Goal: Task Accomplishment & Management: Manage account settings

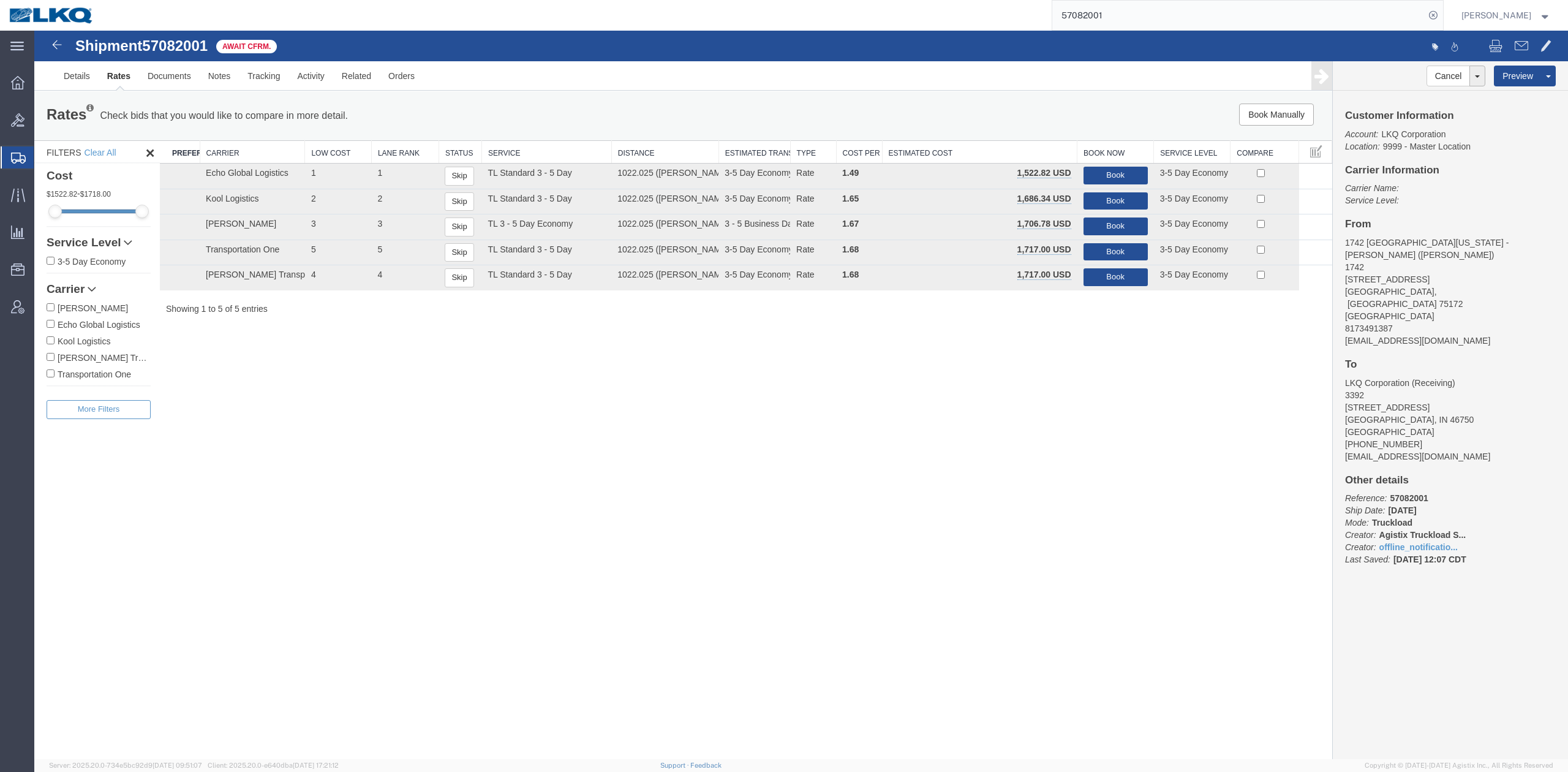
click at [1166, 20] on input "57082001" at bounding box center [1238, 15] width 373 height 29
paste input "509"
type input "57082509"
click at [1442, 16] on icon at bounding box center [1433, 15] width 17 height 17
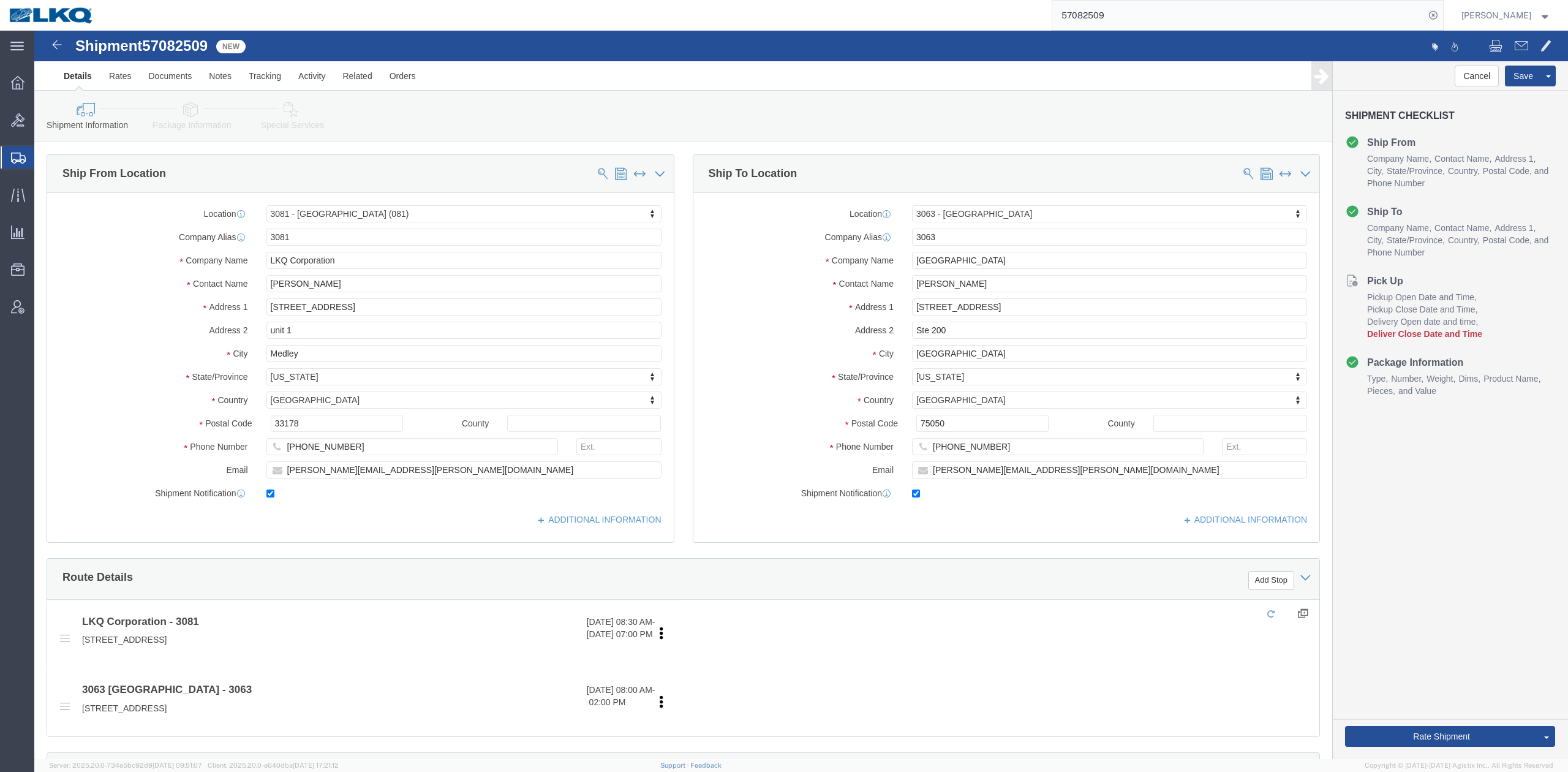
select select "27816"
select select "27788"
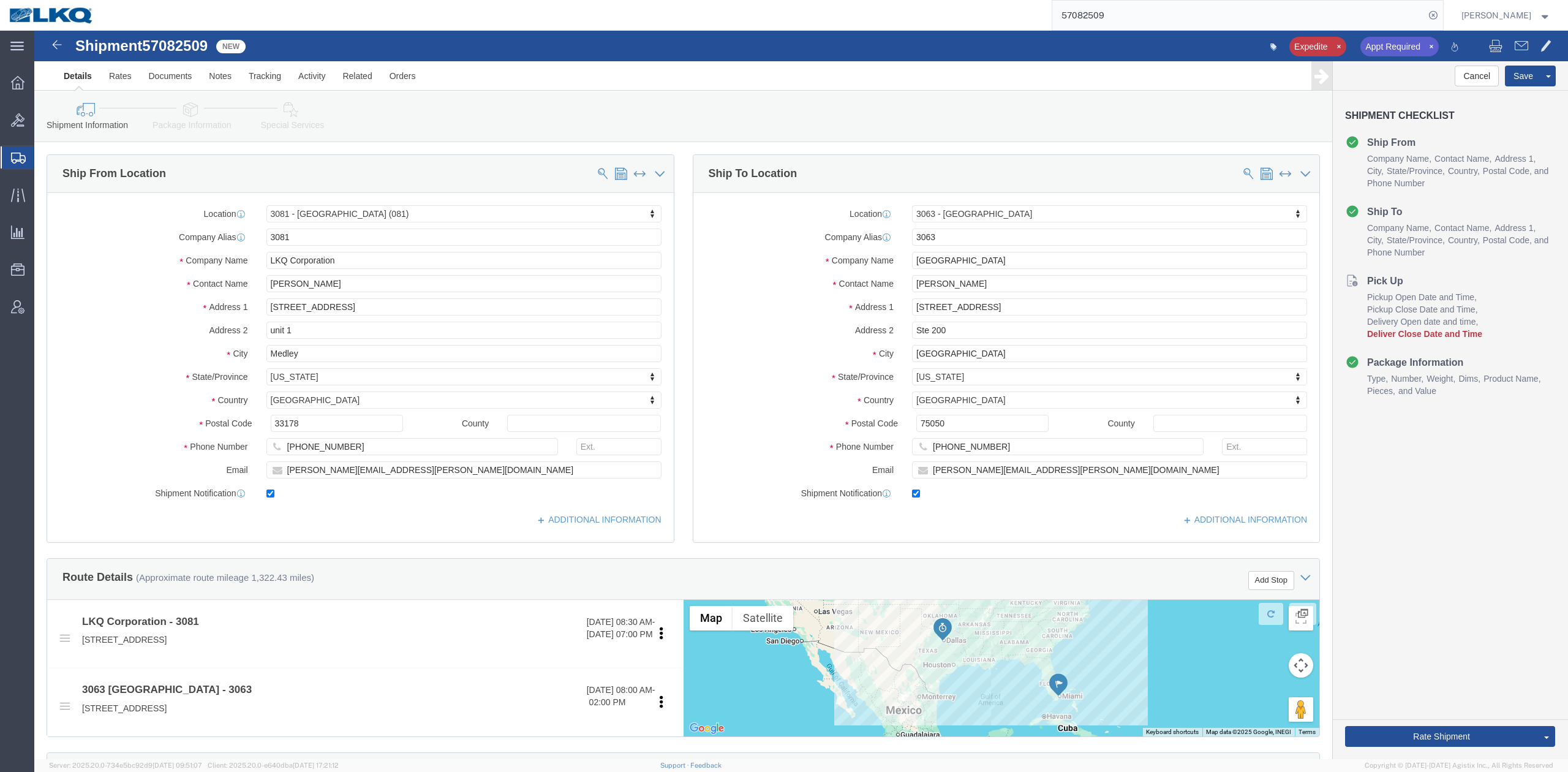
scroll to position [408, 0]
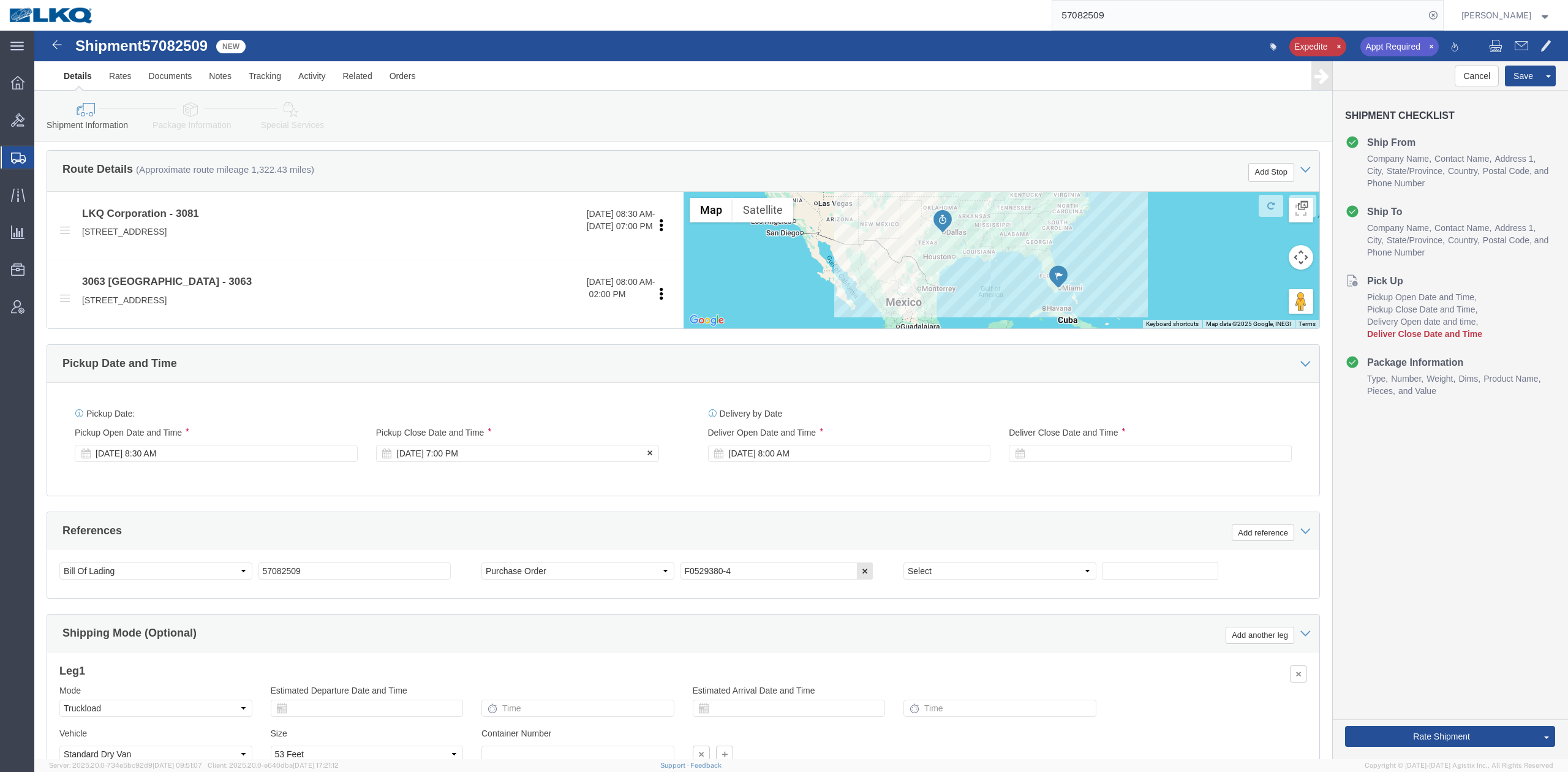
click div "Oct 14 2025 7:00 PM"
click div "Pickup Date: Pickup Start Date Pickup Start Time Pickup Open Date and Time Oct …"
click div
type input "12:00 PM"
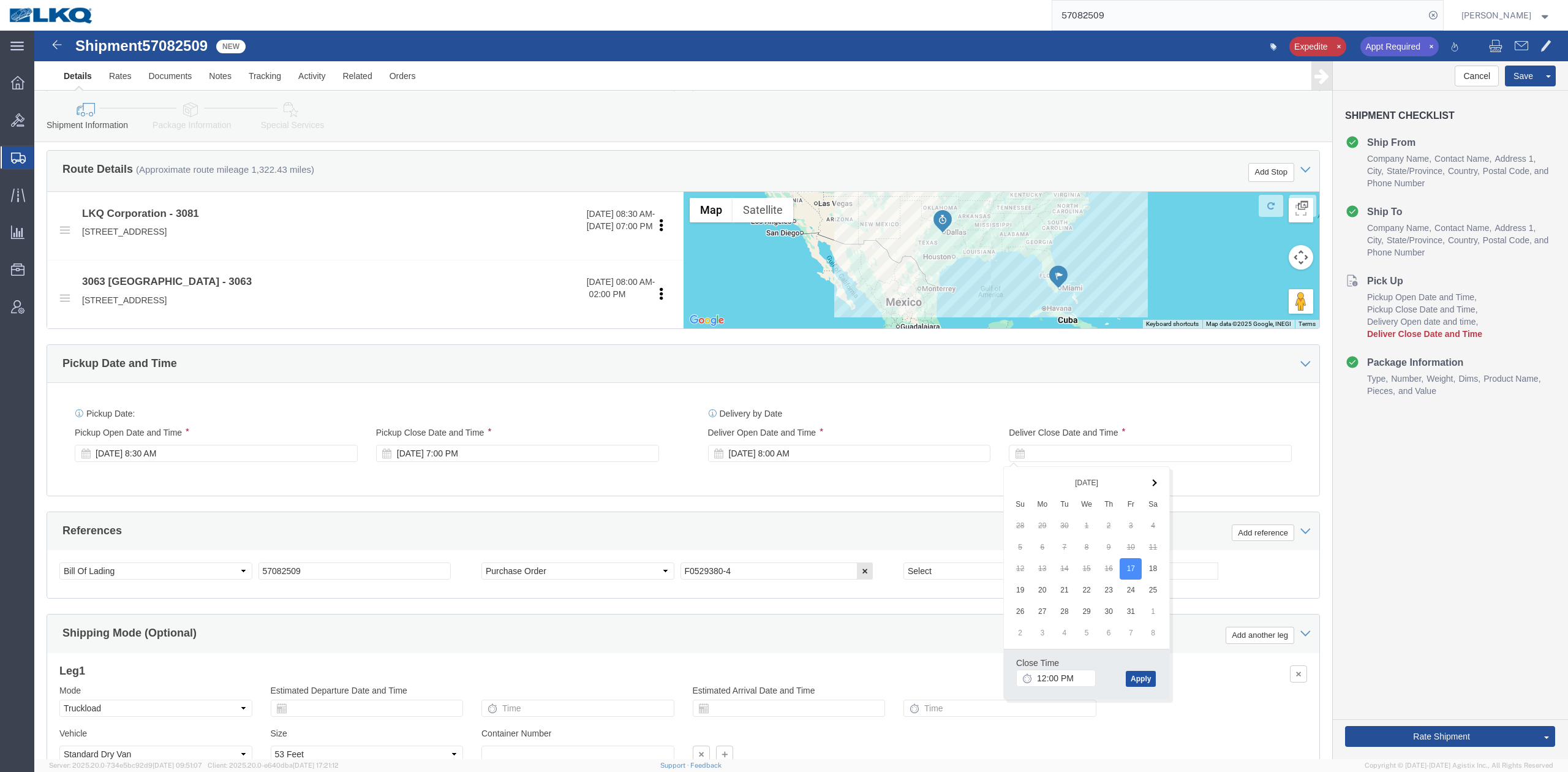
click button "Apply"
click link "Send To Bid"
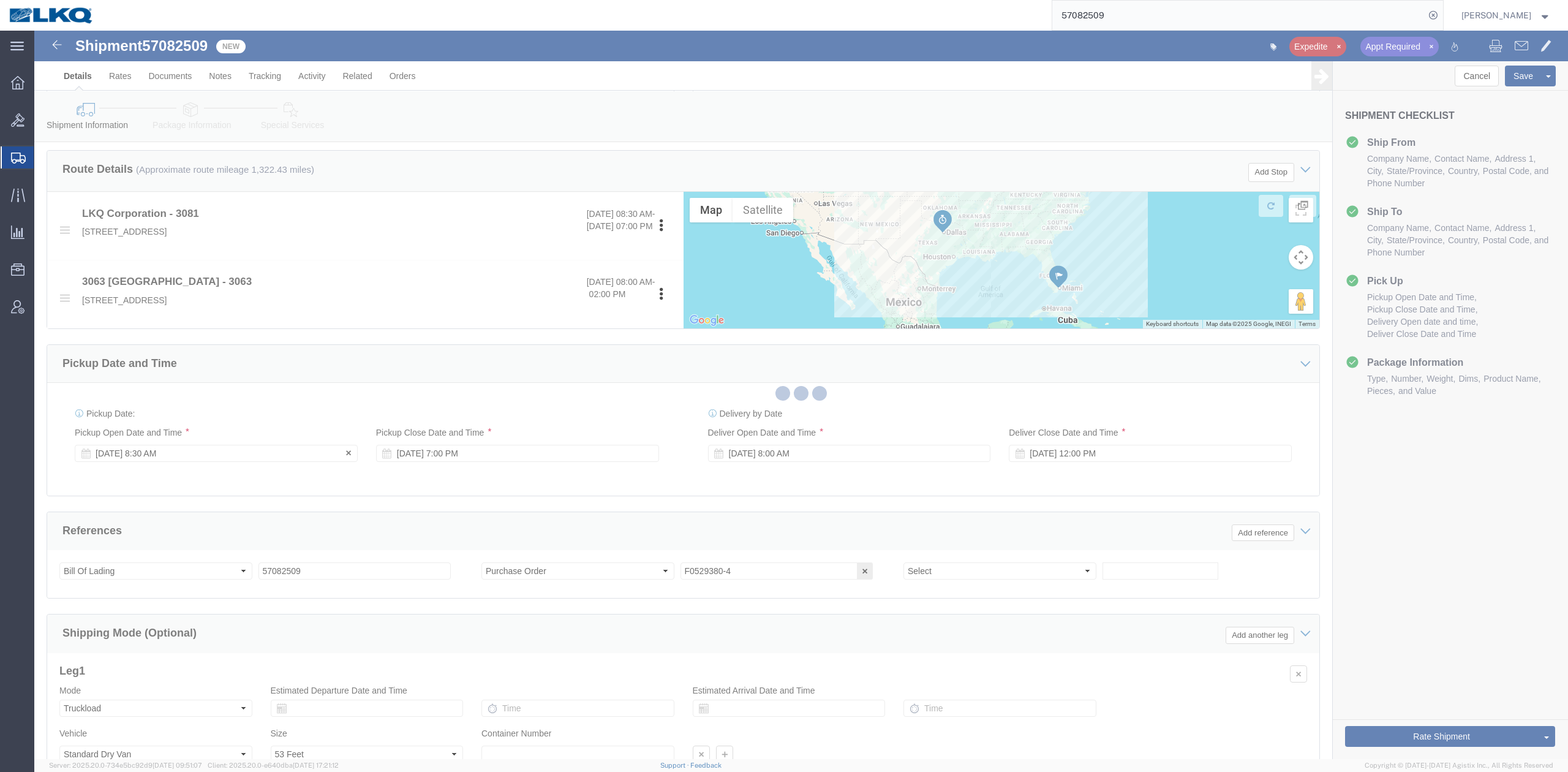
select select "TL"
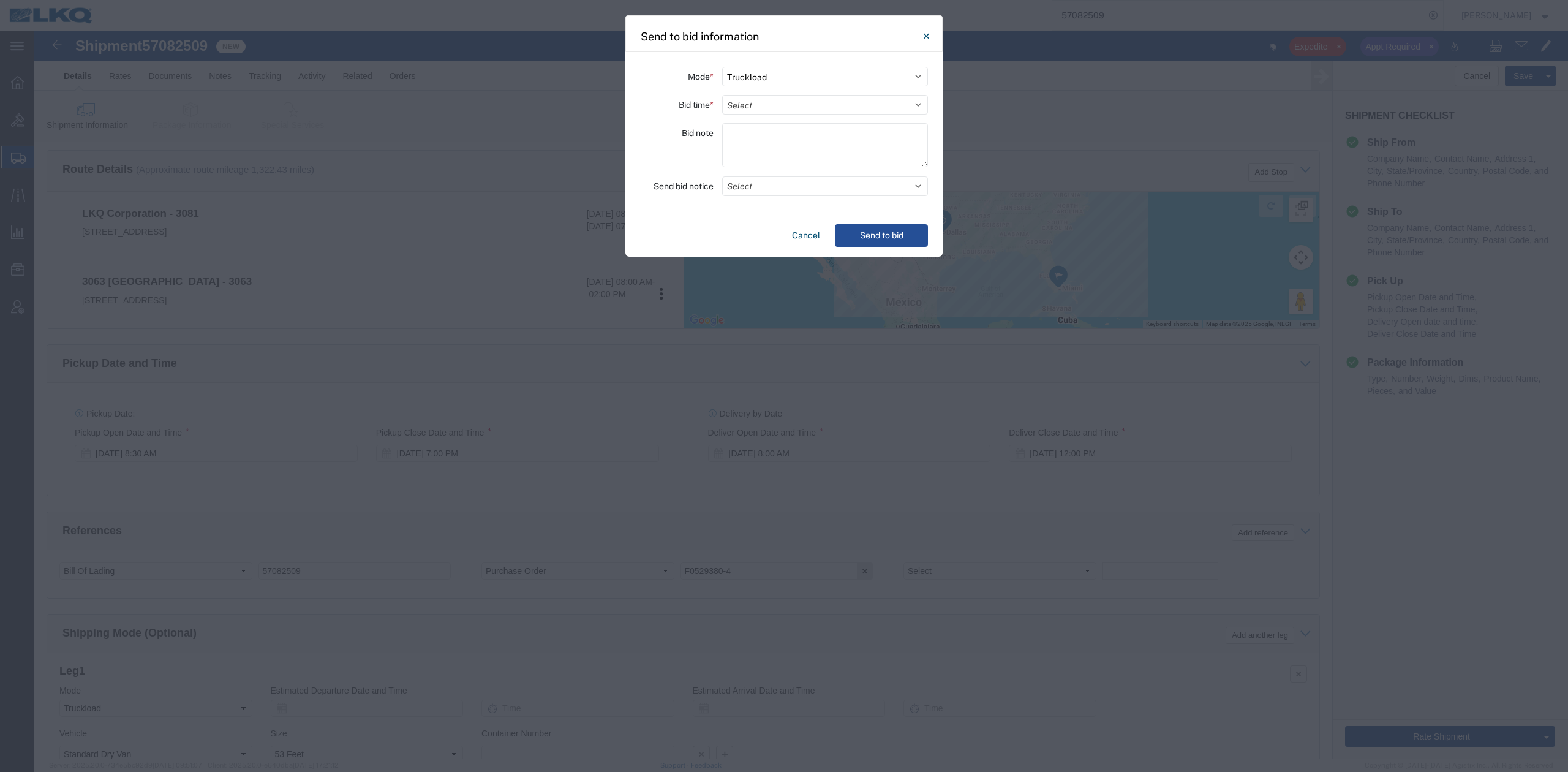
click at [751, 118] on div "Mode * Select Small Parcel Truckload Air Rail Less than Truckload Ocean Freight…" at bounding box center [784, 133] width 317 height 162
click at [749, 108] on select "Select 30 Min (Rush) 1 Hour (Rush) 2 Hours (Rush) 4 Hours (Rush) 8 Hours (Rush)…" at bounding box center [825, 104] width 206 height 20
select select "12"
click at [722, 95] on select "Select 30 Min (Rush) 1 Hour (Rush) 2 Hours (Rush) 4 Hours (Rush) 8 Hours (Rush)…" at bounding box center [825, 104] width 206 height 20
click at [753, 187] on button "Select" at bounding box center [825, 186] width 206 height 20
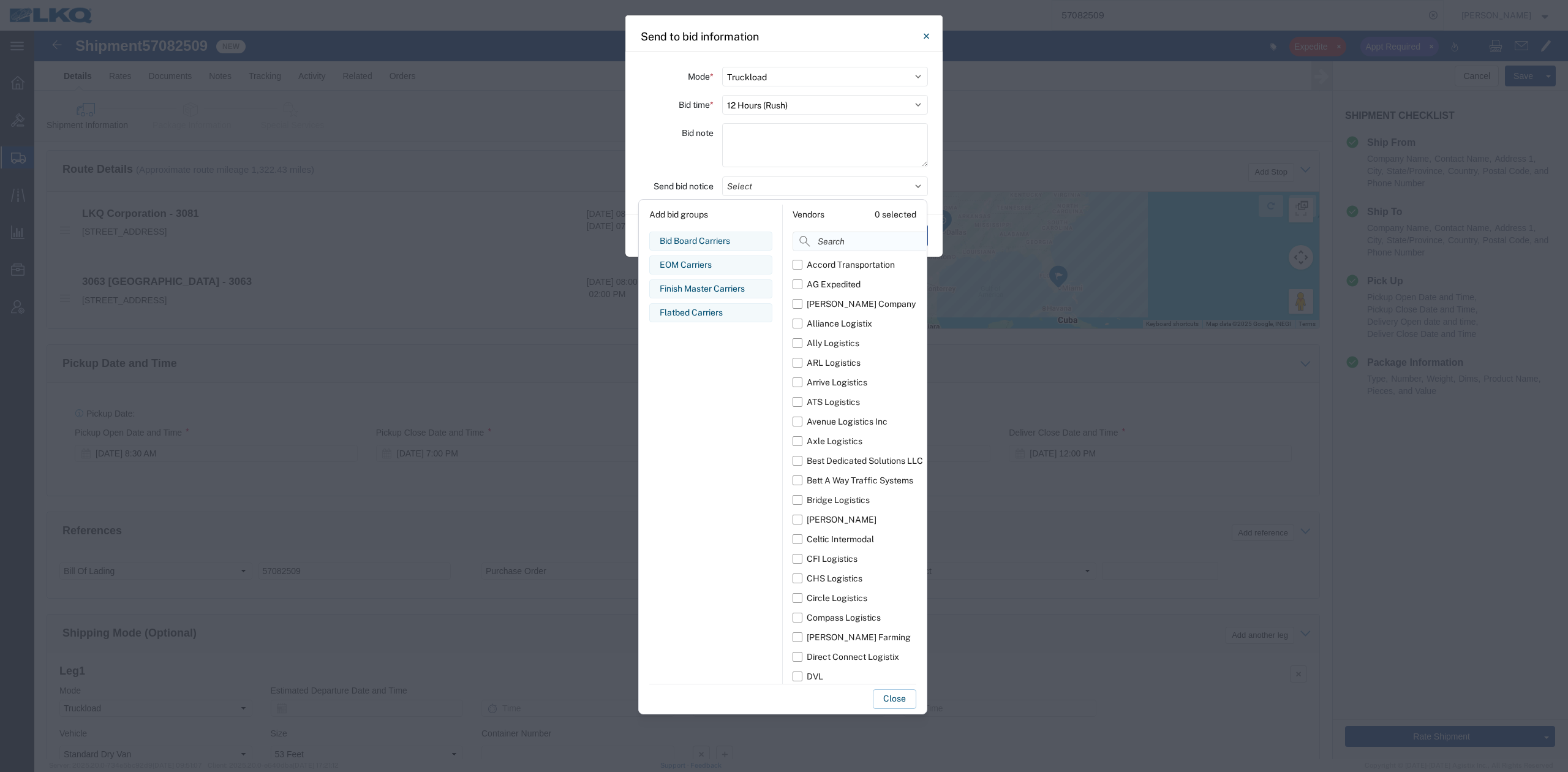
click at [823, 245] on input at bounding box center [886, 241] width 189 height 20
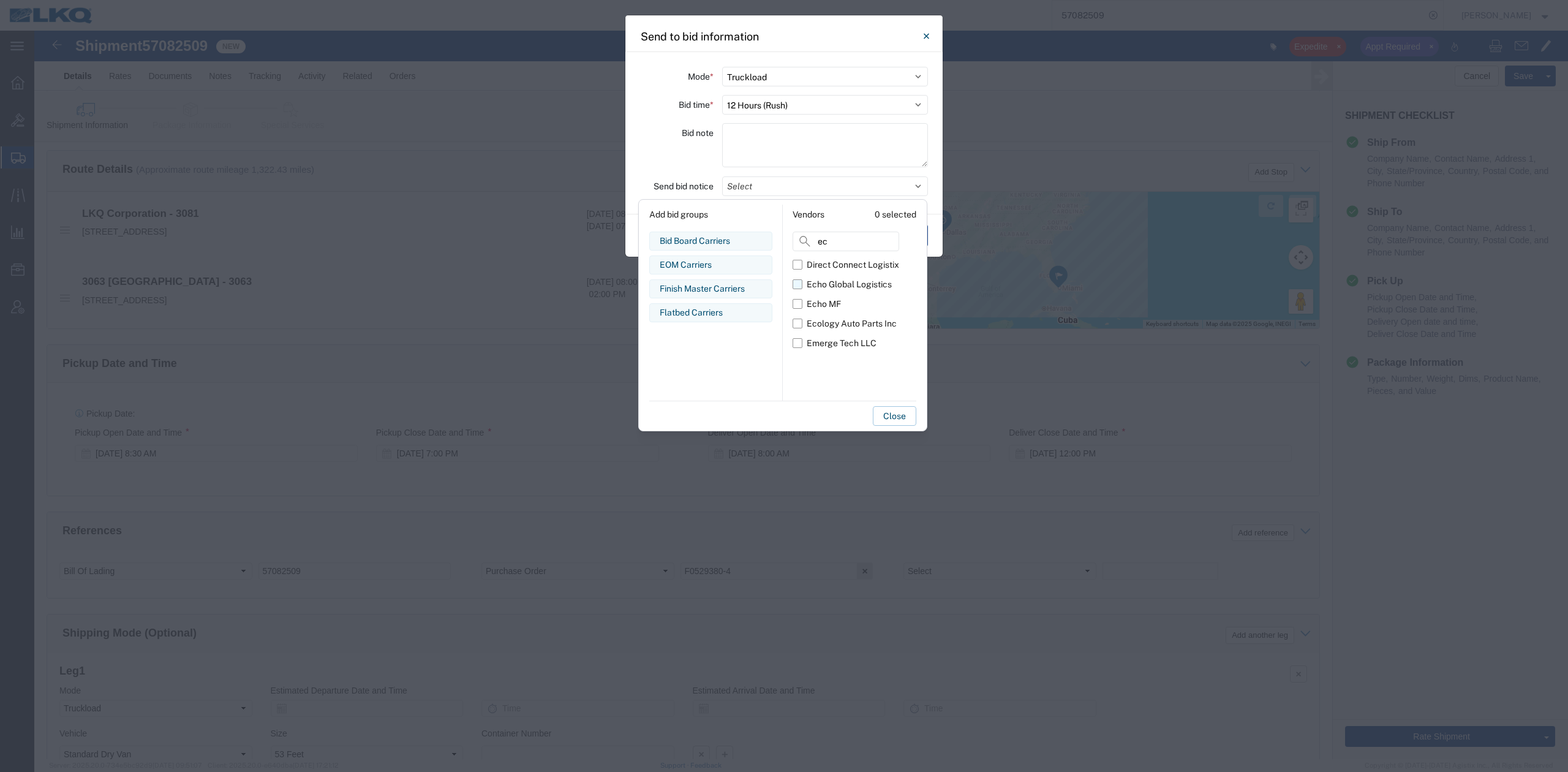
type input "ec"
click at [818, 286] on div "Echo Global Logistics" at bounding box center [849, 284] width 85 height 13
click at [0, 0] on input "Echo Global Logistics" at bounding box center [0, 0] width 0 height 0
click at [909, 416] on button "Close" at bounding box center [894, 415] width 44 height 20
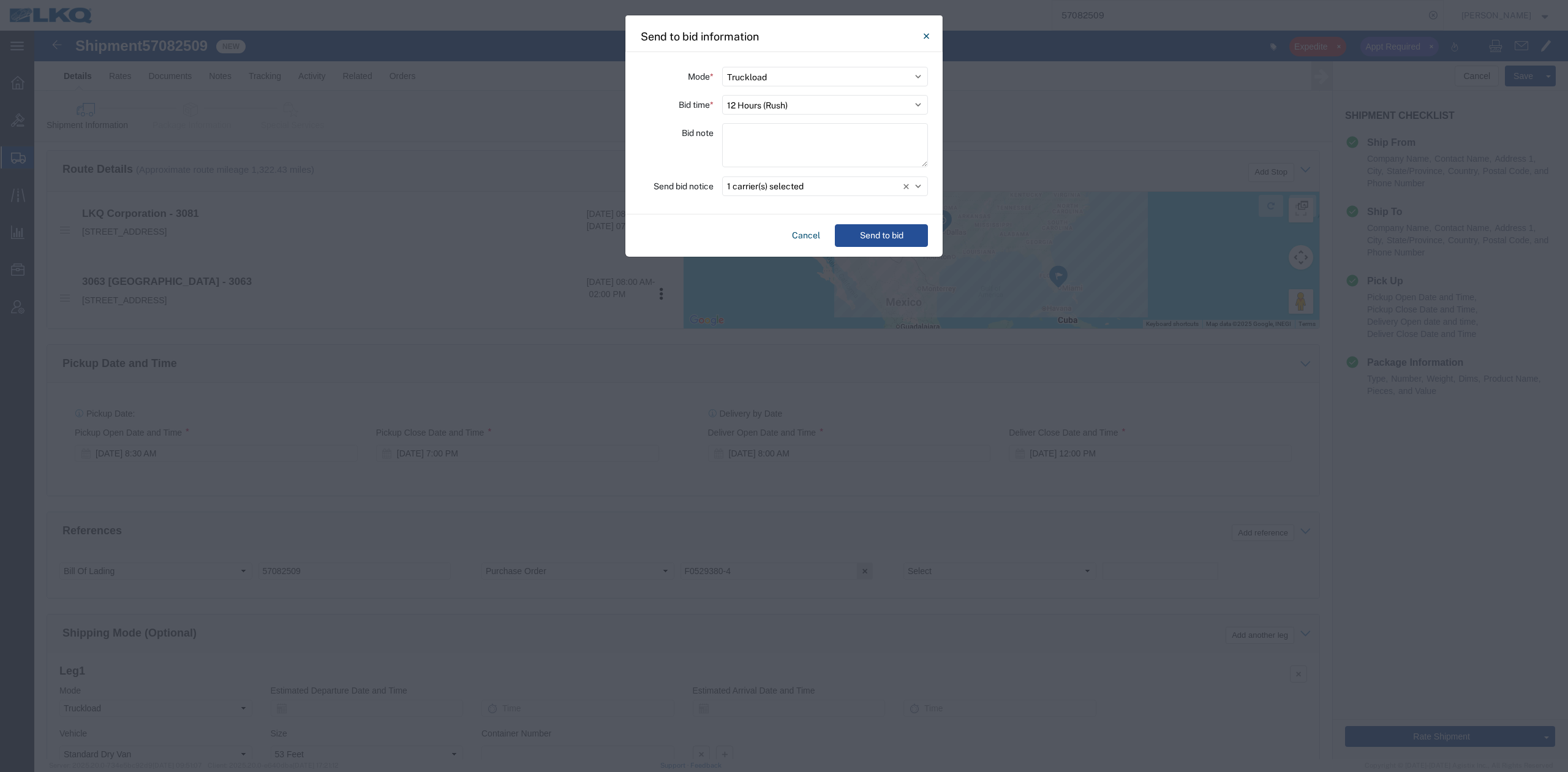
click at [905, 253] on div "Cancel Send to bid" at bounding box center [784, 235] width 317 height 42
click at [890, 245] on button "Send to bid" at bounding box center [881, 235] width 93 height 23
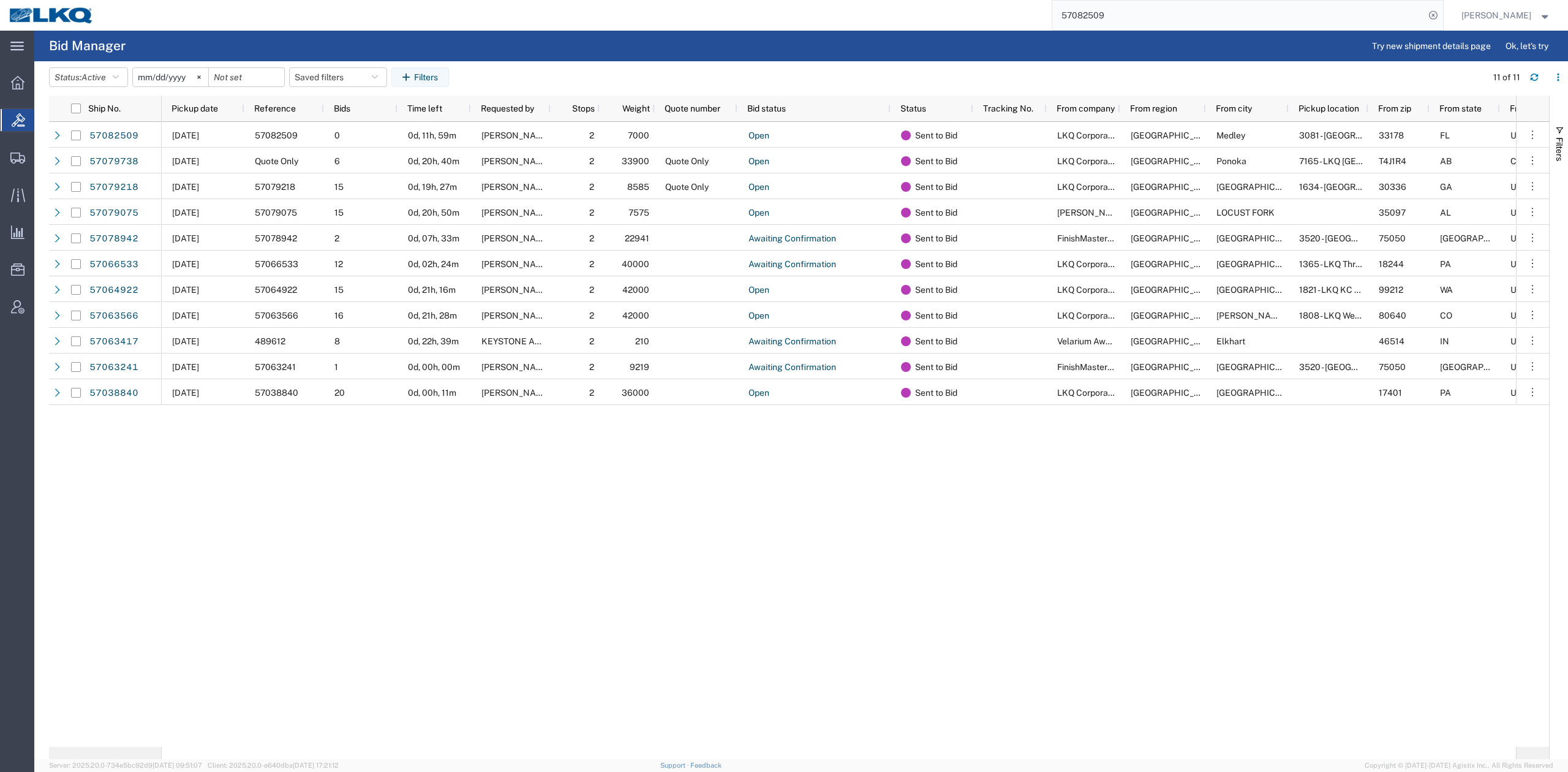
click at [1150, 26] on input "57082509" at bounding box center [1238, 15] width 373 height 29
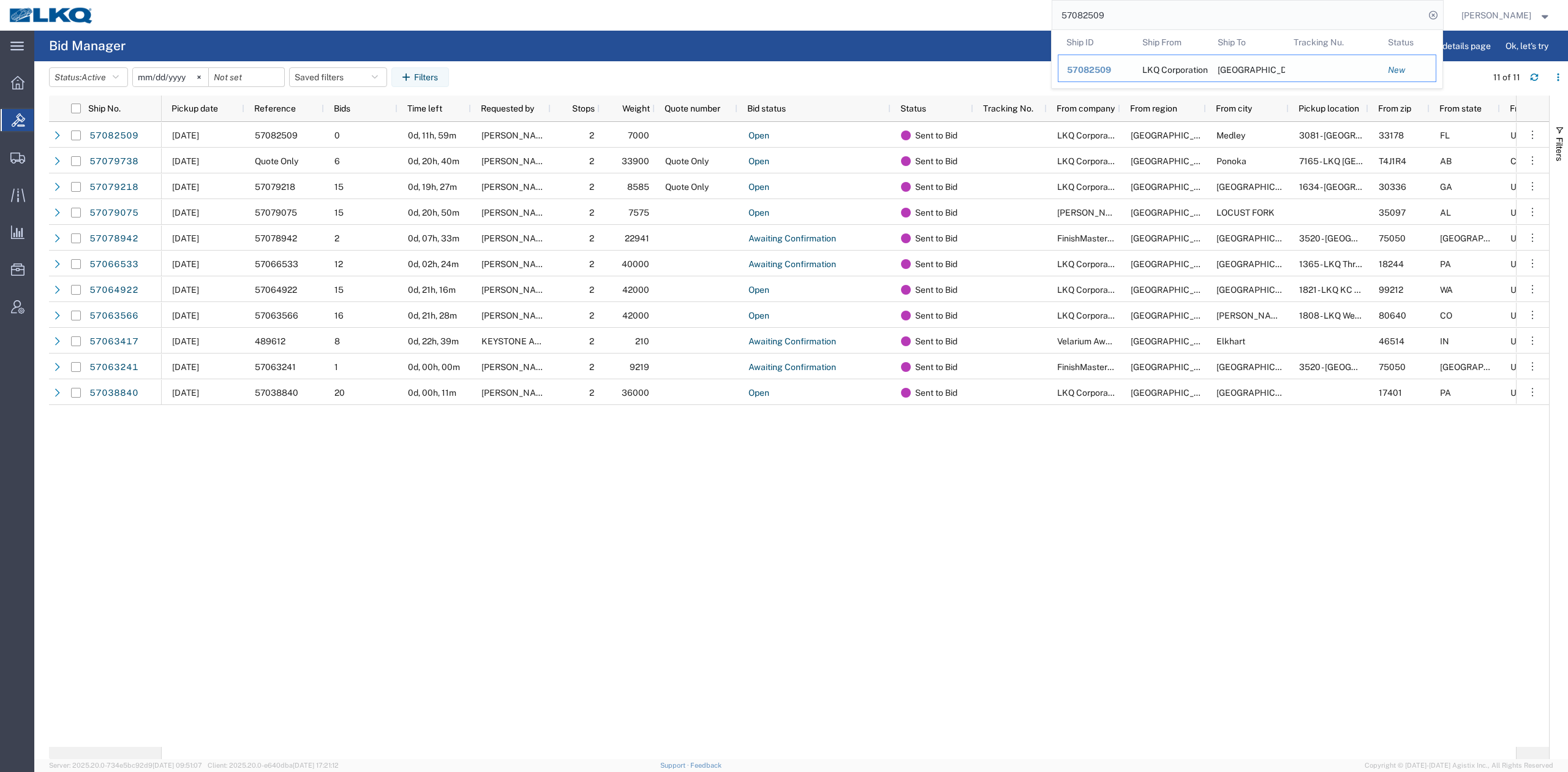
click at [1125, 74] on div "57082509" at bounding box center [1095, 70] width 58 height 13
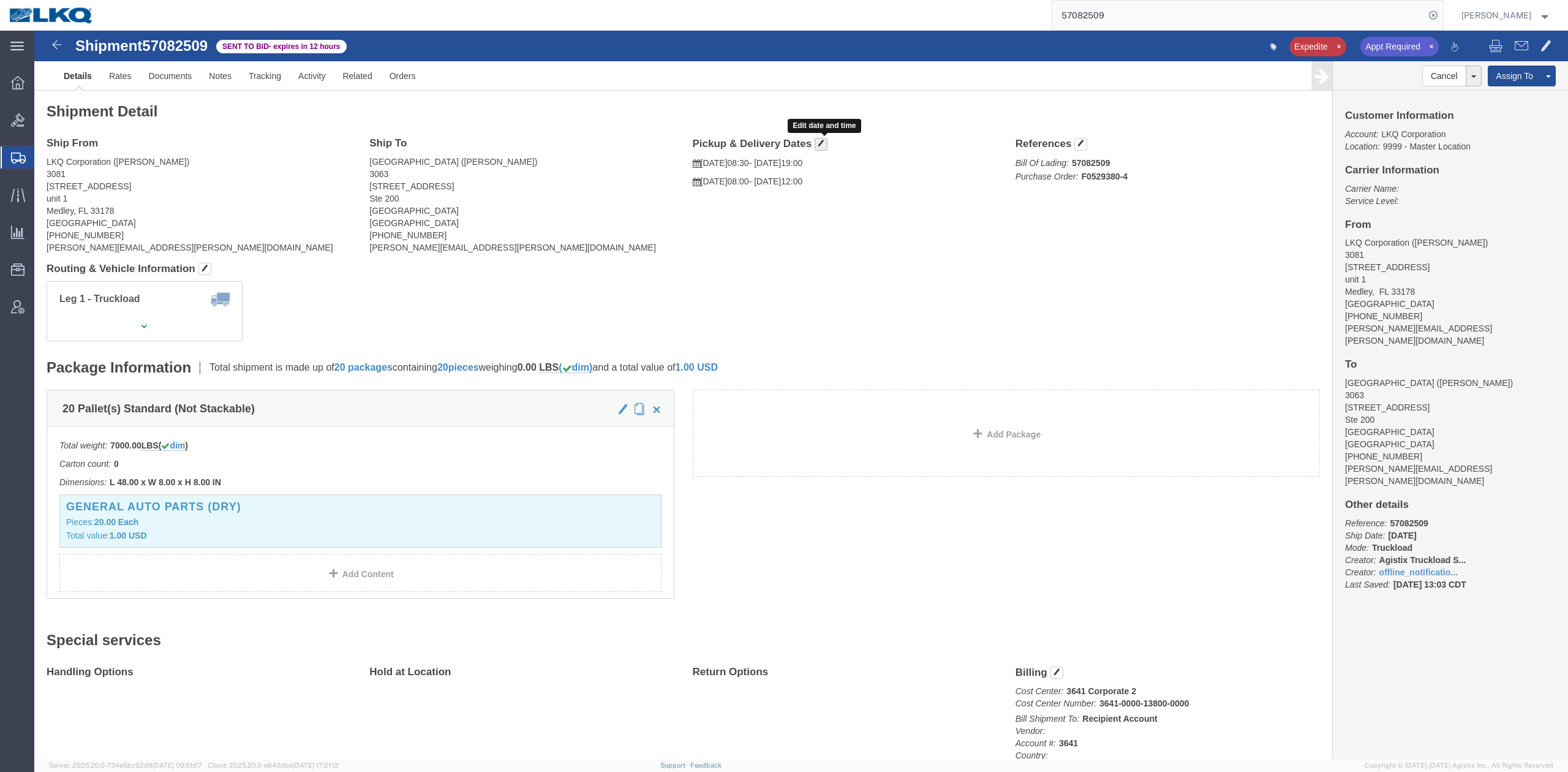
click span "button"
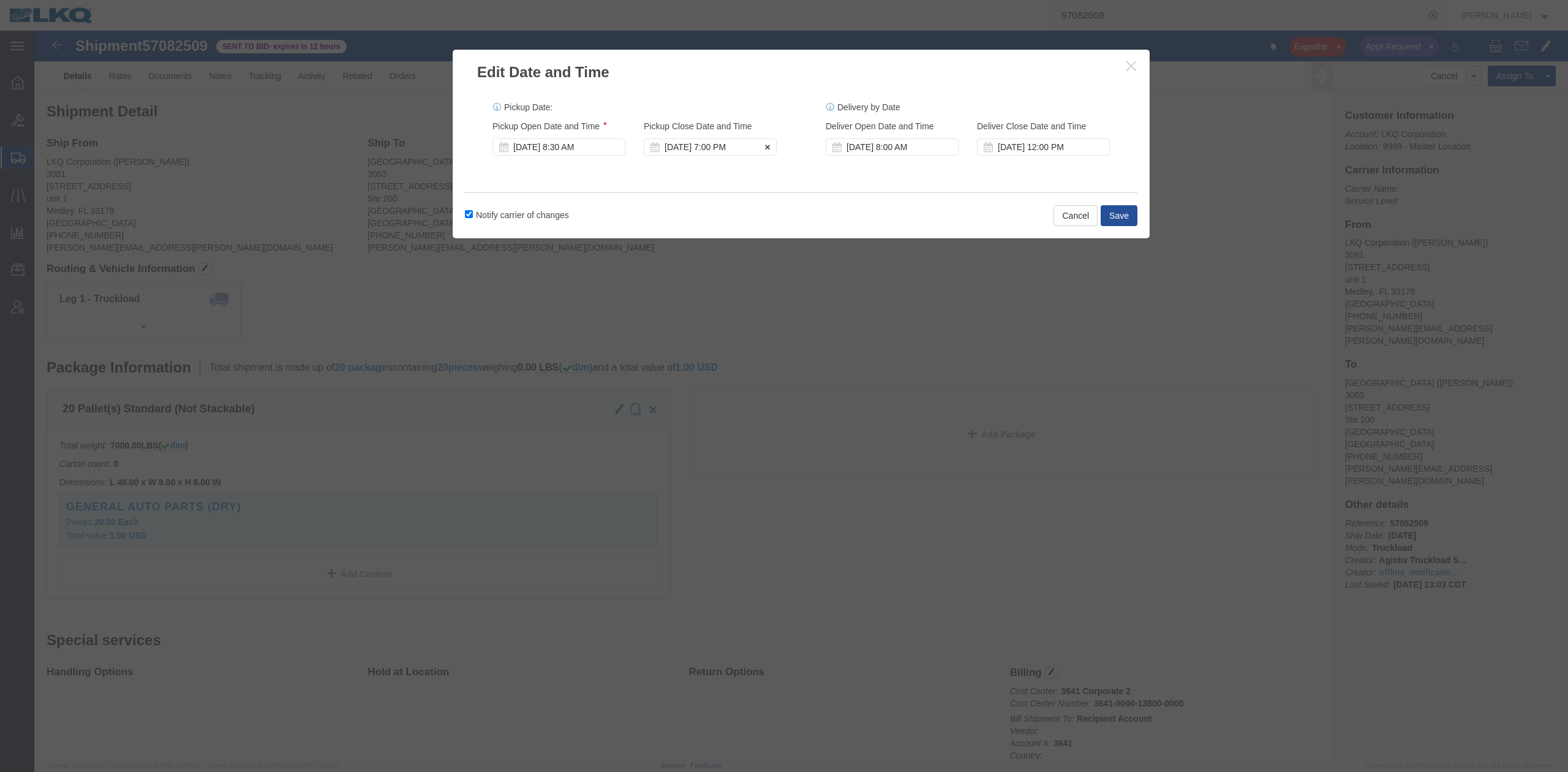
click div "Oct 14 2025 7:00 PM"
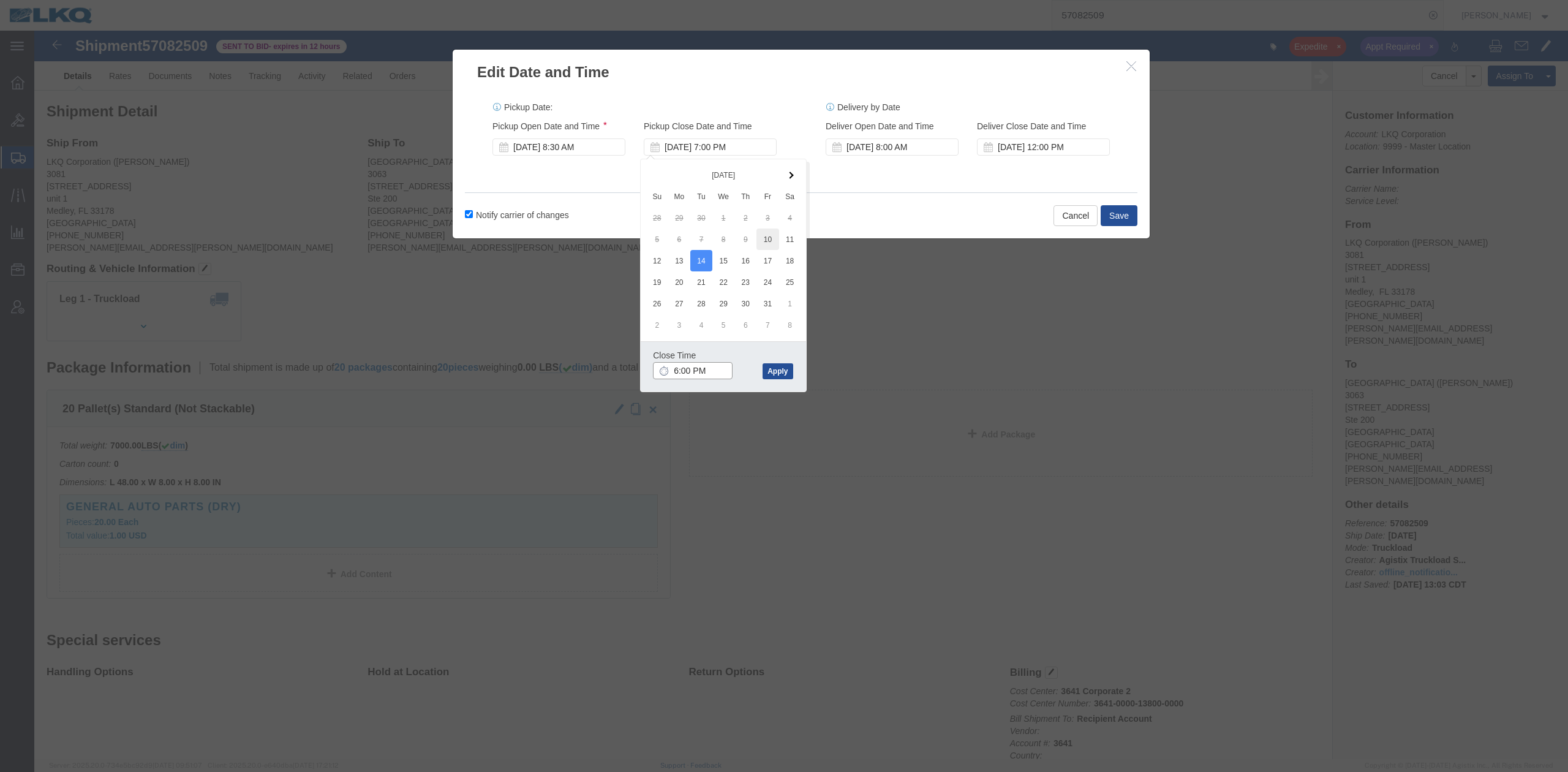
type input "5:00 PM"
click button "Apply"
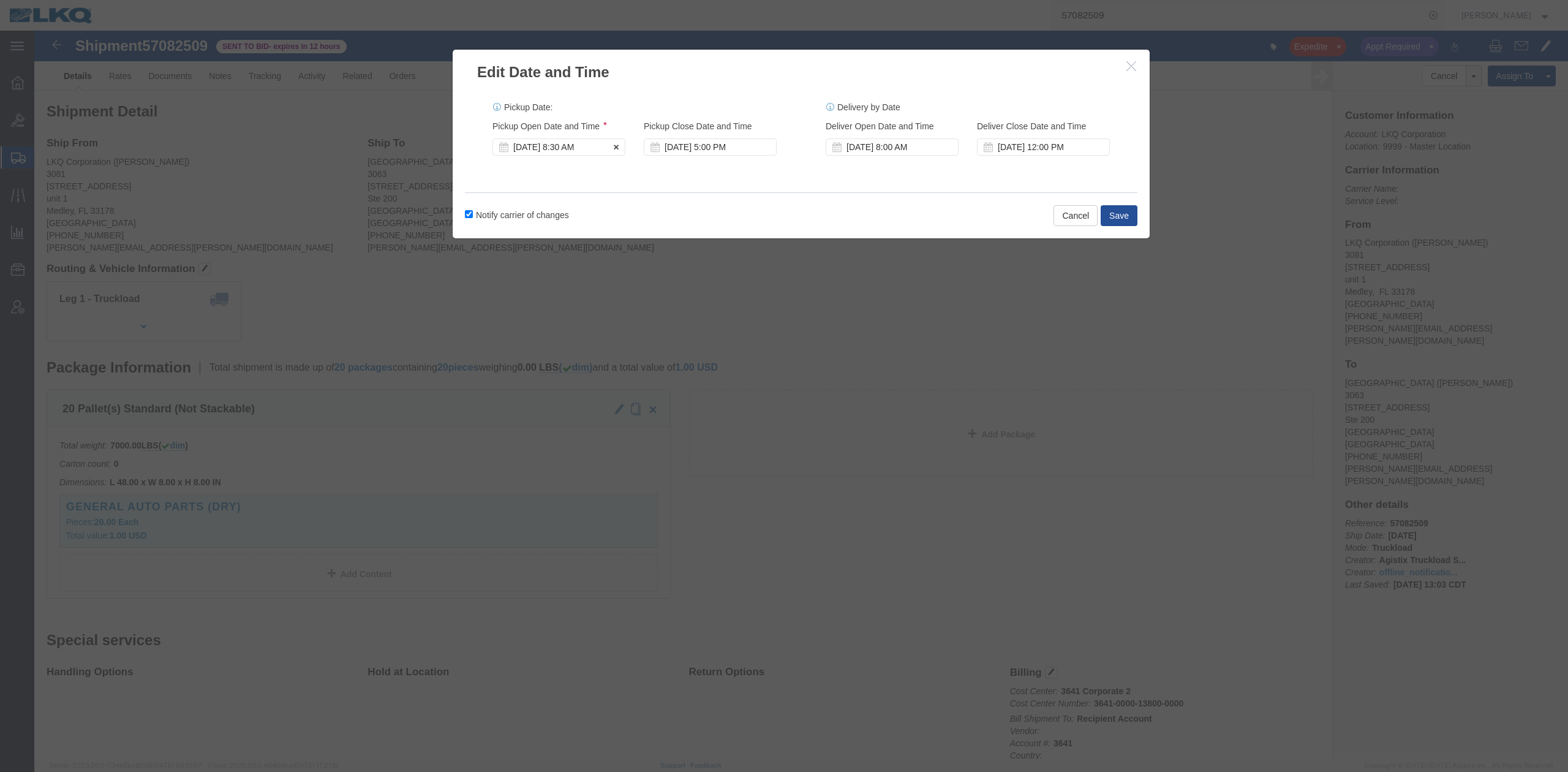
click div "Oct 10 2025 8:30 AM"
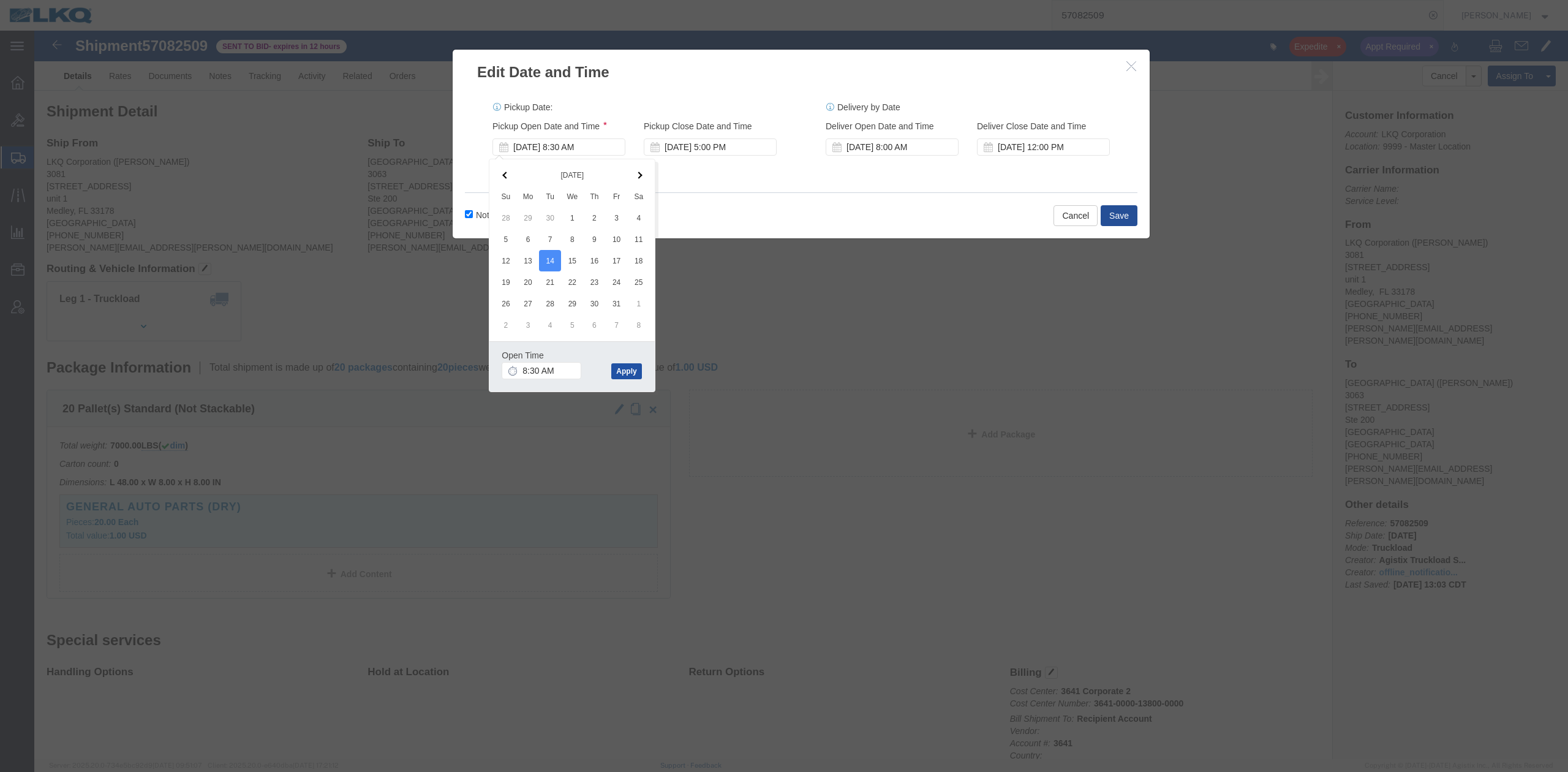
click button "Apply"
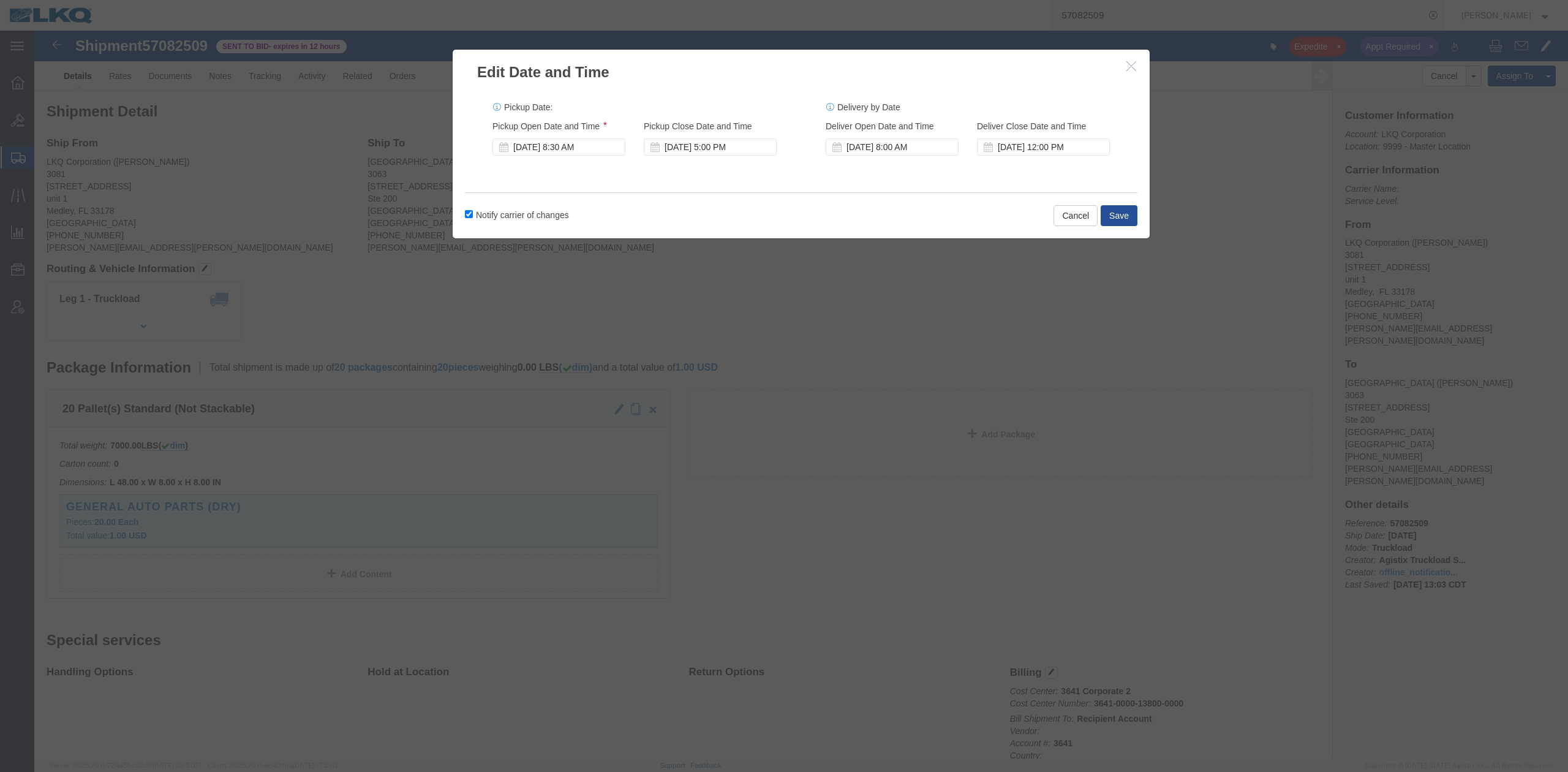
click label "Notify carrier of changes"
click input "Notify carrier of changes"
checkbox input "false"
click button "Save"
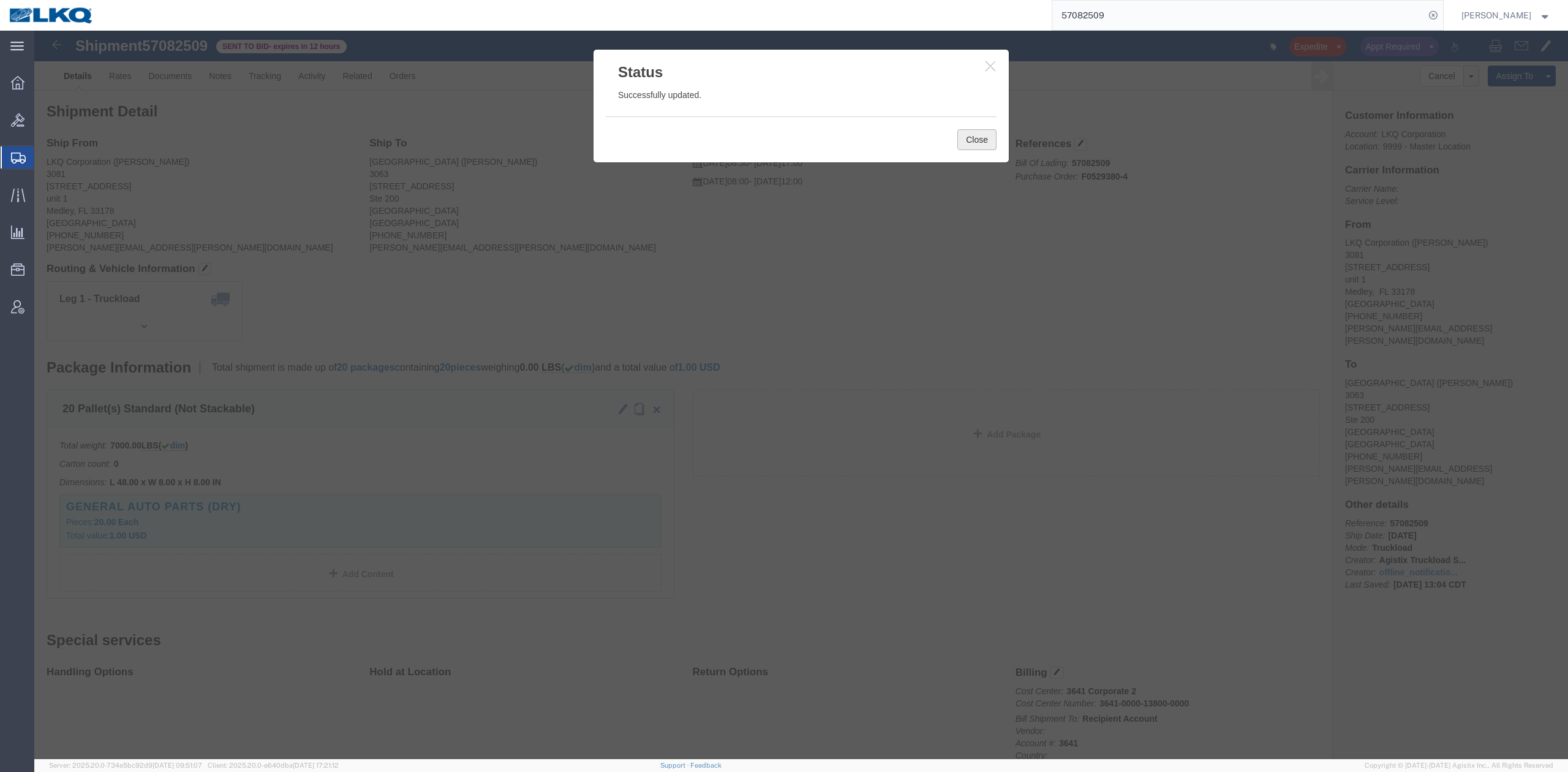
drag, startPoint x: 929, startPoint y: 100, endPoint x: 126, endPoint y: 80, distance: 803.2
click button "Close"
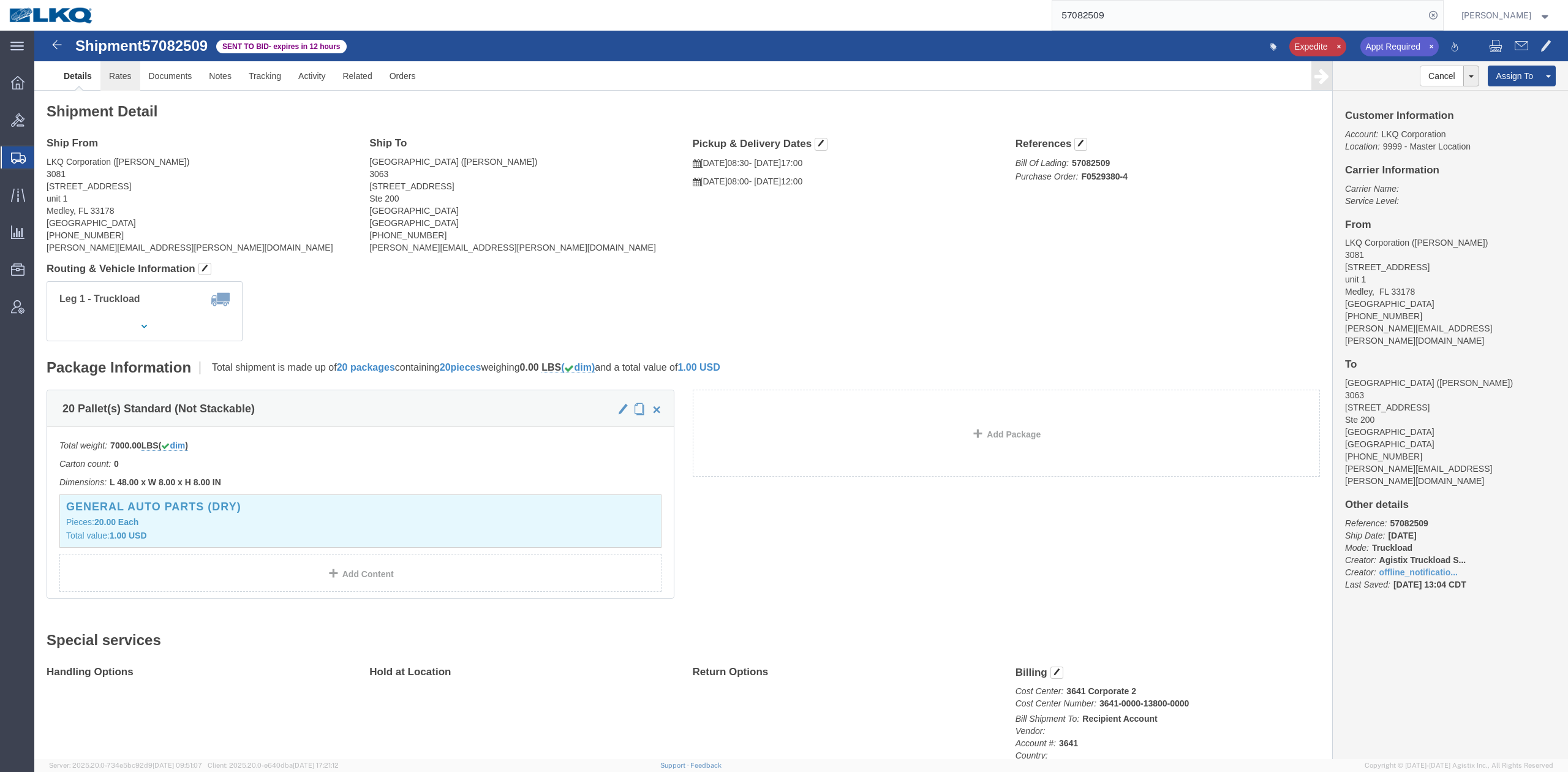
click link "Rates"
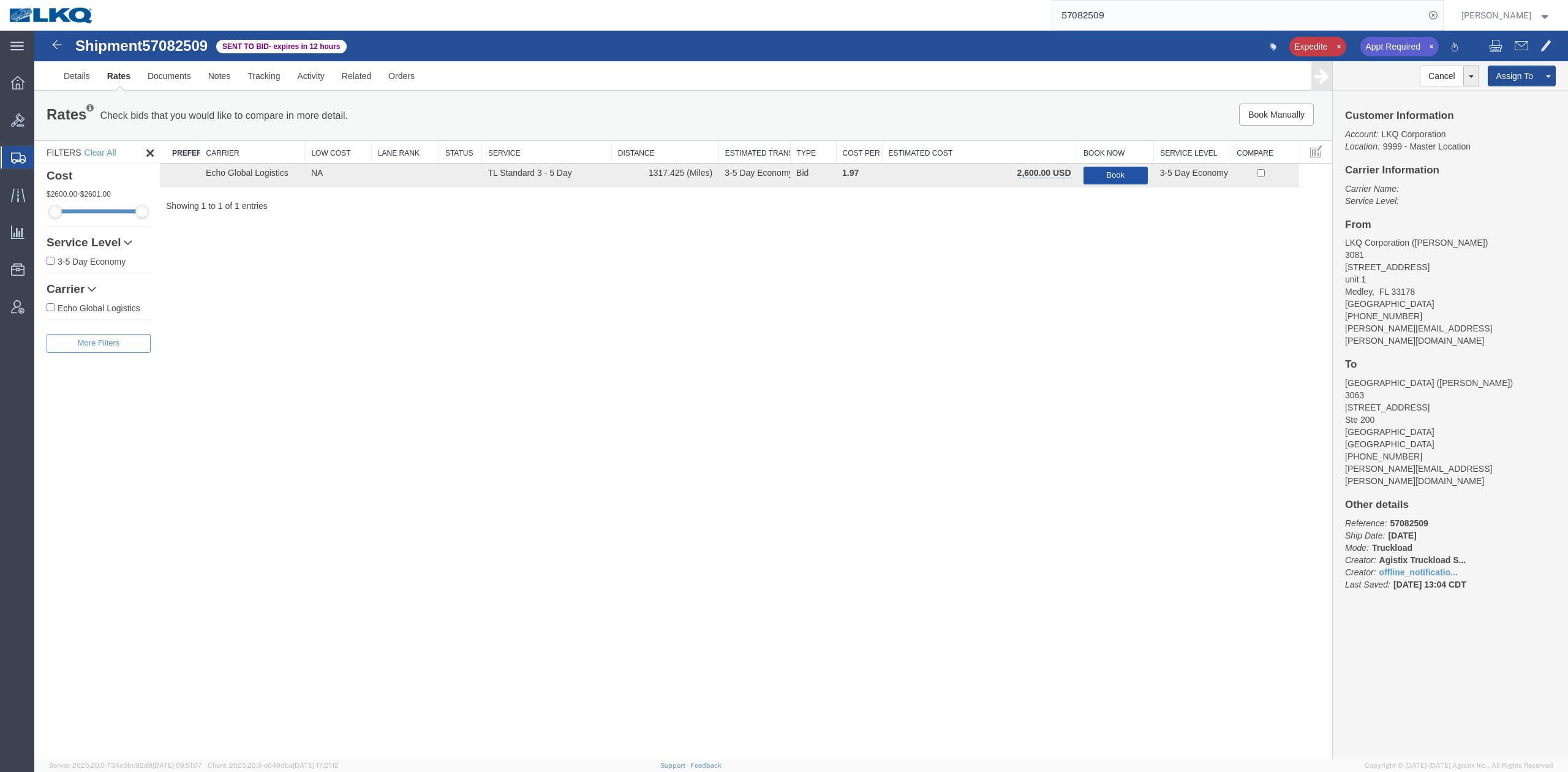
click at [1107, 179] on button "Book" at bounding box center [1115, 175] width 64 height 18
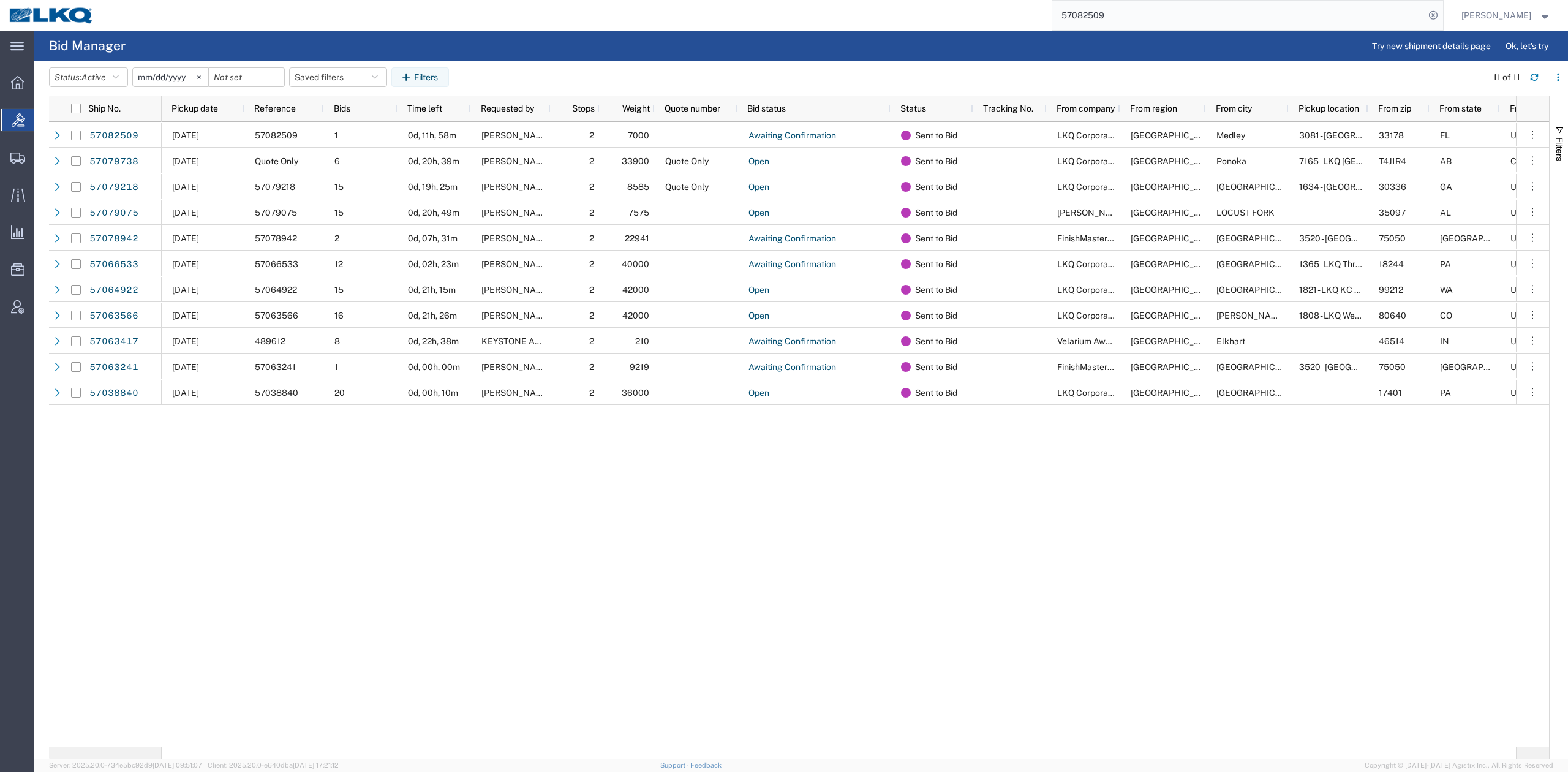
drag, startPoint x: 1107, startPoint y: 18, endPoint x: 1157, endPoint y: 32, distance: 51.9
click at [1107, 18] on input "57082509" at bounding box center [1238, 15] width 373 height 29
paste input "6607093"
click at [1442, 15] on icon at bounding box center [1433, 15] width 17 height 17
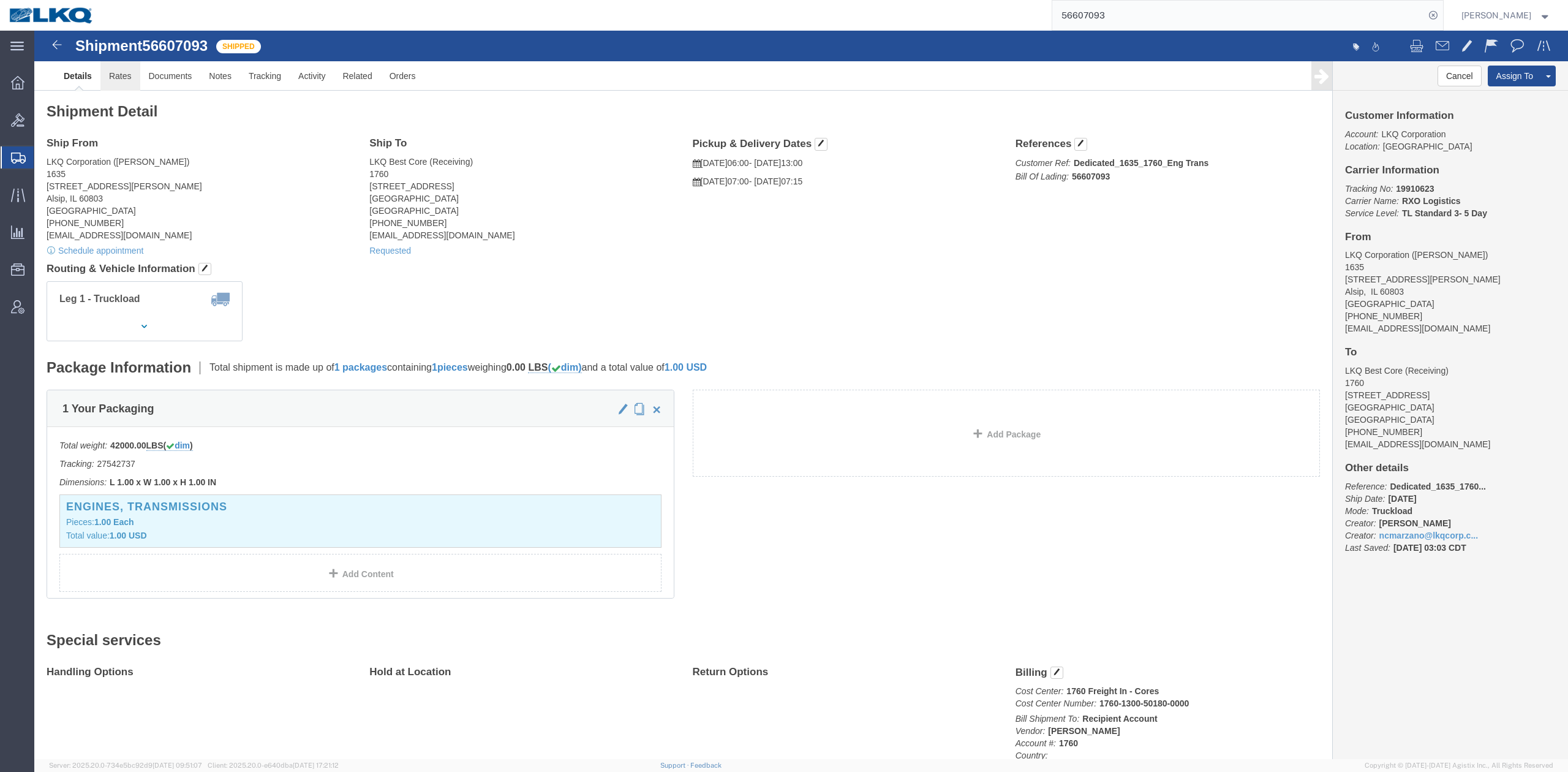
click link "Rates"
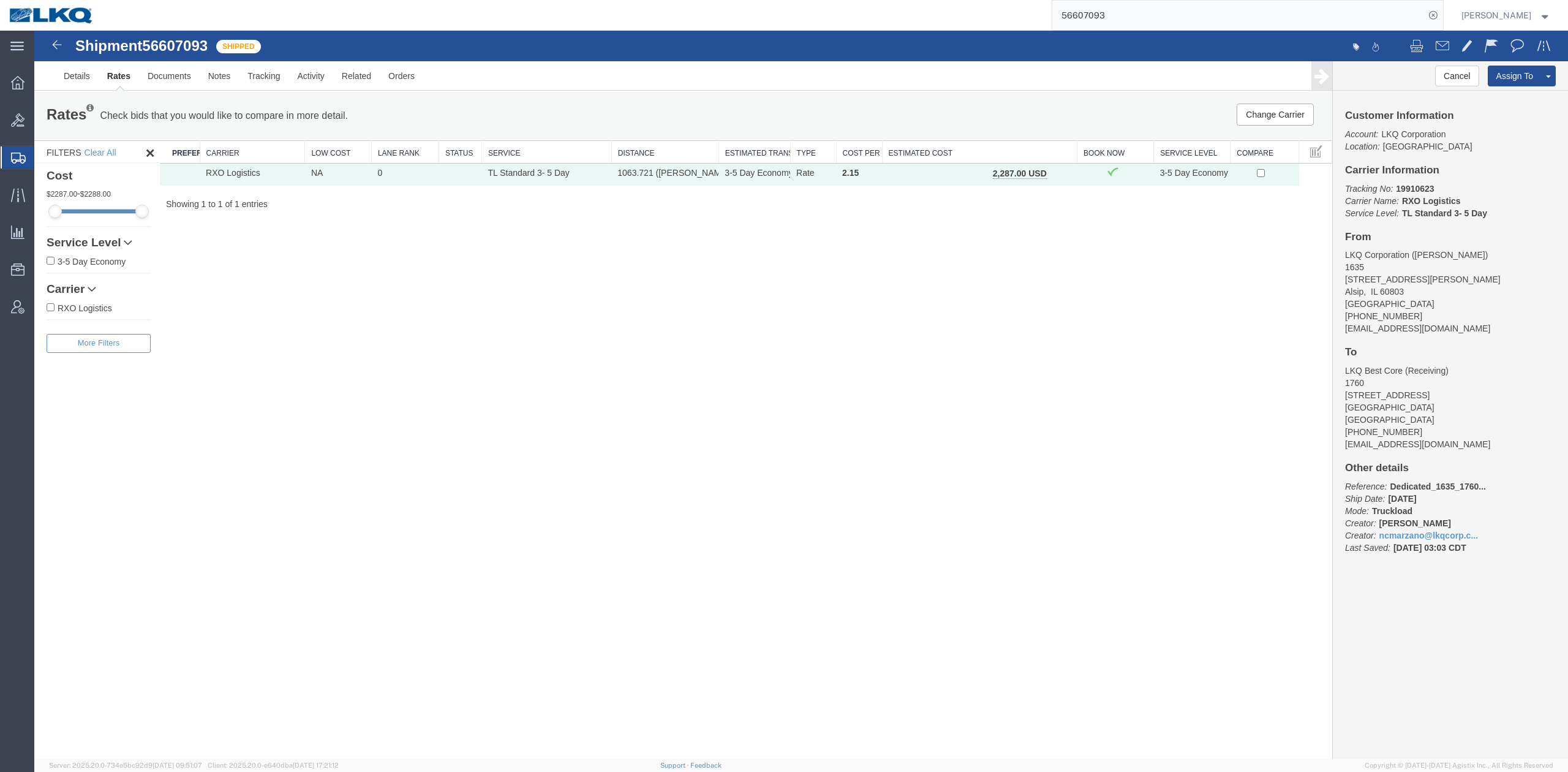
click at [845, 453] on div "Shipment 56607093 1 of 1 Shipped Details Rates Documents Notes Tracking Activit…" at bounding box center [801, 395] width 1533 height 728
click at [777, 410] on div "Shipment 56607093 1 of 1 Shipped Details Rates Documents Notes Tracking Activit…" at bounding box center [801, 395] width 1533 height 728
click at [79, 74] on link "Details" at bounding box center [76, 76] width 44 height 29
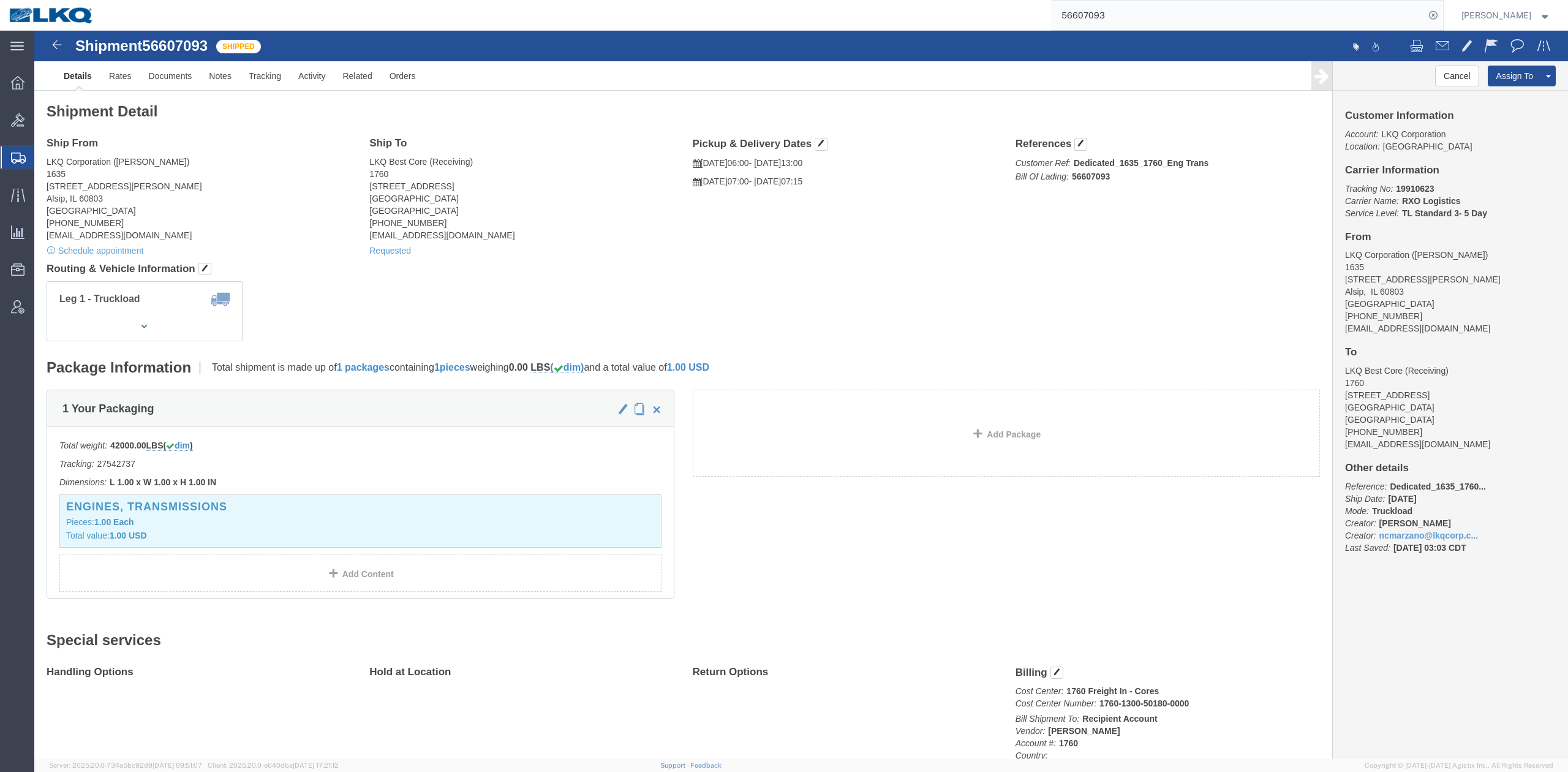
click at [1093, 15] on input "56607093" at bounding box center [1238, 15] width 373 height 29
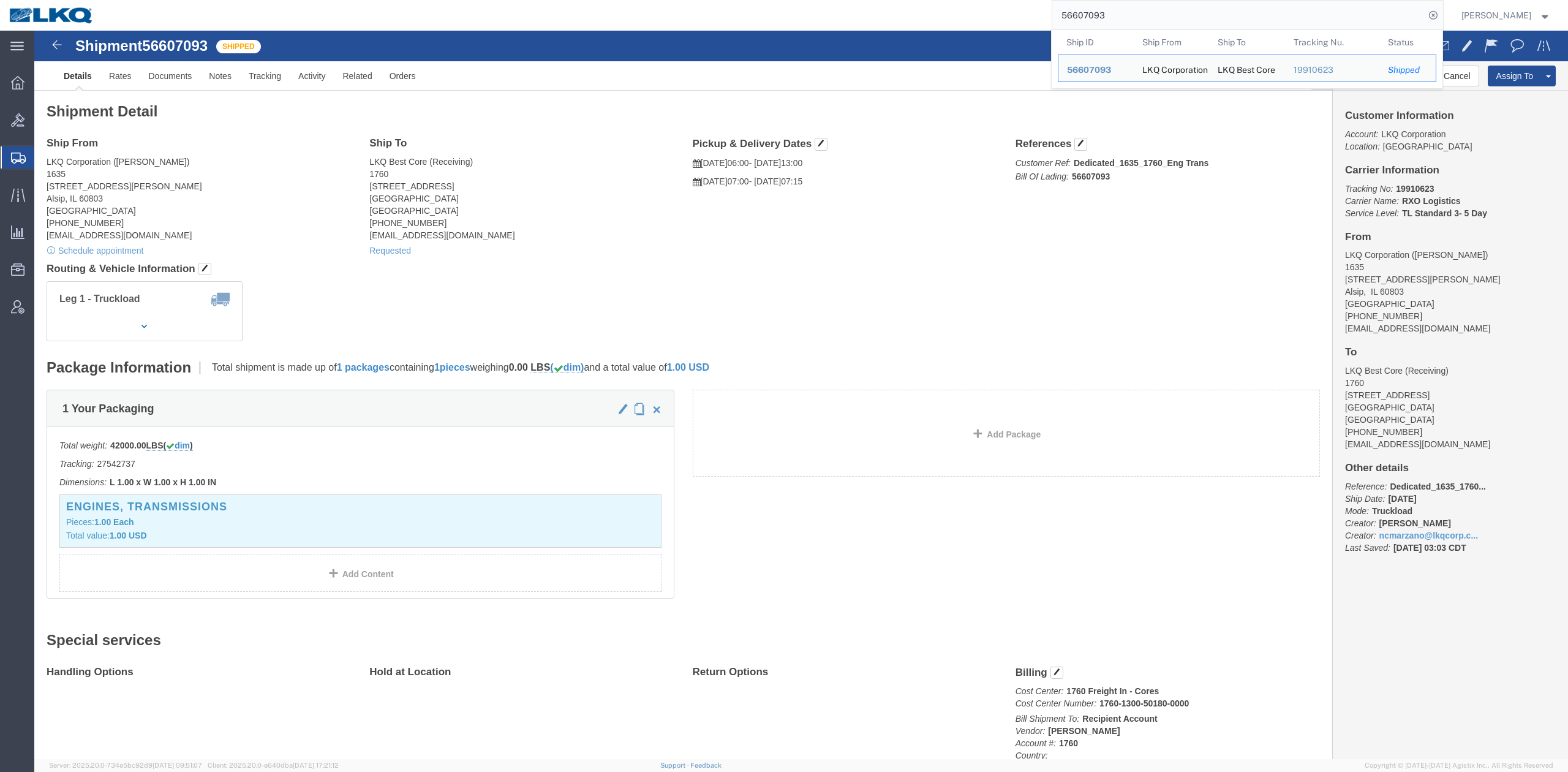
paste input "7063417"
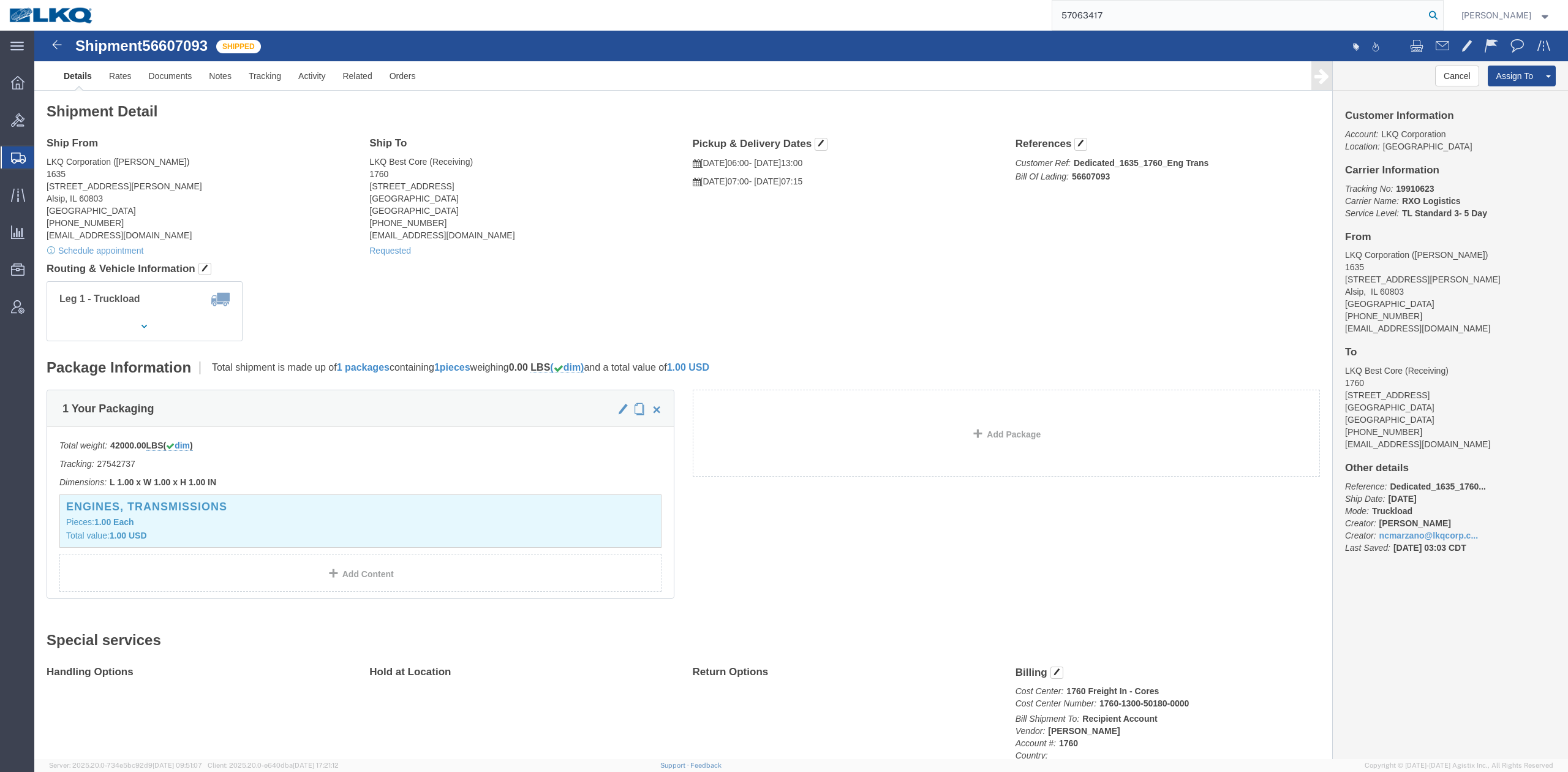
type input "57063417"
click at [1442, 16] on icon at bounding box center [1433, 15] width 17 height 17
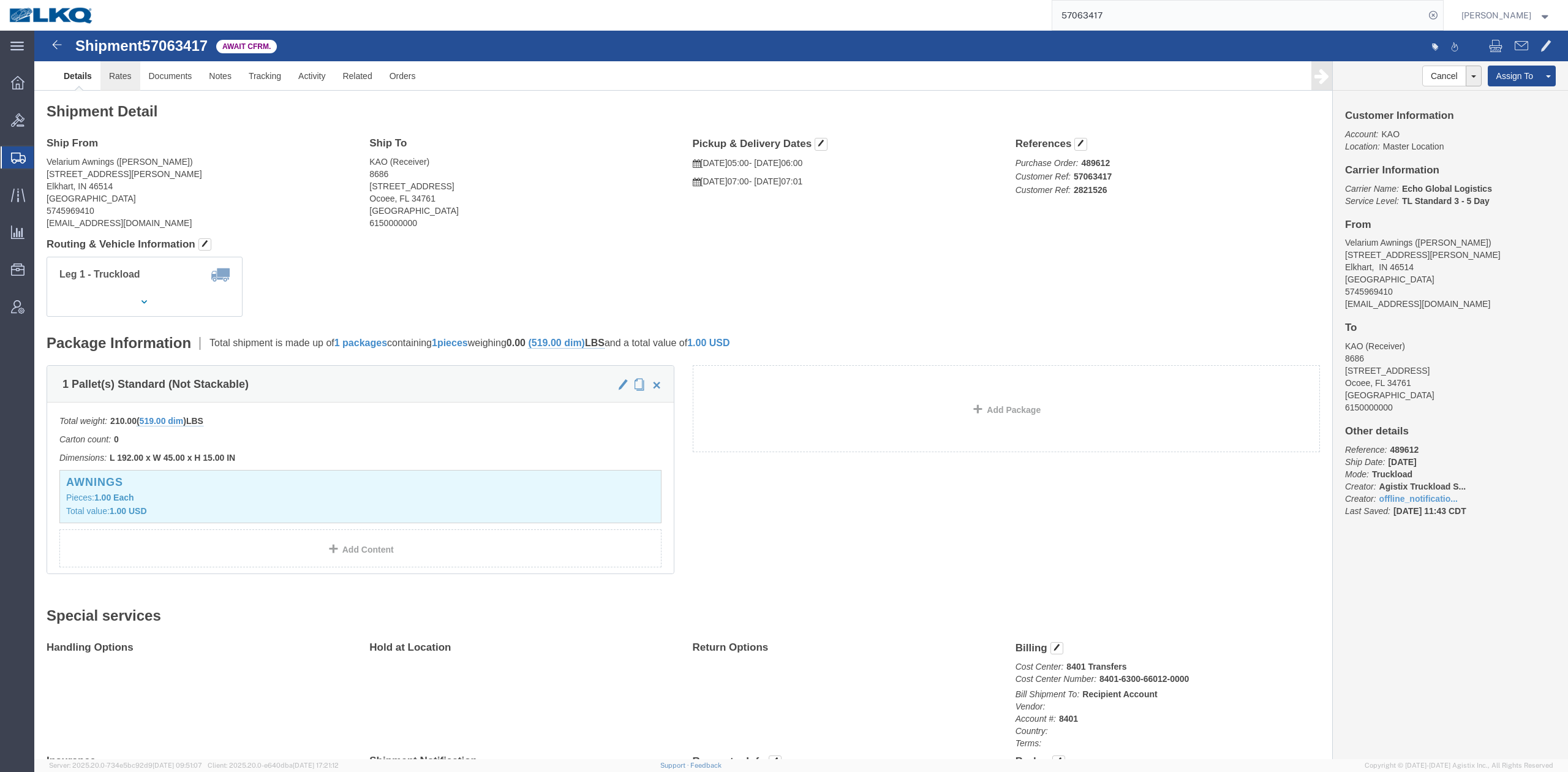
click link "Rates"
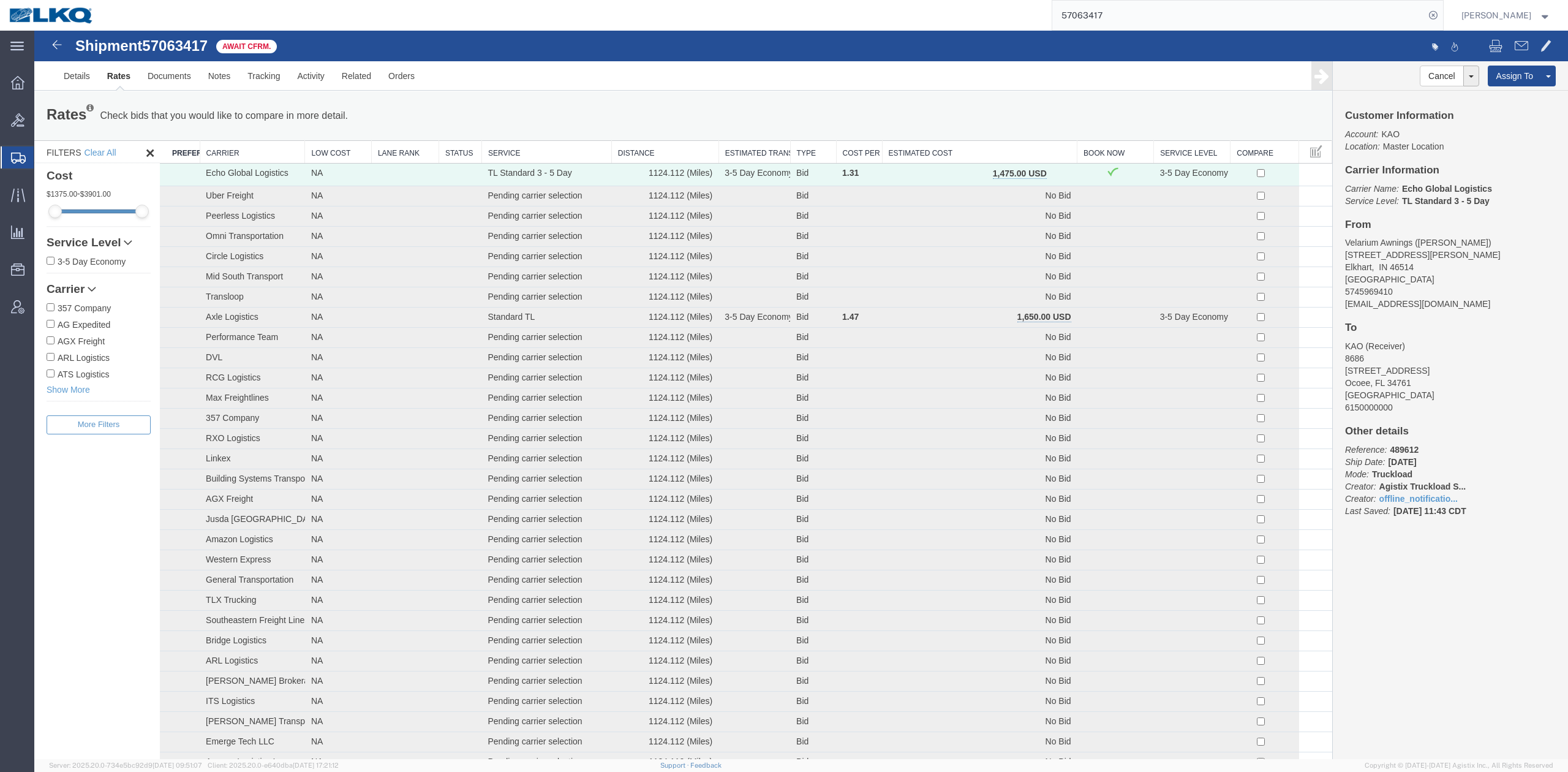
drag, startPoint x: 1000, startPoint y: 147, endPoint x: 950, endPoint y: 121, distance: 56.4
click at [1000, 146] on th "Estimated Cost" at bounding box center [979, 152] width 196 height 23
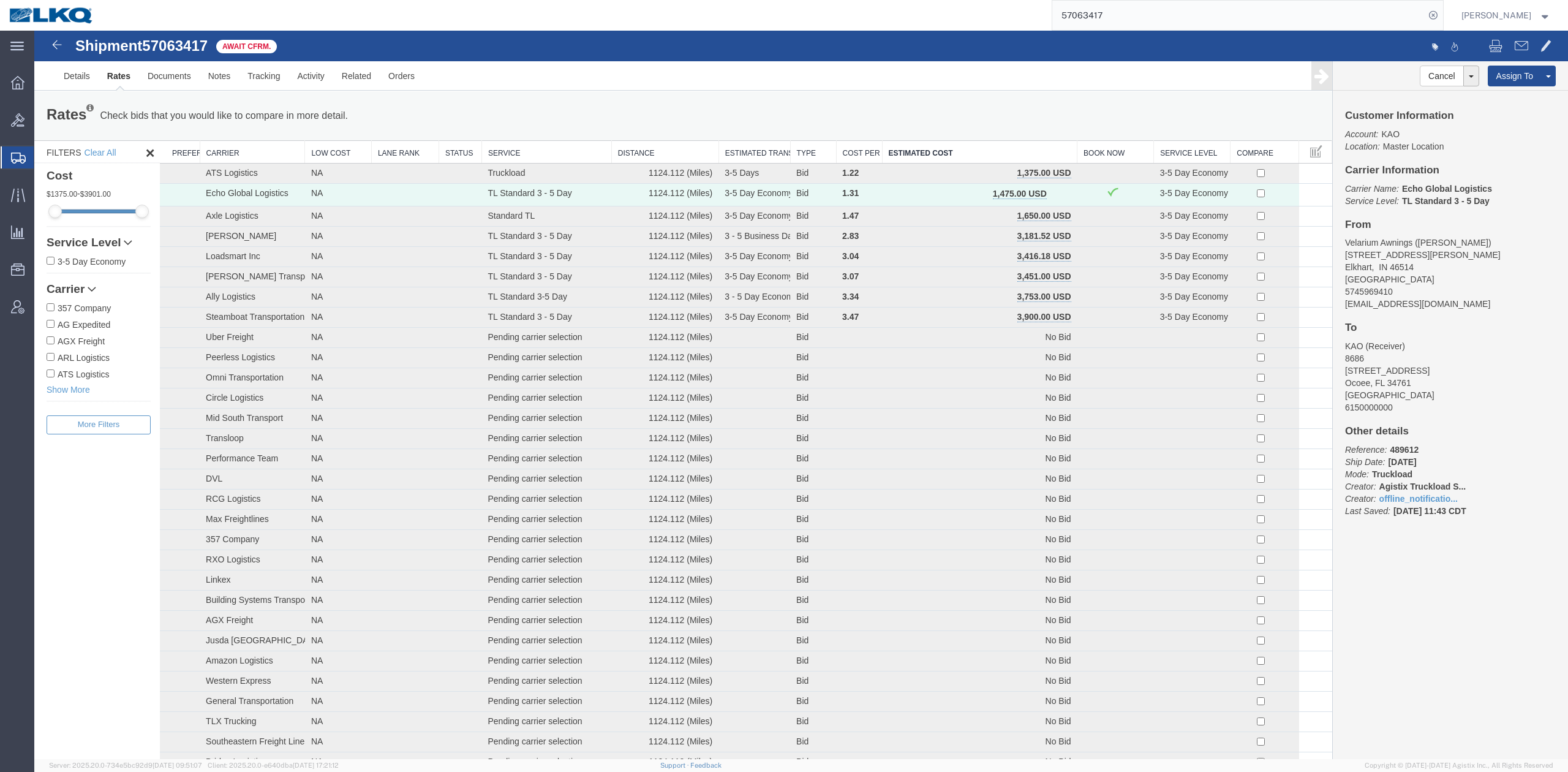
drag, startPoint x: 62, startPoint y: 177, endPoint x: 77, endPoint y: 168, distance: 17.5
click at [0, 0] on span "Shipment Manager" at bounding box center [0, 0] width 0 height 0
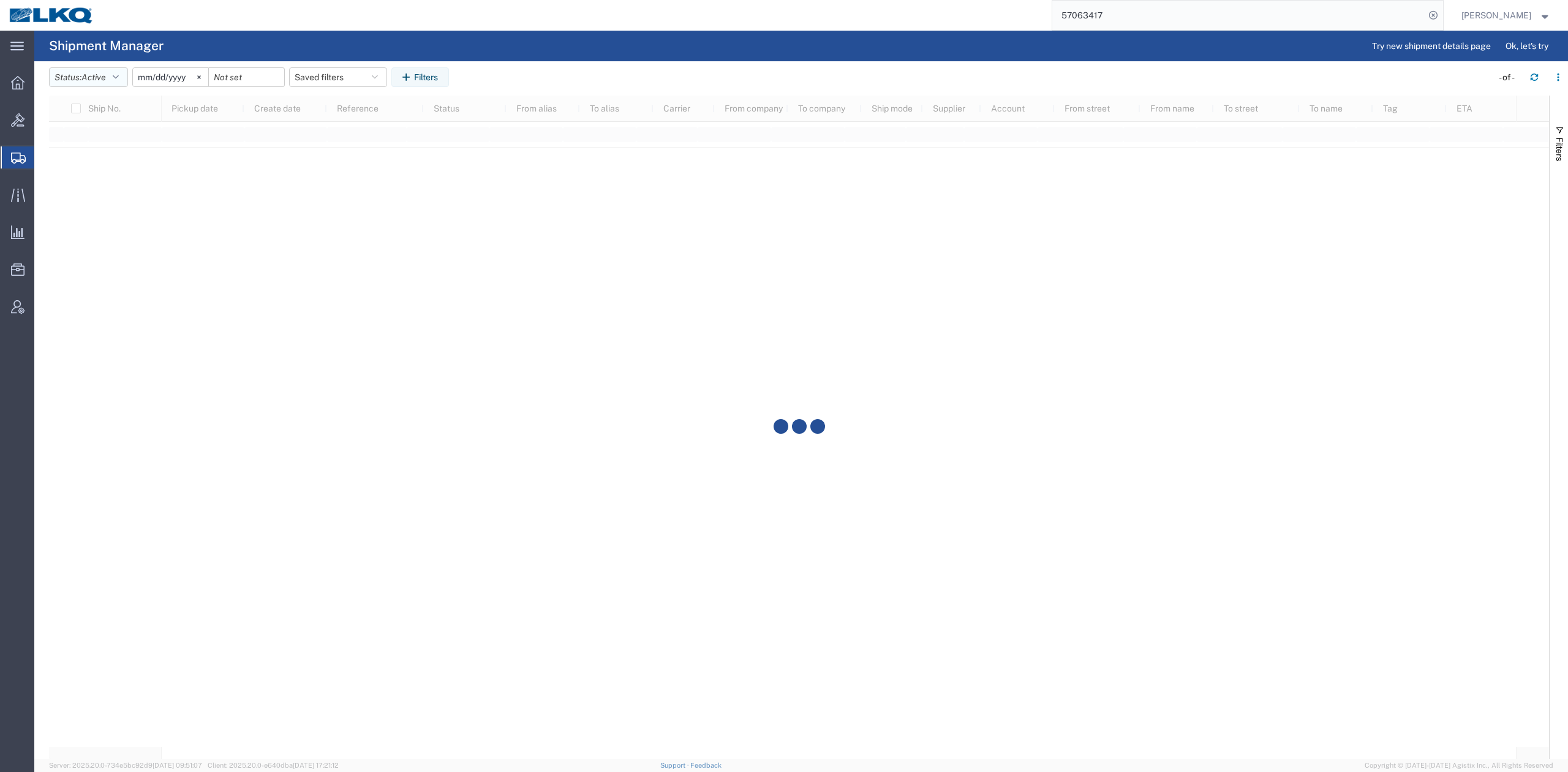
click at [97, 85] on button "Status: Active" at bounding box center [88, 77] width 79 height 20
click at [79, 148] on span "All" at bounding box center [120, 142] width 143 height 19
click at [156, 73] on input "2025-09-09" at bounding box center [157, 77] width 75 height 18
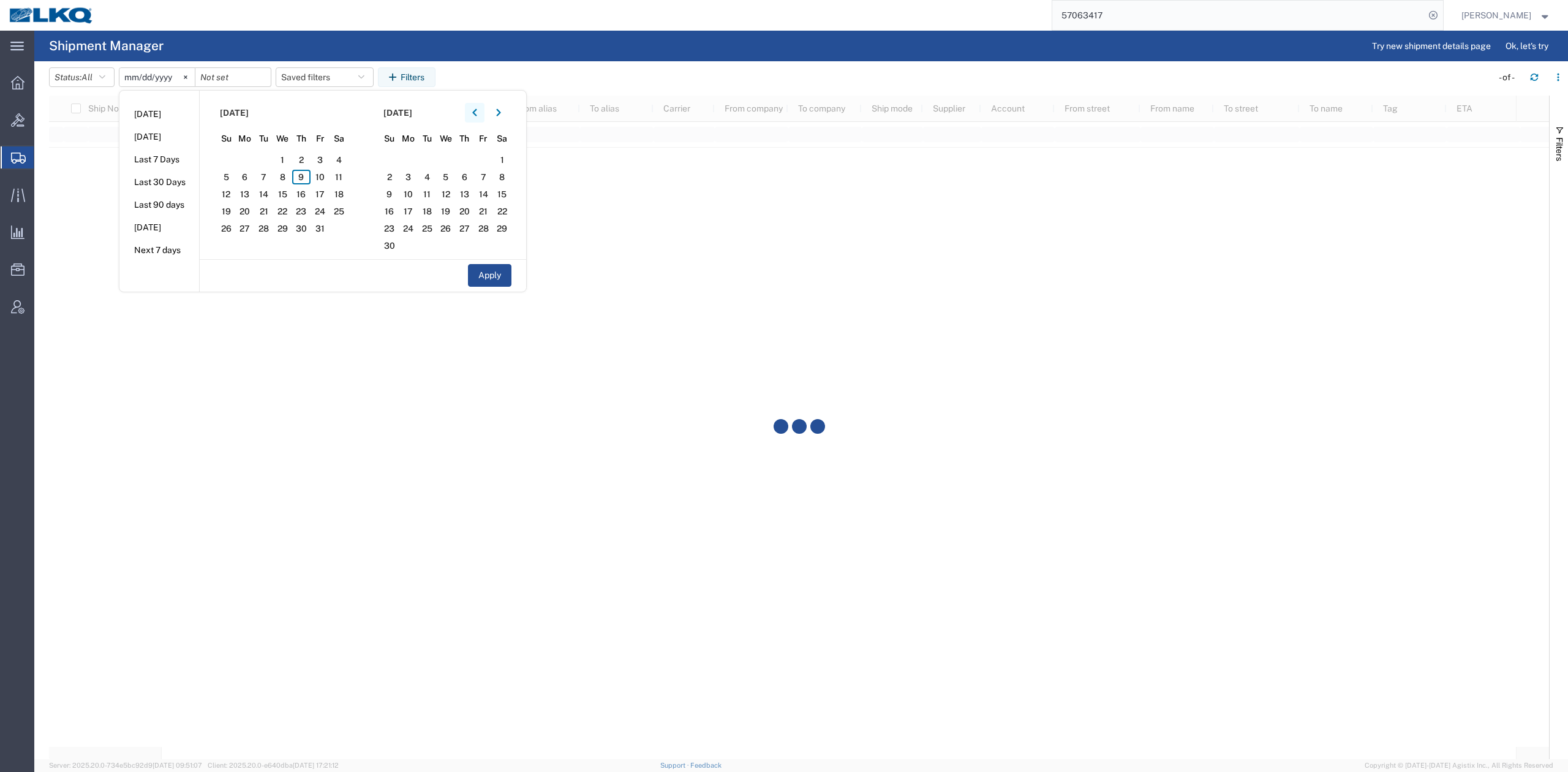
click at [483, 109] on button "button" at bounding box center [474, 112] width 20 height 20
click at [249, 156] on span "1" at bounding box center [245, 159] width 19 height 15
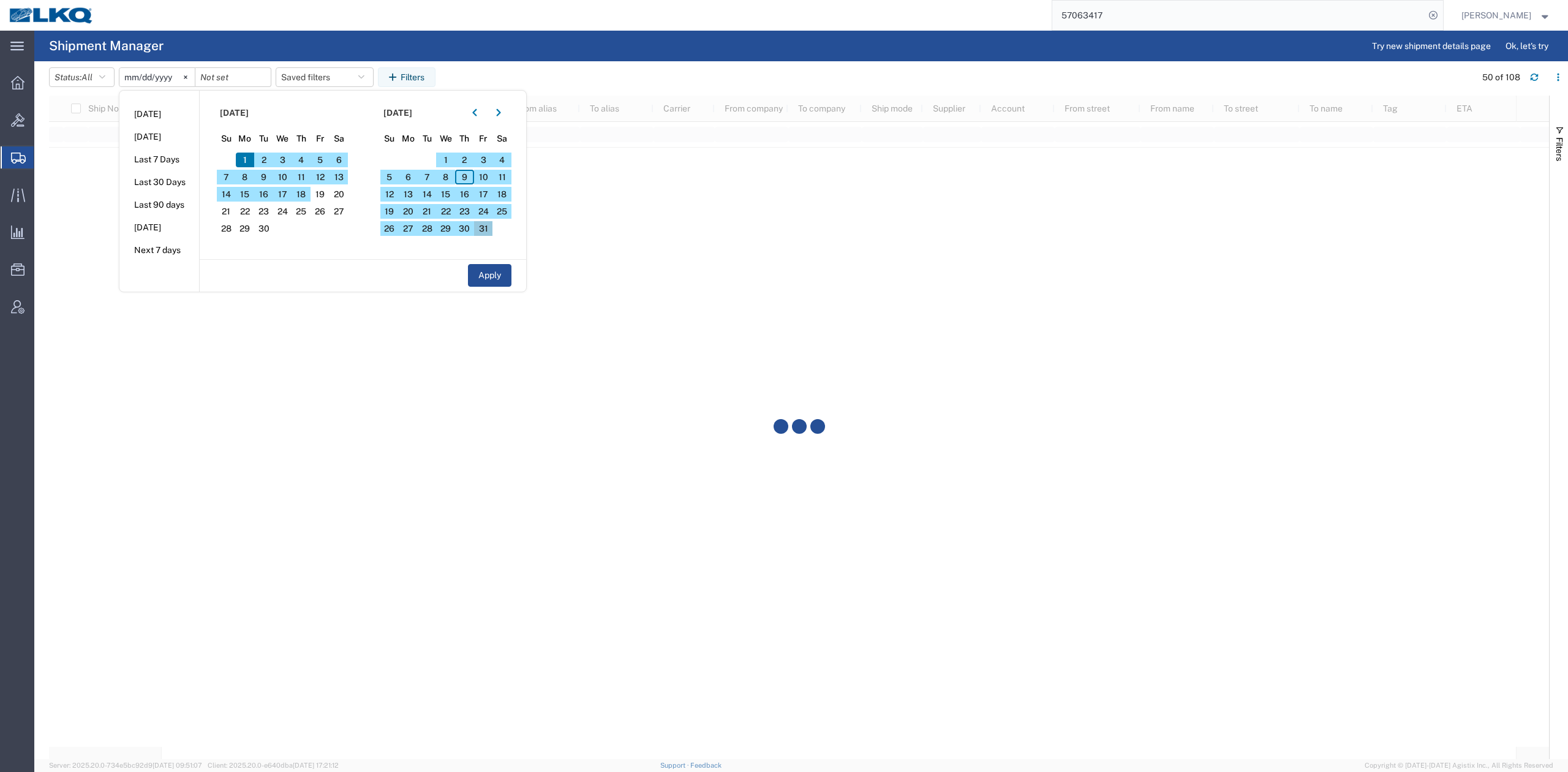
click at [491, 230] on span "31" at bounding box center [484, 228] width 19 height 15
click at [494, 285] on button "Apply" at bounding box center [490, 275] width 44 height 23
type input "2025-09-01"
type input "2025-10-31"
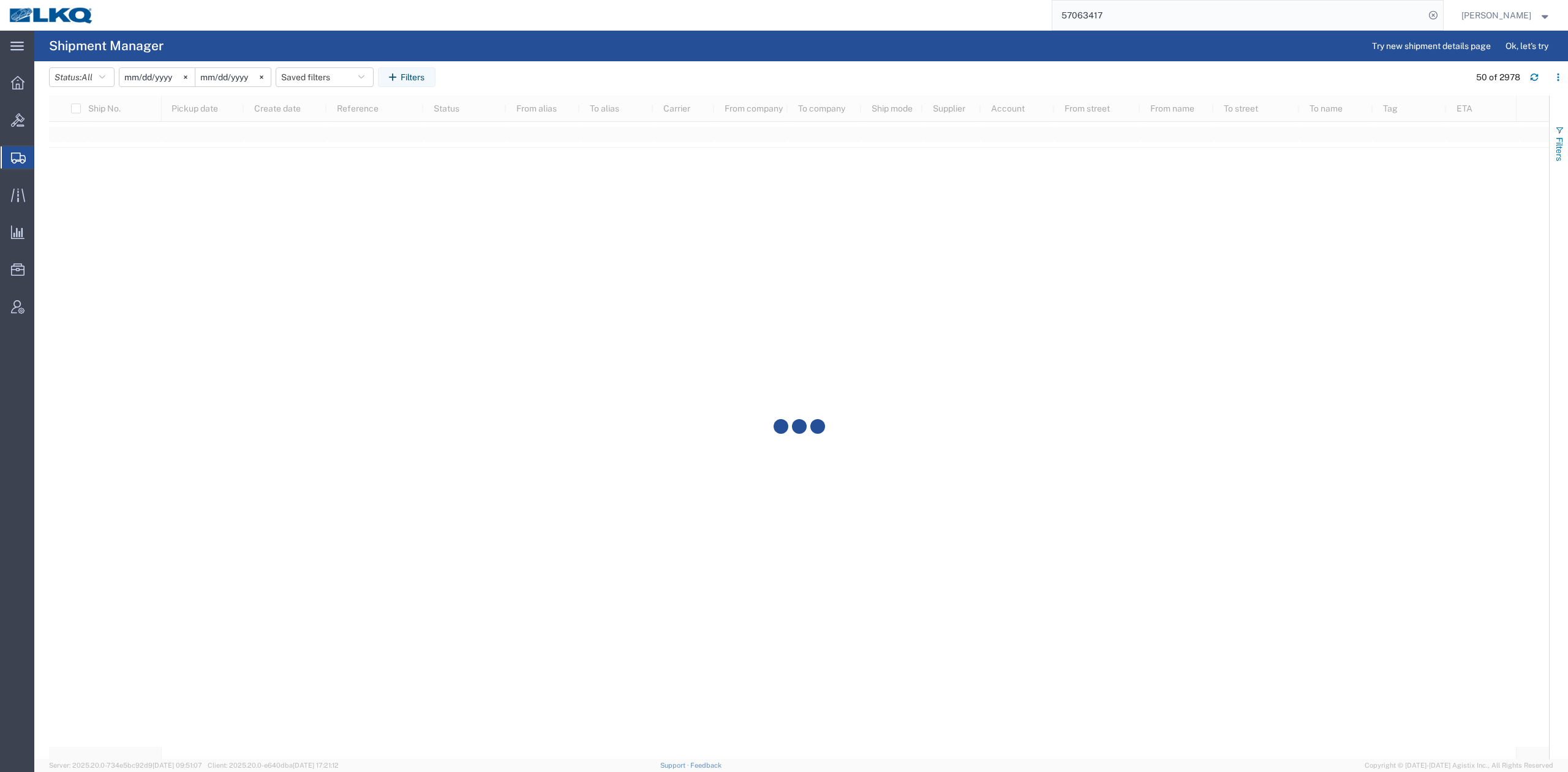
click at [1554, 146] on span "Filters" at bounding box center [1559, 150] width 9 height 24
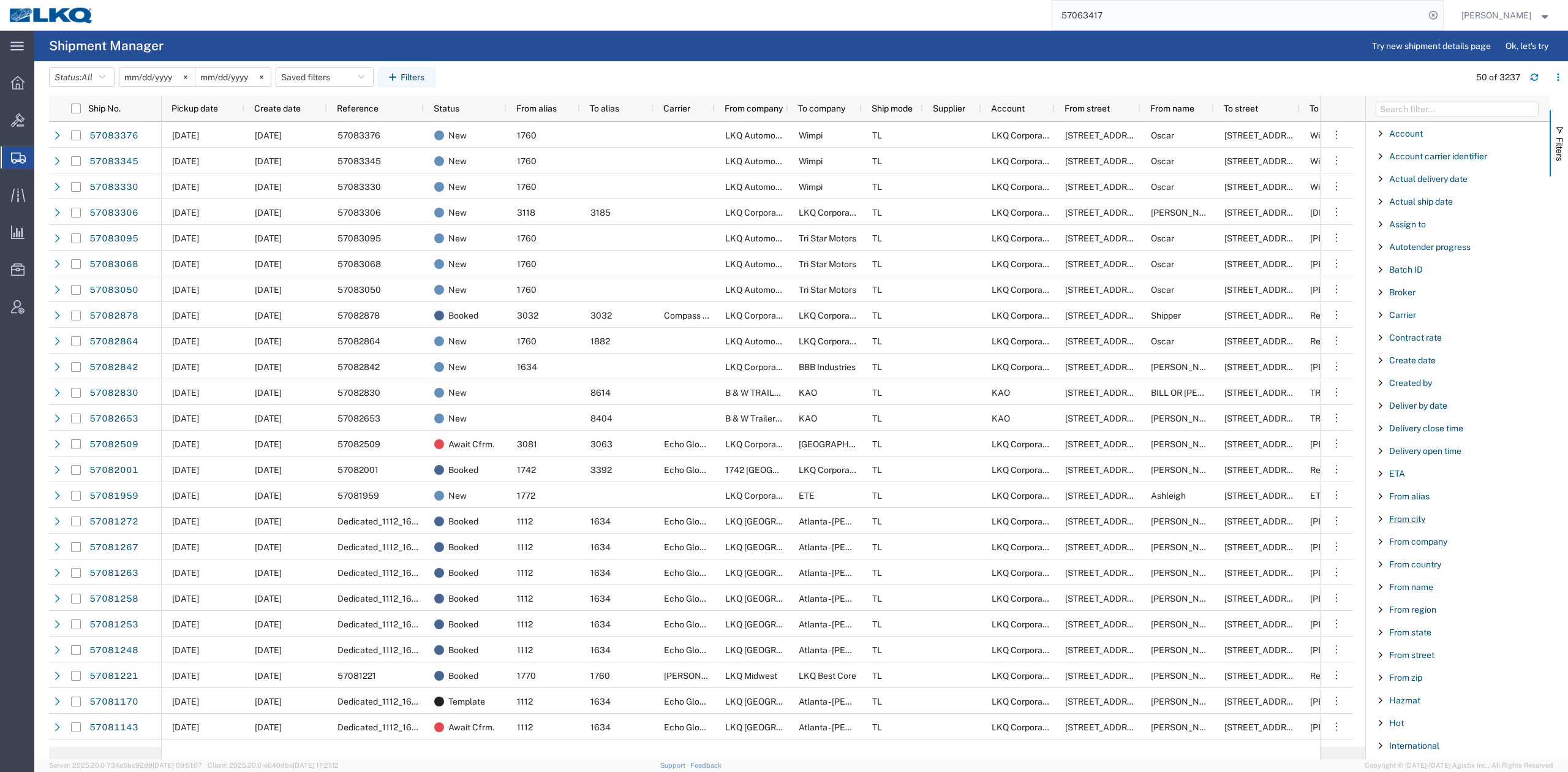
click at [1414, 521] on span "From city" at bounding box center [1407, 518] width 36 height 9
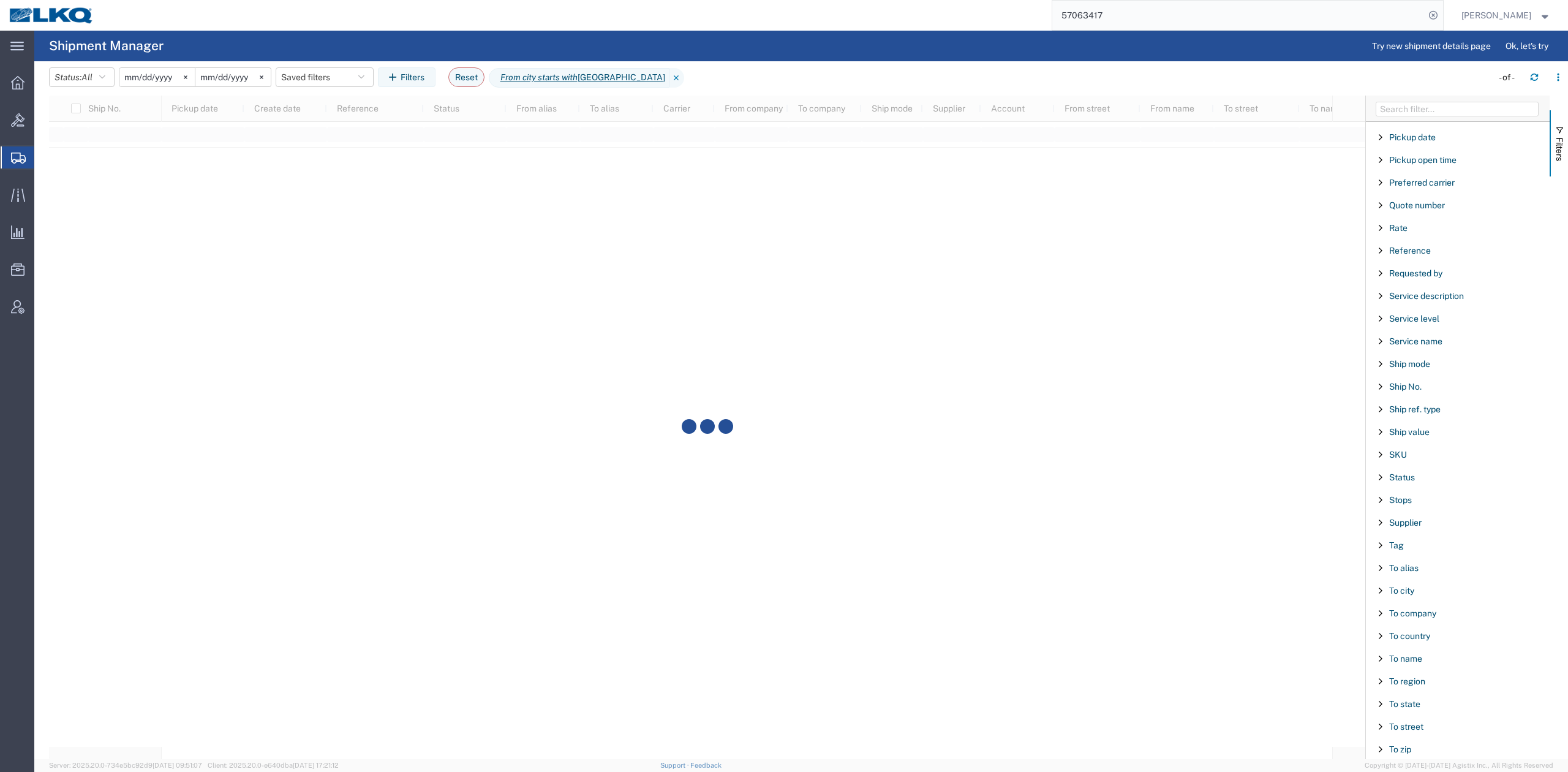
scroll to position [965, 0]
type input "exeter"
click at [1393, 513] on div "To city" at bounding box center [1457, 522] width 184 height 22
type input "sterling"
click at [1558, 138] on span "Filters" at bounding box center [1559, 150] width 9 height 24
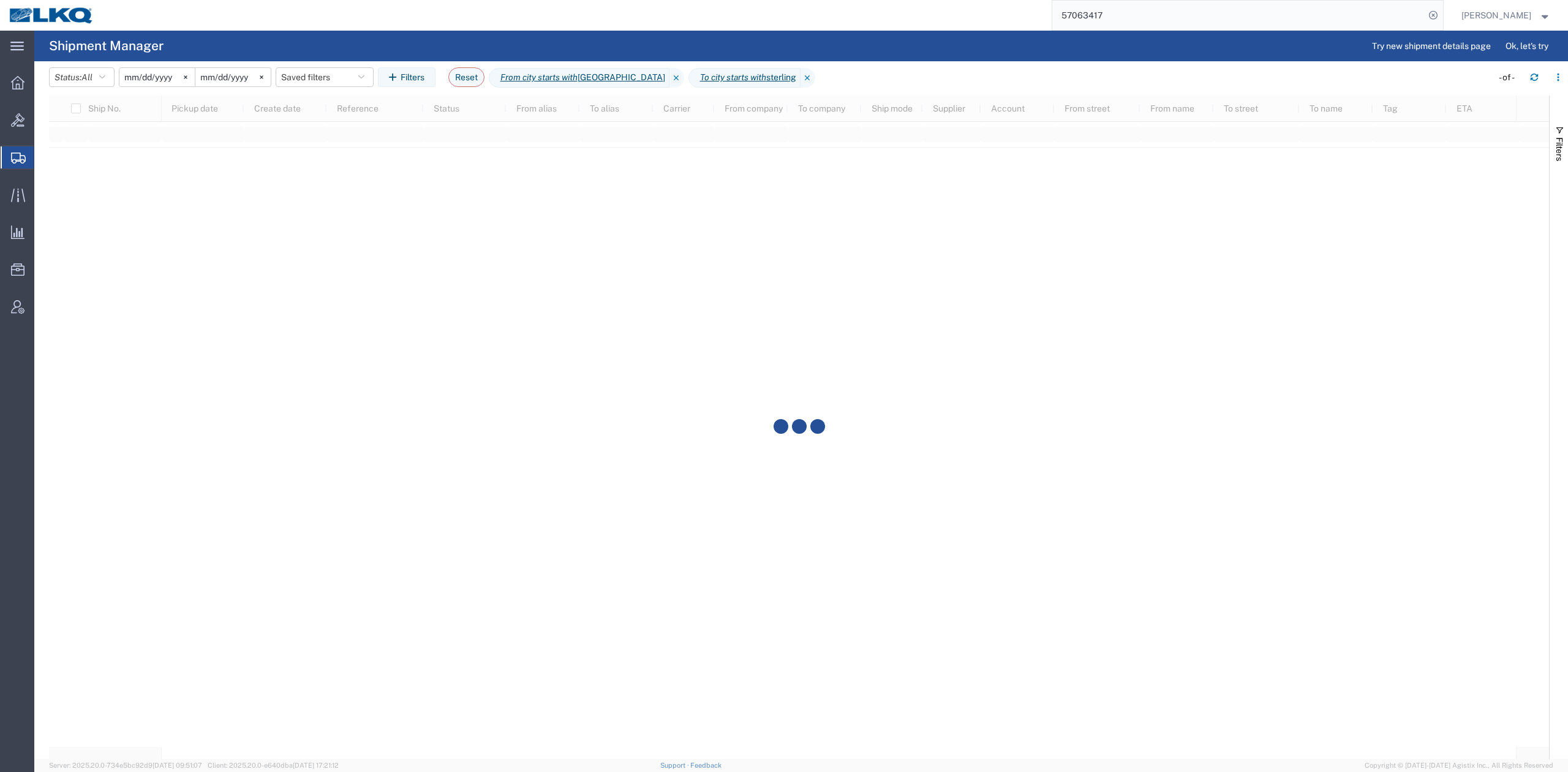
click at [758, 33] on agx-page-header "Shipment Manager Try new shipment details page Ok, let's try" at bounding box center [801, 46] width 1533 height 31
click at [14, 115] on icon at bounding box center [18, 121] width 14 height 14
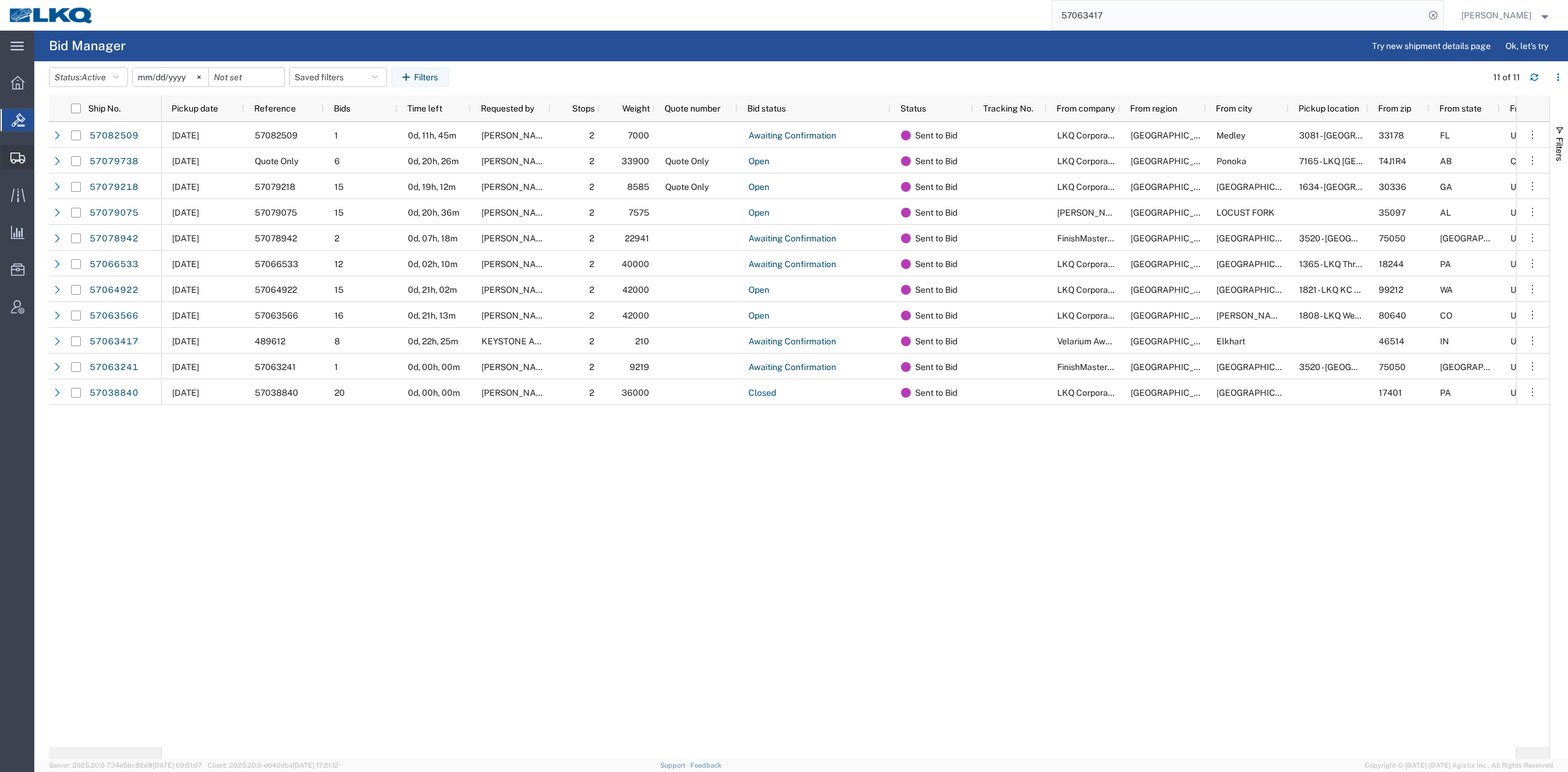
click at [0, 0] on span "Shipment Manager" at bounding box center [0, 0] width 0 height 0
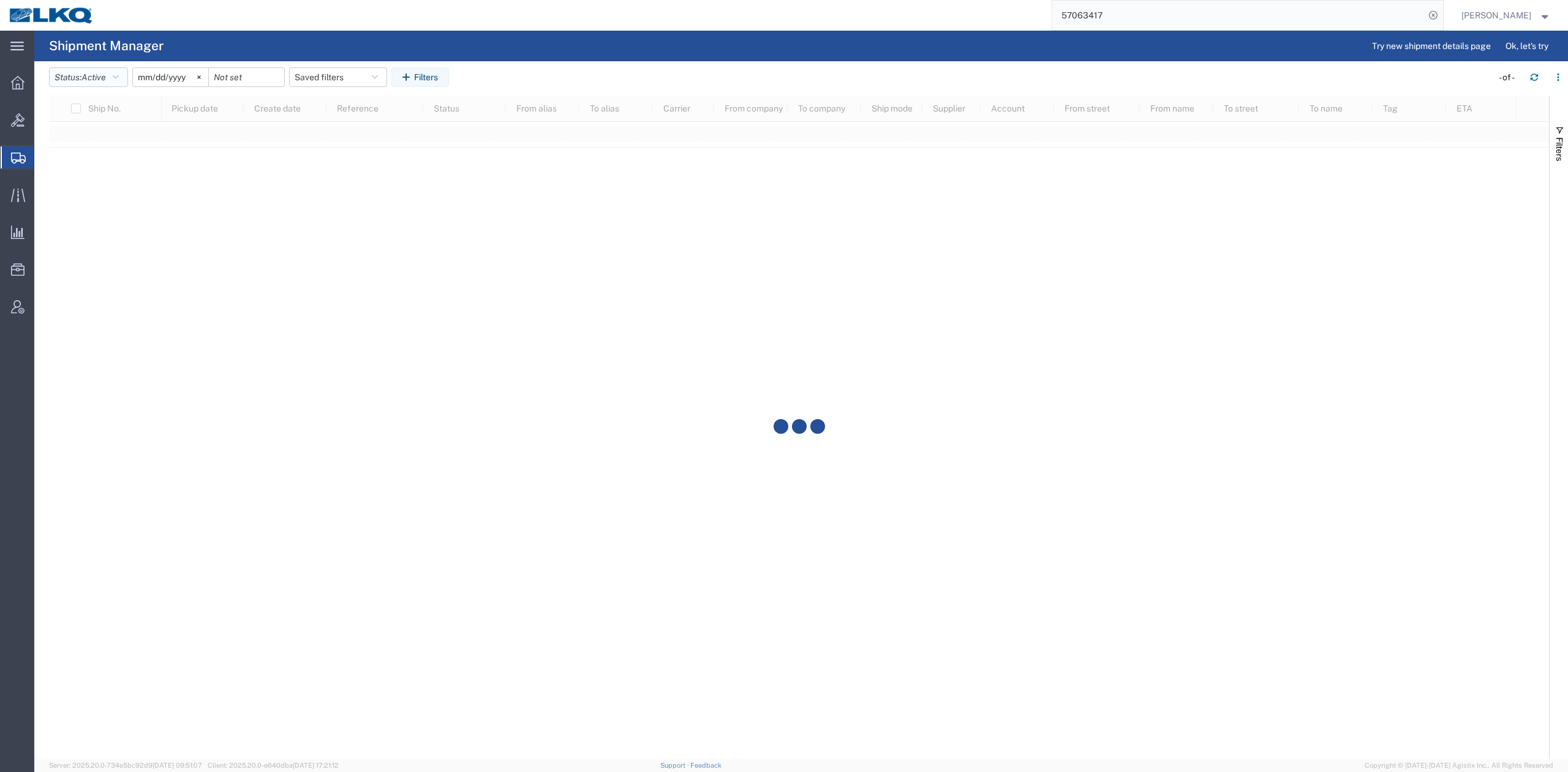
click at [98, 81] on span "Active" at bounding box center [93, 77] width 25 height 9
click at [81, 138] on span "All" at bounding box center [120, 142] width 143 height 19
click at [152, 74] on input "2025-09-09" at bounding box center [157, 77] width 75 height 18
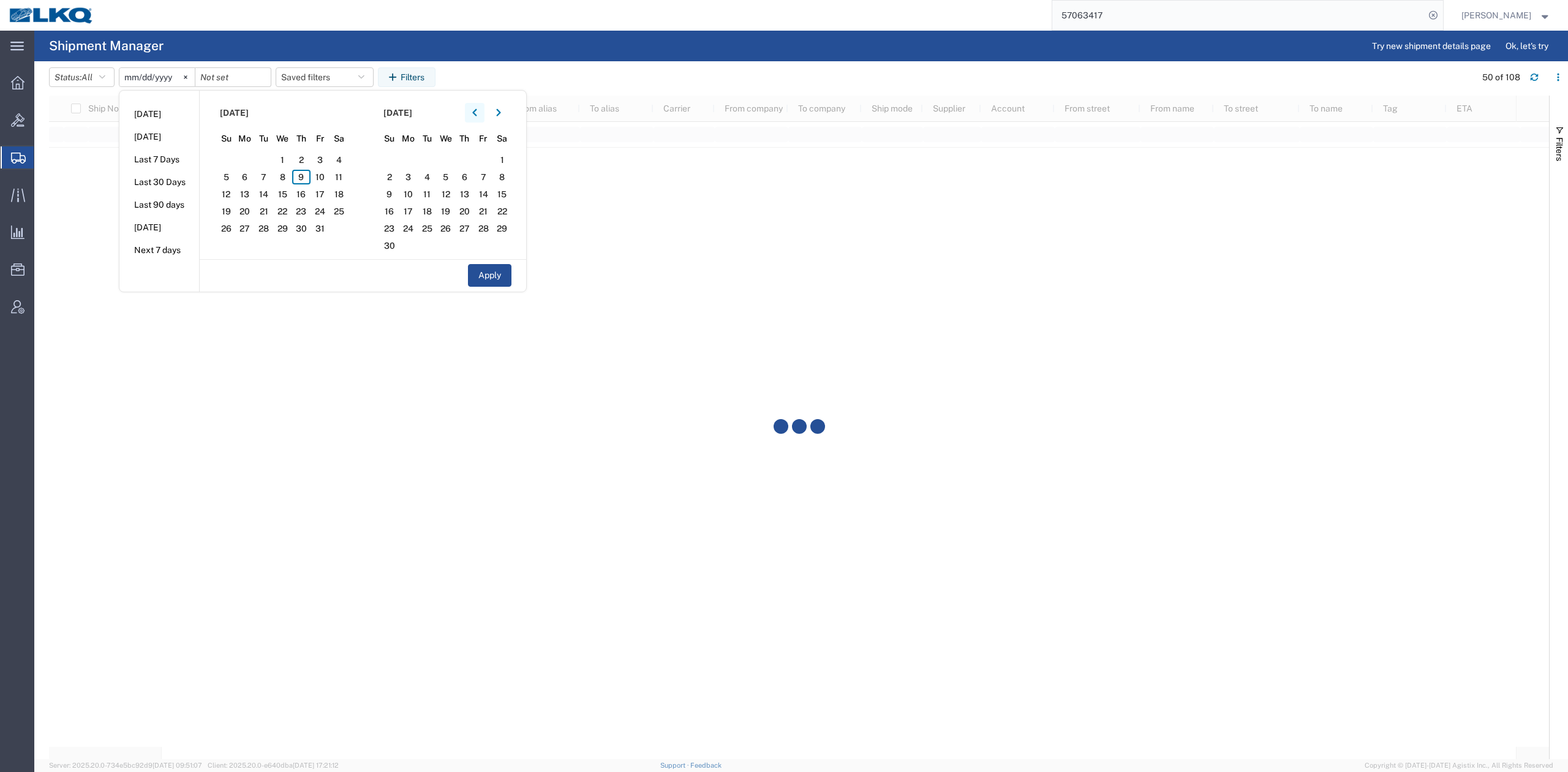
click at [470, 115] on button "button" at bounding box center [474, 112] width 20 height 20
click at [252, 157] on span "1" at bounding box center [245, 159] width 19 height 15
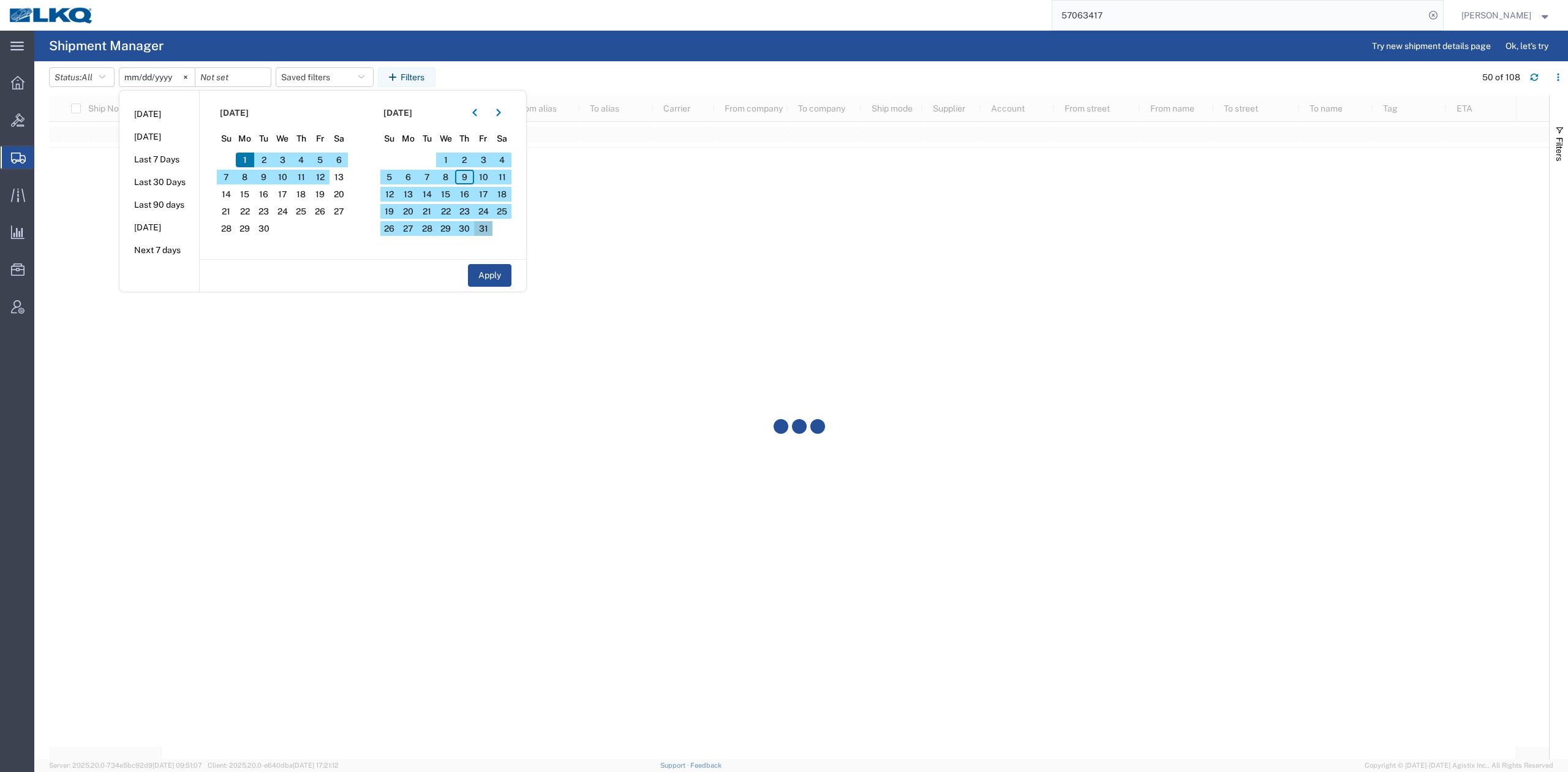
click at [491, 229] on span "31" at bounding box center [484, 228] width 19 height 15
click at [508, 277] on button "Apply" at bounding box center [490, 275] width 44 height 23
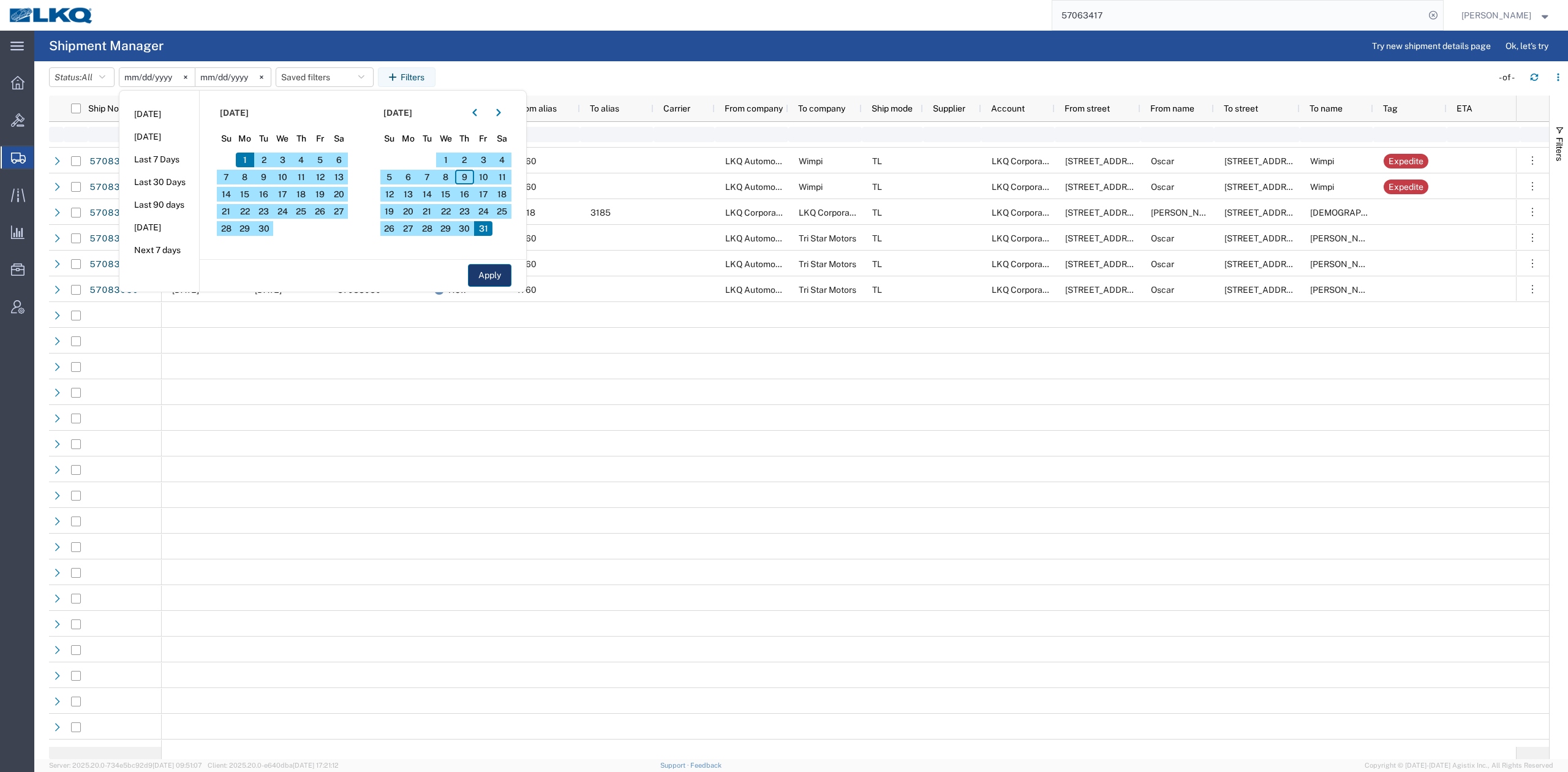
type input "2025-09-01"
type input "2025-10-31"
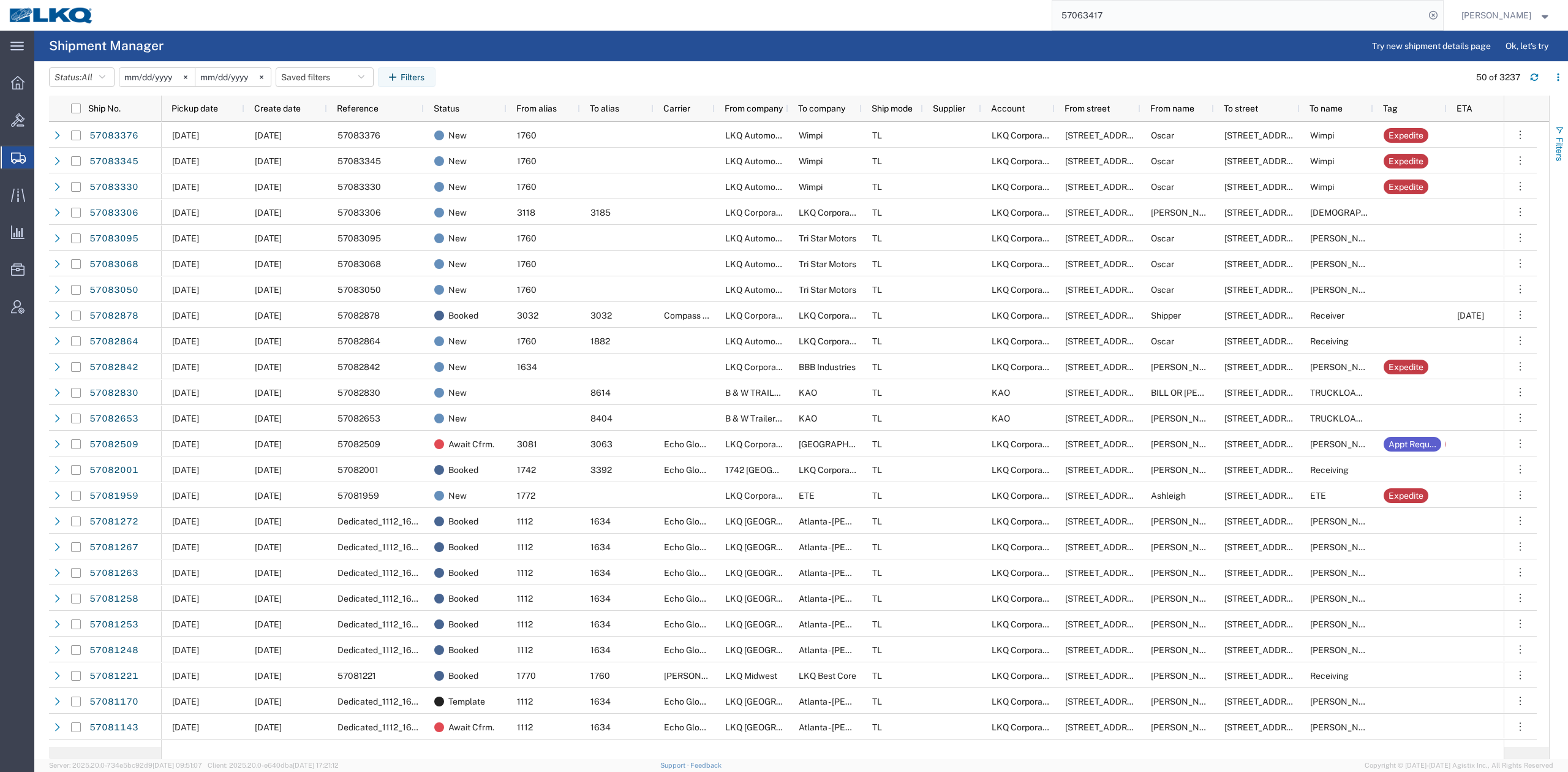
click at [1556, 138] on span "Filters" at bounding box center [1559, 150] width 9 height 24
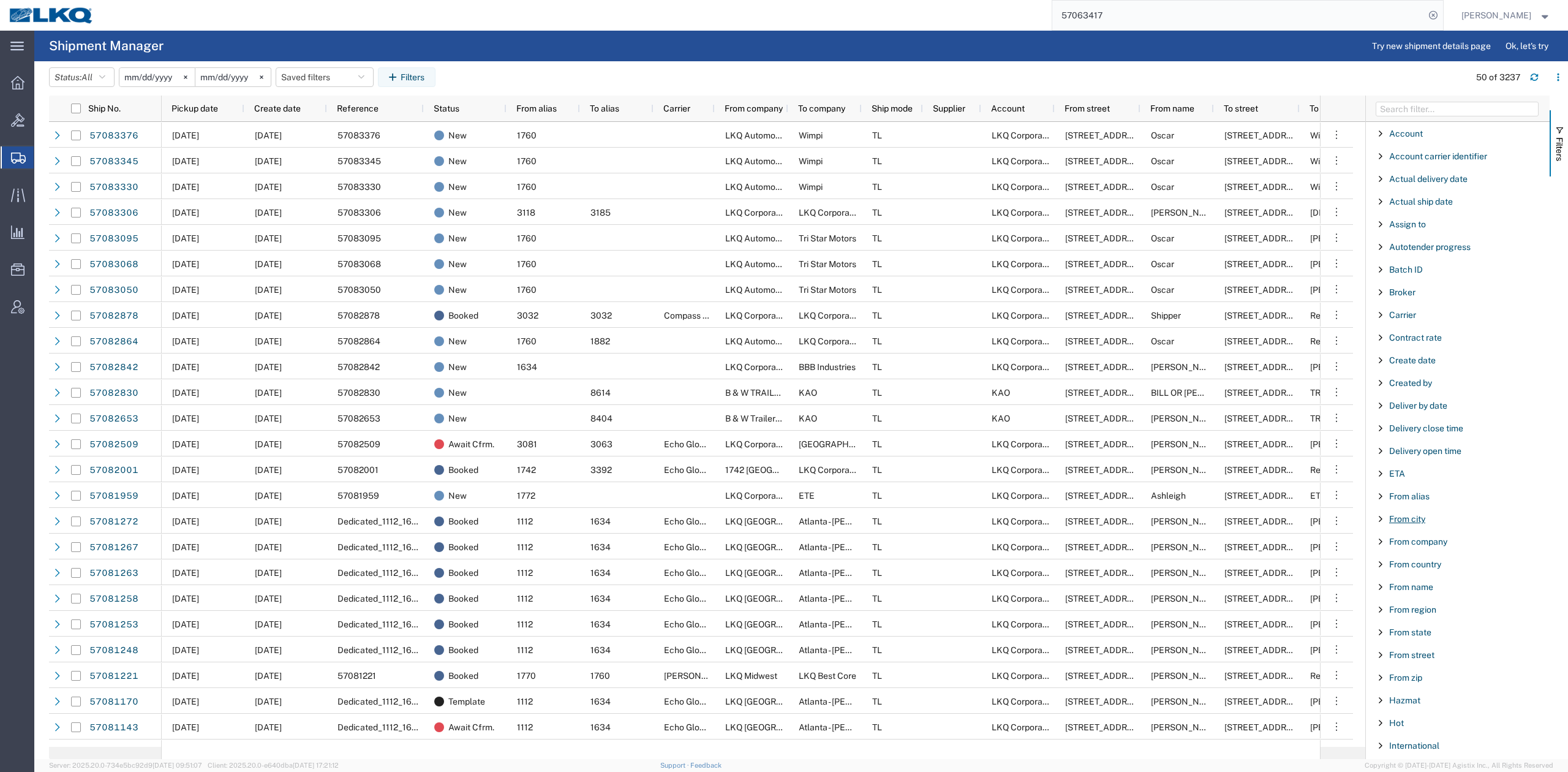
click at [1407, 518] on span "From city" at bounding box center [1407, 518] width 36 height 9
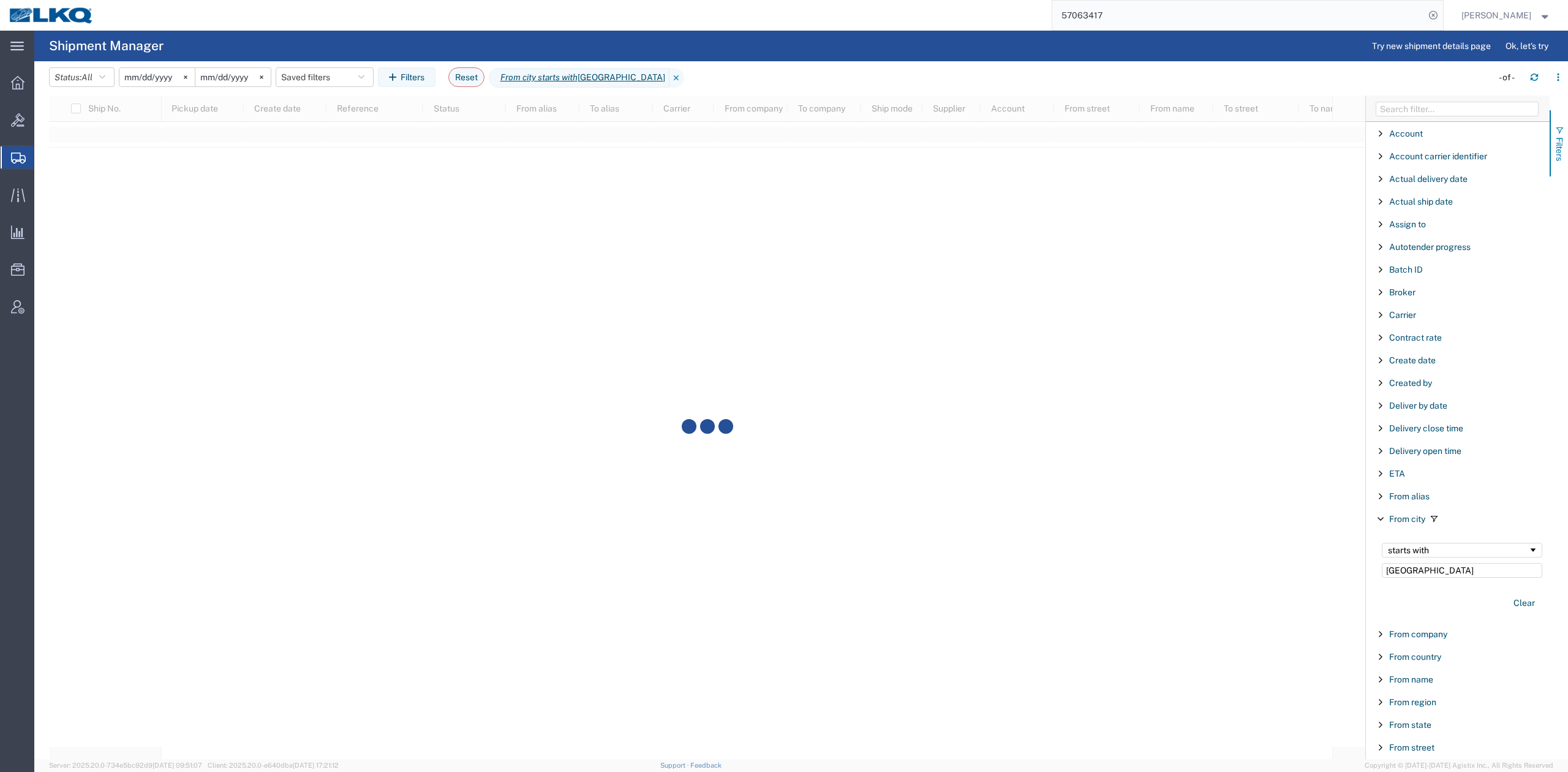
type input "exeter"
click at [1554, 133] on span "button" at bounding box center [1559, 130] width 9 height 9
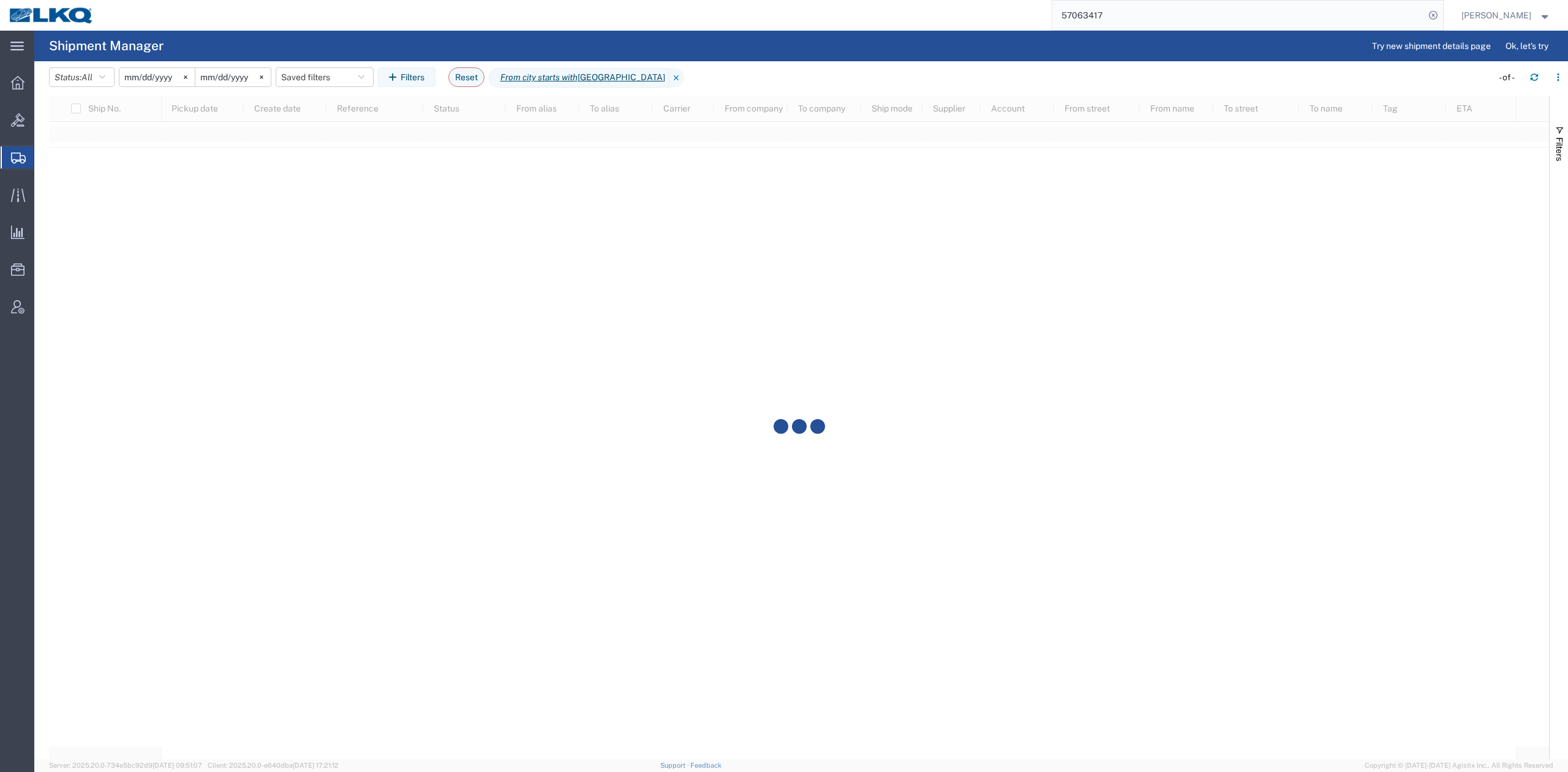
click at [944, 440] on div at bounding box center [798, 427] width 1500 height 663
click at [748, 611] on div at bounding box center [798, 427] width 1500 height 663
click at [769, 52] on agx-page-header "Shipment Manager Try new shipment details page Ok, let's try" at bounding box center [801, 46] width 1533 height 31
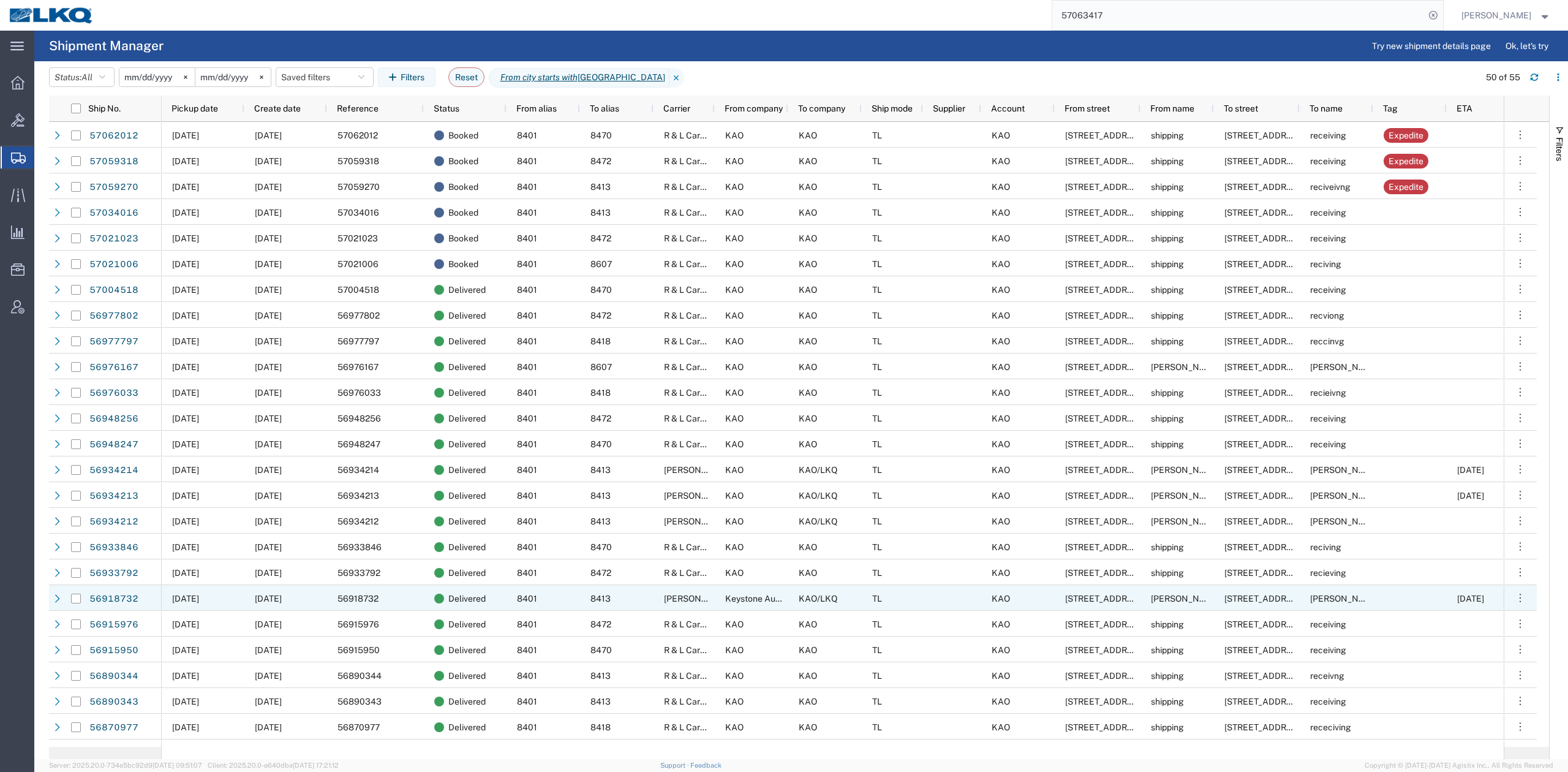
click at [611, 598] on div "8413" at bounding box center [617, 598] width 73 height 26
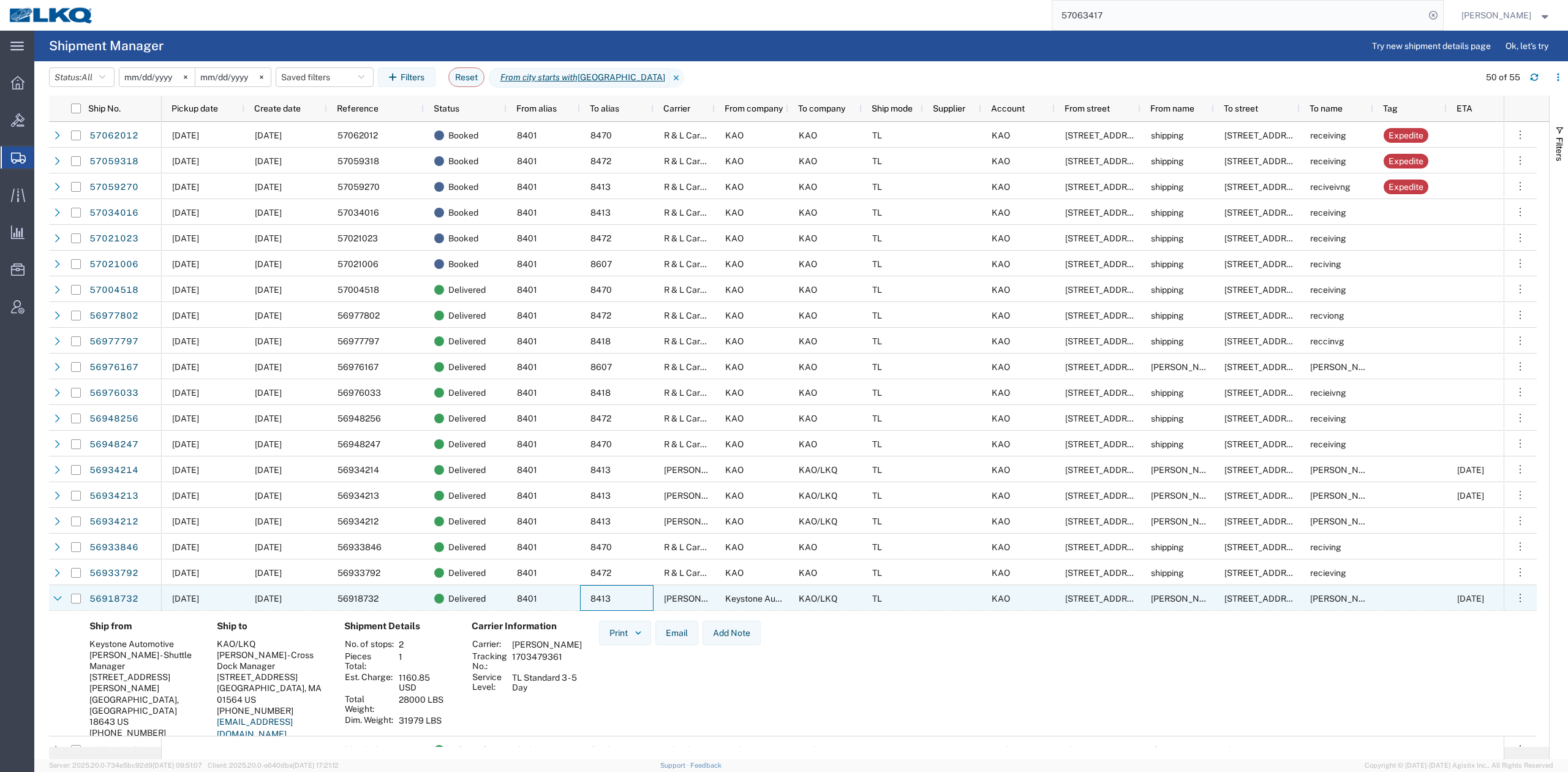
click at [611, 598] on div "8413" at bounding box center [617, 598] width 73 height 26
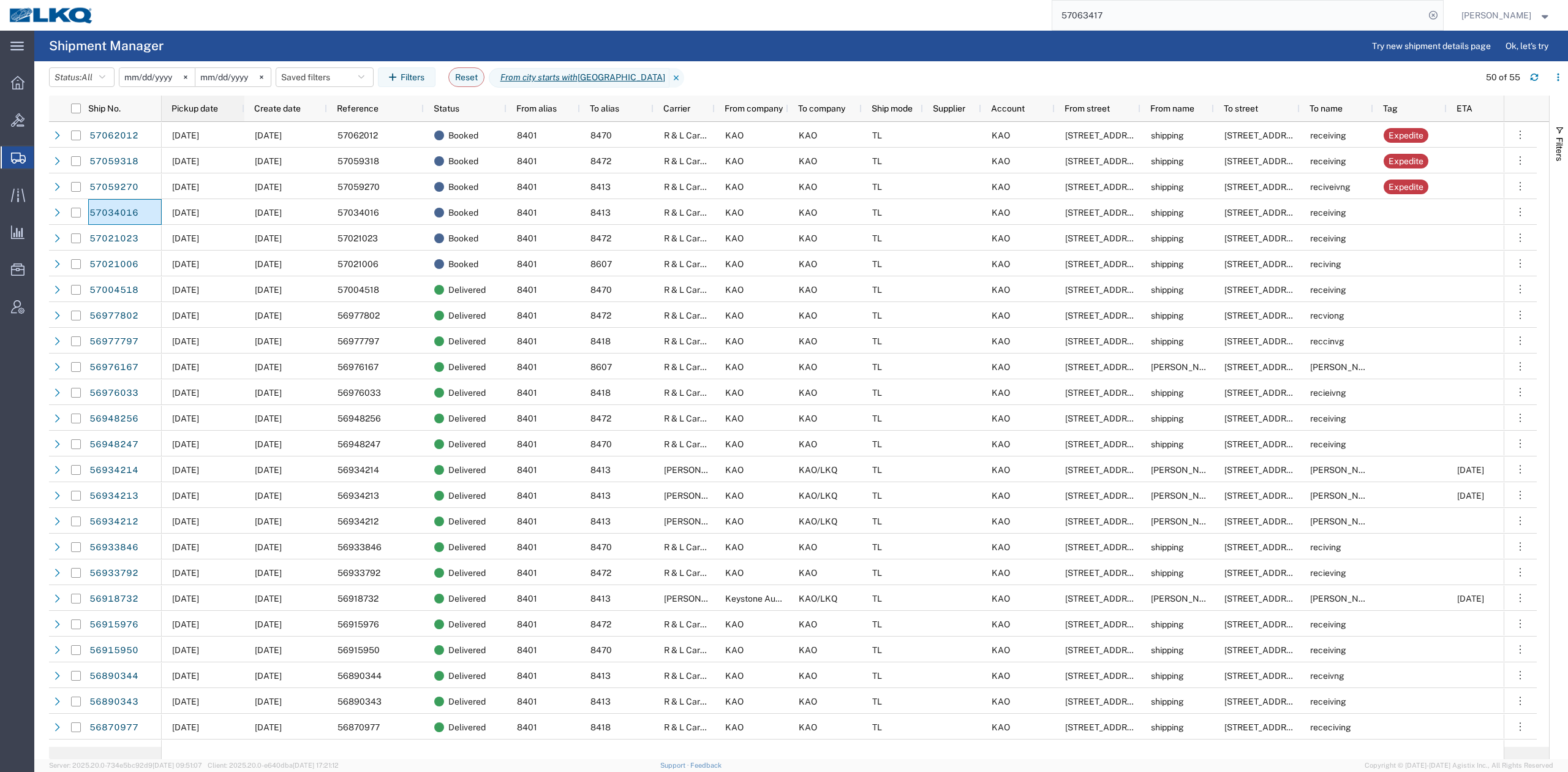
click at [209, 113] on span "Pickup date" at bounding box center [195, 108] width 46 height 9
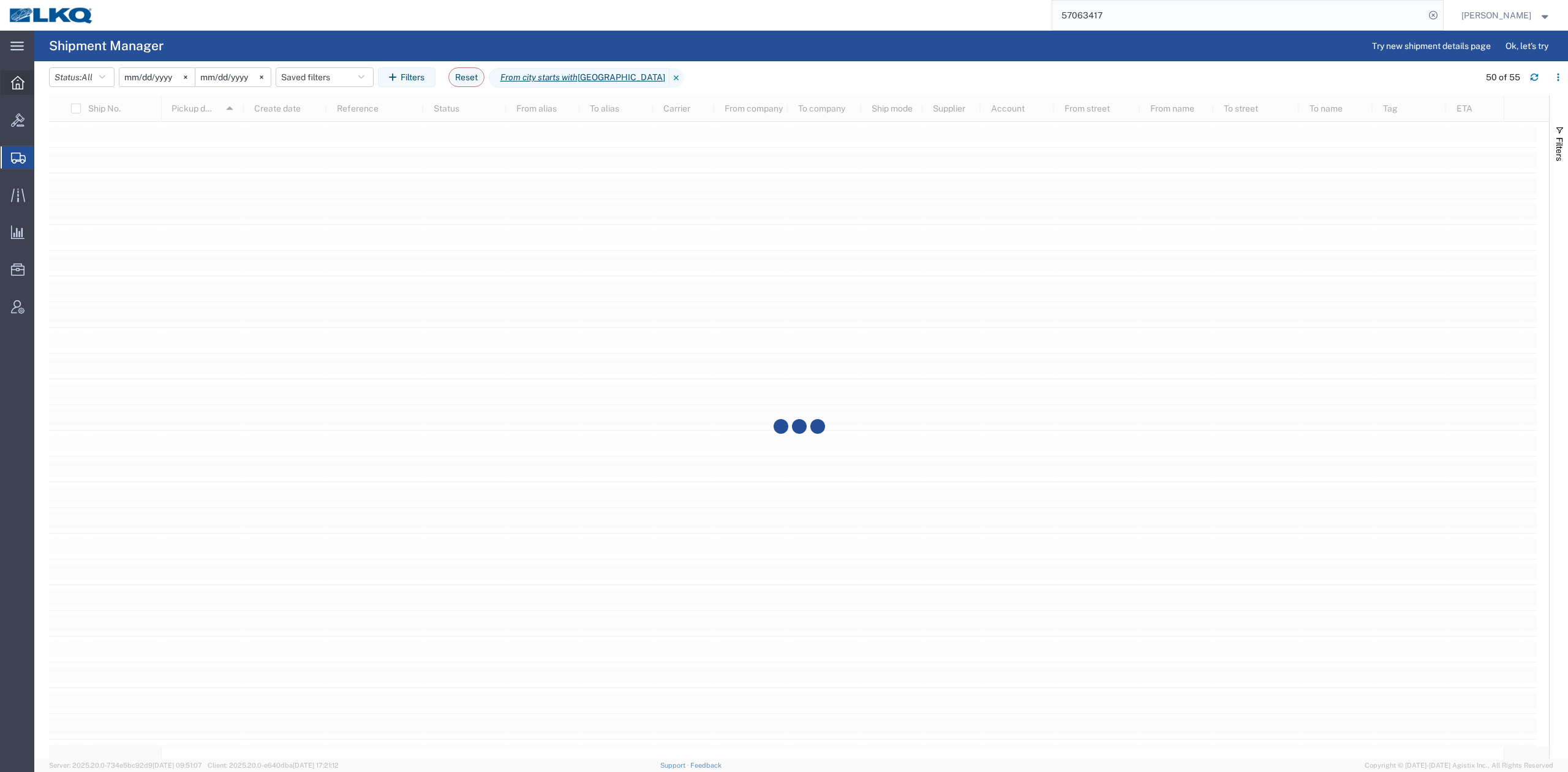
click at [26, 89] on div at bounding box center [18, 82] width 34 height 25
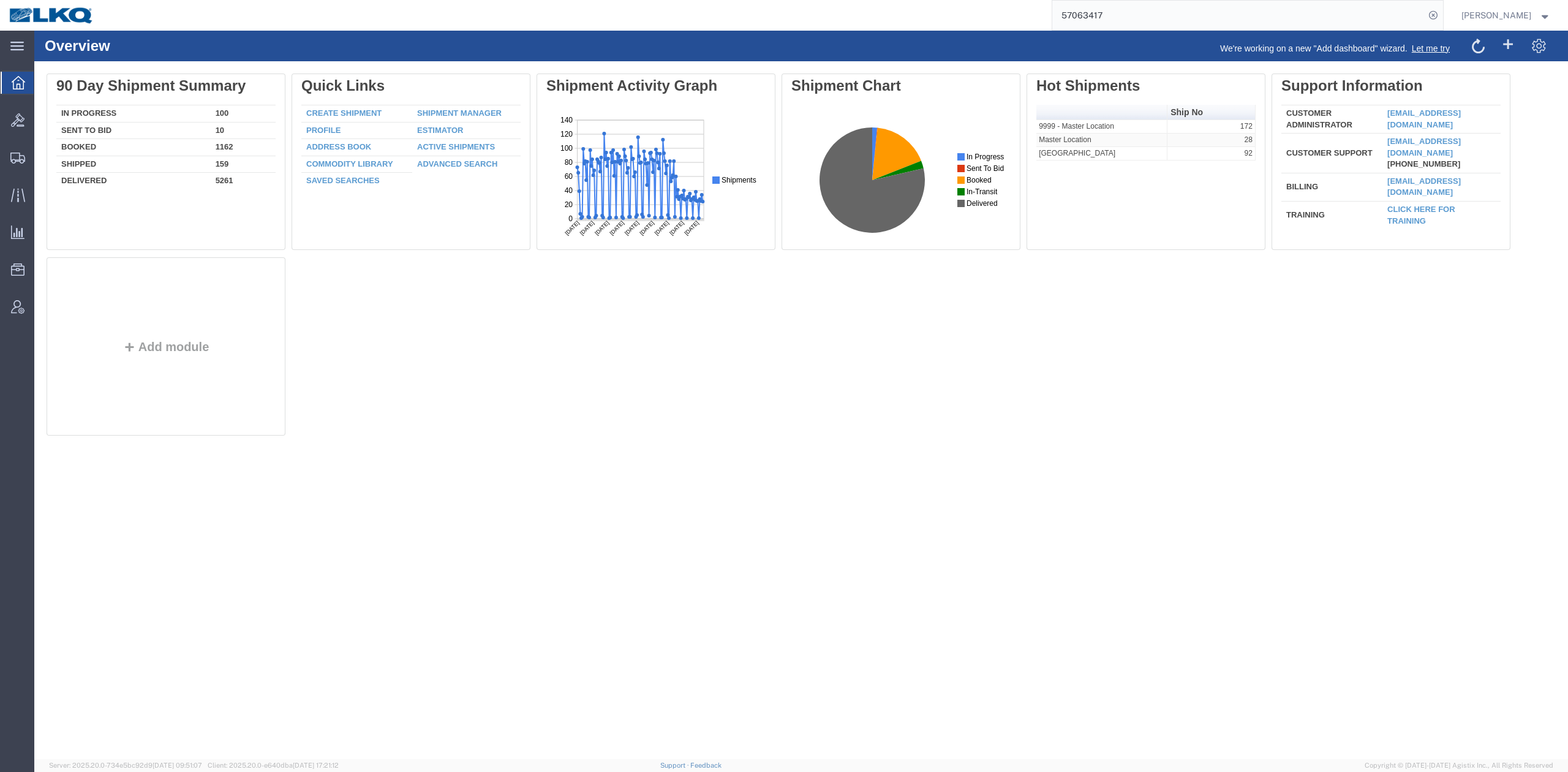
click at [1151, 20] on input "57063417" at bounding box center [1238, 15] width 373 height 29
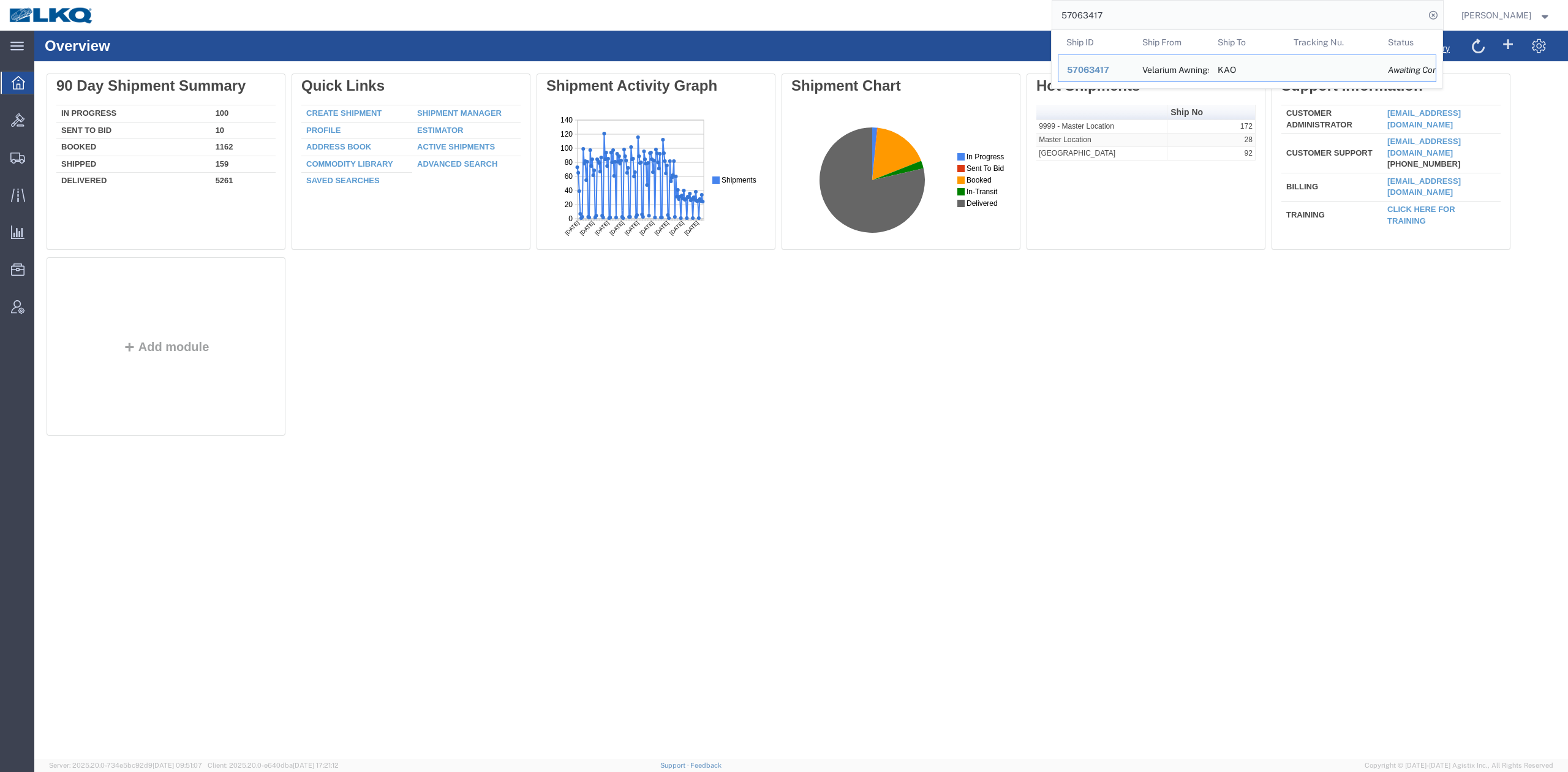
paste input "79218"
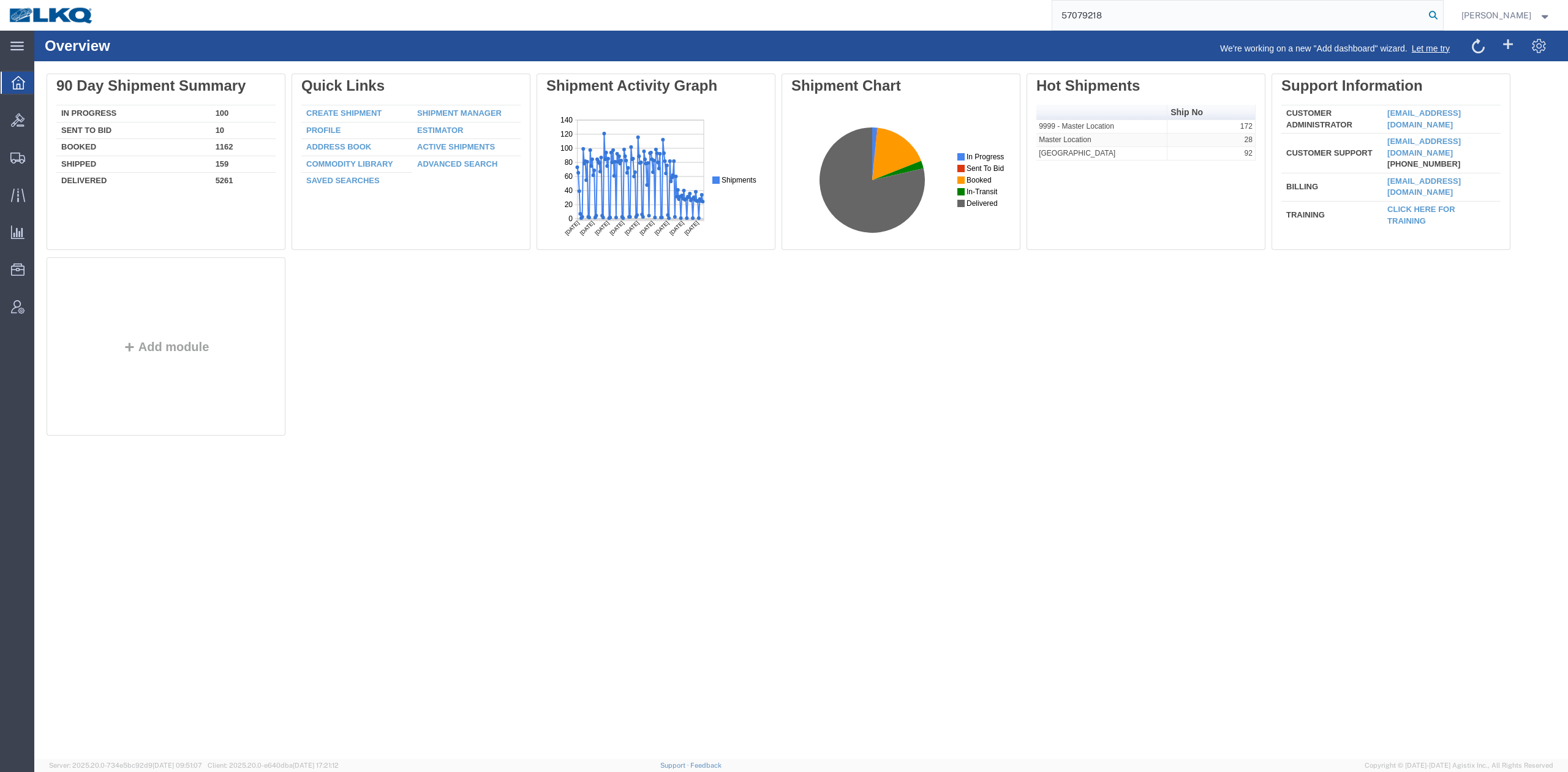
type input "57079218"
click at [1442, 17] on icon at bounding box center [1433, 15] width 17 height 17
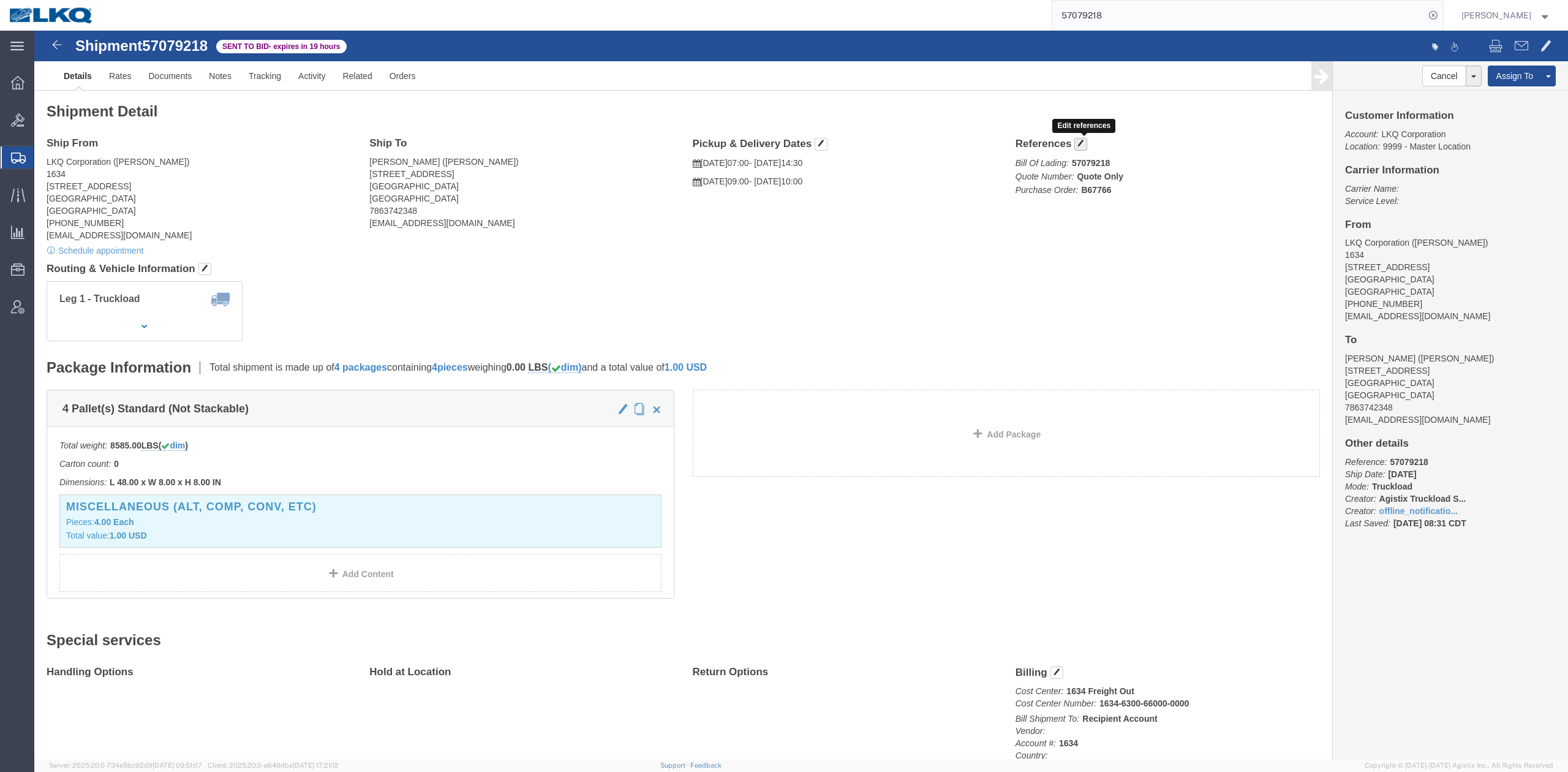
click div "Shipment Detail Ship From LKQ Corporation (Pam Morris) 1634 6320 Boat Rock Blvd…"
click span "button"
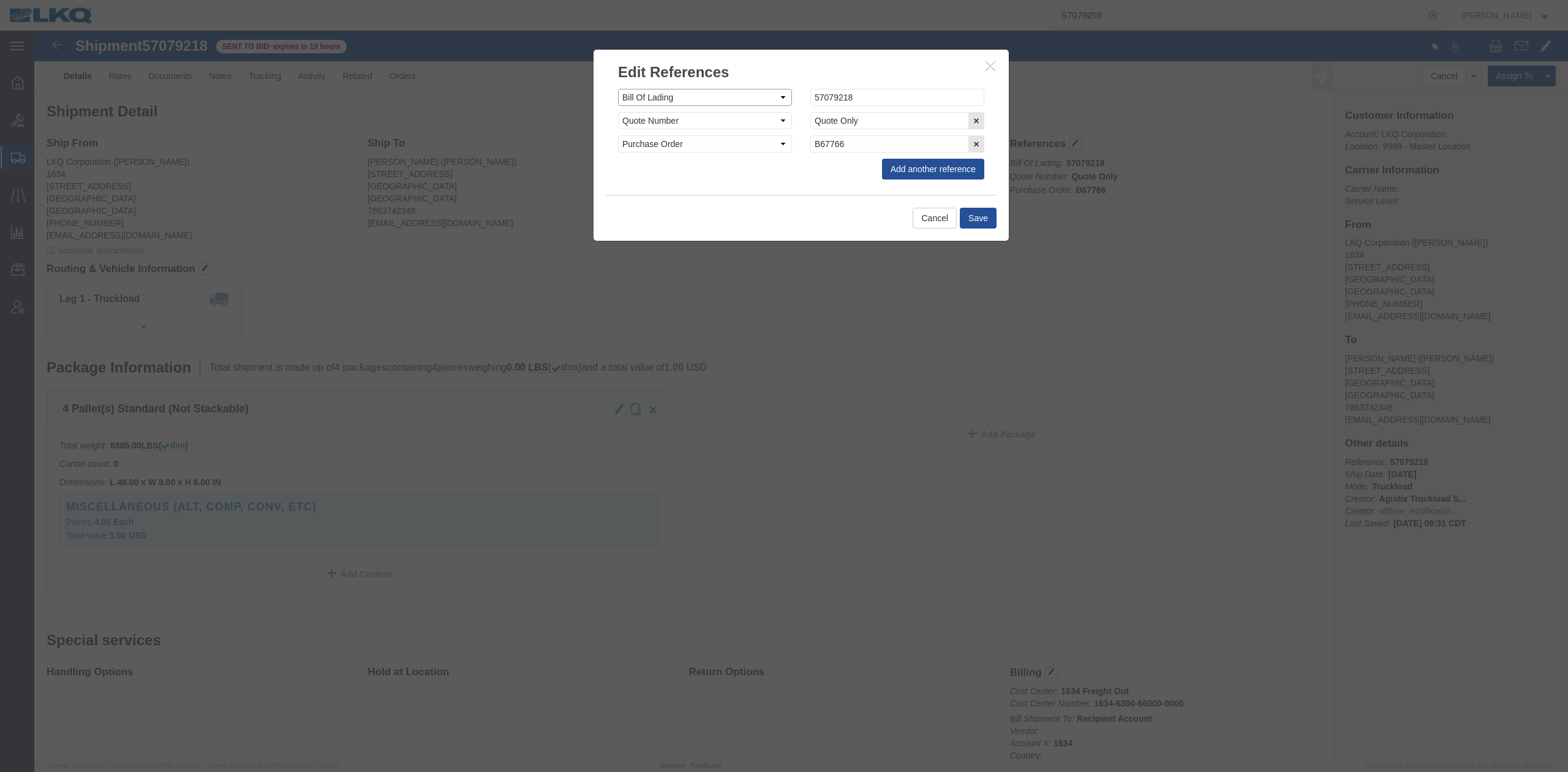
click select "Select Account Type Activity ID Airline Appointment Number ASN Batch Request # …"
select select "QUOTENUM"
click select "Select Account Type Activity ID Airline Appointment Number ASN Batch Request # …"
type input "Quote Only"
select select "BOL"
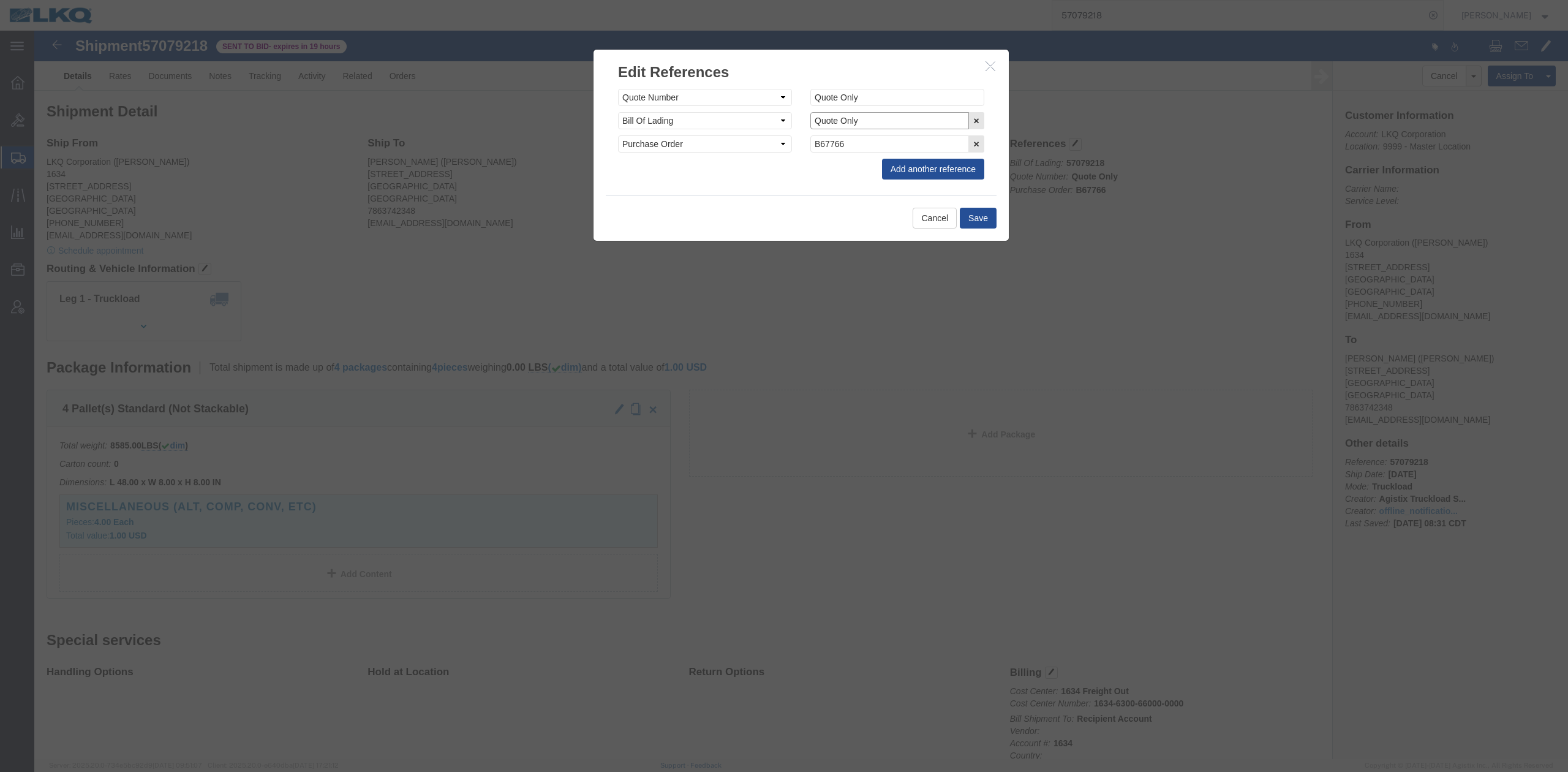
paste input "57079218"
type input "57079218"
click button "Save"
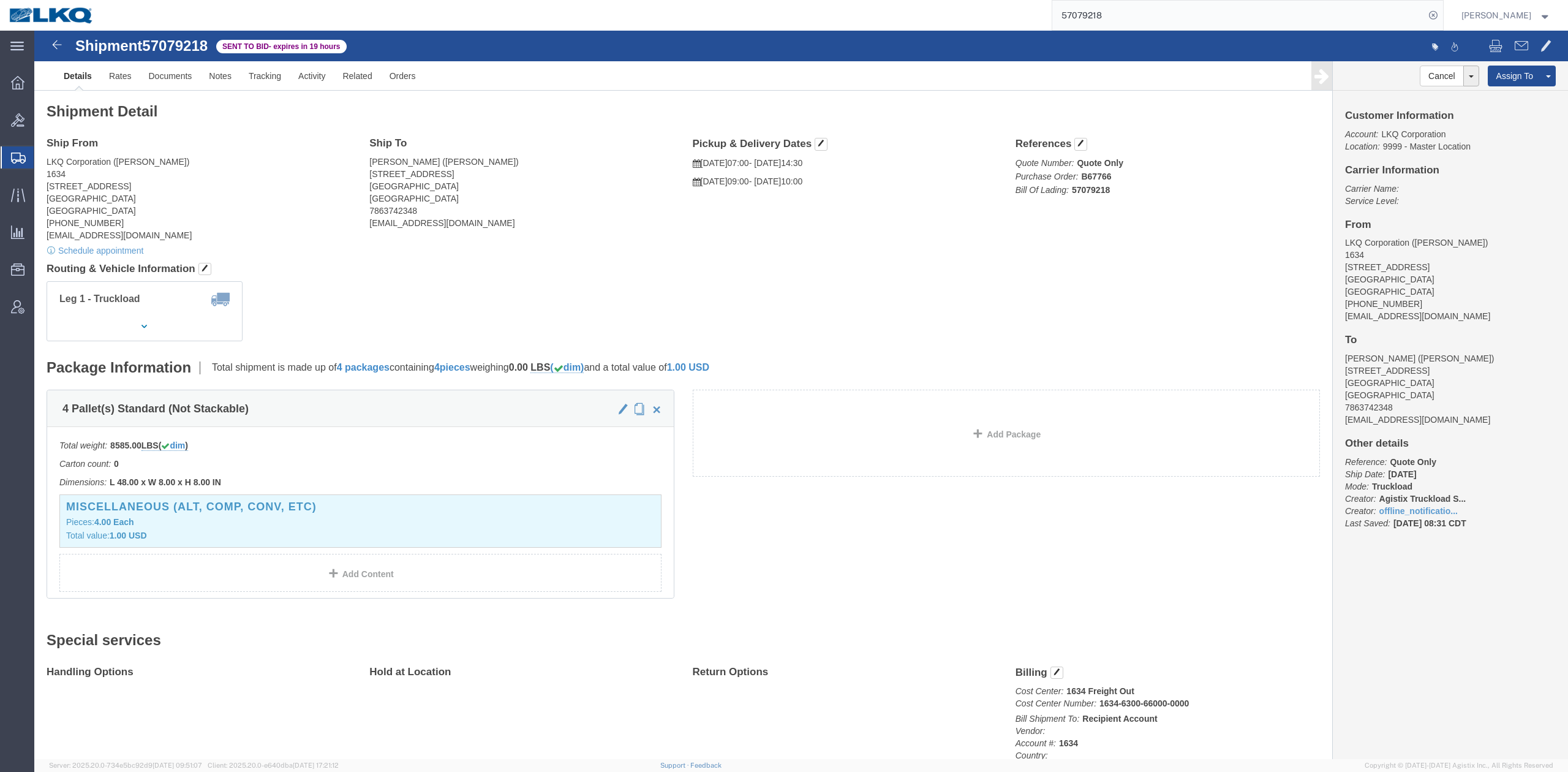
click at [1073, 12] on input "57079218" at bounding box center [1238, 15] width 373 height 29
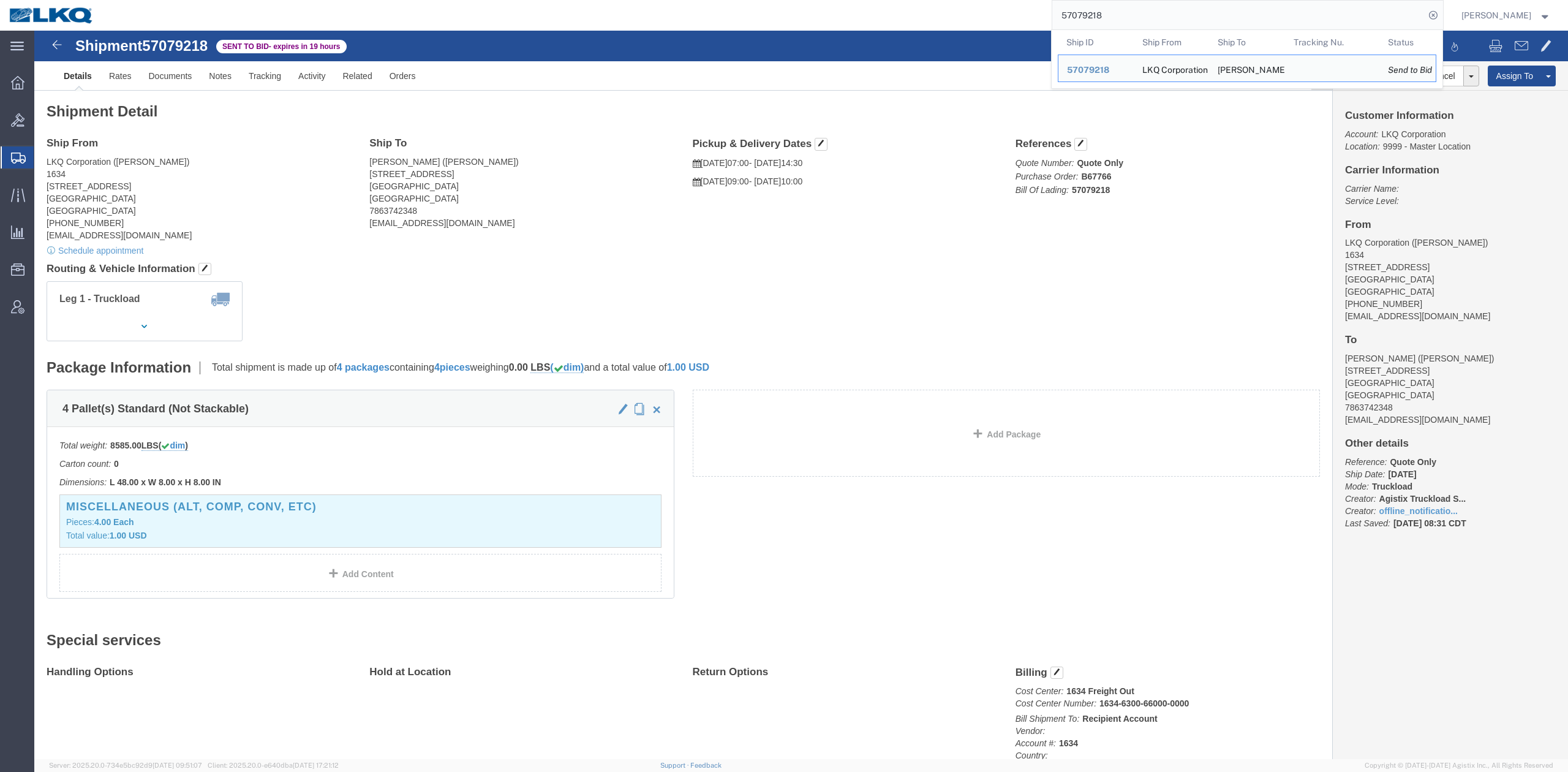
paste input "73"
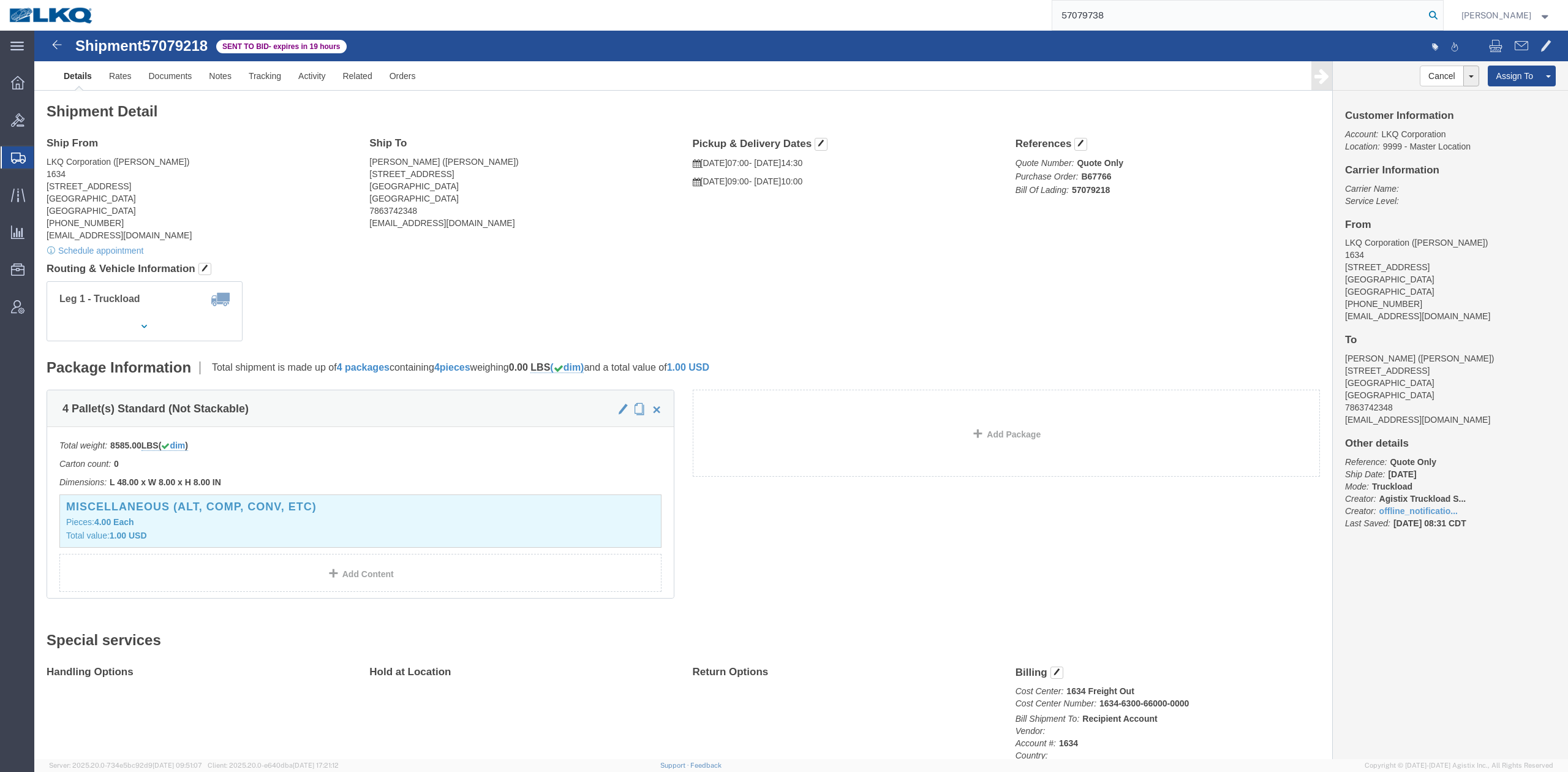
type input "57079738"
click at [1442, 20] on icon at bounding box center [1433, 15] width 17 height 17
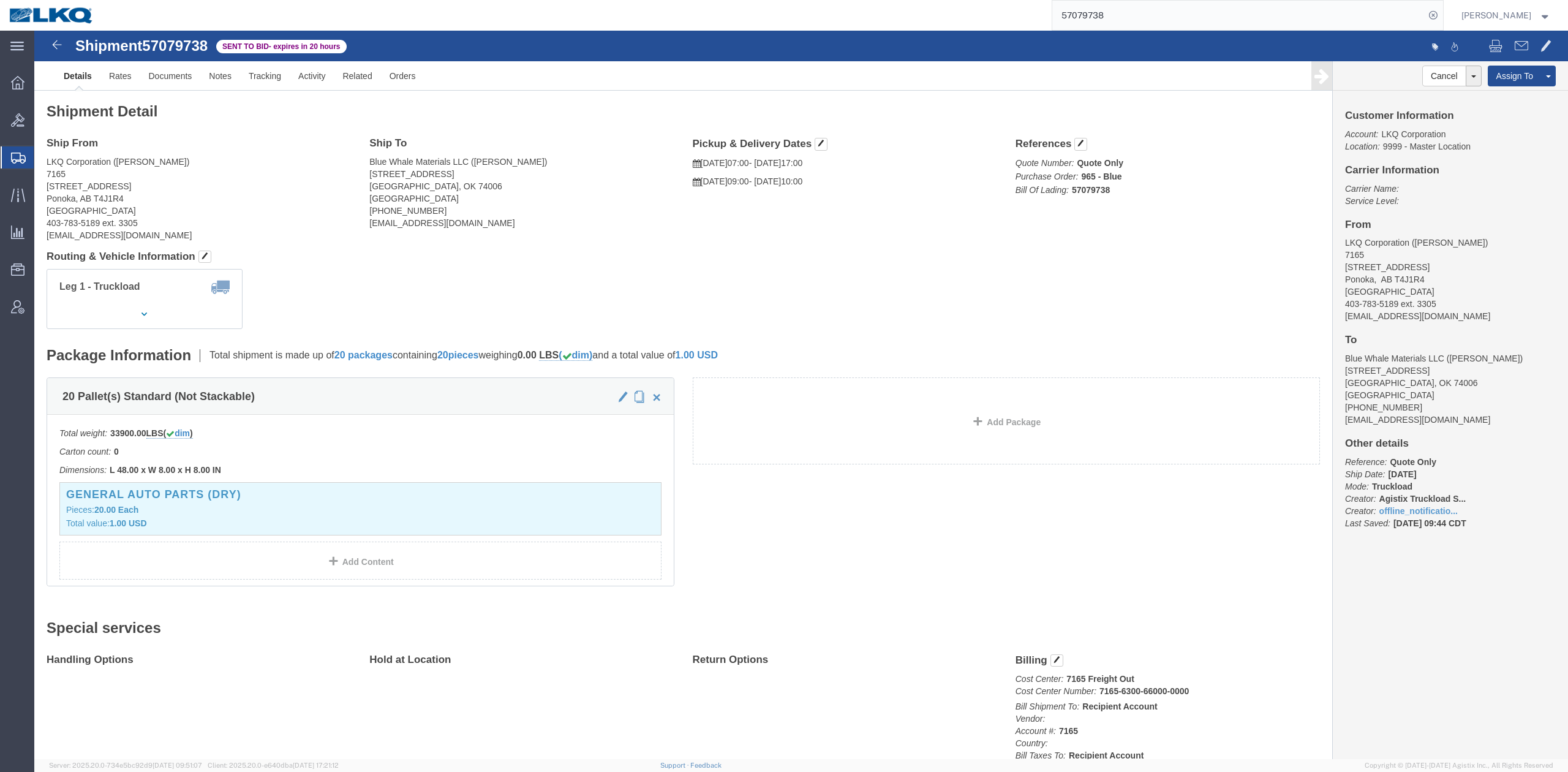
click div "Leg 1 - Truckload Vehicle 1: Standard Dry Van (53 Feet) Number of trucks: 1"
click link "Rates"
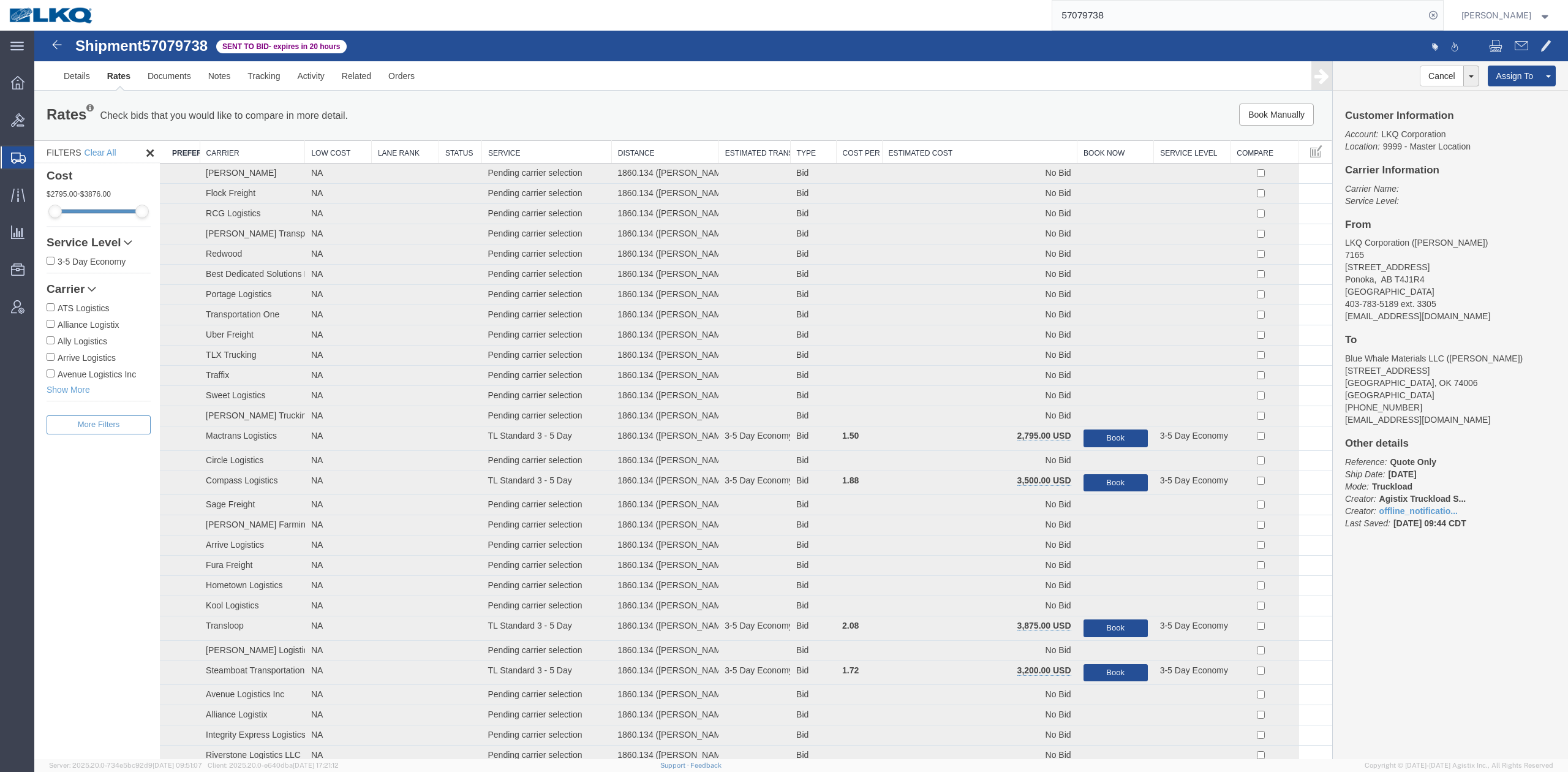
drag, startPoint x: 980, startPoint y: 152, endPoint x: 463, endPoint y: 79, distance: 522.1
click at [980, 150] on th "Estimated Cost" at bounding box center [979, 152] width 196 height 23
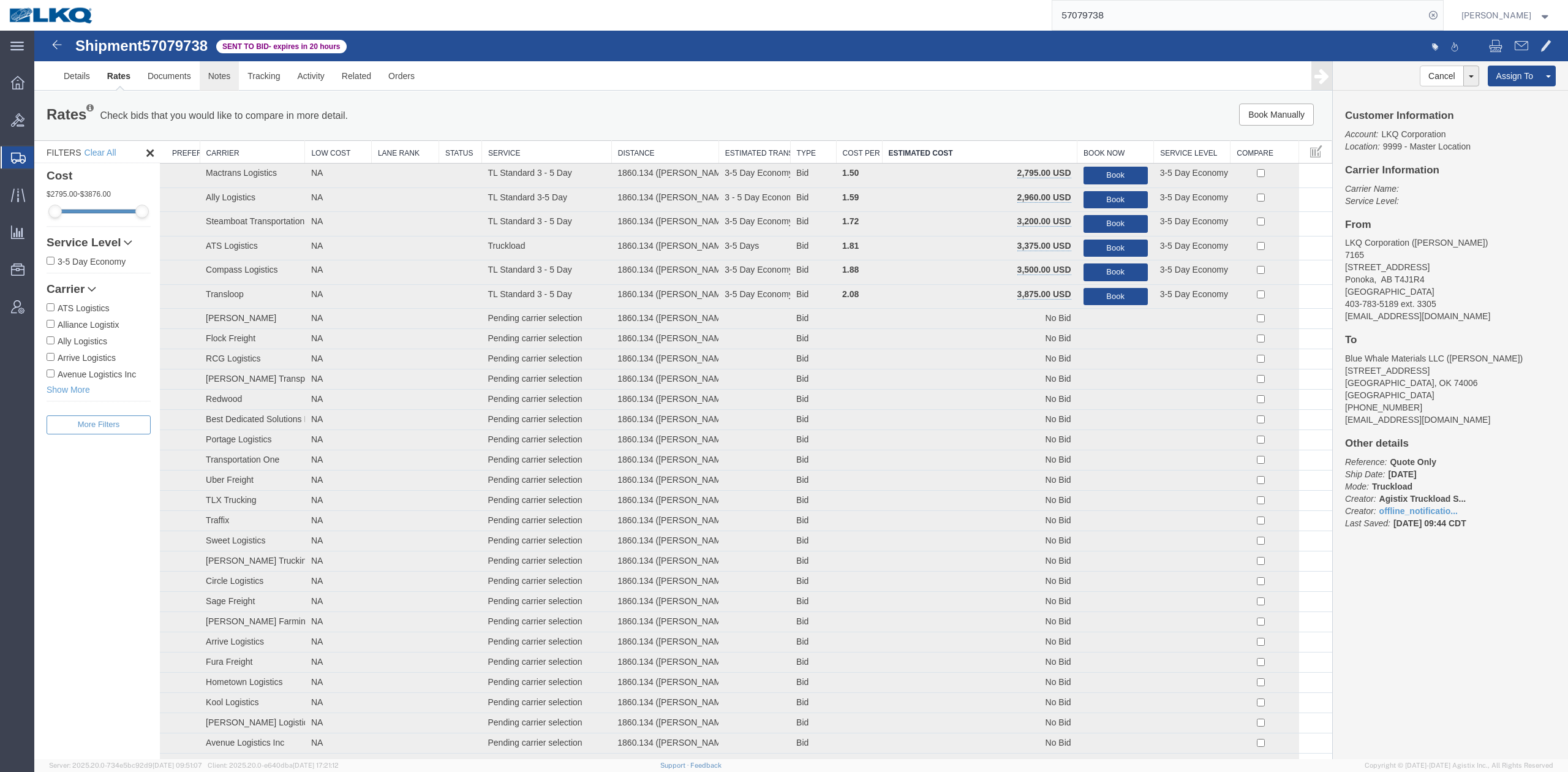
click at [231, 68] on link "Notes" at bounding box center [220, 76] width 40 height 29
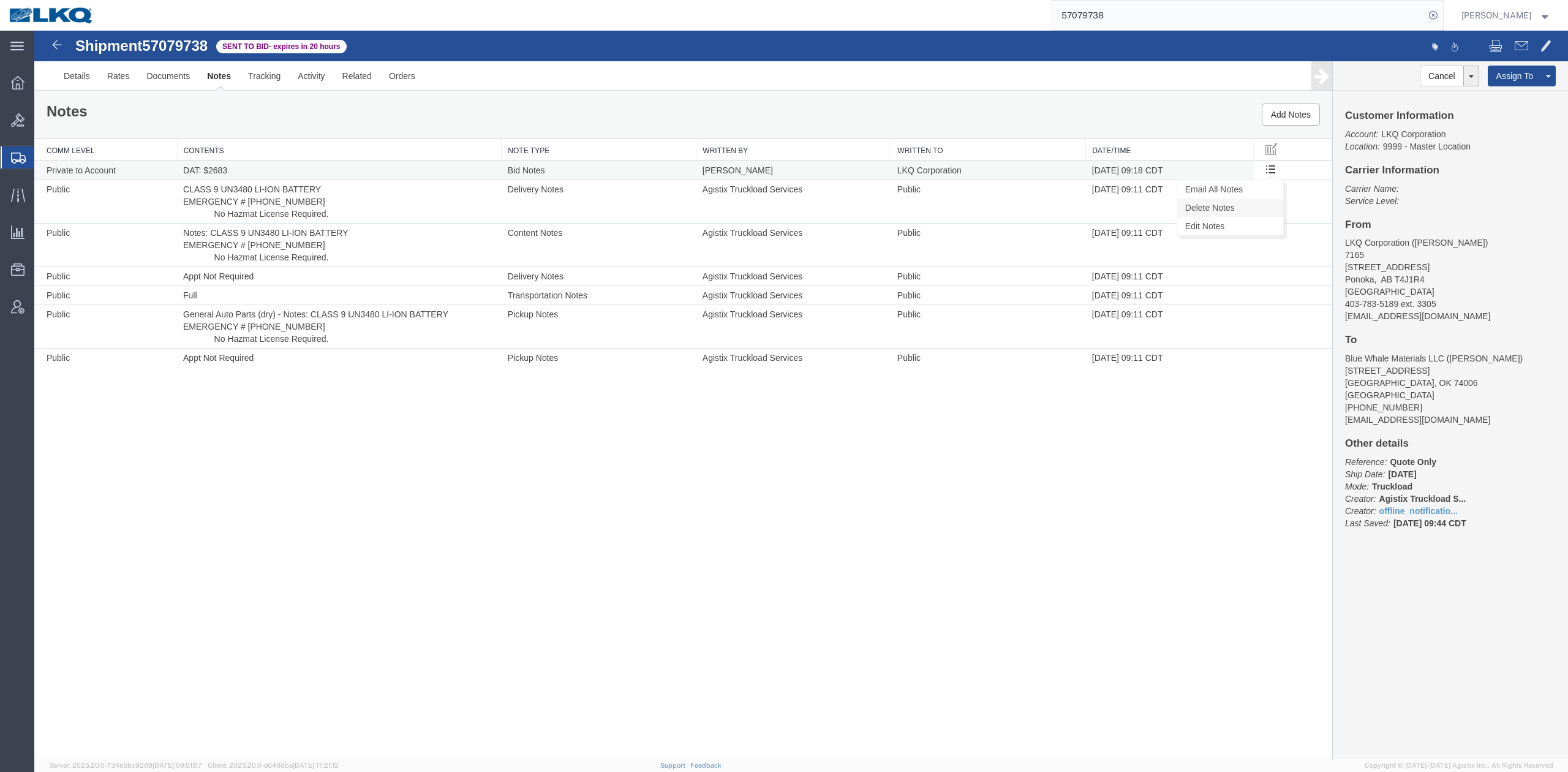
click at [1248, 207] on link "Delete Notes" at bounding box center [1230, 207] width 106 height 18
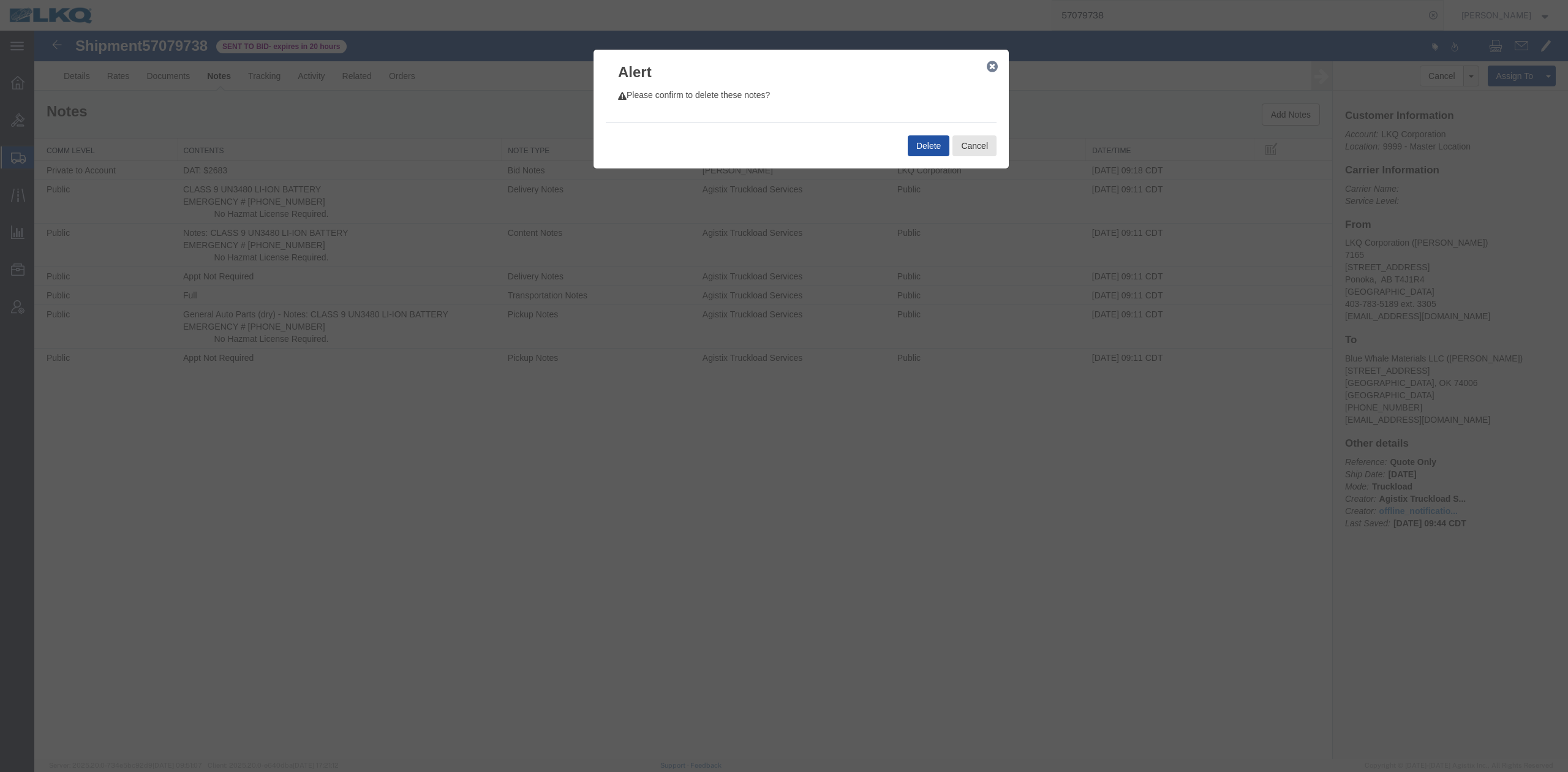
click at [918, 140] on button "Delete" at bounding box center [928, 145] width 42 height 21
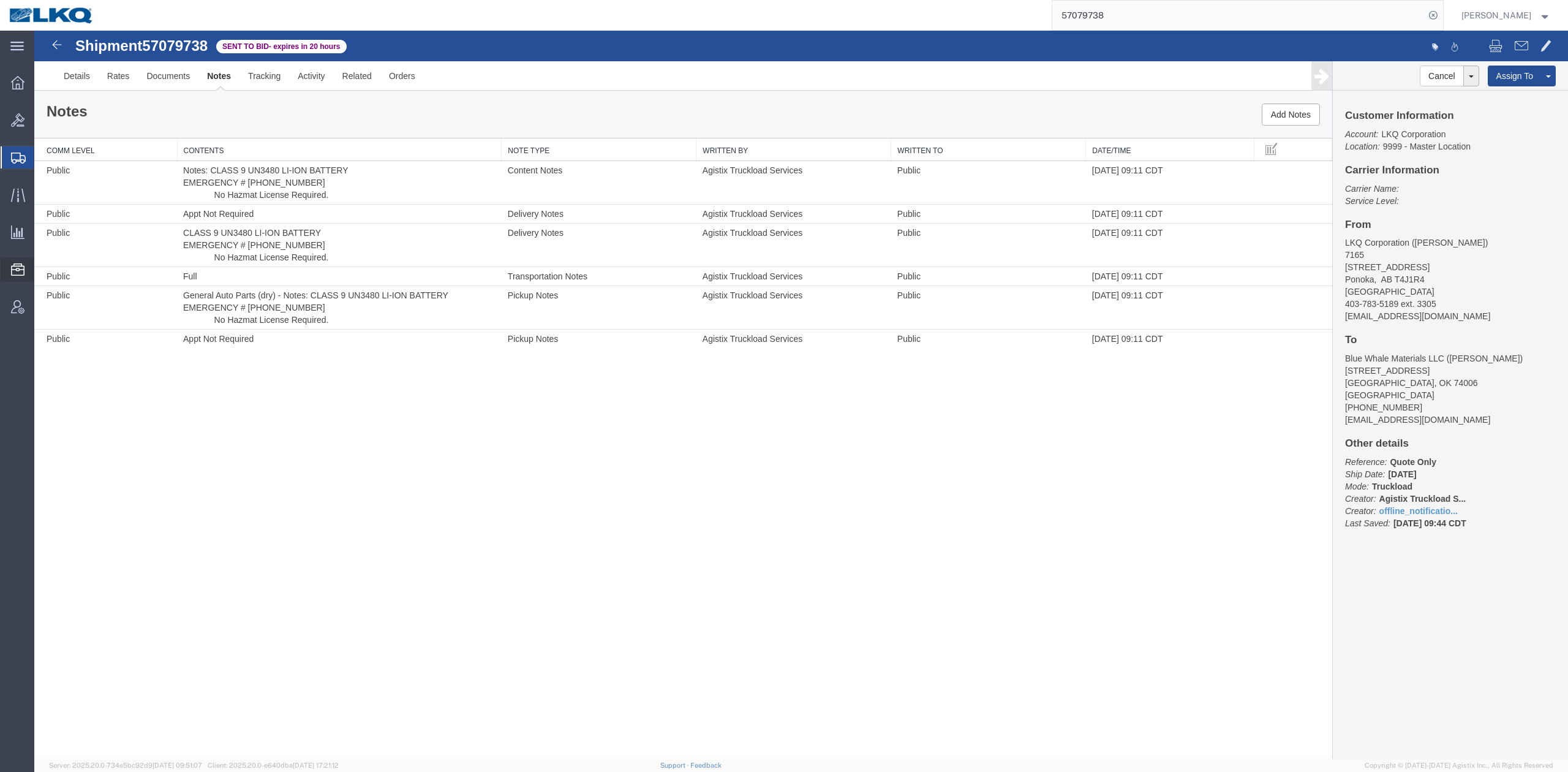
click at [0, 0] on span "Bid Groups" at bounding box center [0, 0] width 0 height 0
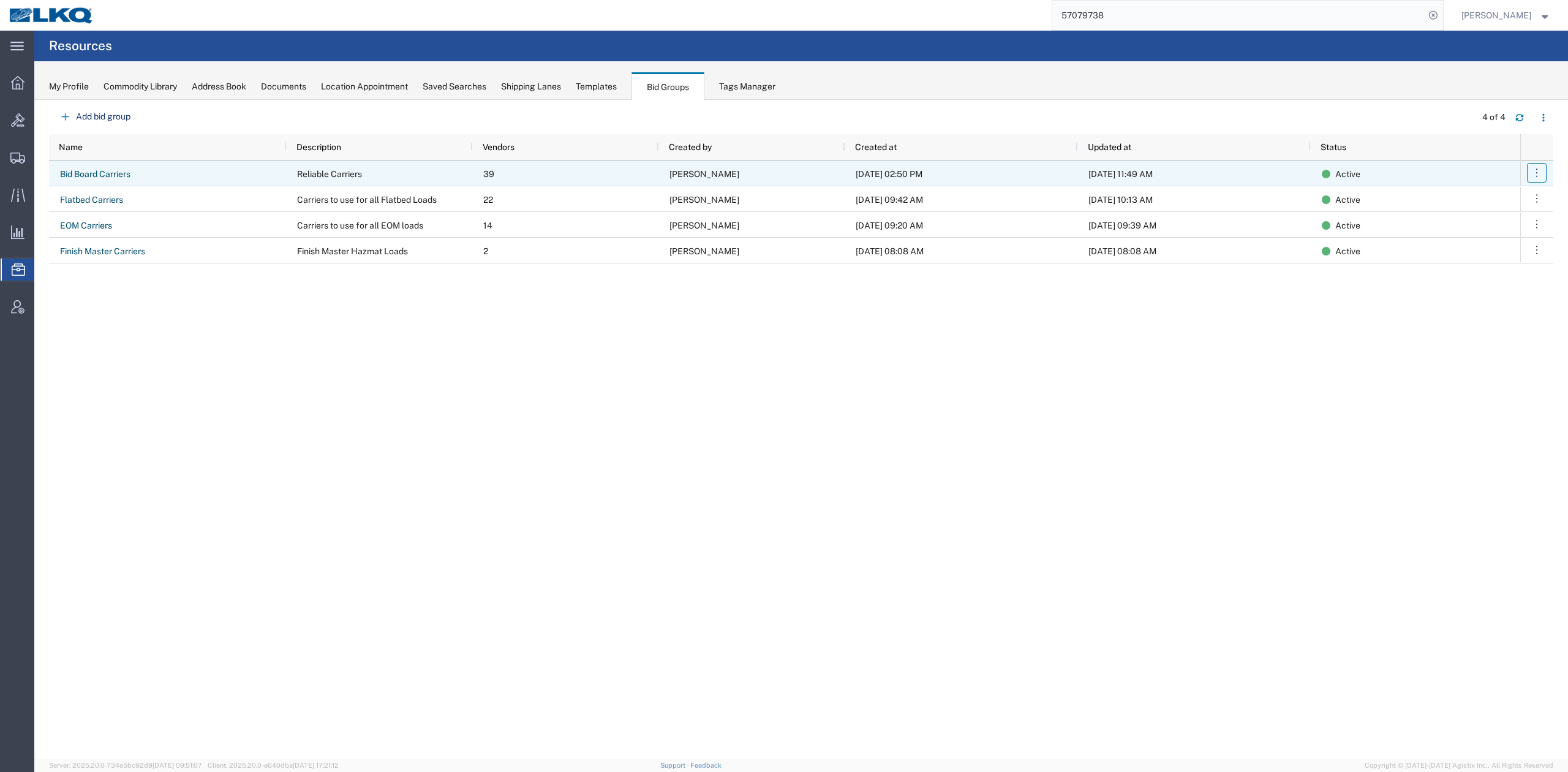
click at [1534, 170] on icon "button" at bounding box center [1536, 173] width 12 height 12
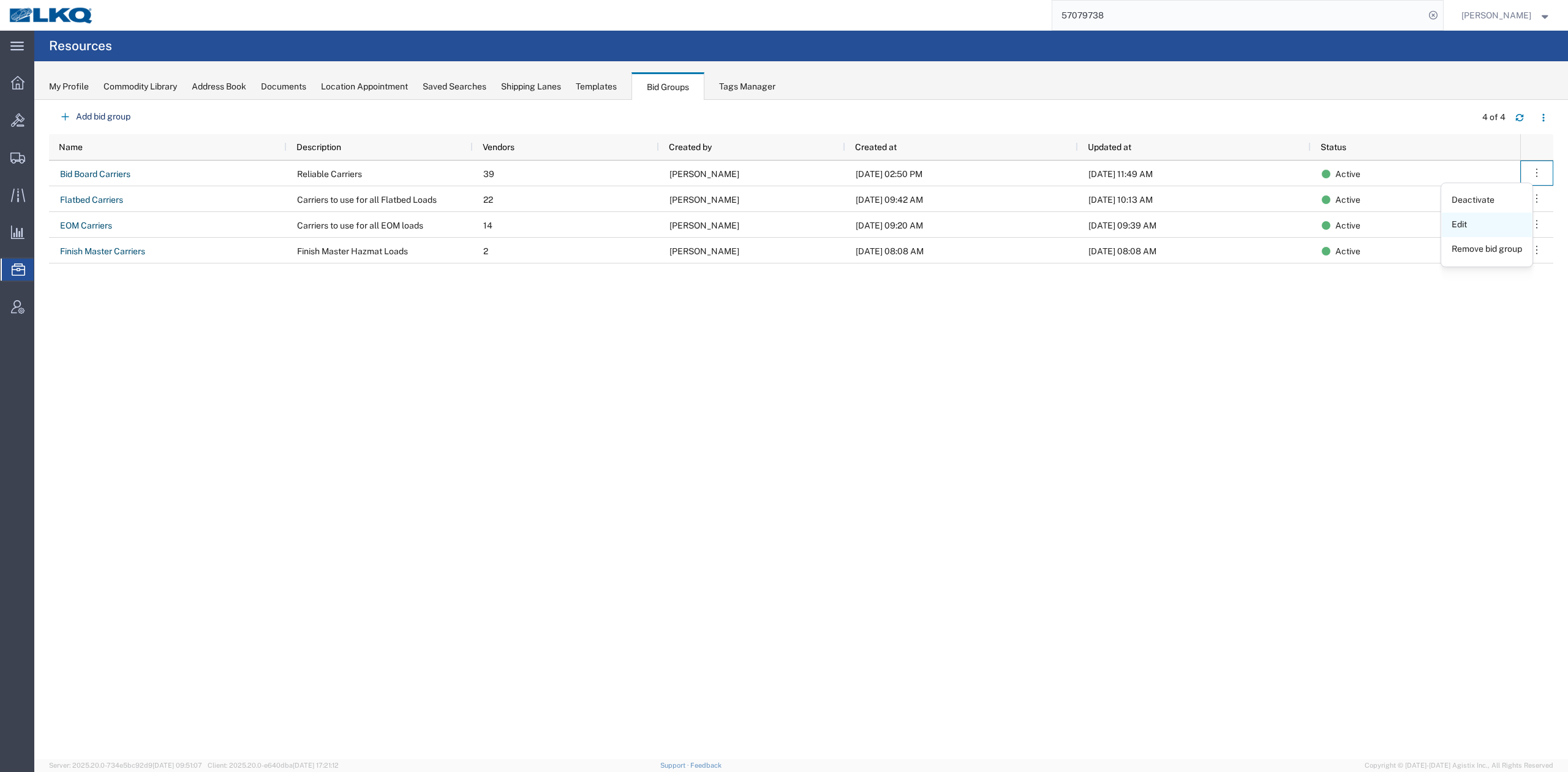
click at [1472, 231] on link "Edit" at bounding box center [1486, 225] width 90 height 22
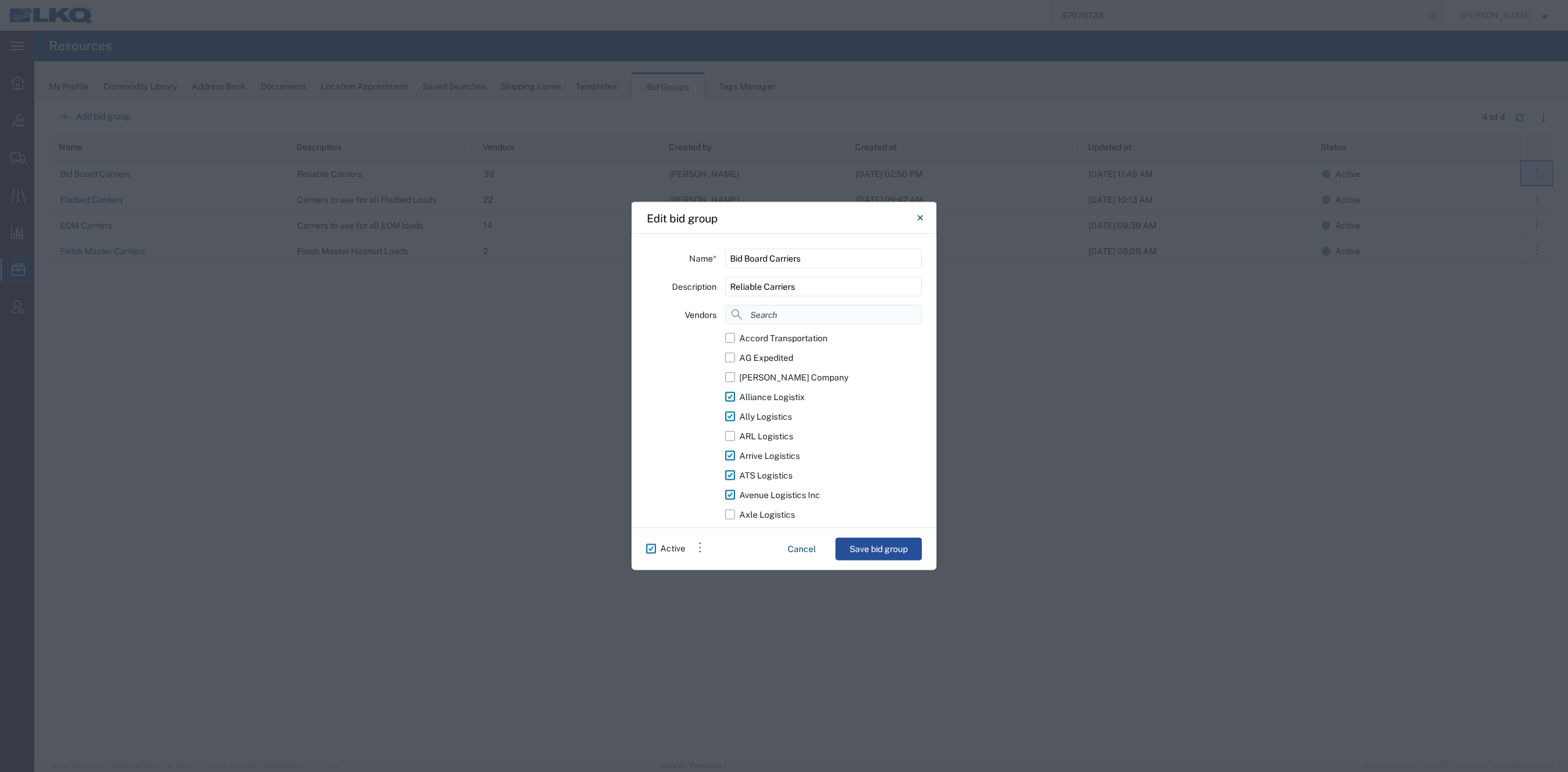
click at [784, 309] on input at bounding box center [824, 315] width 197 height 20
type input "tl"
click at [922, 211] on button "Close" at bounding box center [919, 218] width 25 height 25
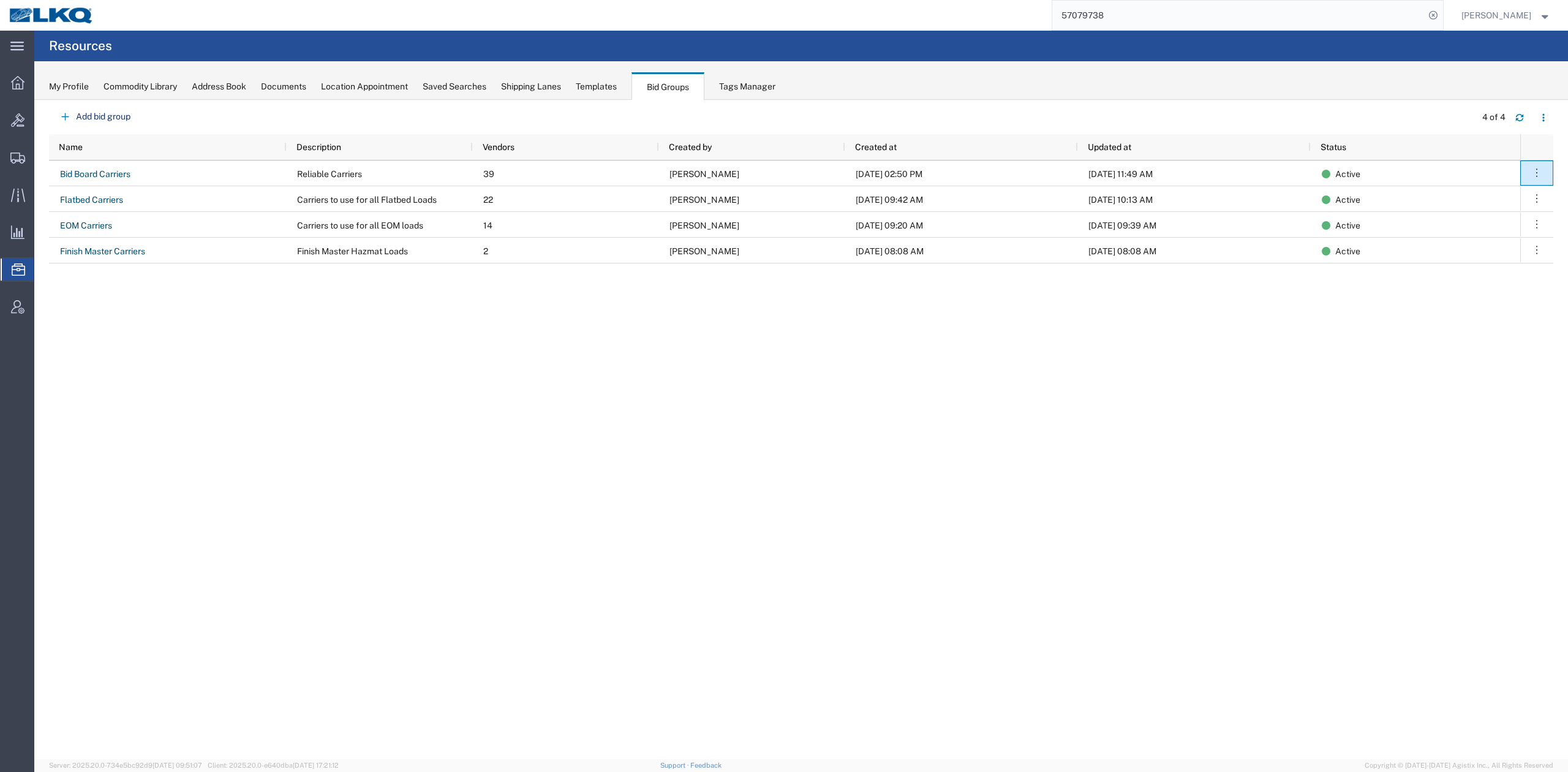
click at [735, 511] on div "Bid Board Carriers Reliable Carriers 39 Matt Harvey 08/04/2025, 02:50 PM 10/09/…" at bounding box center [784, 457] width 1471 height 592
click at [1107, 23] on input "57079738" at bounding box center [1238, 15] width 373 height 29
paste input "51711"
click at [1442, 15] on icon at bounding box center [1433, 15] width 17 height 17
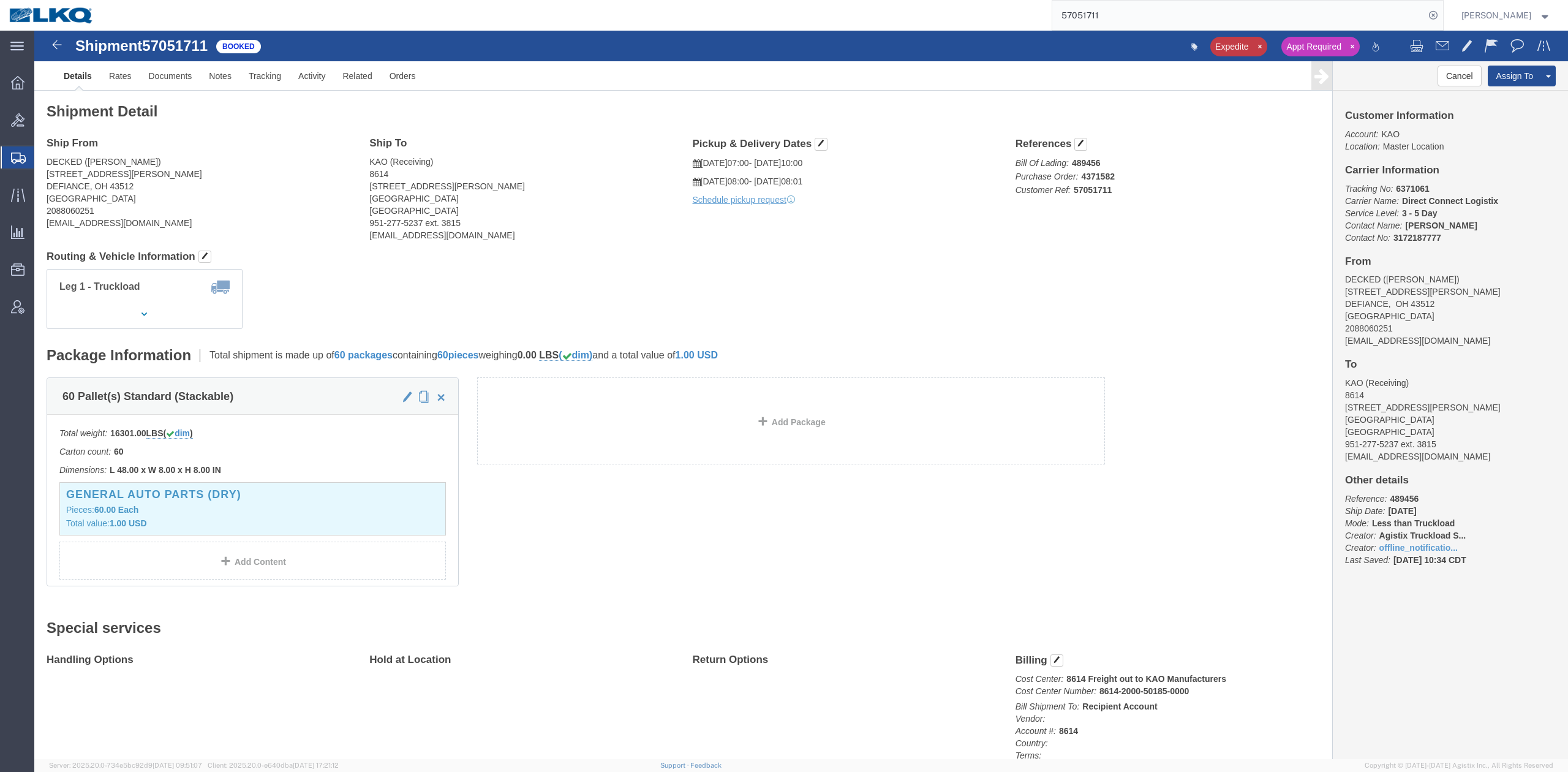
drag, startPoint x: 1079, startPoint y: 162, endPoint x: 1045, endPoint y: 131, distance: 46.0
click b "489456"
copy b "489456"
click b "489456"
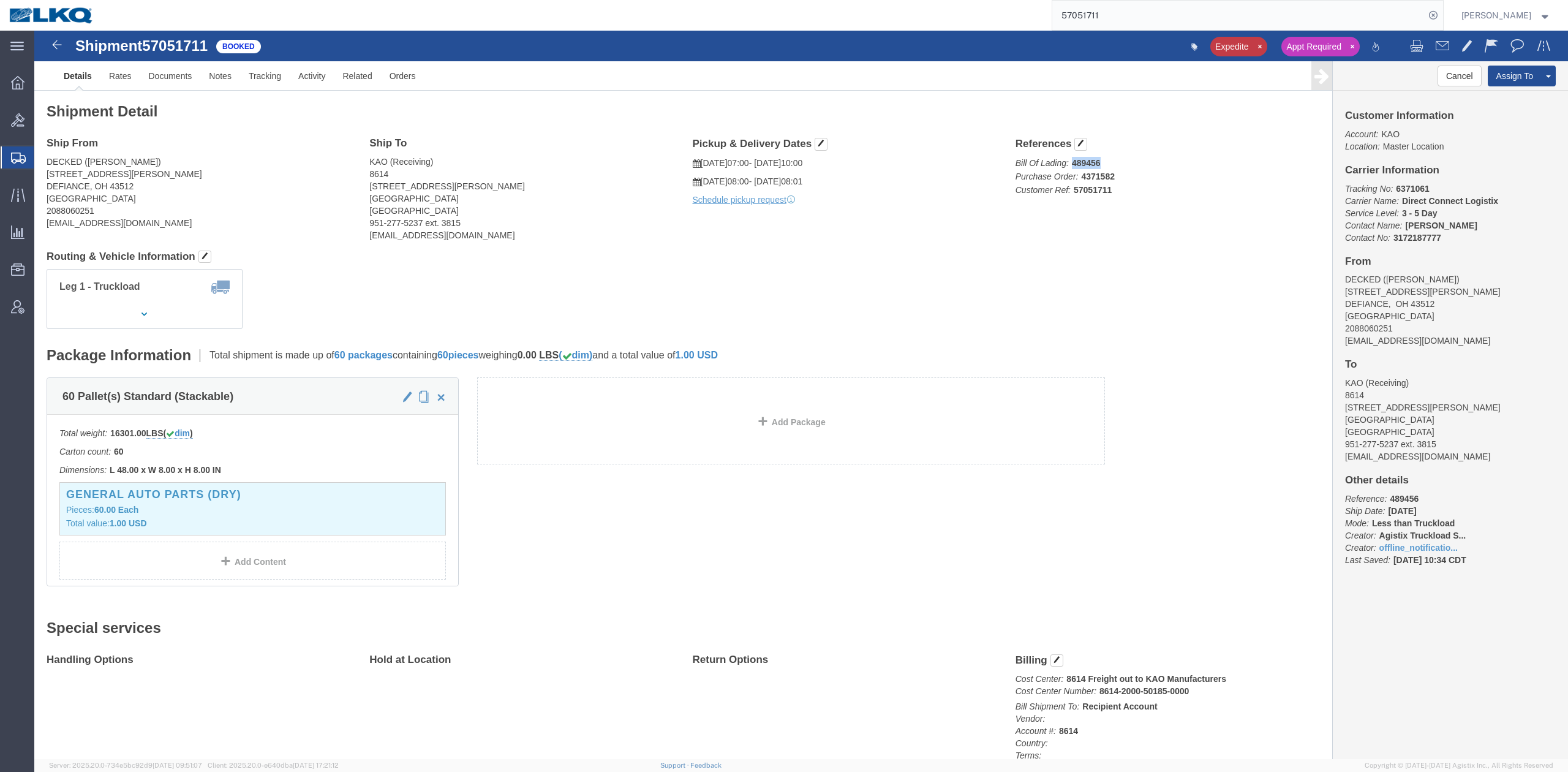
click b "489456"
copy b "489456"
click at [1105, 9] on input "57051711" at bounding box center [1238, 15] width 373 height 29
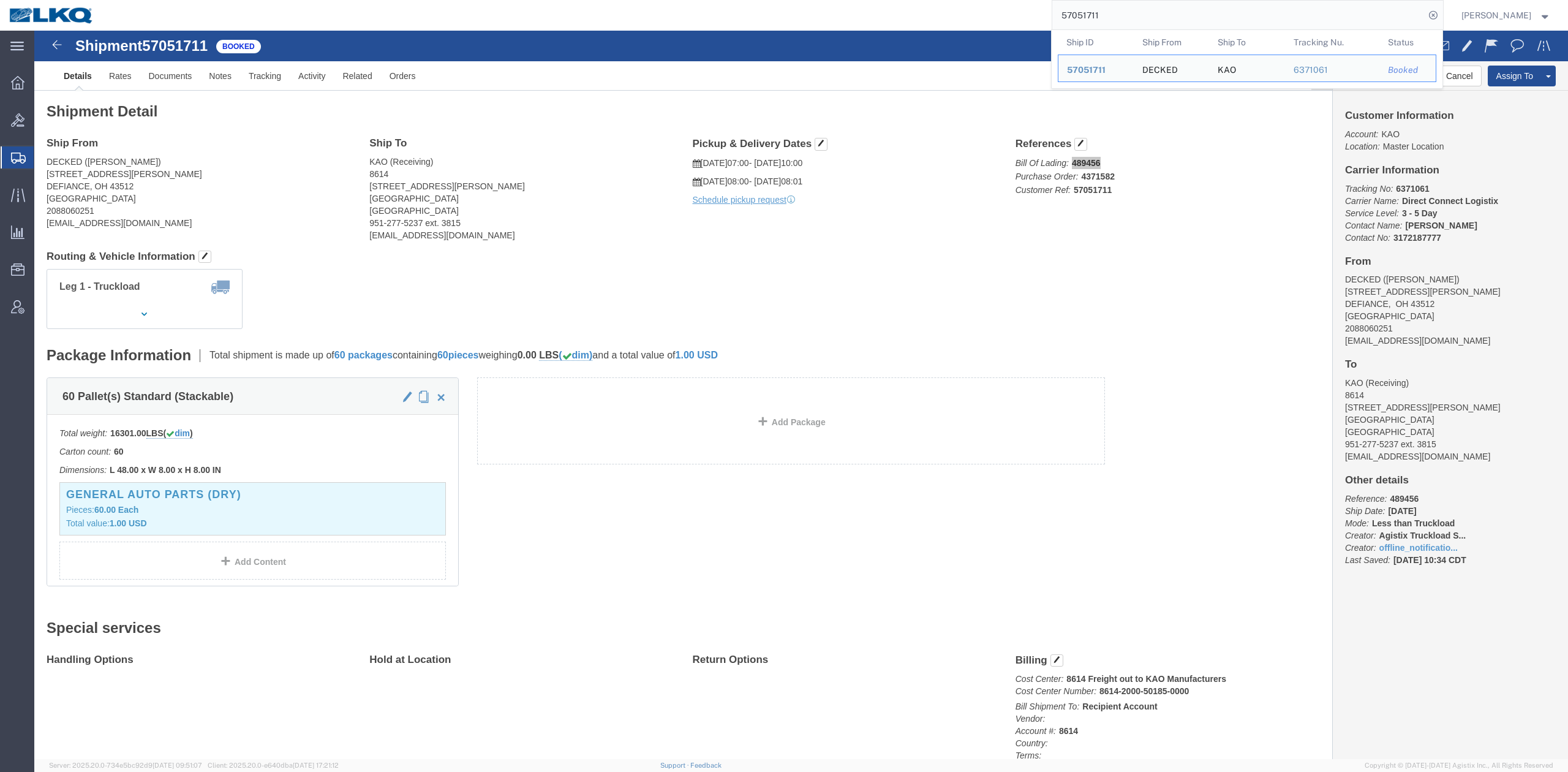
paste input "6698930"
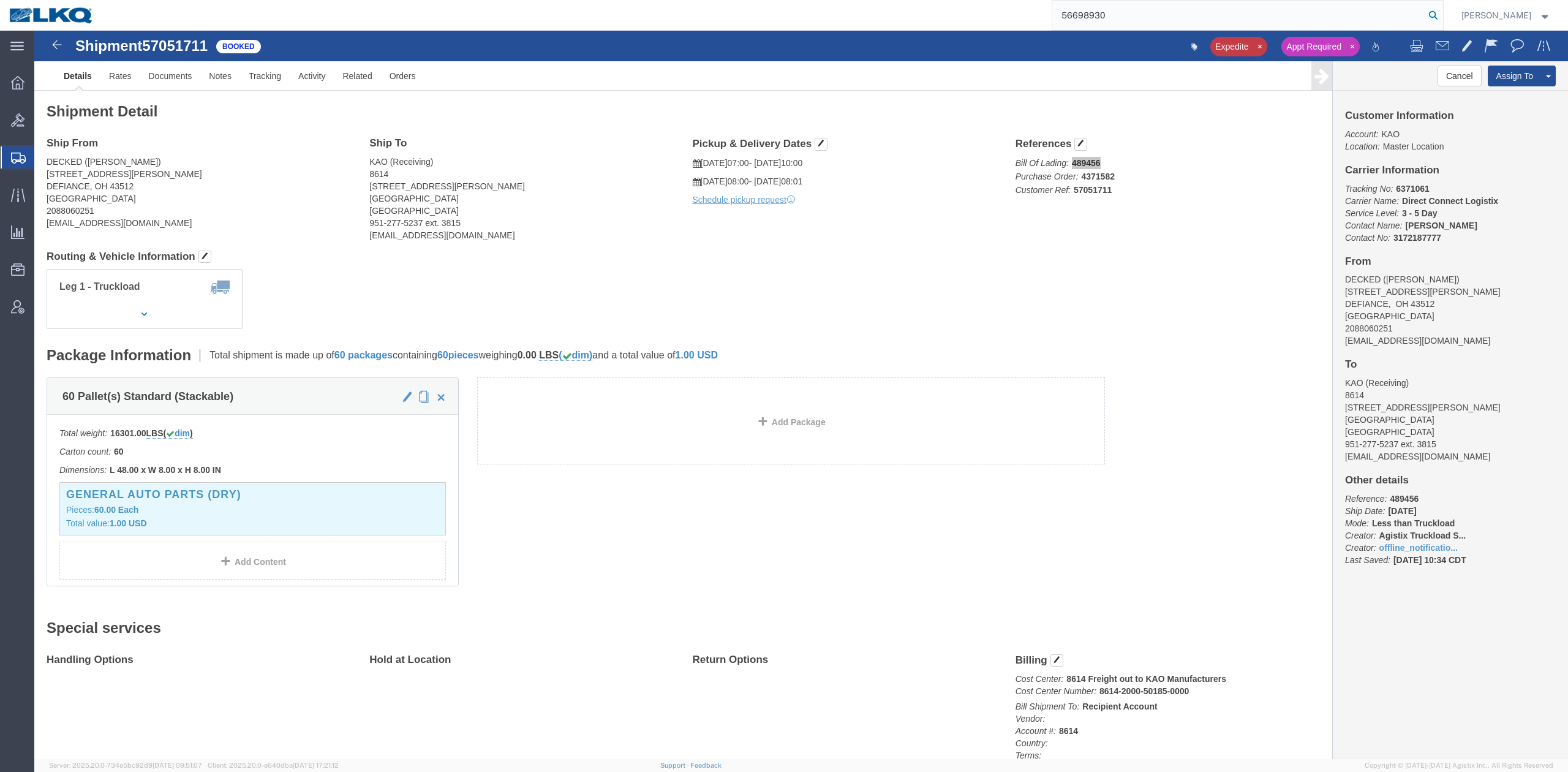
click at [1442, 12] on icon at bounding box center [1433, 15] width 17 height 17
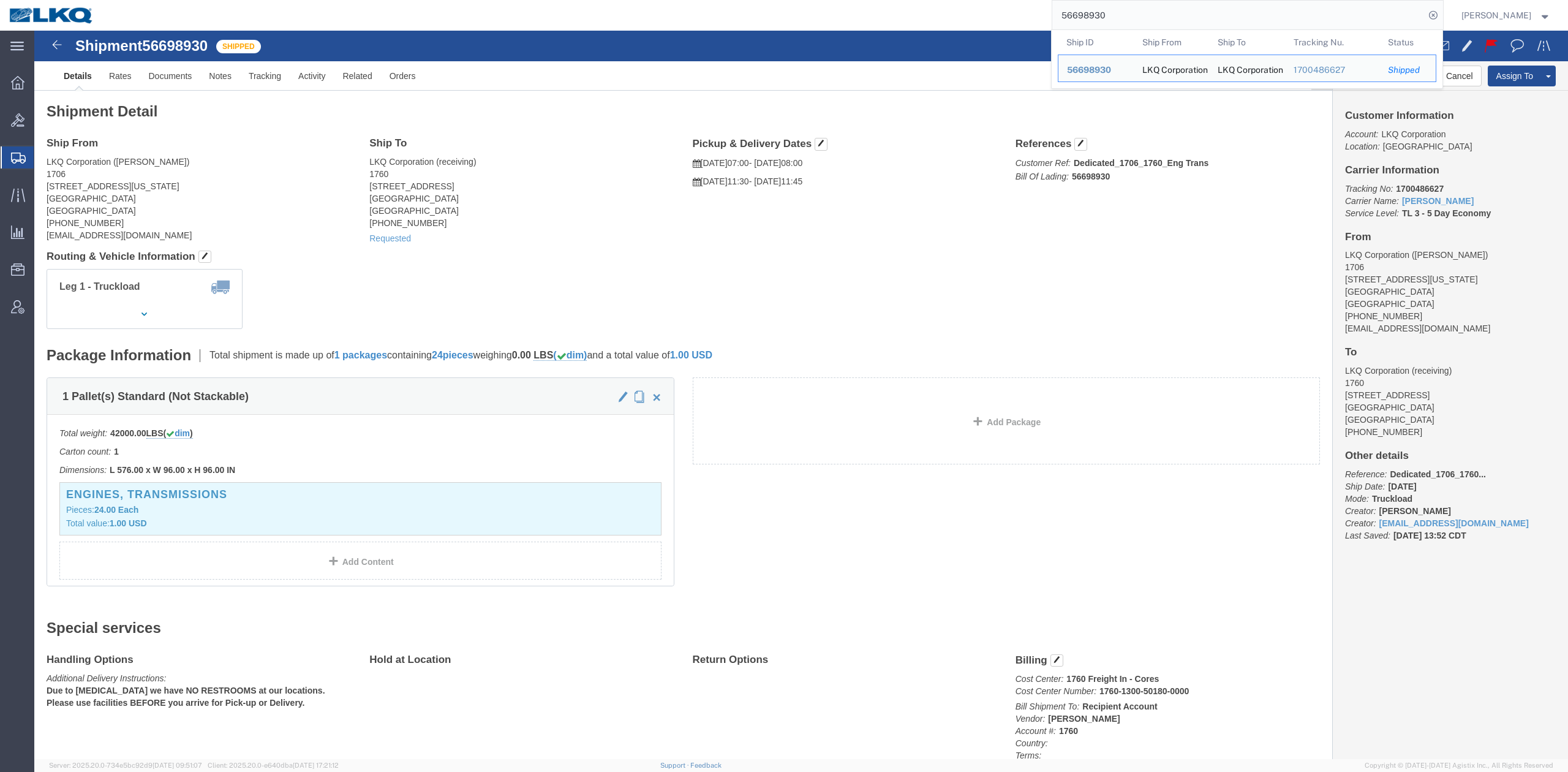
click at [1169, 18] on input "56698930" at bounding box center [1238, 15] width 373 height 29
click div "Leg 1 - Truckload Vehicle 1: Standard Dry Van (53 Feet) Number of trucks: 1"
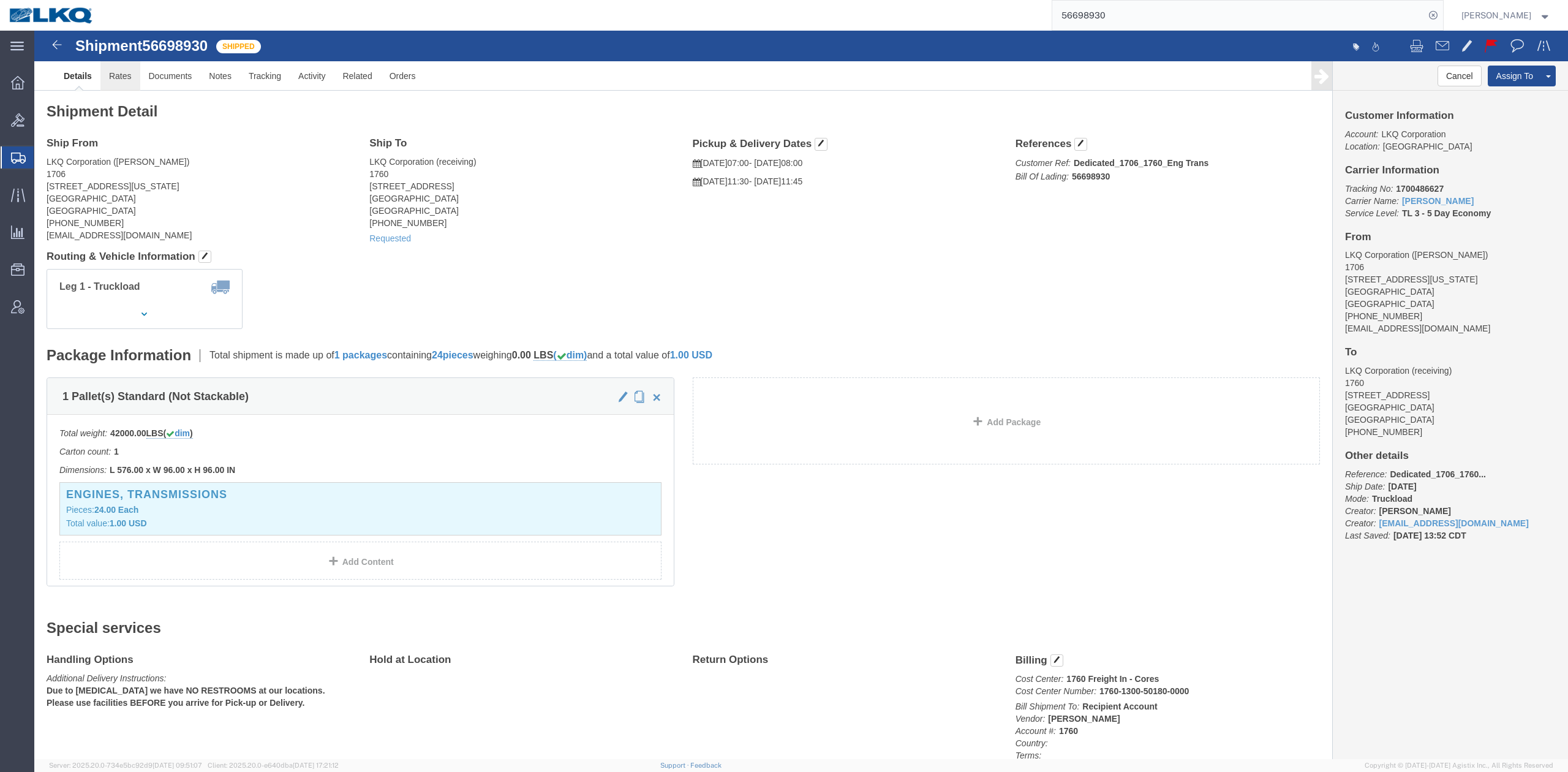
click link "Rates"
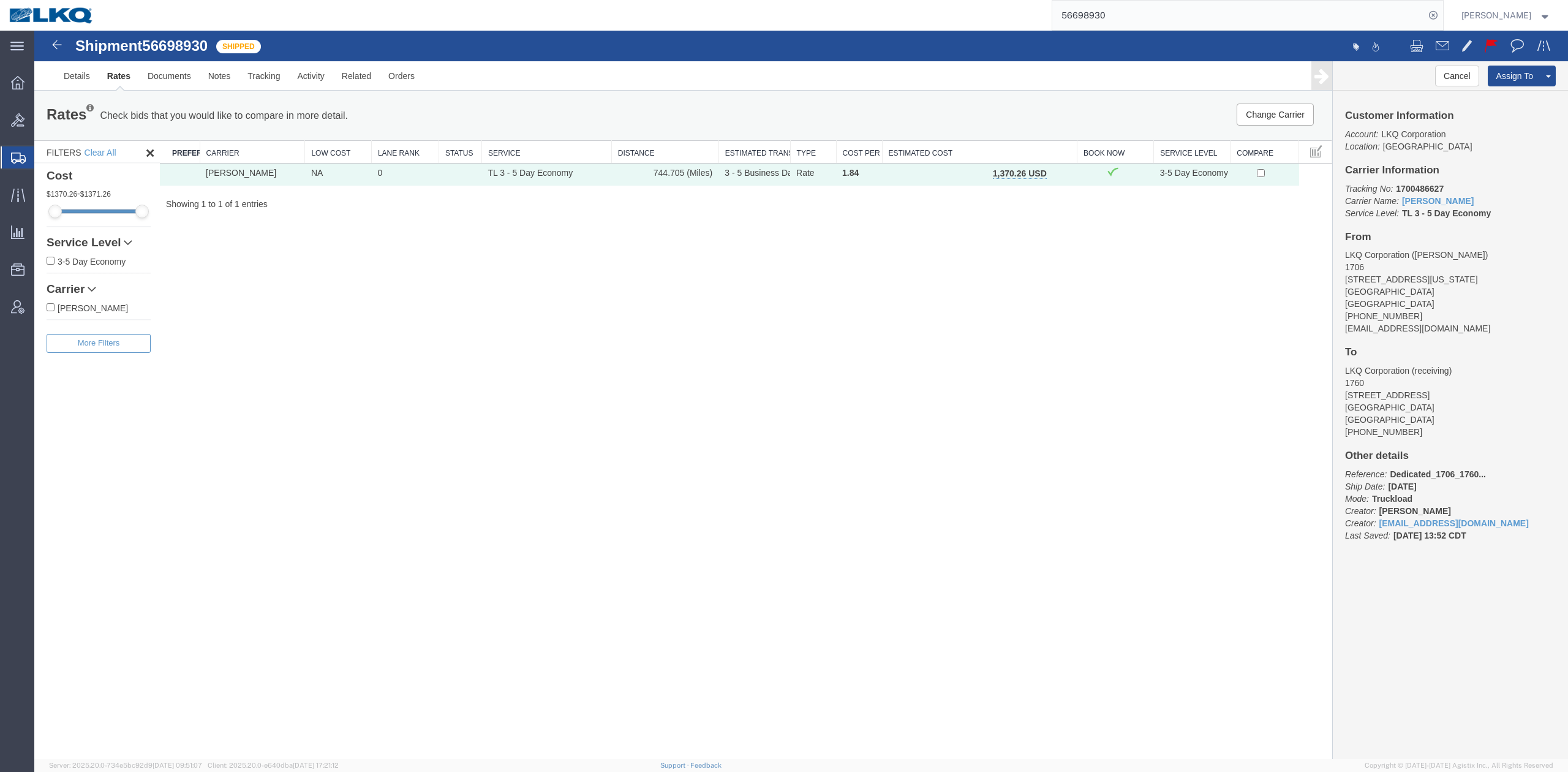
drag, startPoint x: 983, startPoint y: 354, endPoint x: 915, endPoint y: 293, distance: 91.4
click at [983, 354] on div "Shipment 56698930 1 of 1 Shipped Details Rates Documents Notes Tracking Activit…" at bounding box center [801, 395] width 1533 height 728
click at [1166, 34] on div at bounding box center [1183, 47] width 766 height 26
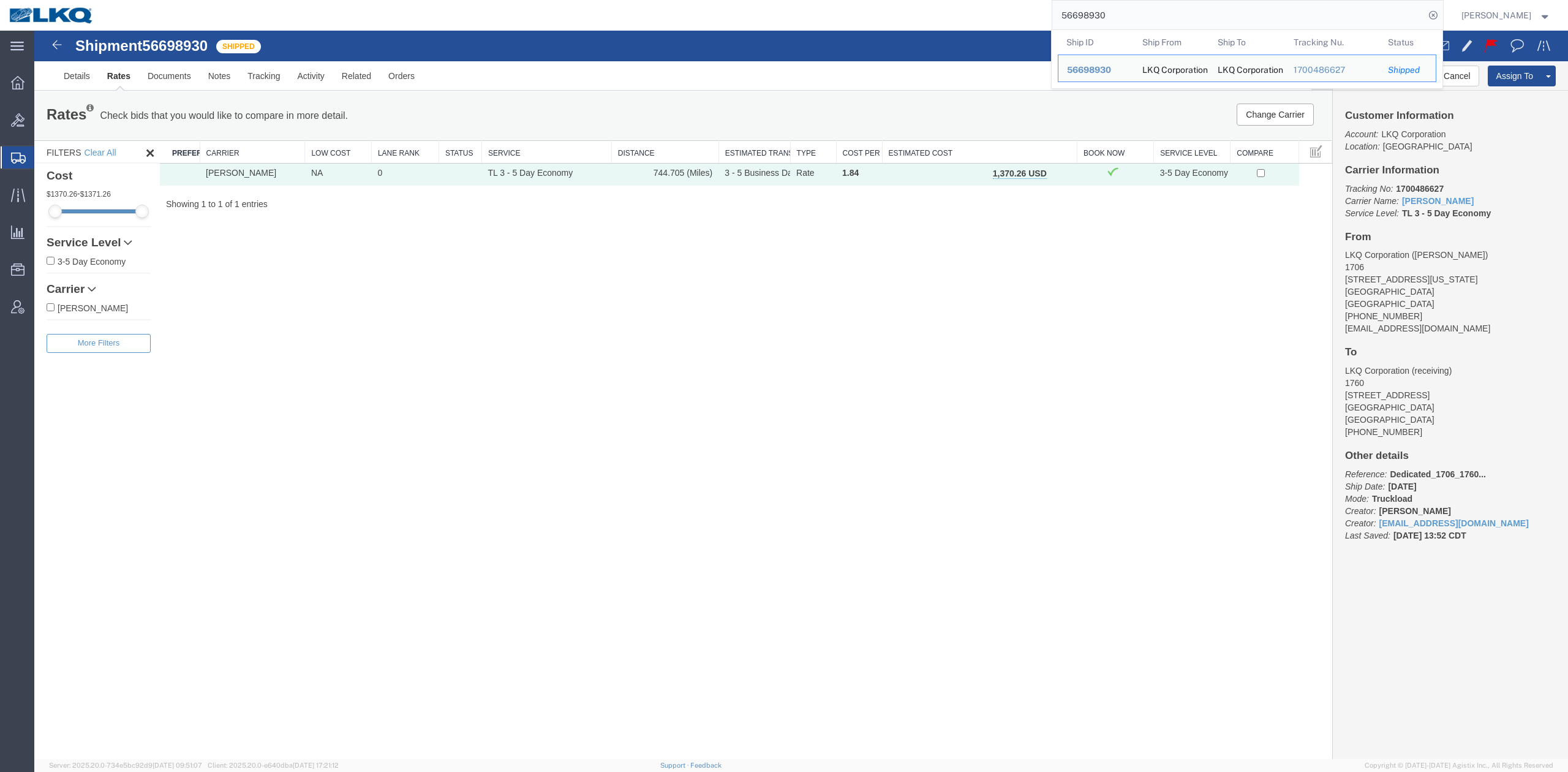
click at [1160, 25] on input "56698930" at bounding box center [1238, 15] width 373 height 29
click at [1159, 25] on input "56698930" at bounding box center [1238, 15] width 373 height 29
paste input "7083552"
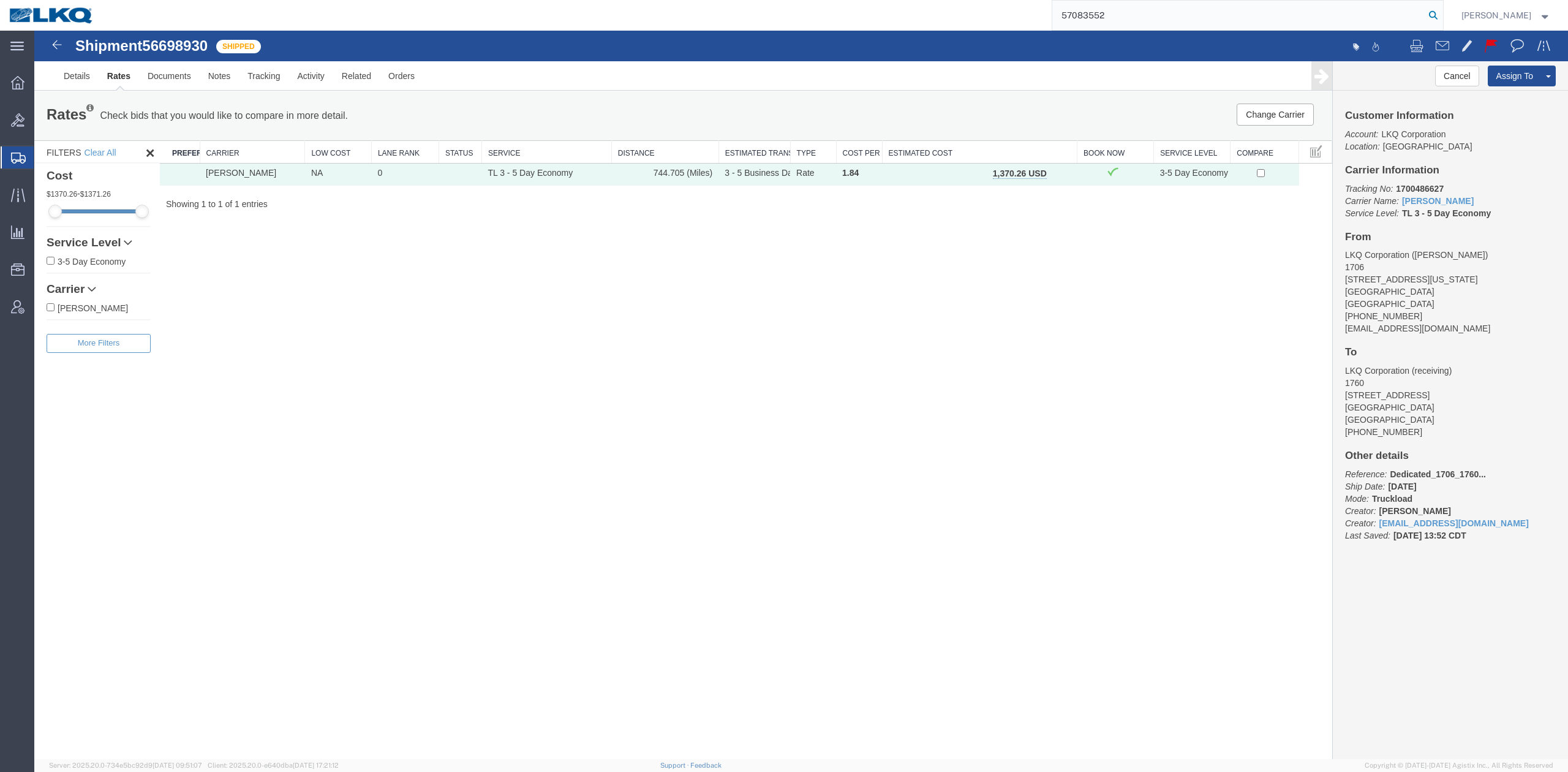
click at [1442, 13] on icon at bounding box center [1433, 15] width 17 height 17
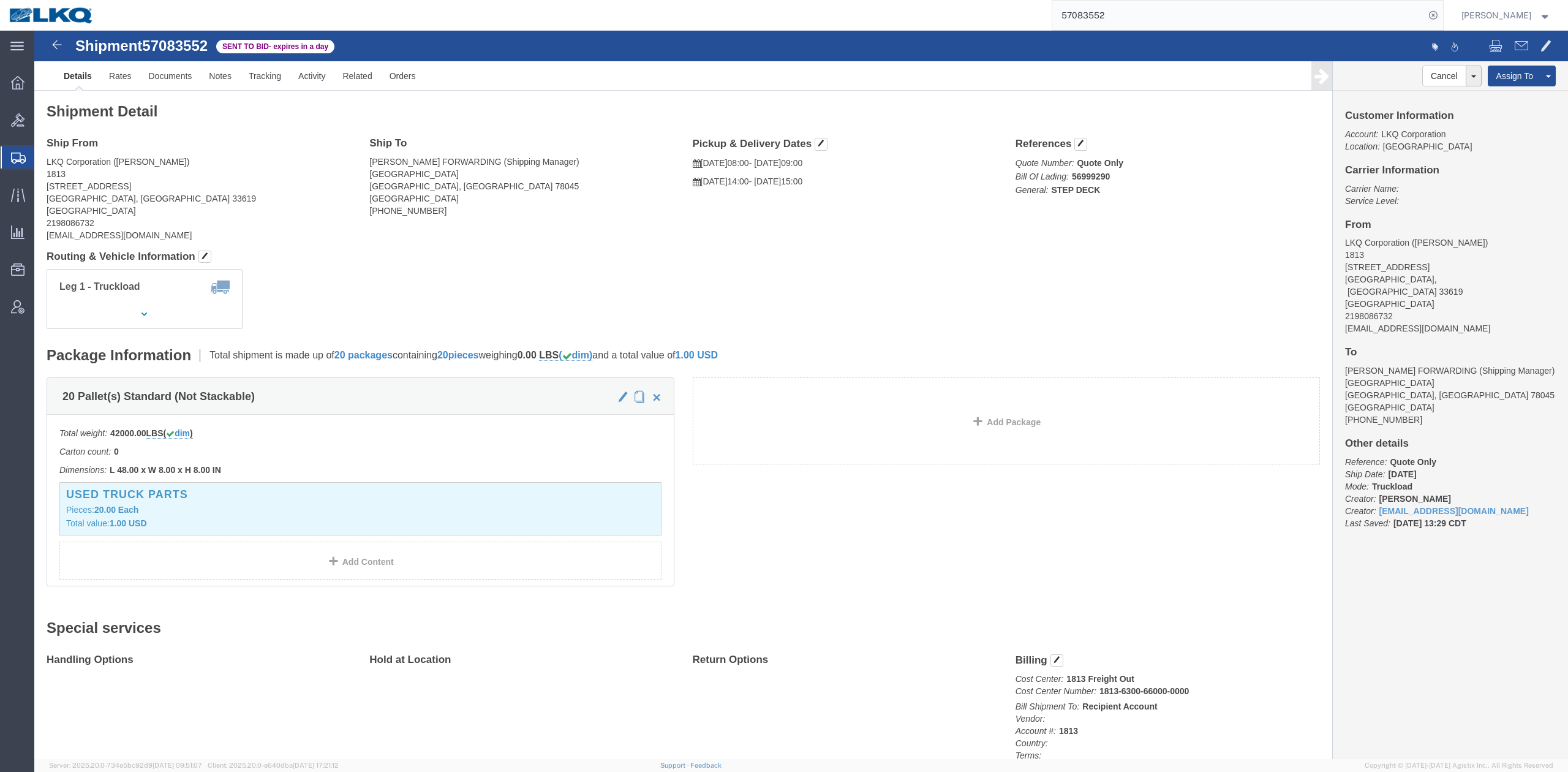
click button "button"
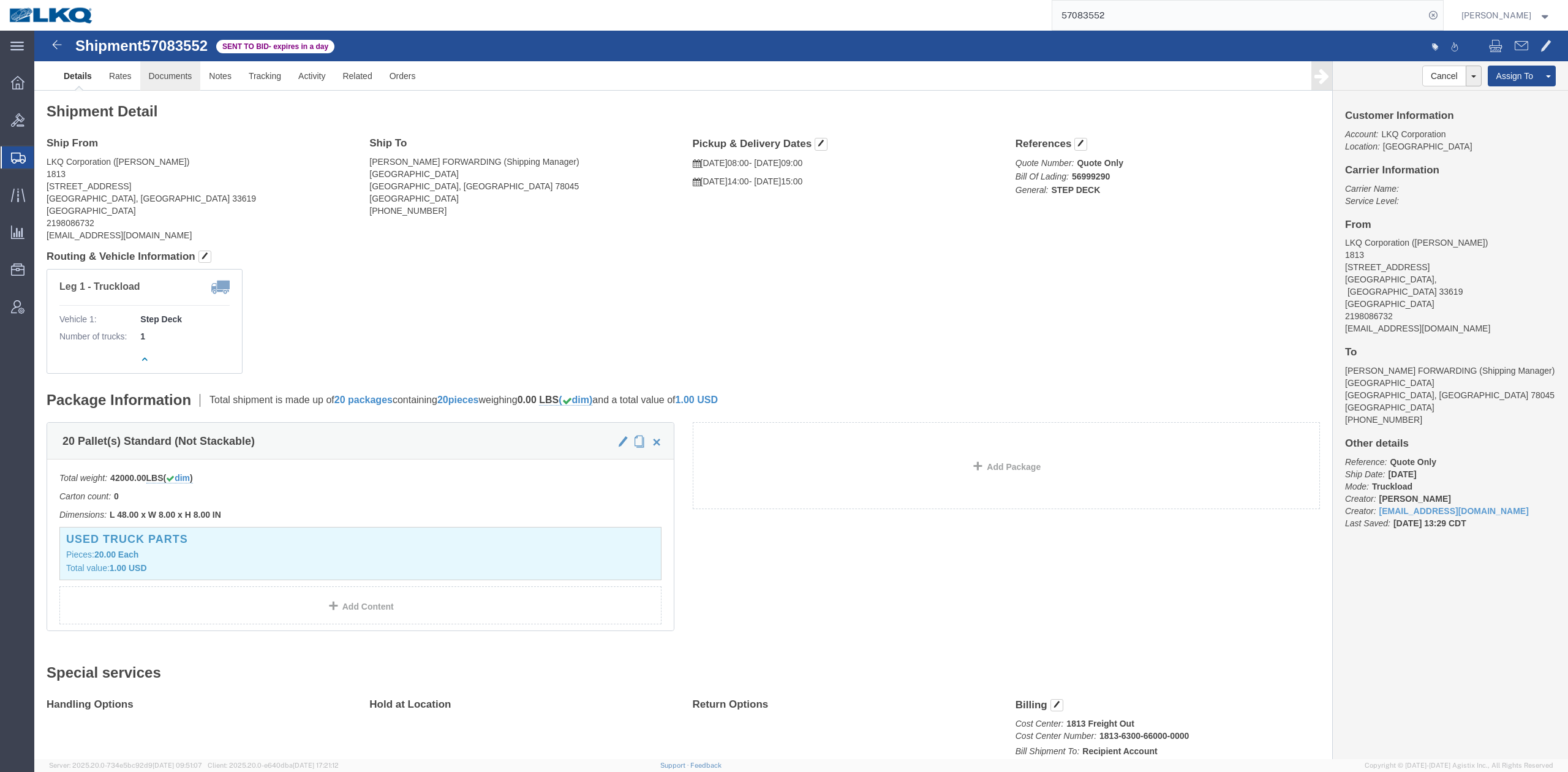
click link "Documents"
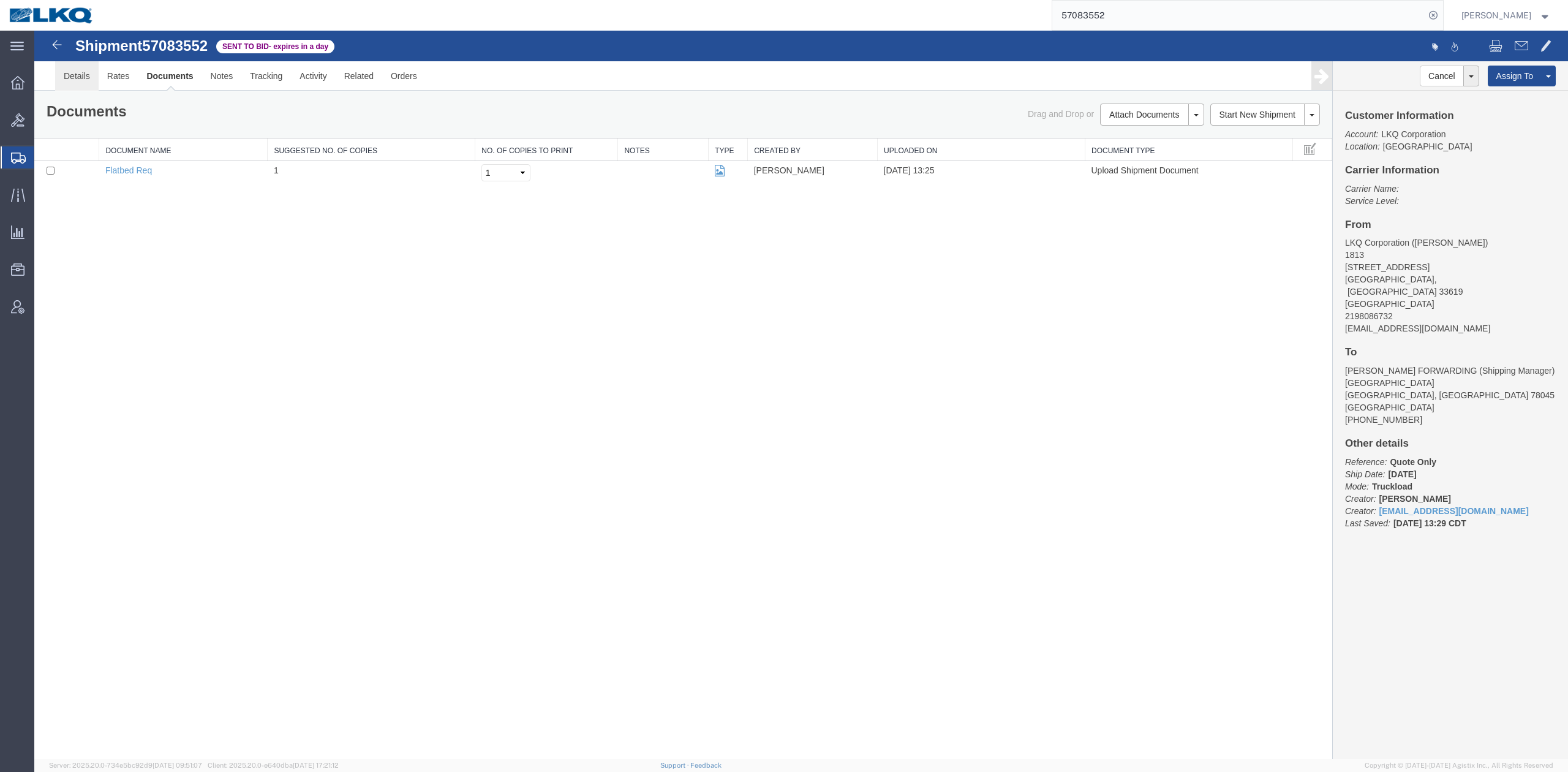
click at [74, 77] on link "Details" at bounding box center [76, 76] width 44 height 29
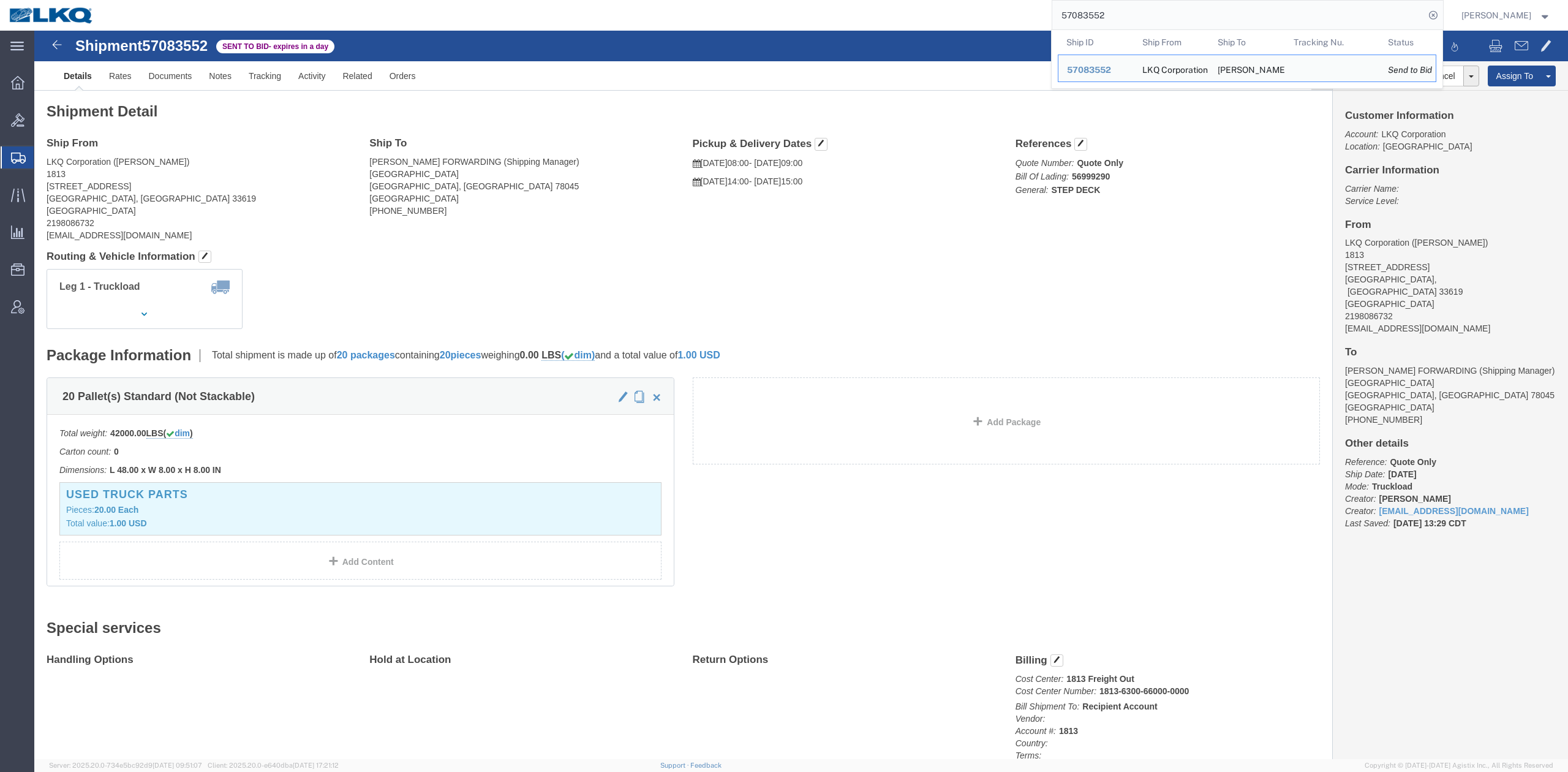
click at [1110, 8] on input "57083552" at bounding box center [1238, 15] width 373 height 29
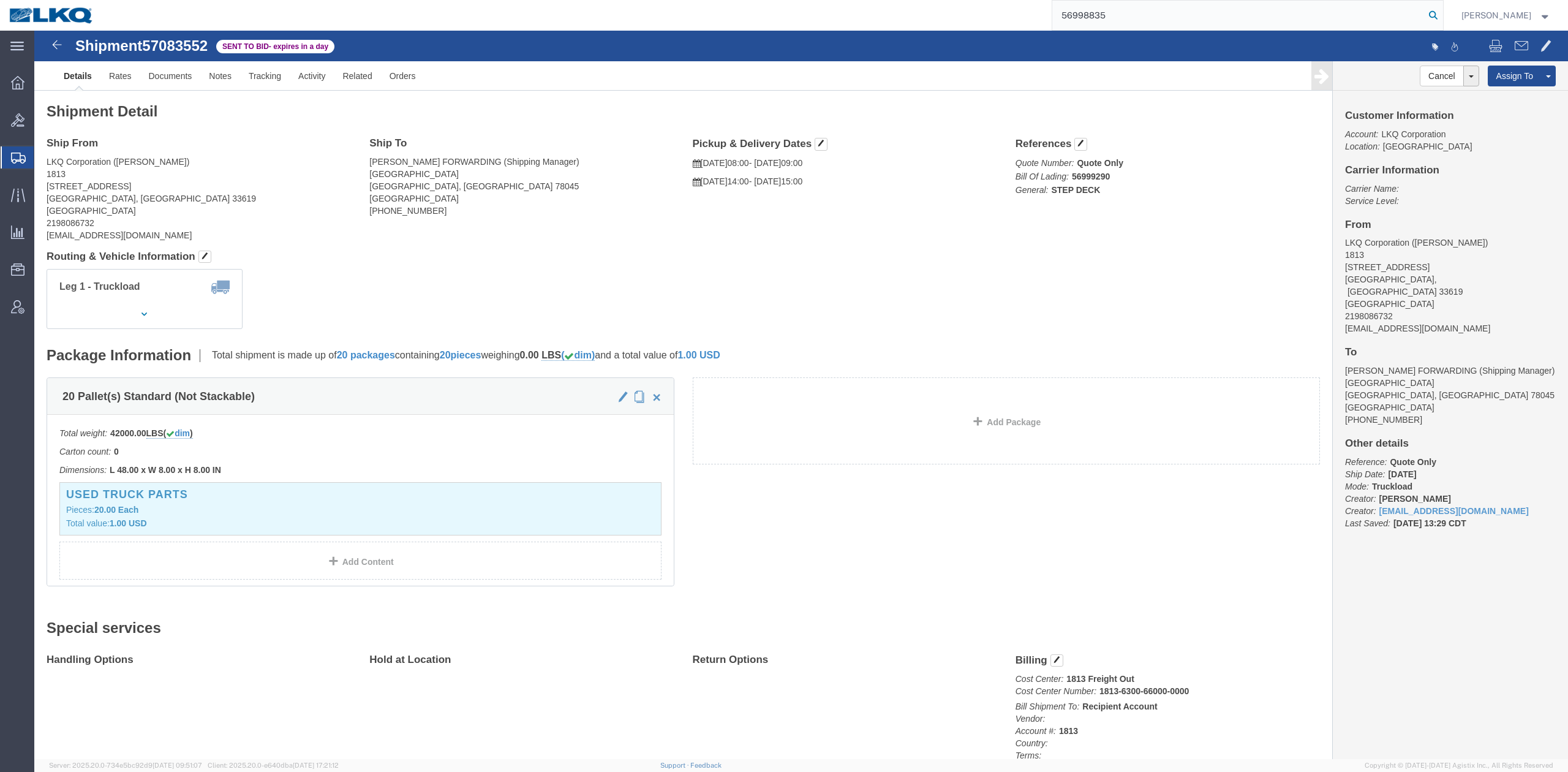
click at [1442, 16] on icon at bounding box center [1433, 15] width 17 height 17
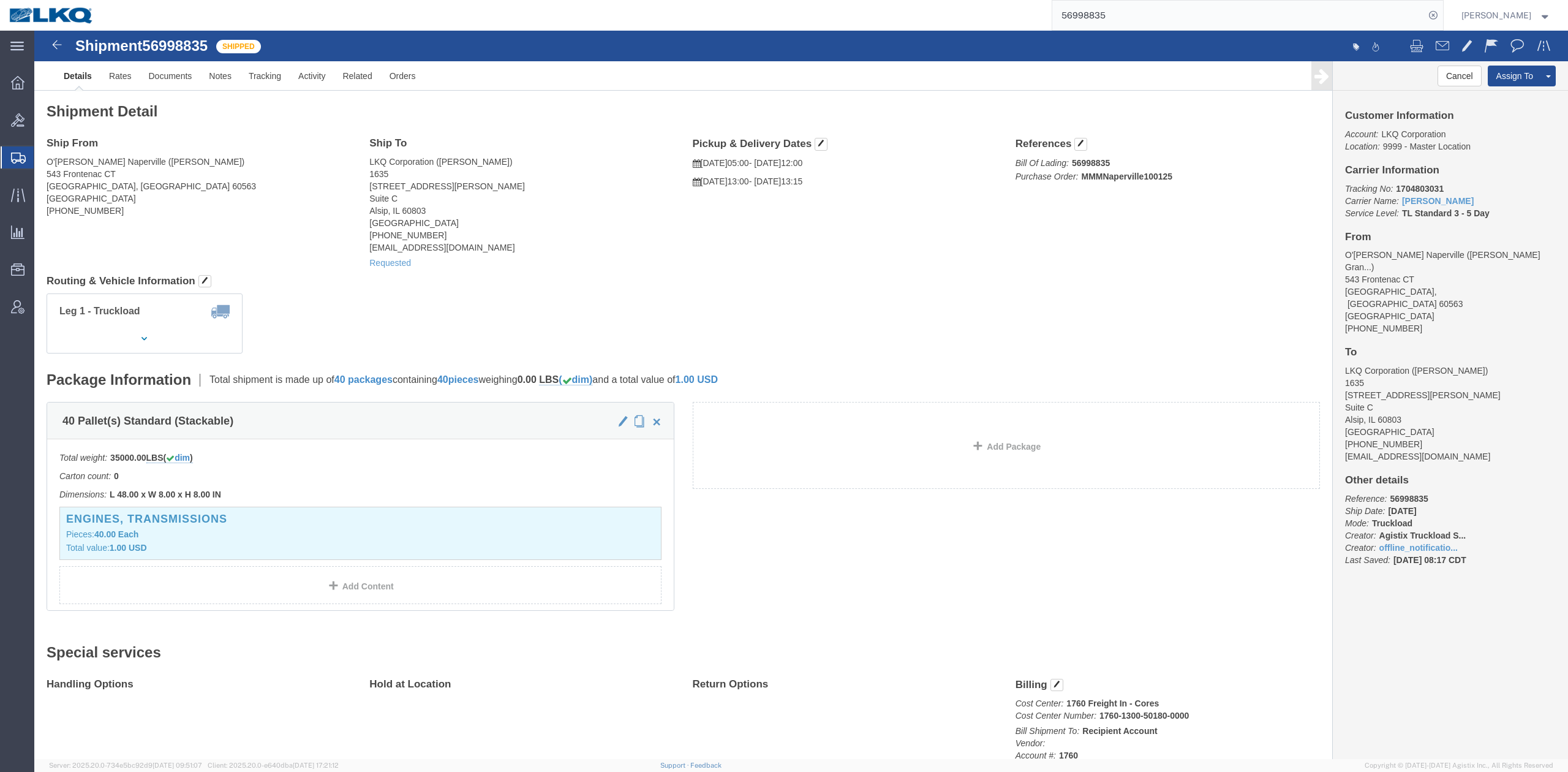
click div "Leg 1 - Truckload Vehicle 1: Standard Dry Van (53 Feet) Number of trucks: 1"
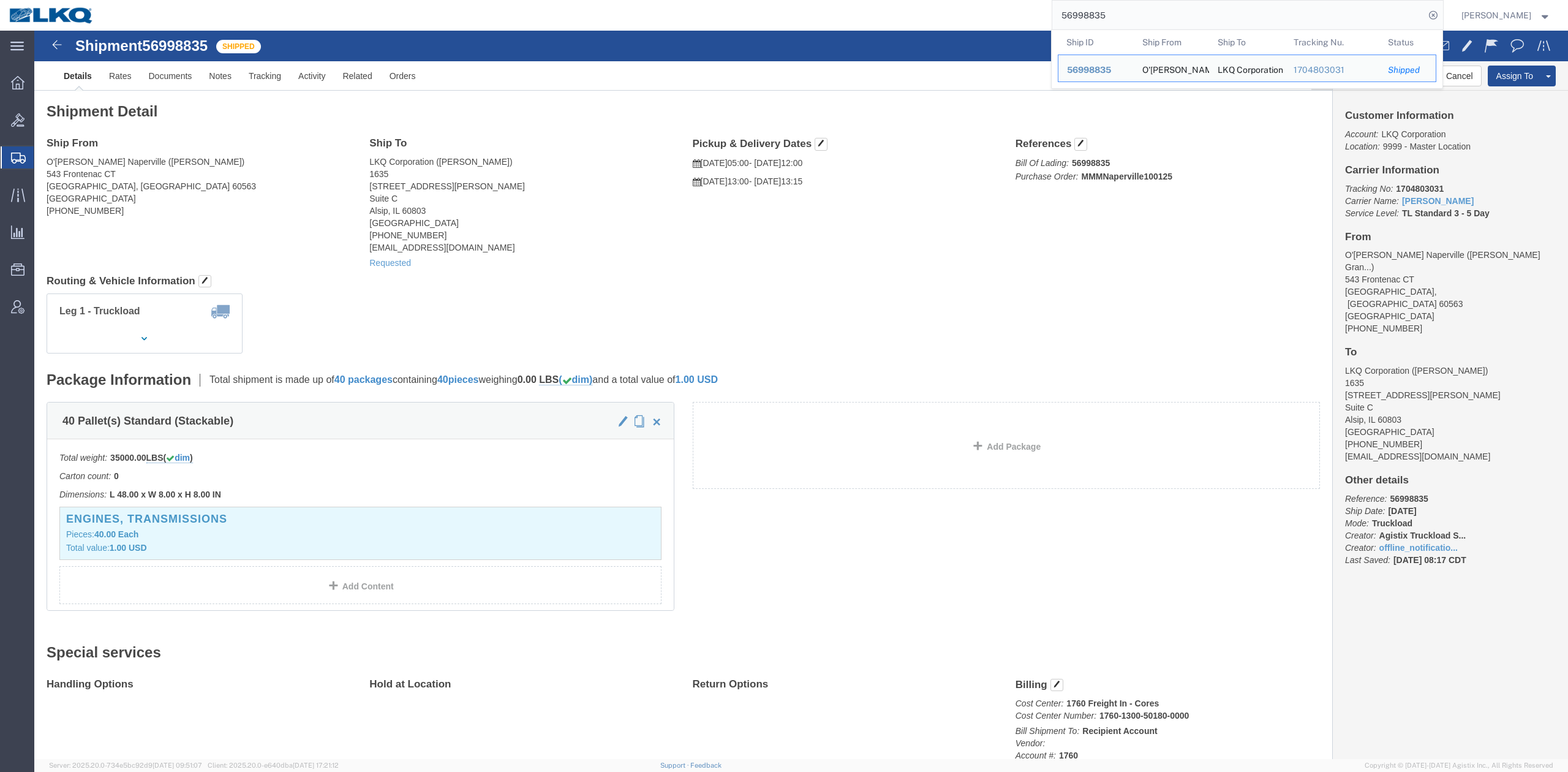
click at [1194, 27] on input "56998835" at bounding box center [1238, 15] width 373 height 29
paste input "search"
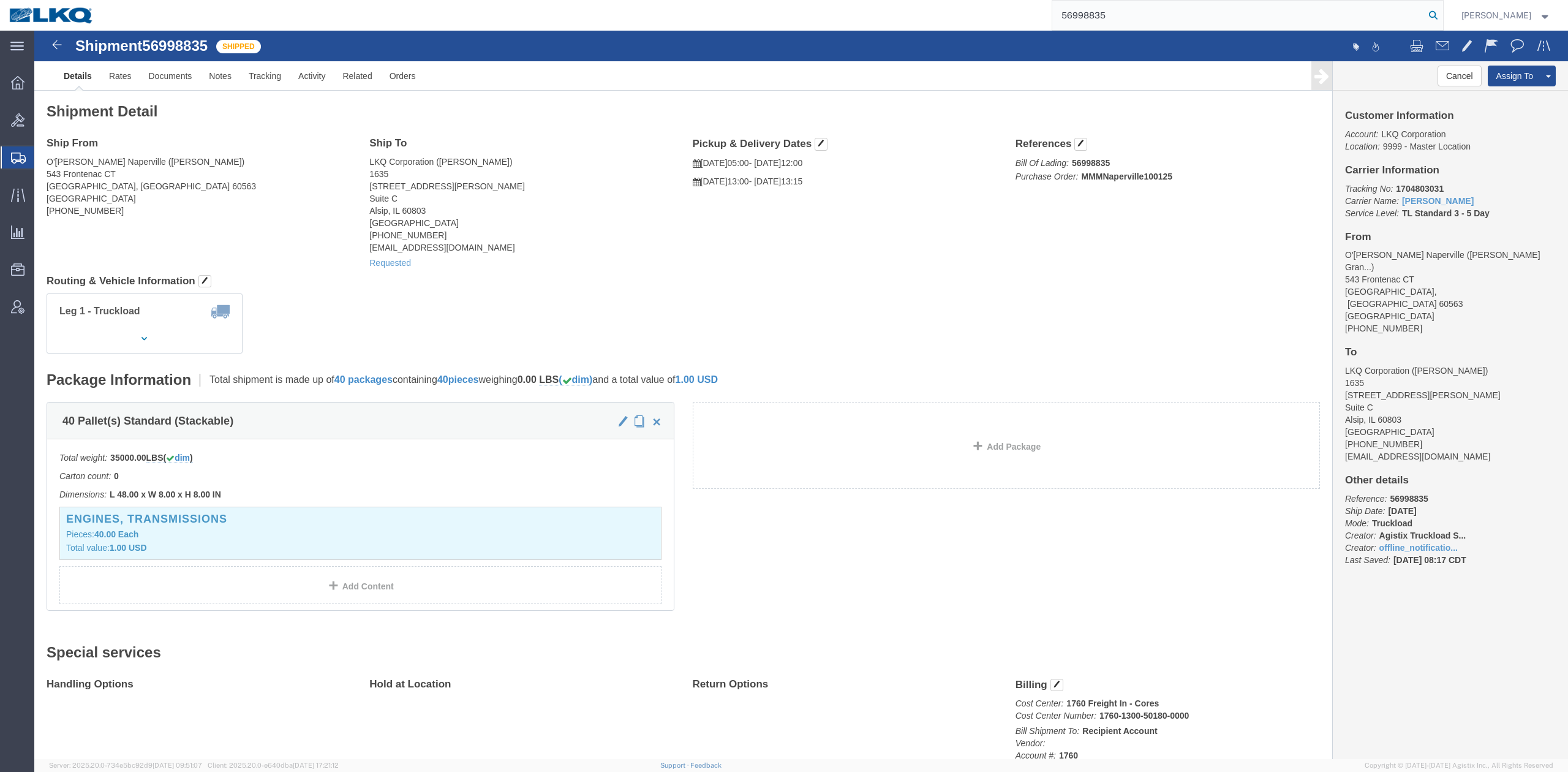
click at [1443, 23] on form "56998835" at bounding box center [1247, 15] width 392 height 31
click at [1442, 17] on icon at bounding box center [1433, 15] width 17 height 17
click span
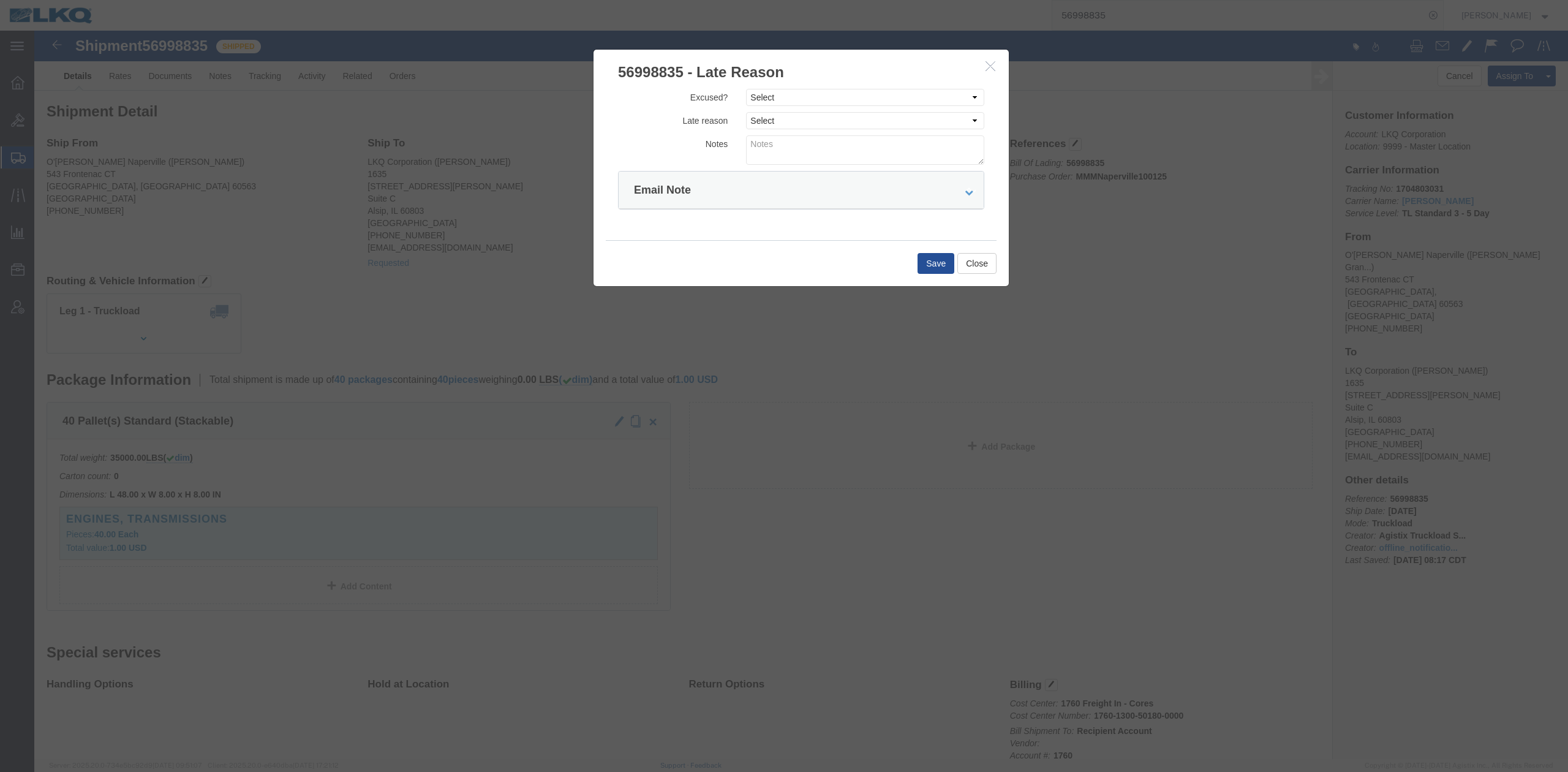
click icon "button"
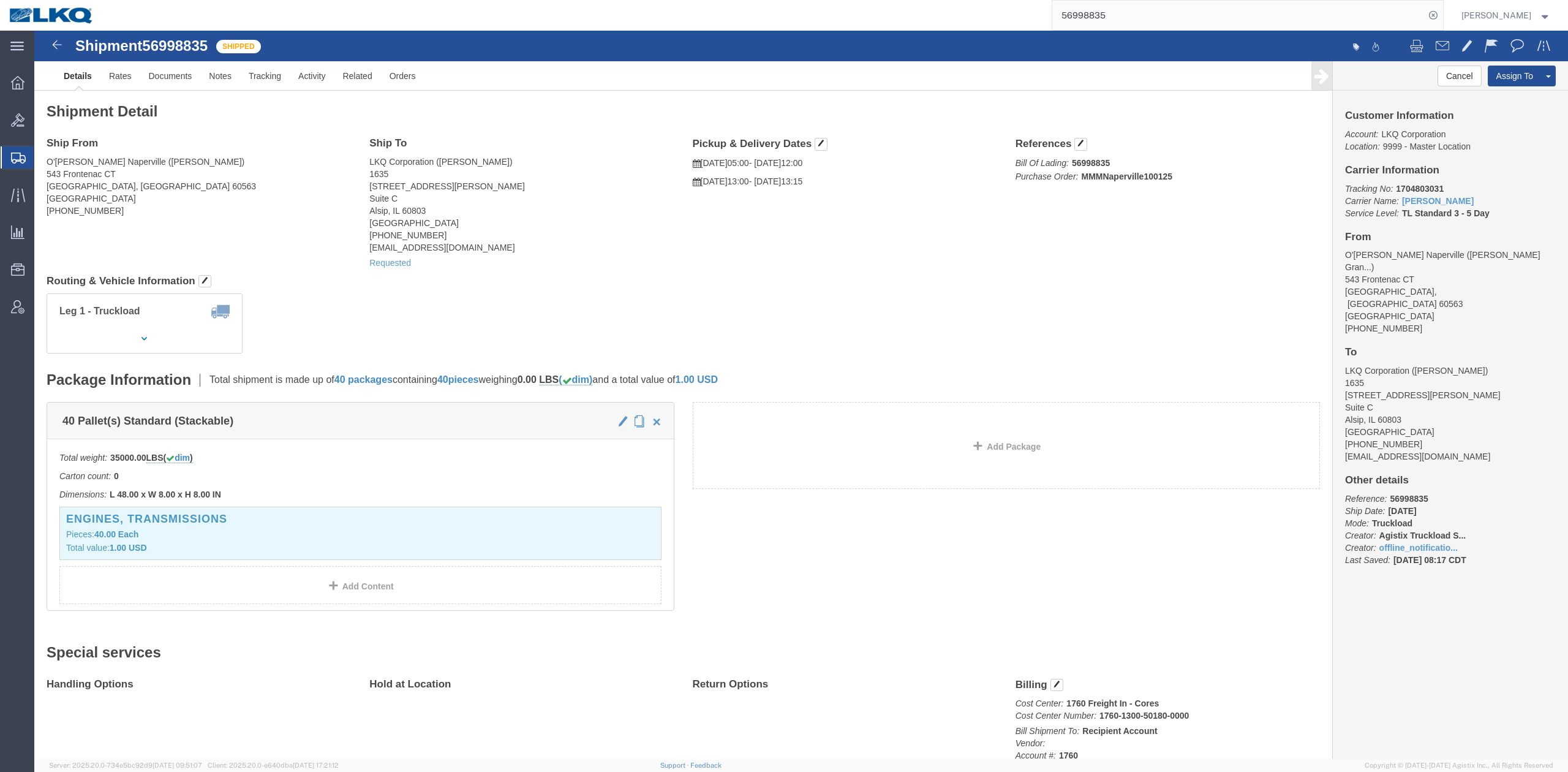
click at [1117, 16] on input "56998835" at bounding box center [1238, 15] width 373 height 29
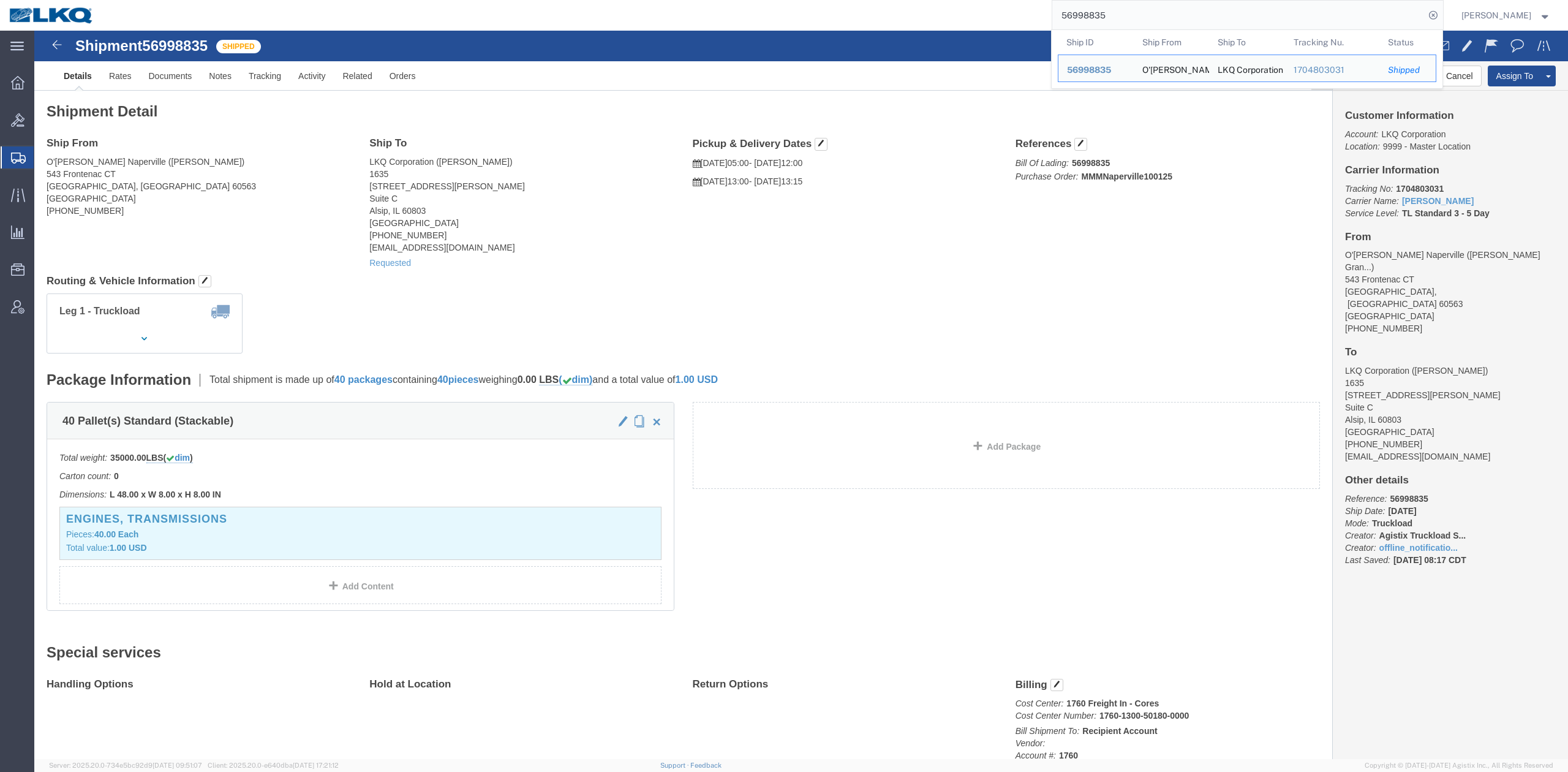
paste input "30616400"
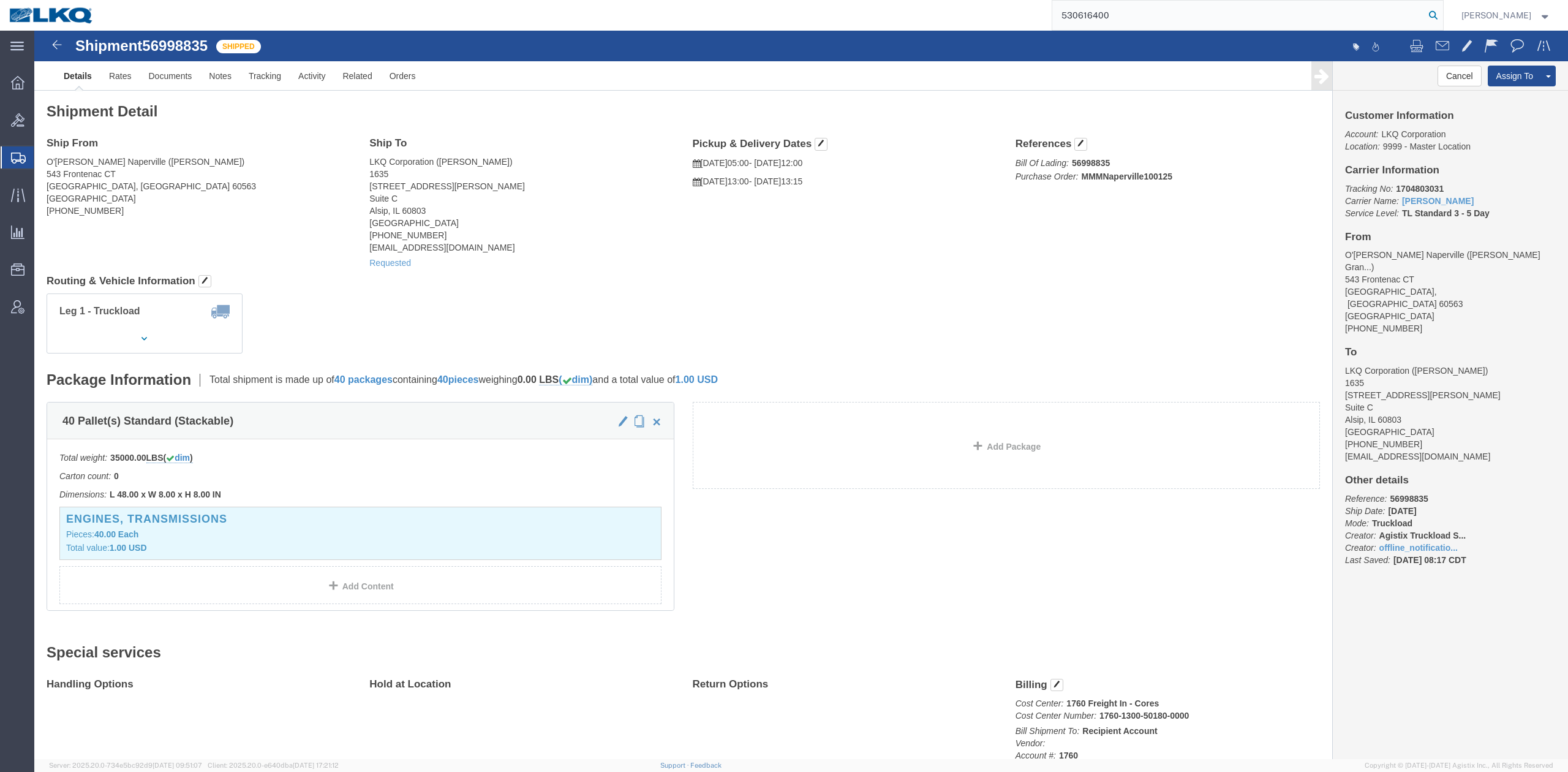
click at [1442, 18] on icon at bounding box center [1433, 15] width 17 height 17
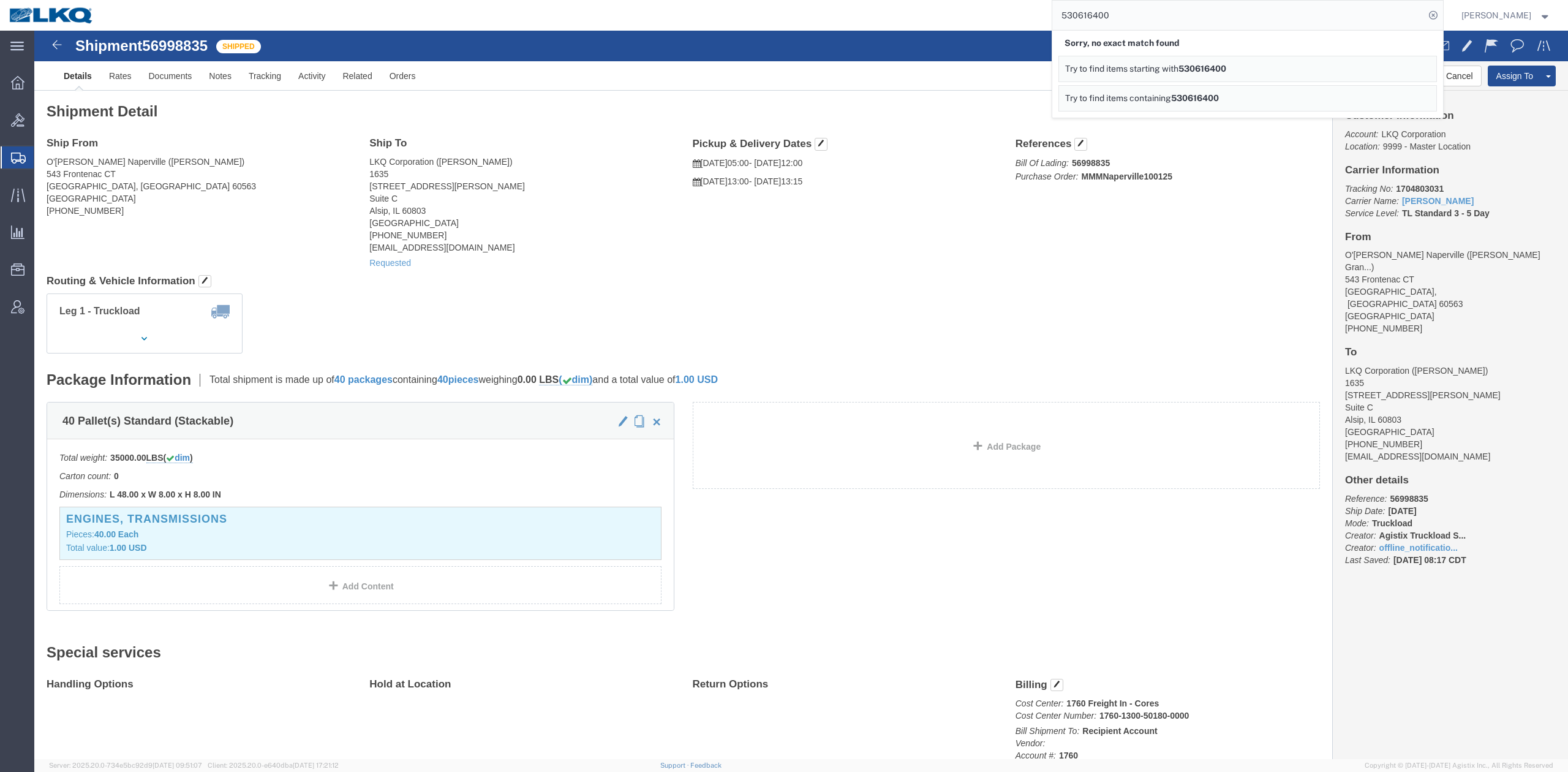
click div "Leg 1 - Truckload Vehicle 1: Standard Dry Van (53 Feet) Number of trucks: 1"
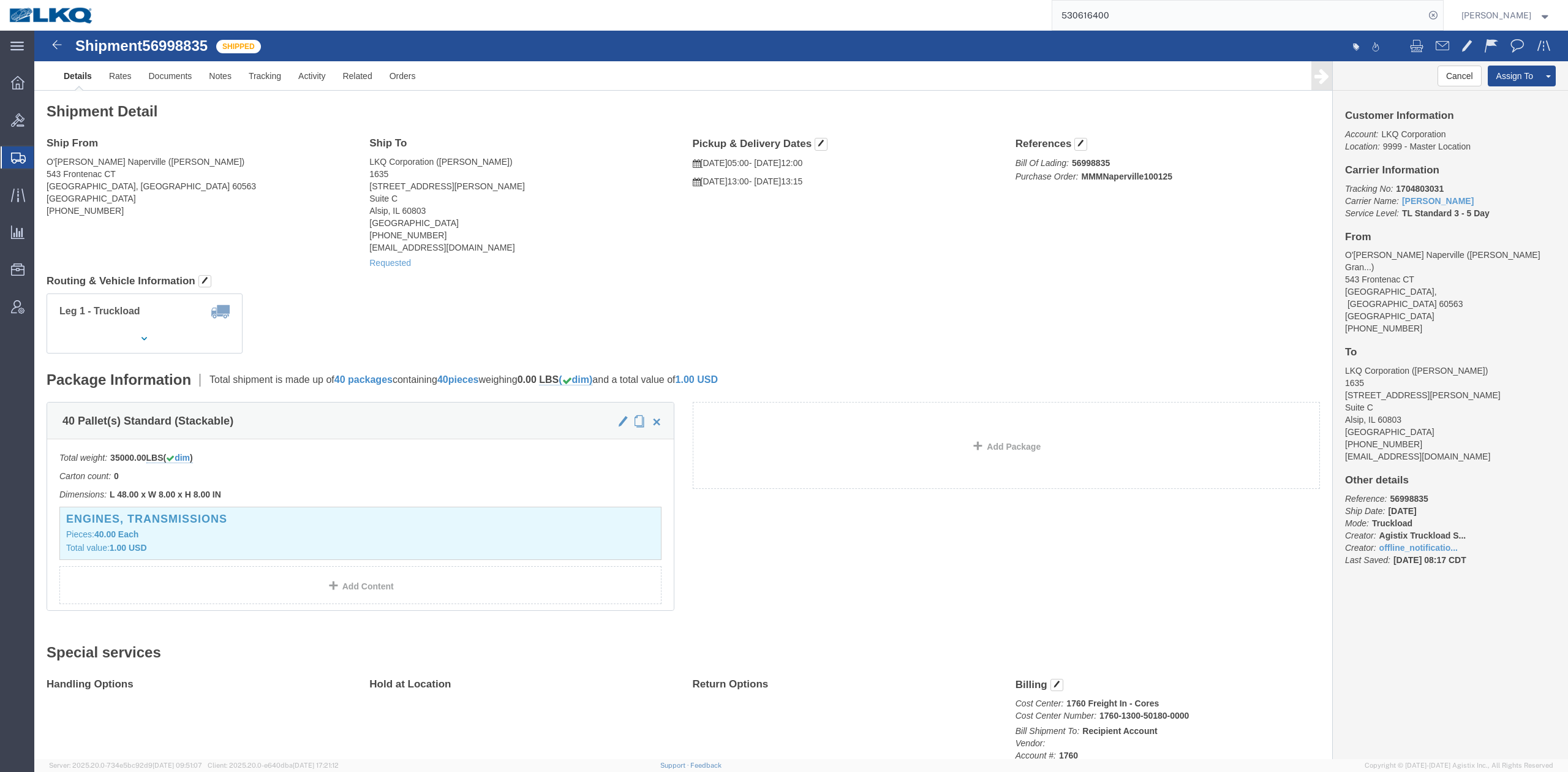
click at [1119, 21] on input "530616400" at bounding box center [1238, 15] width 373 height 29
paste input "6998835"
click at [1442, 23] on icon at bounding box center [1433, 15] width 17 height 17
click link "Details"
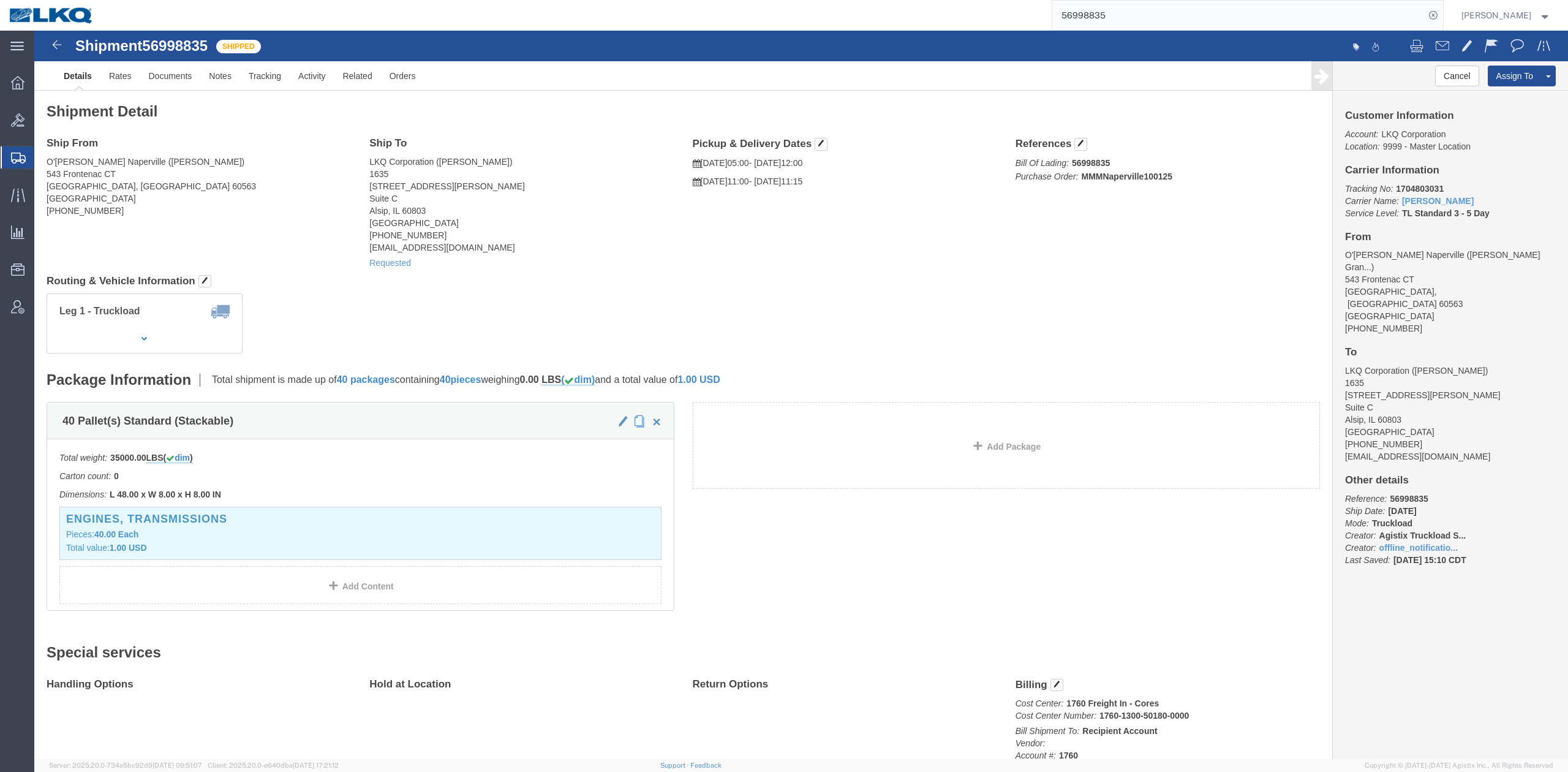
click link "Details"
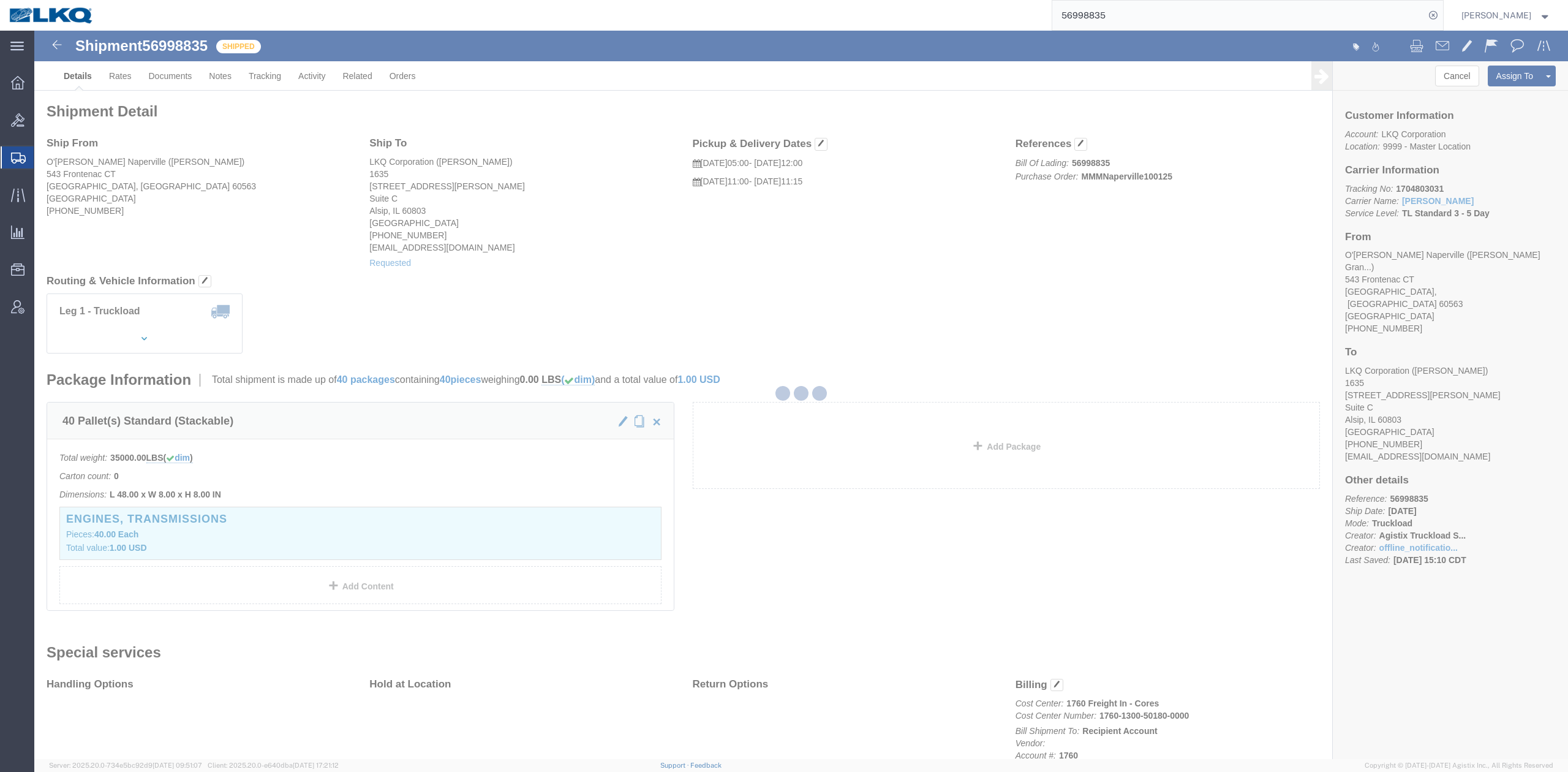
click at [782, 311] on div at bounding box center [801, 395] width 1533 height 728
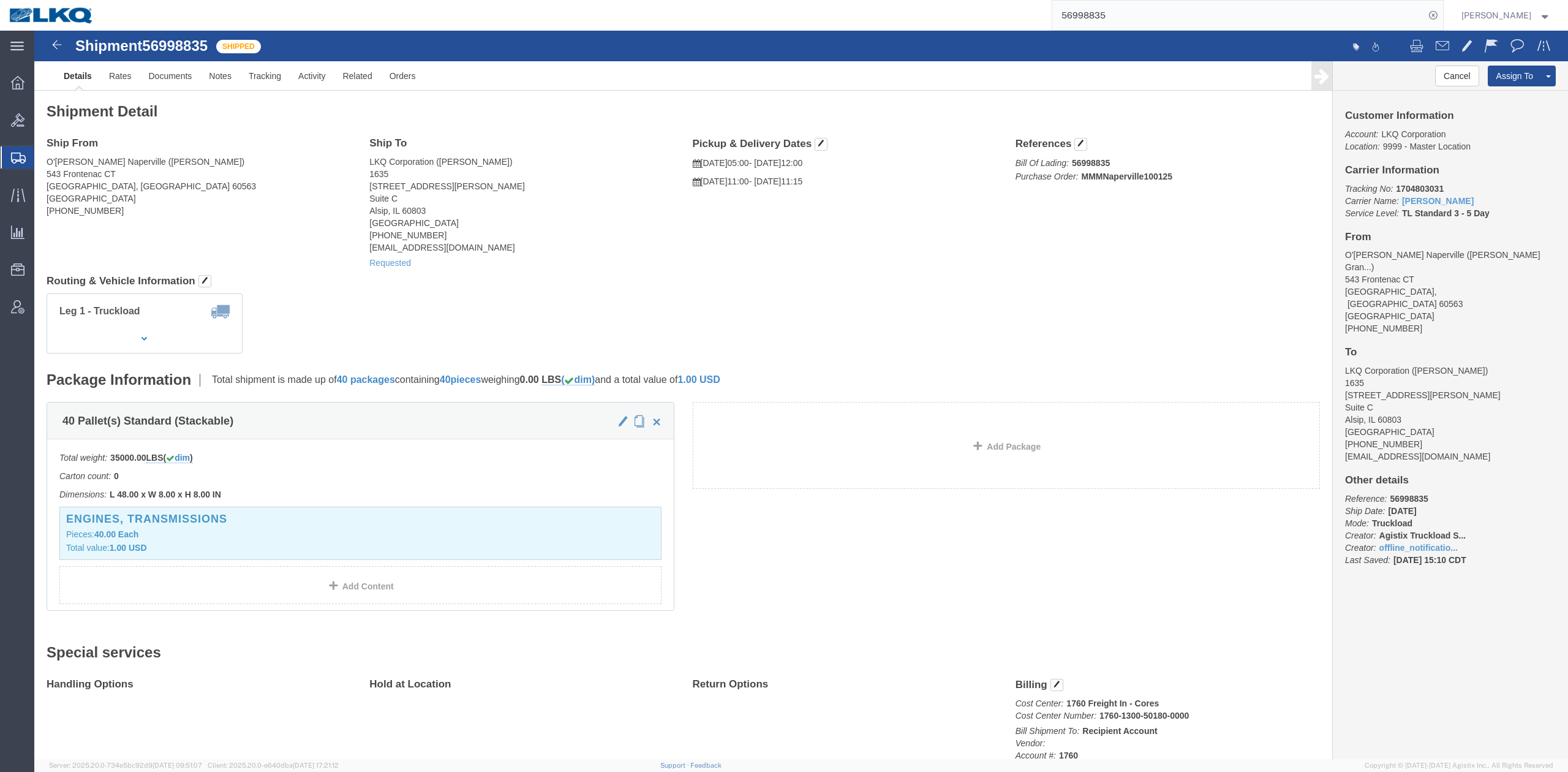
click at [1136, 20] on input "56998835" at bounding box center [1238, 15] width 373 height 29
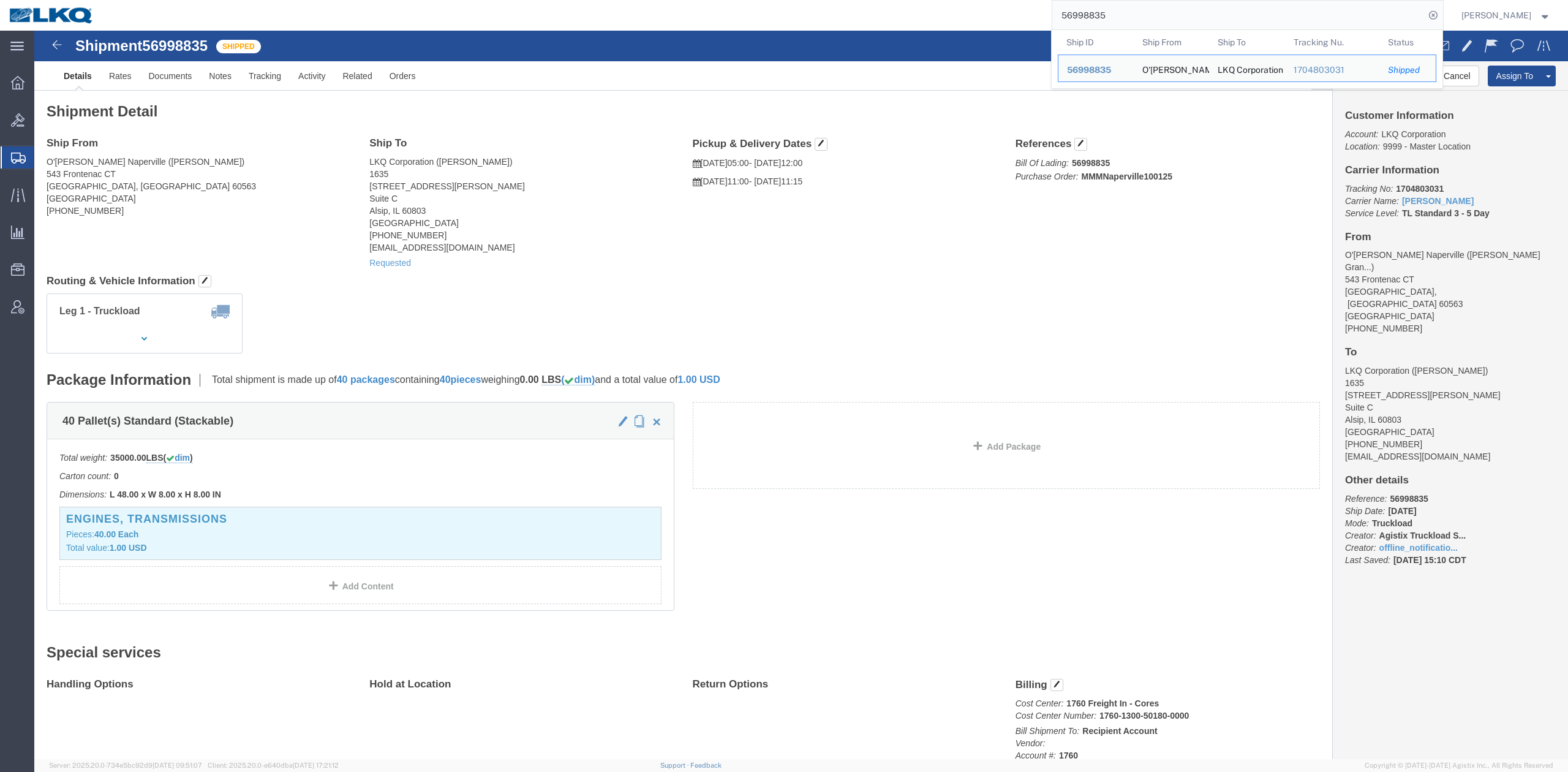
paste input "7051711"
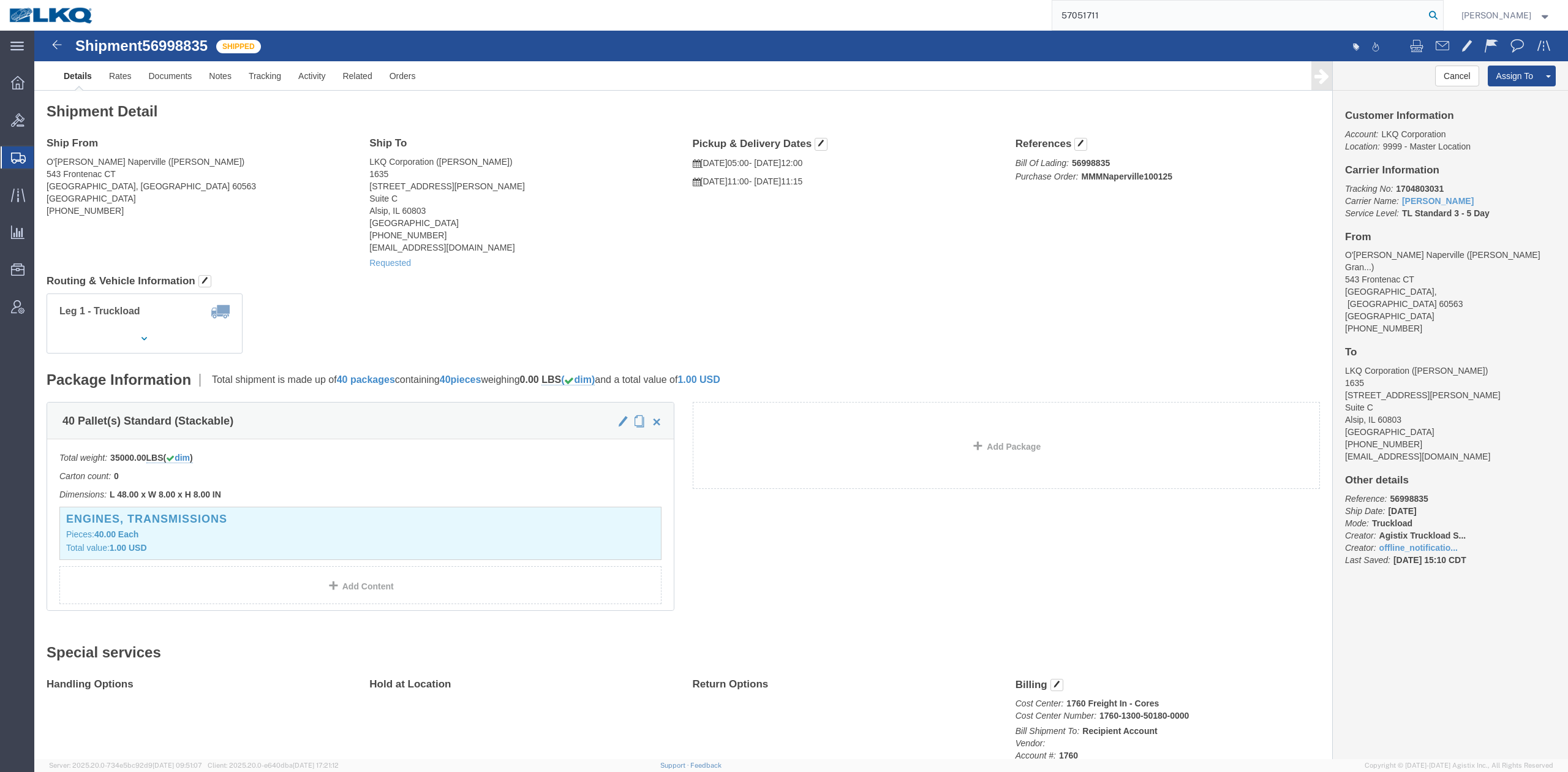
drag, startPoint x: 1448, startPoint y: 23, endPoint x: 1388, endPoint y: 12, distance: 61.0
click at [1442, 23] on icon at bounding box center [1433, 15] width 17 height 17
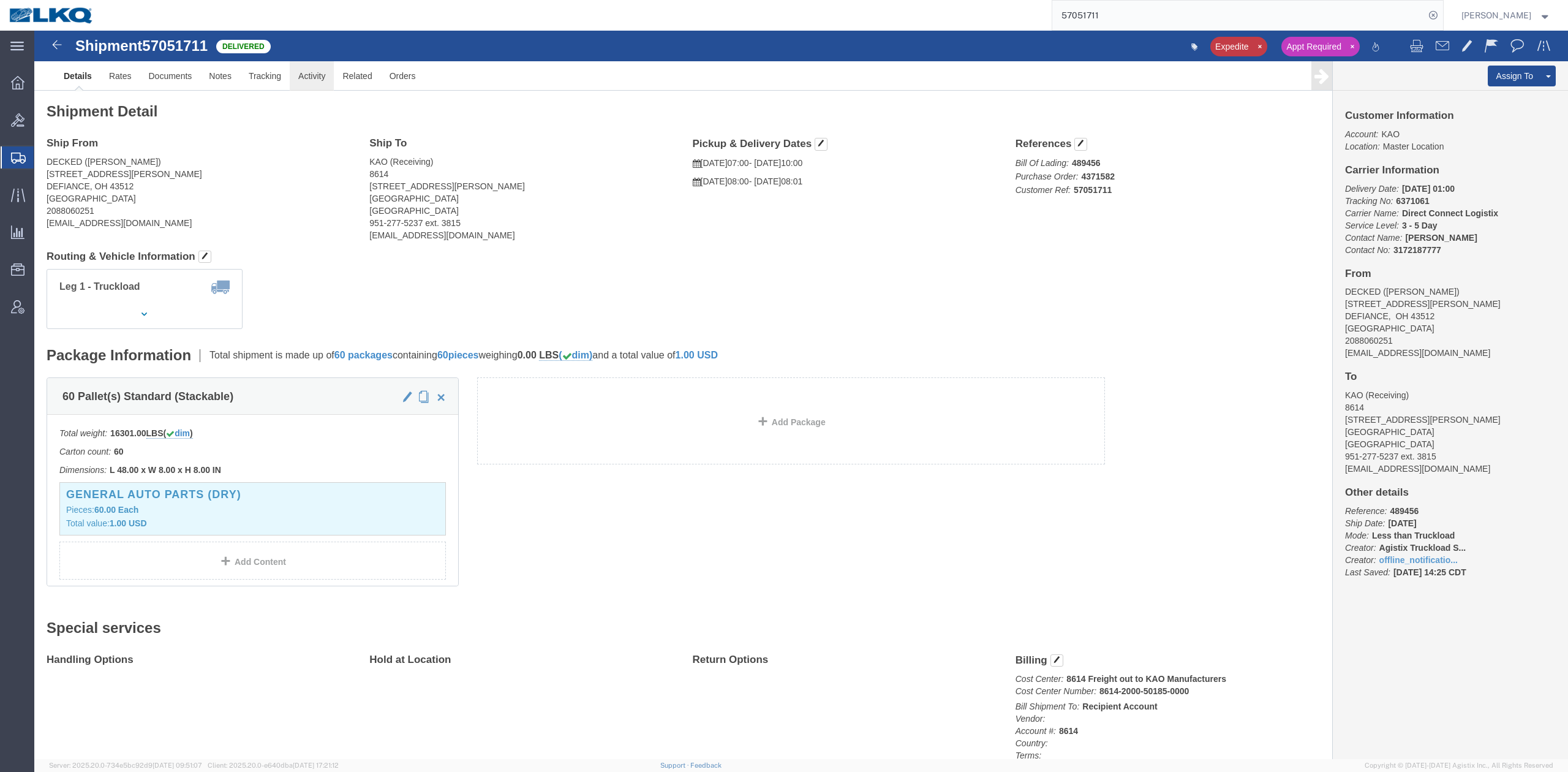
click link "Activity"
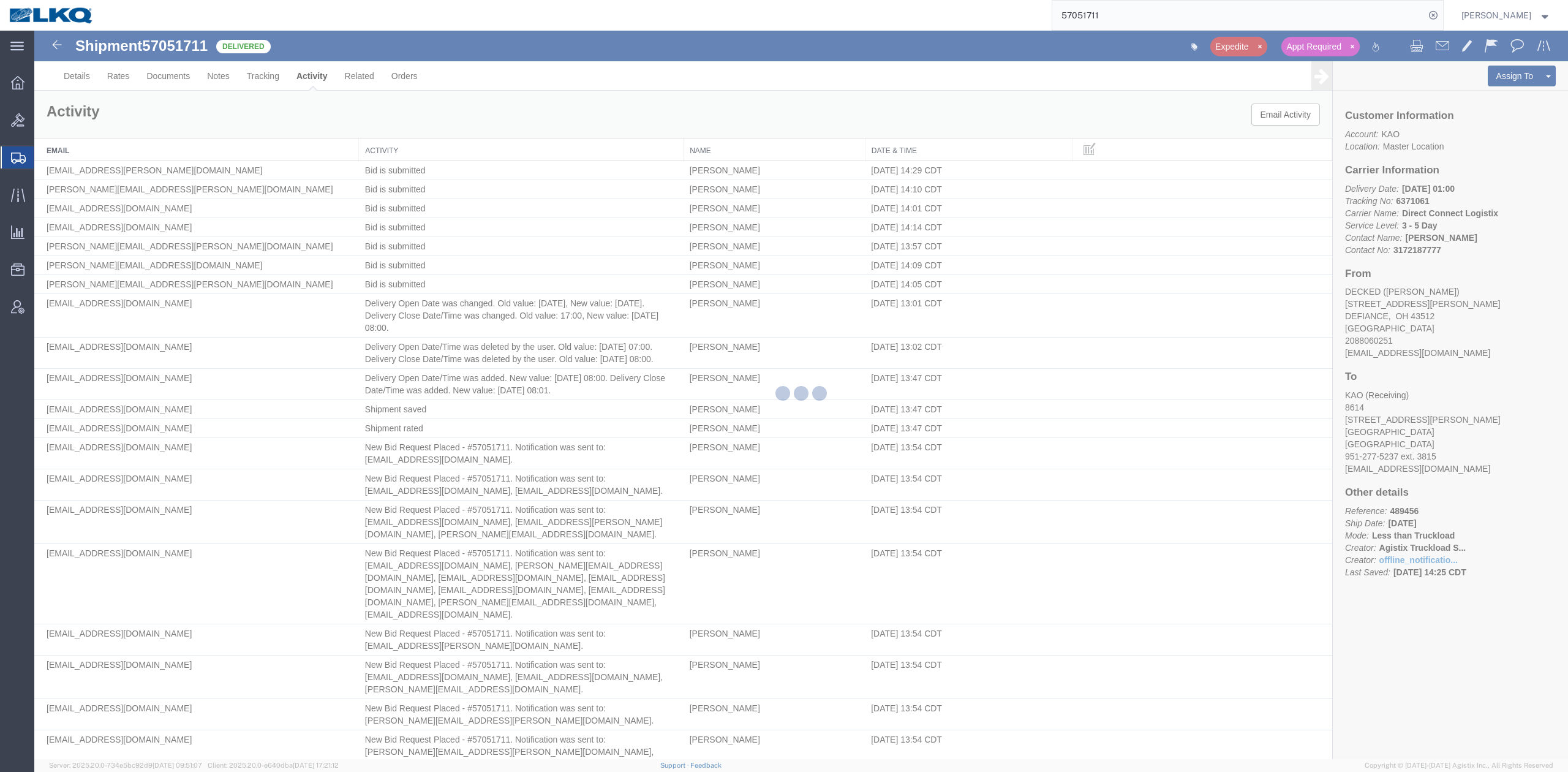
scroll to position [3999, 0]
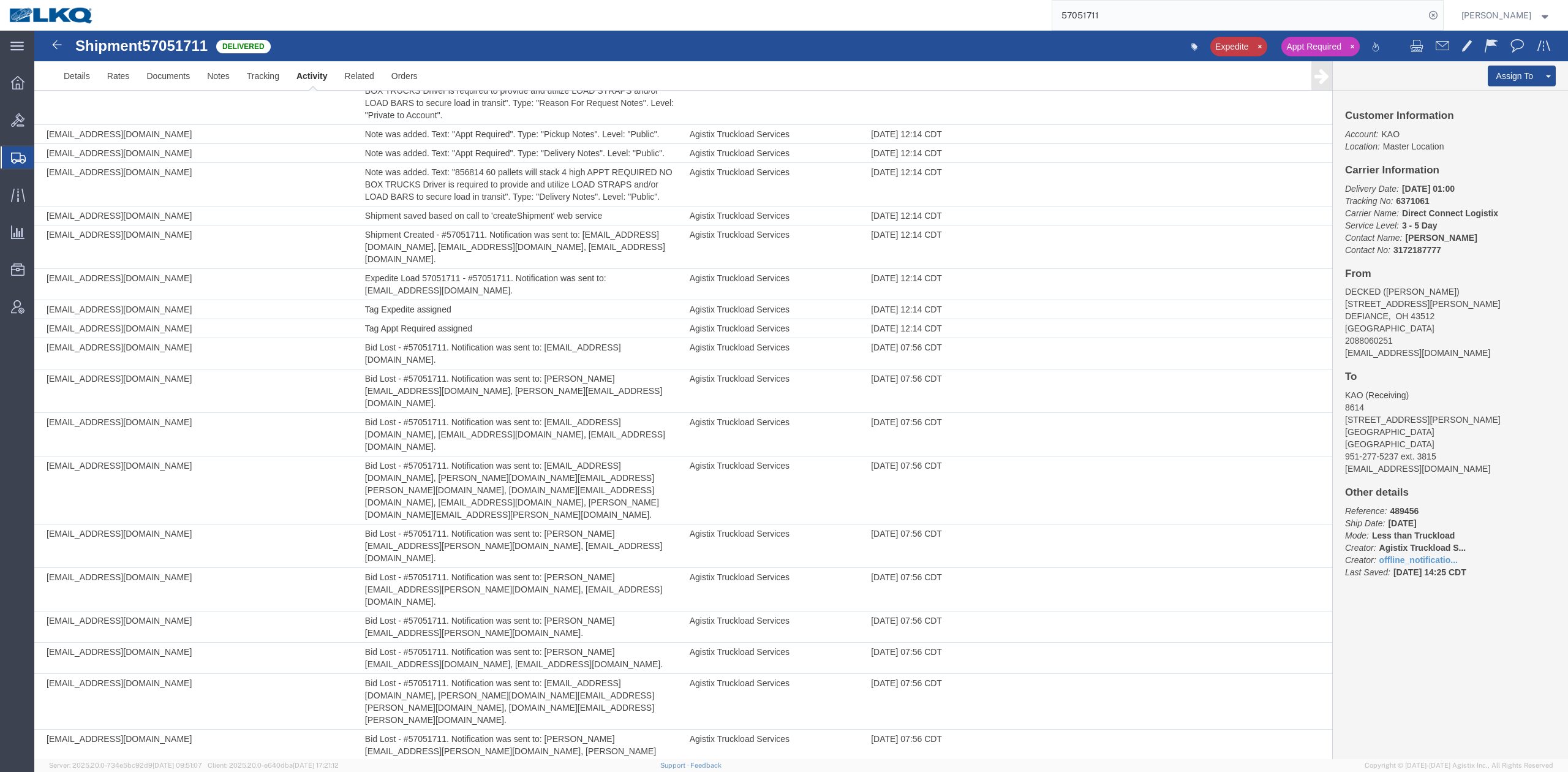
copy td "57085072"
click at [1128, 27] on input "57051711" at bounding box center [1238, 15] width 373 height 29
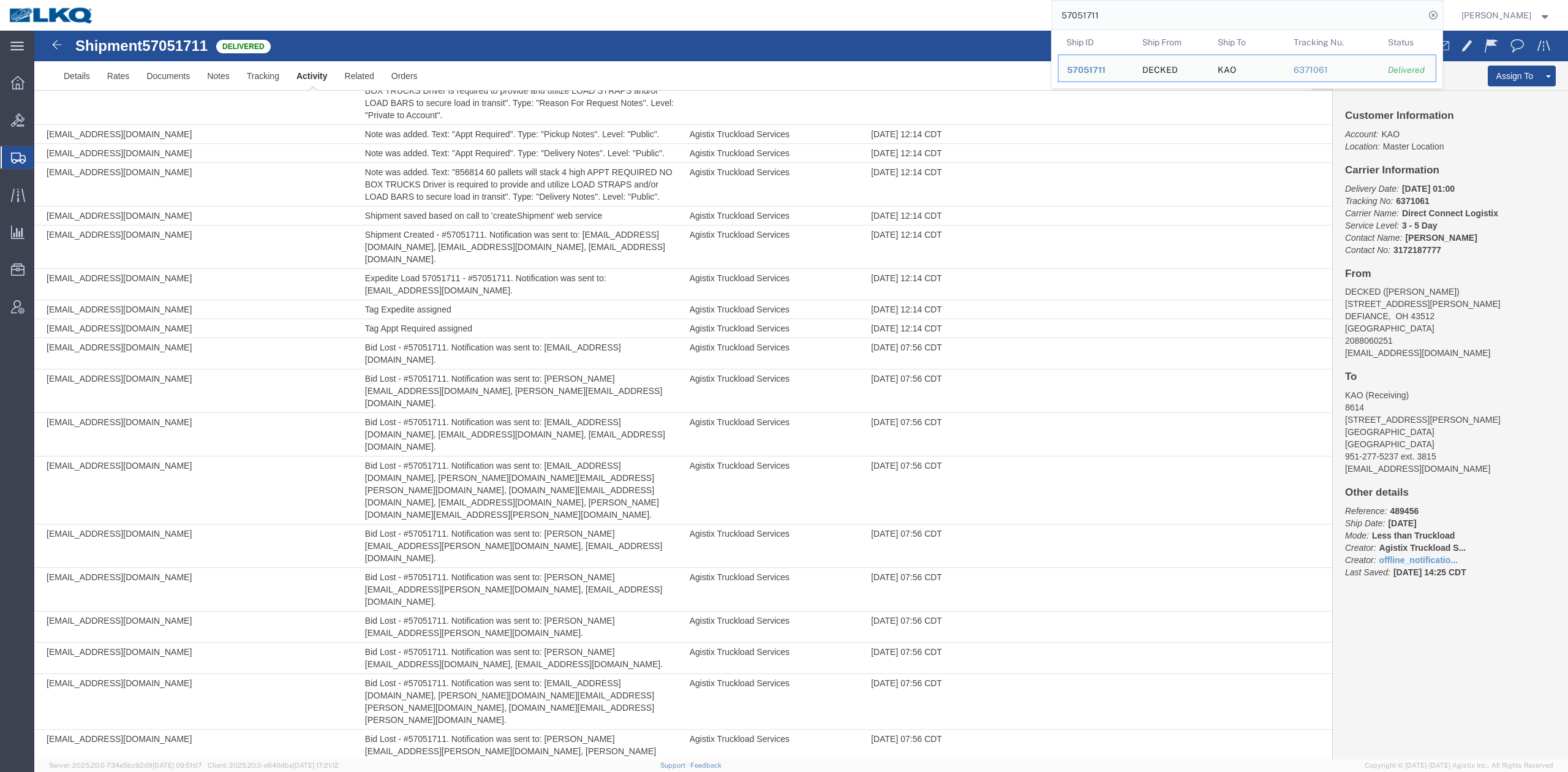
click at [1128, 27] on input "57051711" at bounding box center [1238, 15] width 373 height 29
paste input "85072"
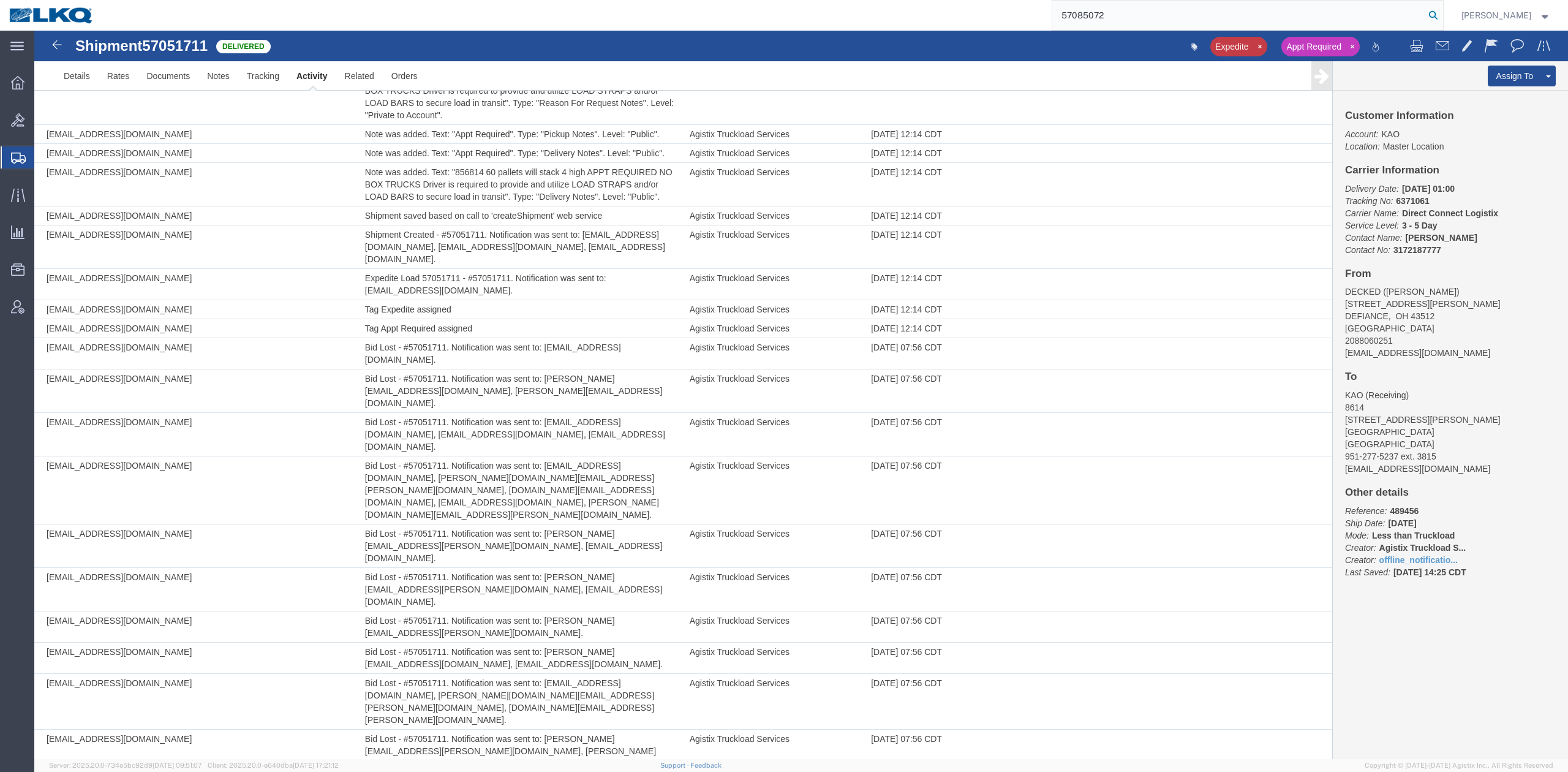
type input "57085072"
click at [1442, 8] on icon at bounding box center [1433, 15] width 17 height 17
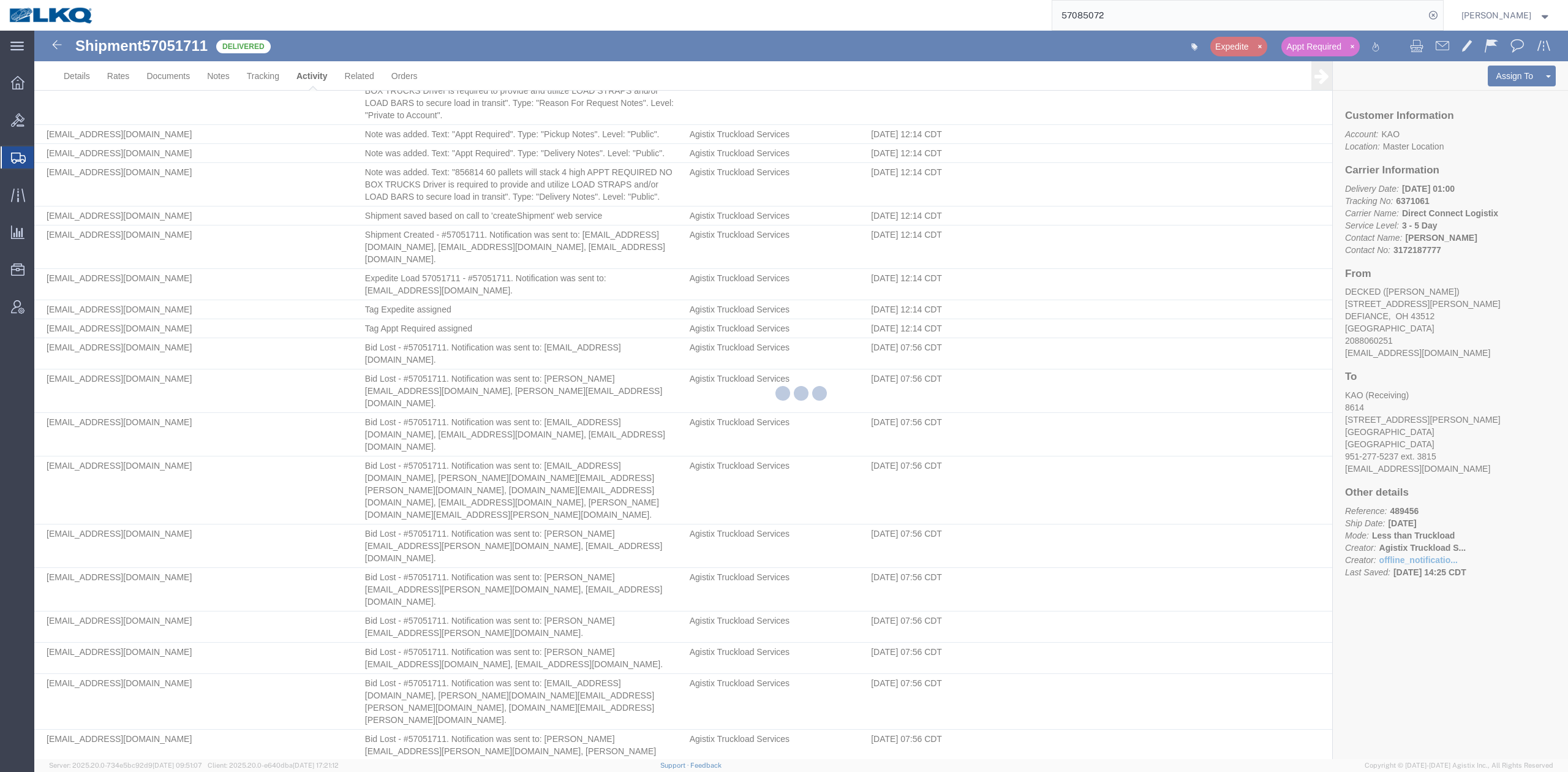
click at [1229, 5] on input "57085072" at bounding box center [1238, 15] width 373 height 29
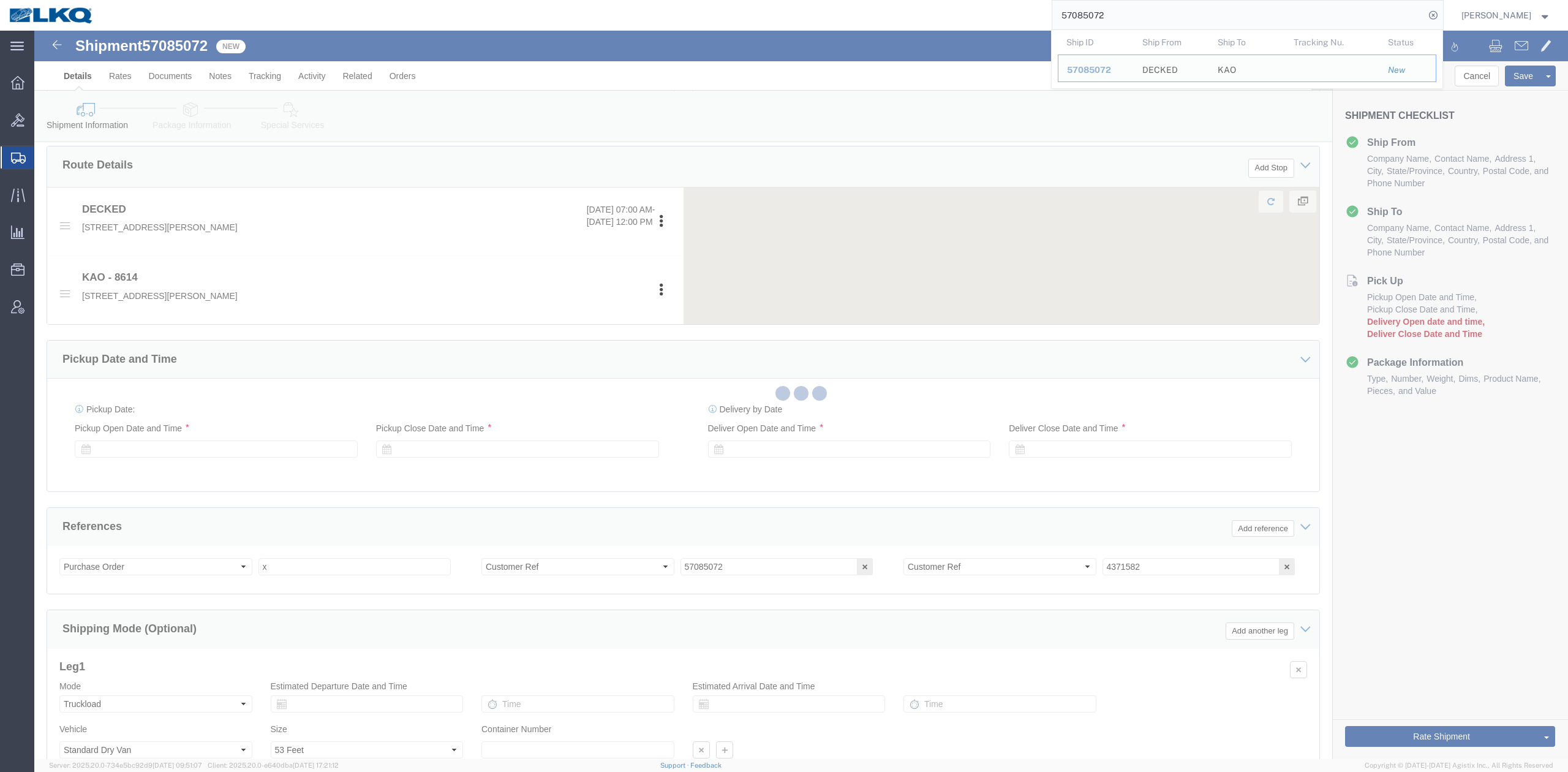
scroll to position [523, 0]
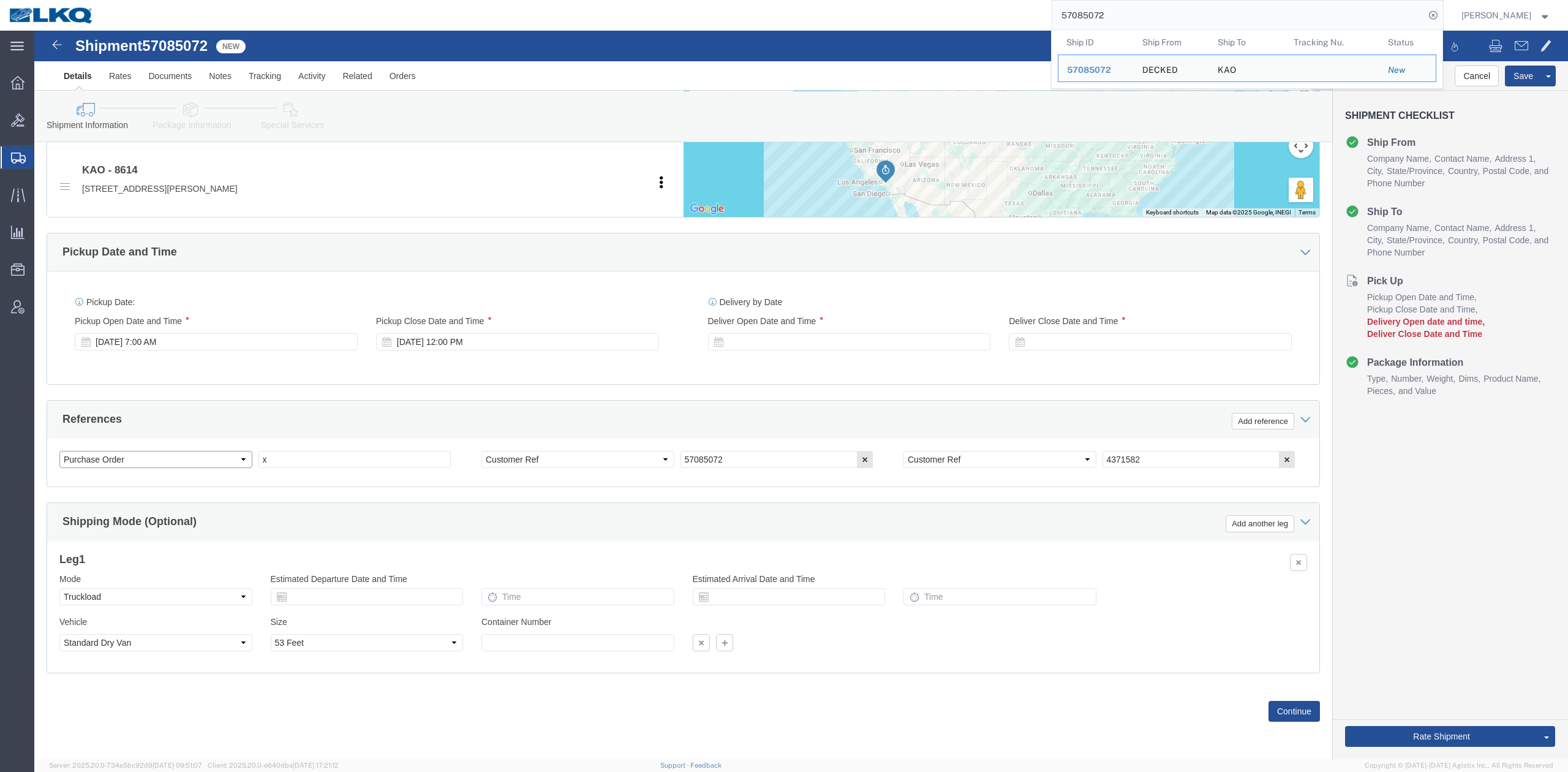
click select "Select Account Type Activity ID Airline Appointment Number ASN Batch Request # …"
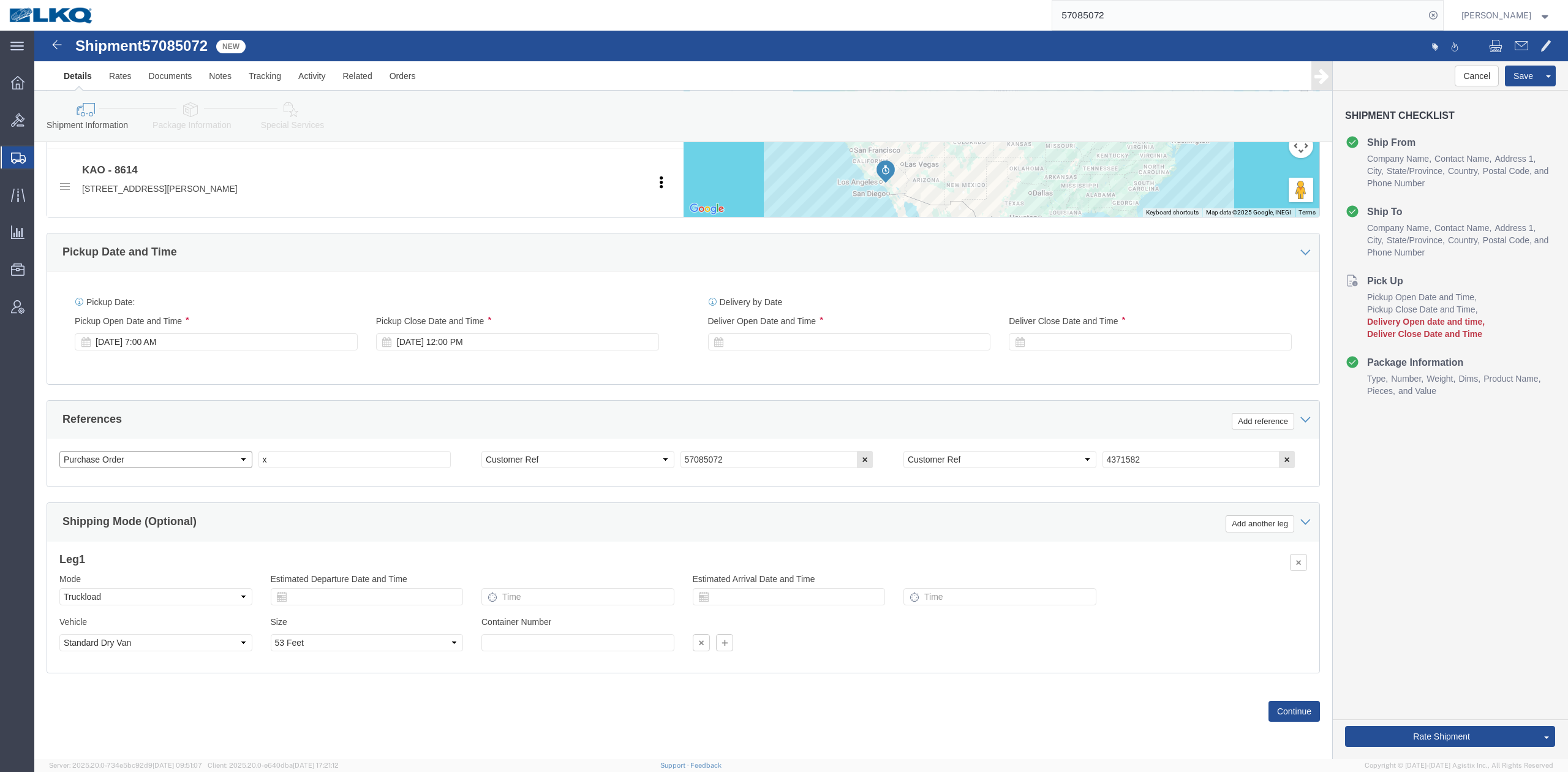
select select
select select "30605"
select select "DELNUM"
click select "Select Account Type Activity ID Airline Appointment Number ASN Batch Request # …"
click input "x"
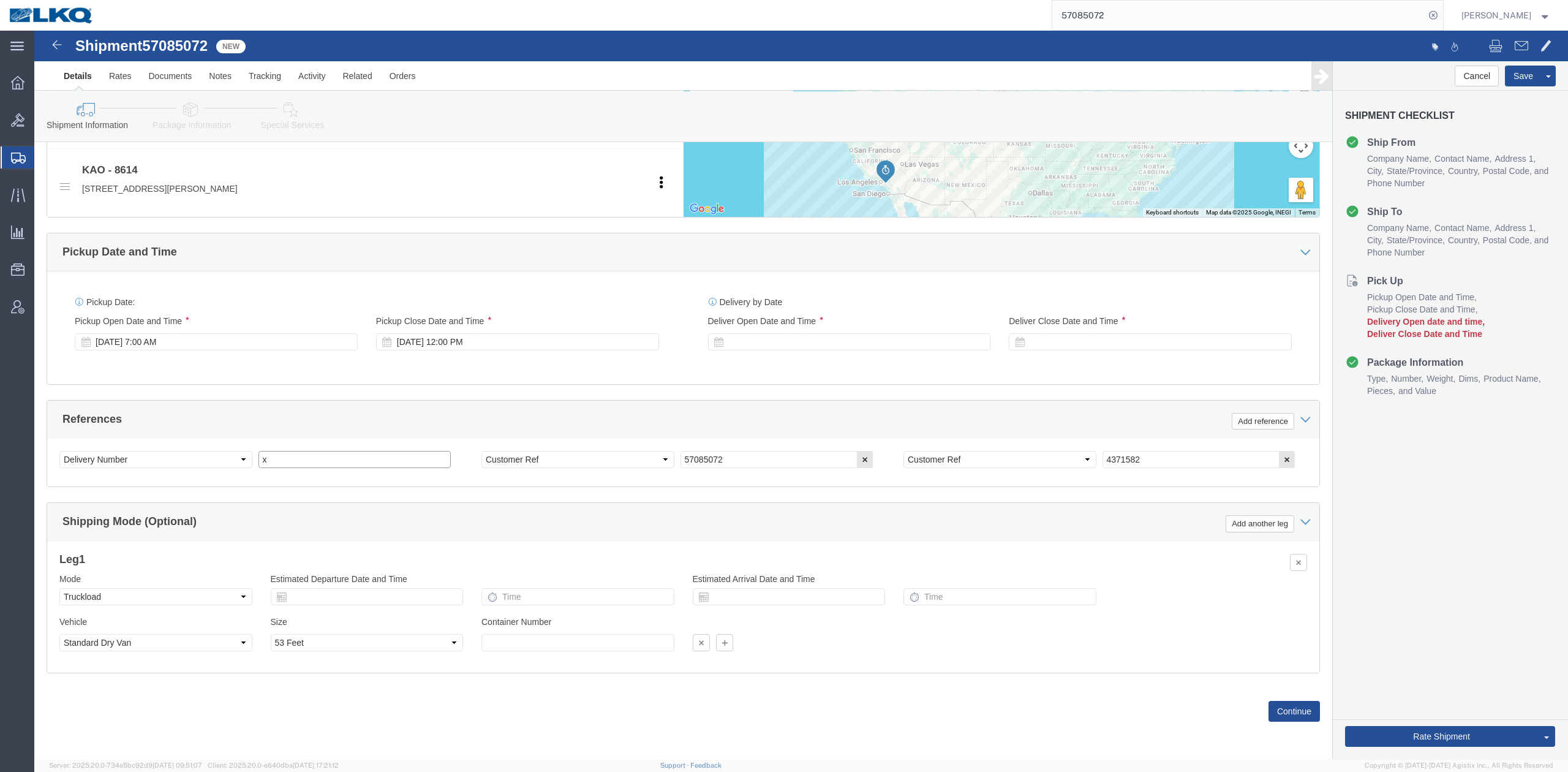
click input "x"
paste input "489647"
type input "489647"
click select "Select Account Type Activity ID Airline Appointment Number ASN Batch Request # …"
select select "BOL"
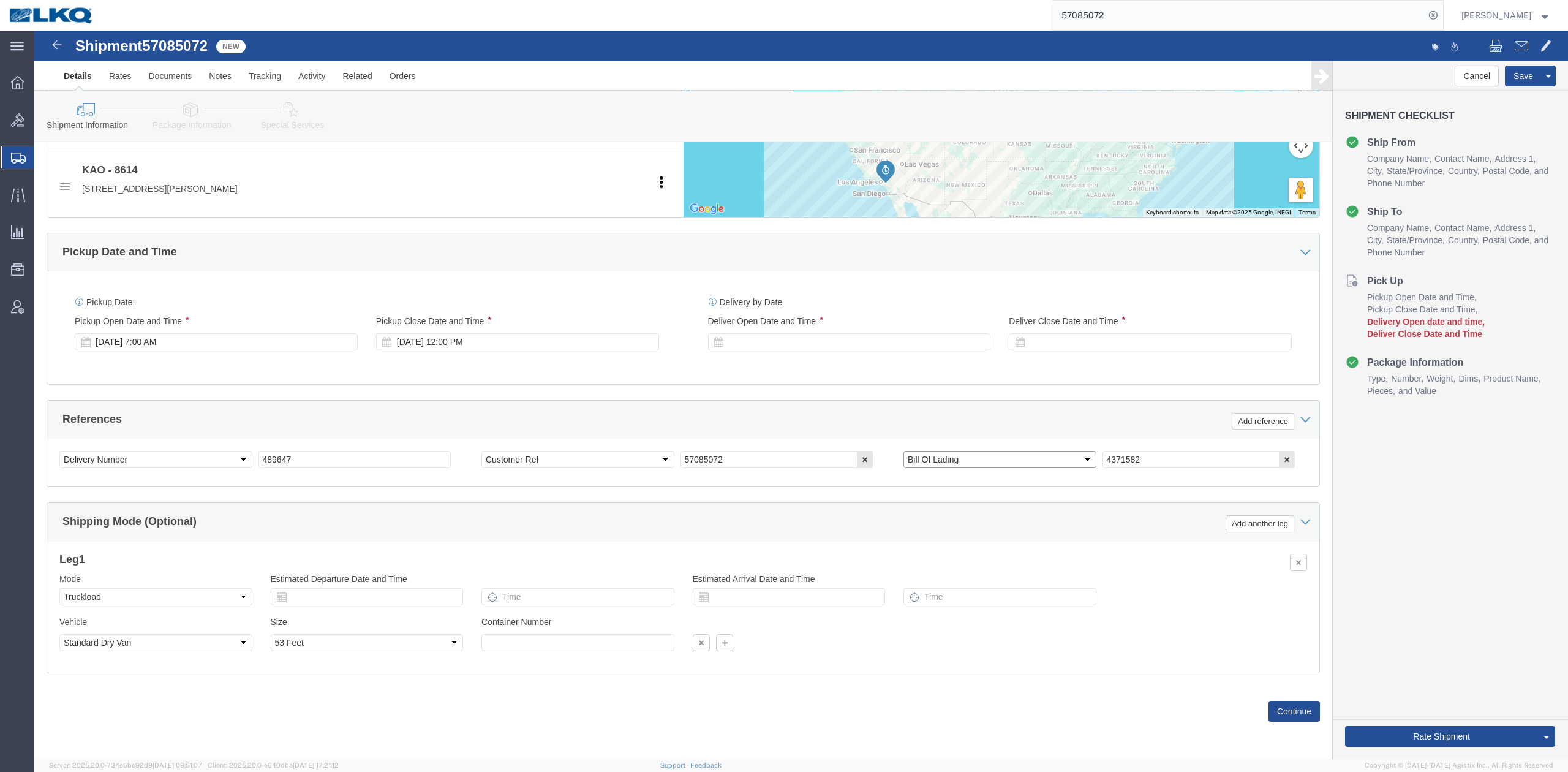
click select "Select Account Type Activity ID Airline Appointment Number ASN Batch Request # …"
click span "57085072"
copy span "57085072"
click input "x"
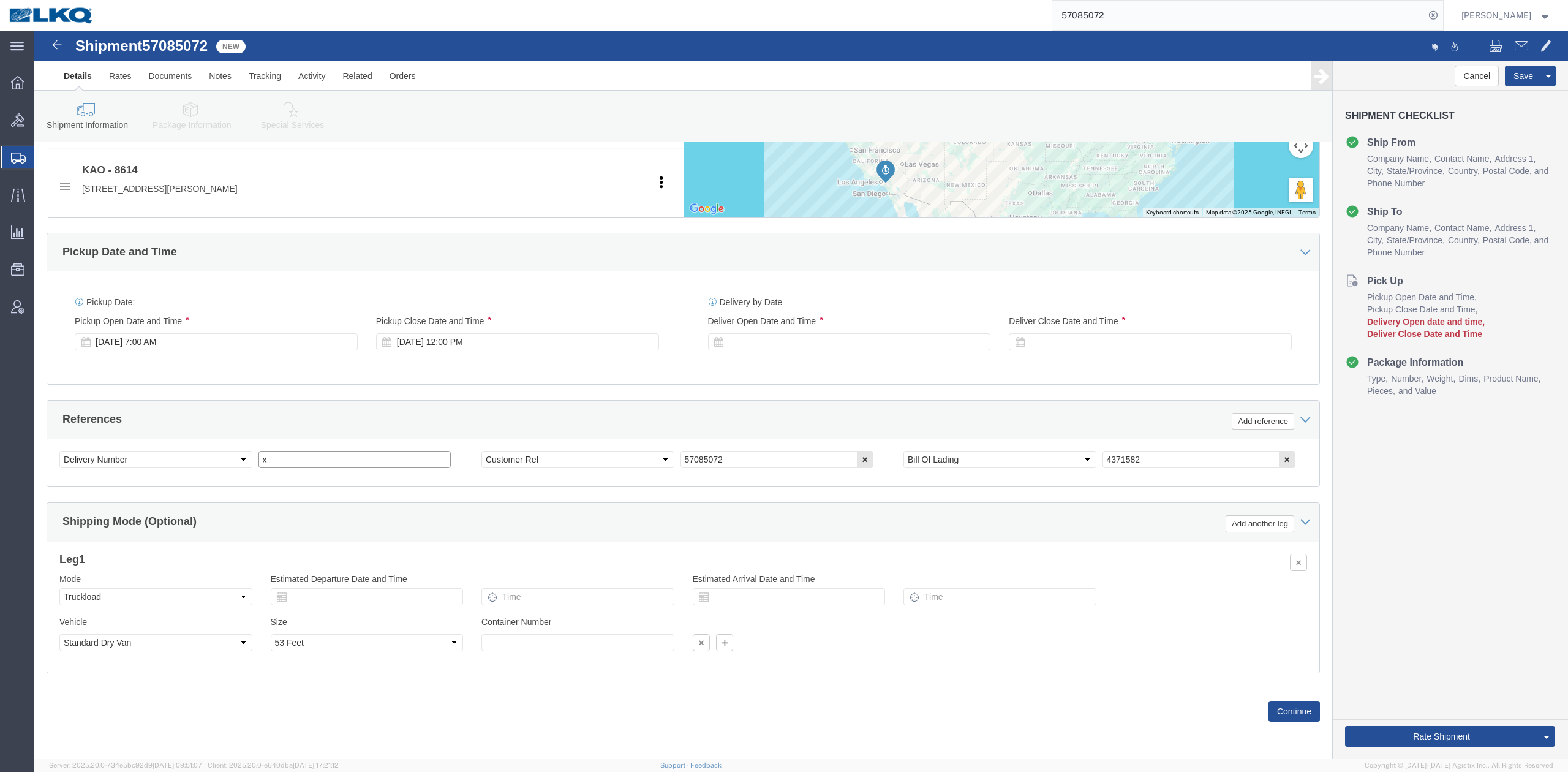
click input "x"
type input "489647"
click select "Select Account Type Activity ID Airline Appointment Number ASN Batch Request # …"
select select "PURCHORD"
click select "Select Account Type Activity ID Airline Appointment Number ASN Batch Request # …"
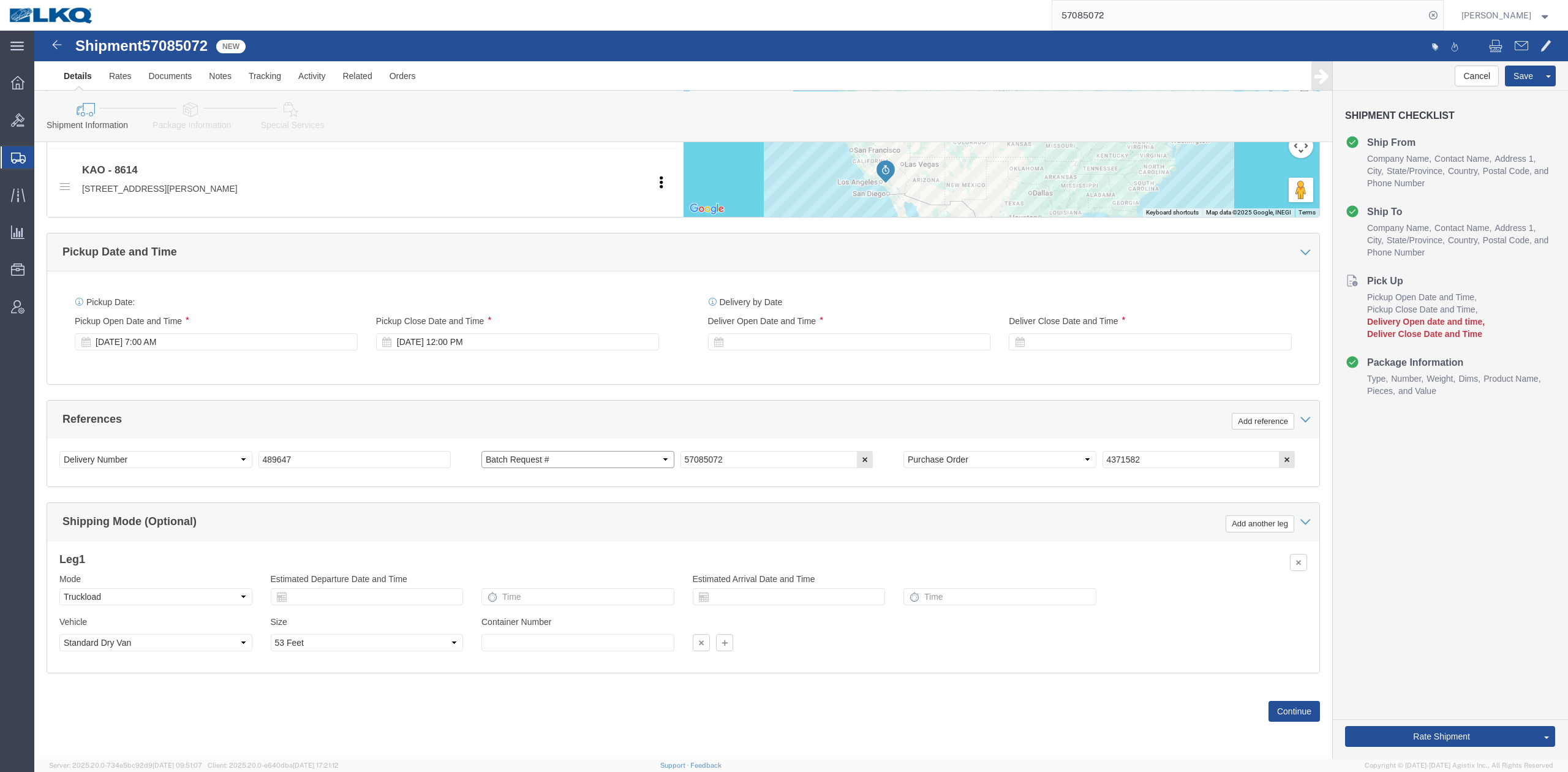
select select "BOL"
click div "References Add reference"
click div
drag, startPoint x: 712, startPoint y: 529, endPoint x: 720, endPoint y: 554, distance: 26.2
click input "1:00 PM"
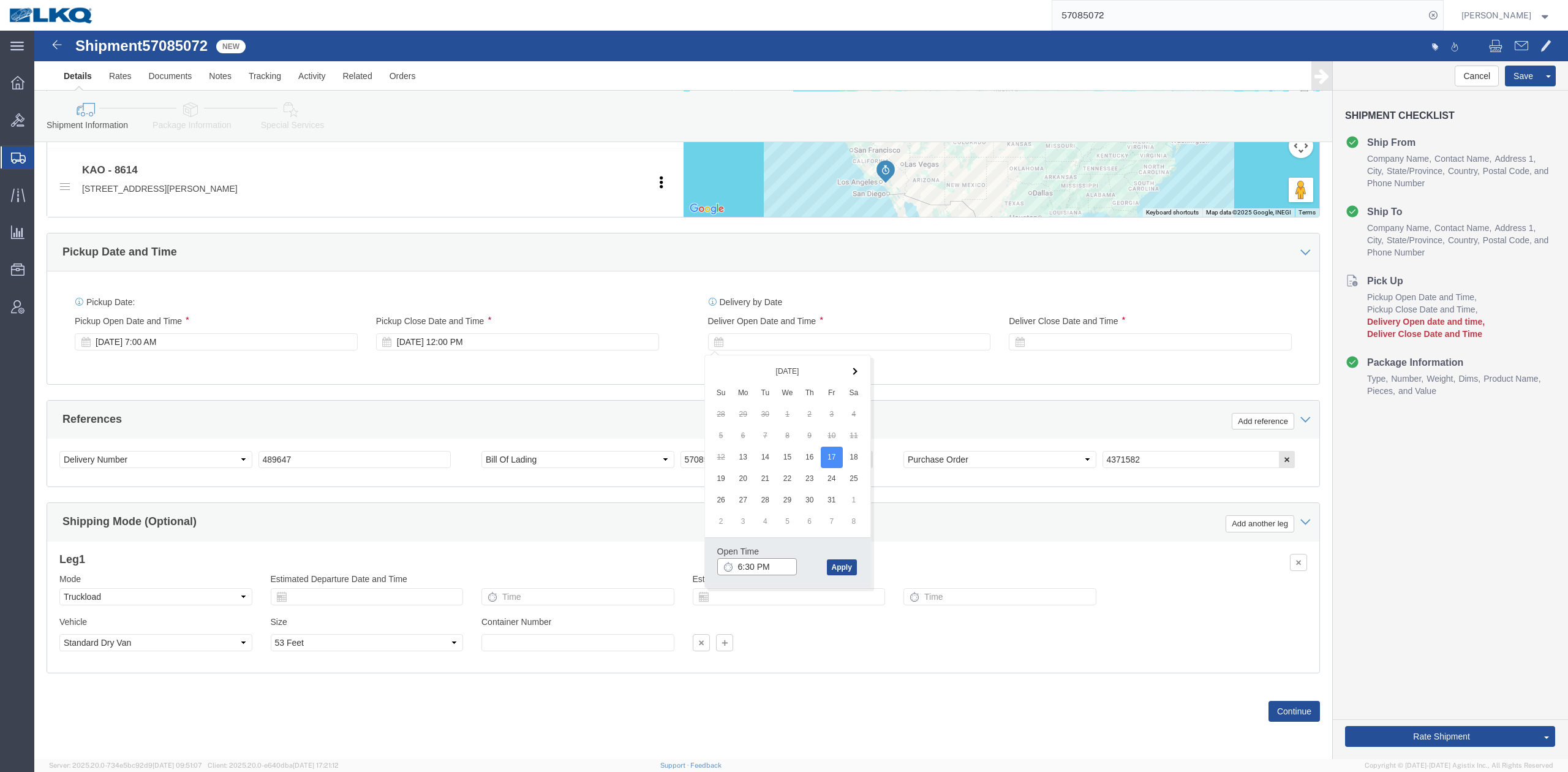
type input "6:30 AM"
click button "Apply"
click div
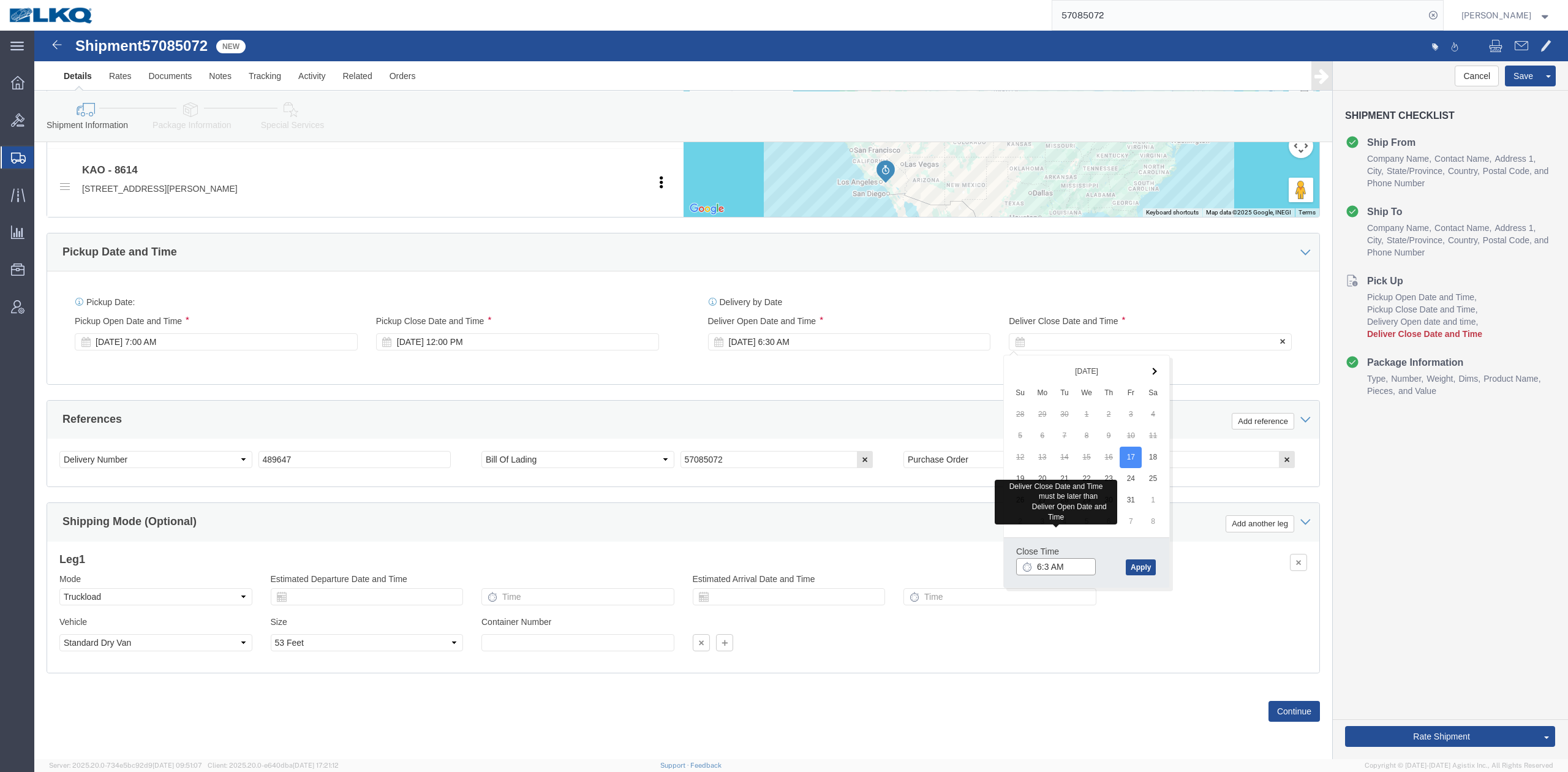
type input "6:31 AM"
click button "Apply"
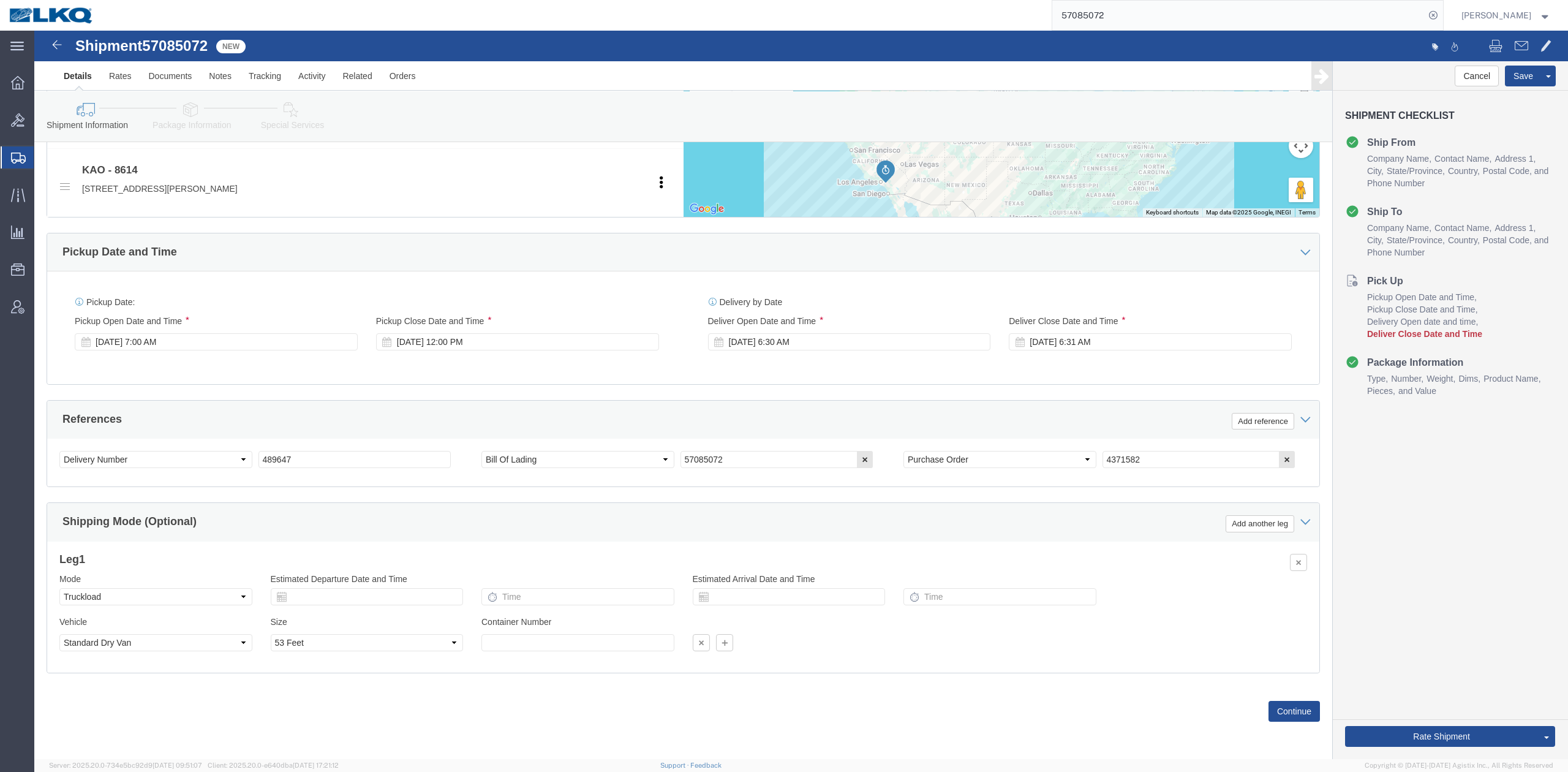
click div "Delivery by Date Delivery Start Date Delivery Start Time Deliver Open Date and …"
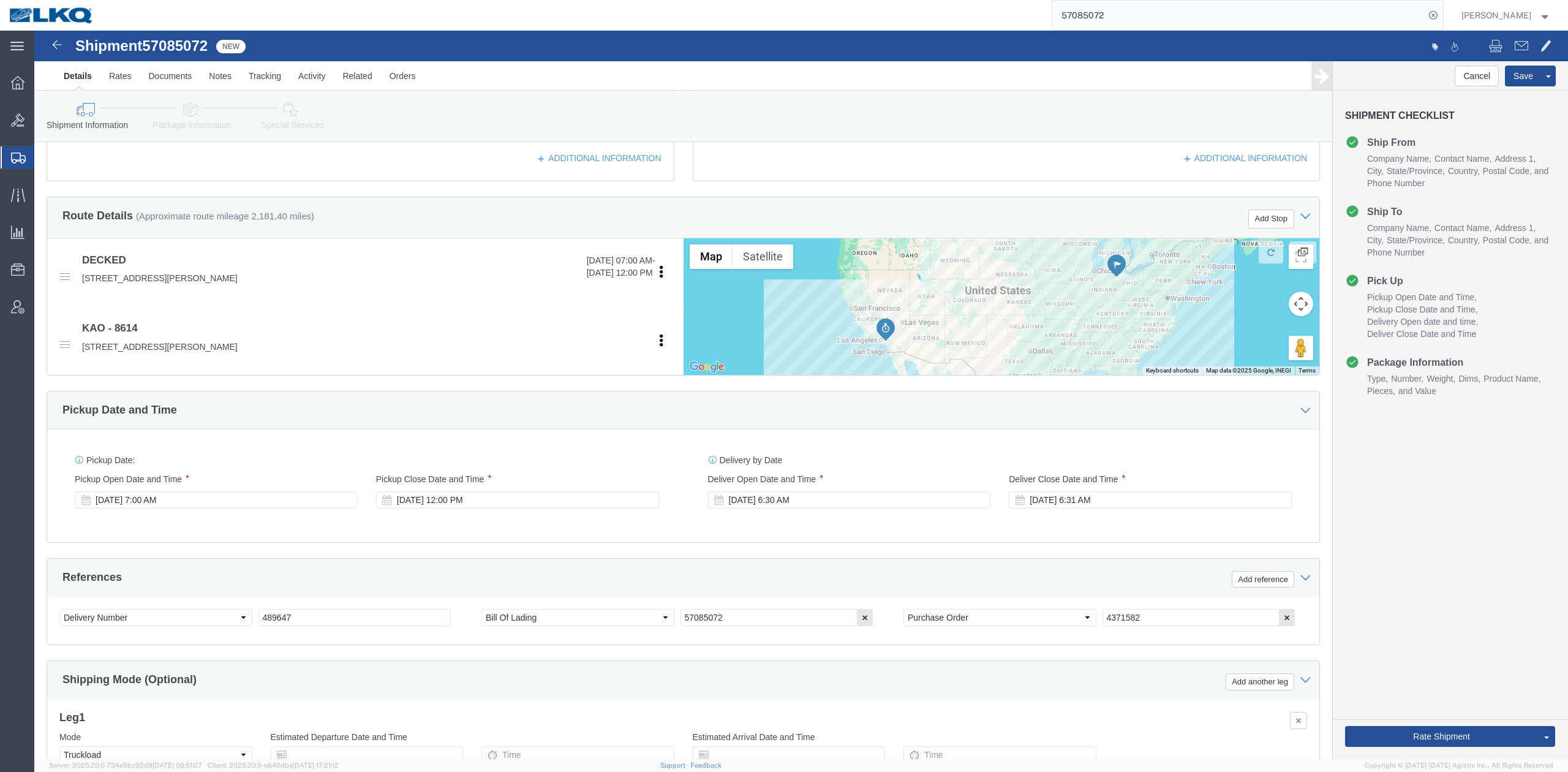
scroll to position [278, 0]
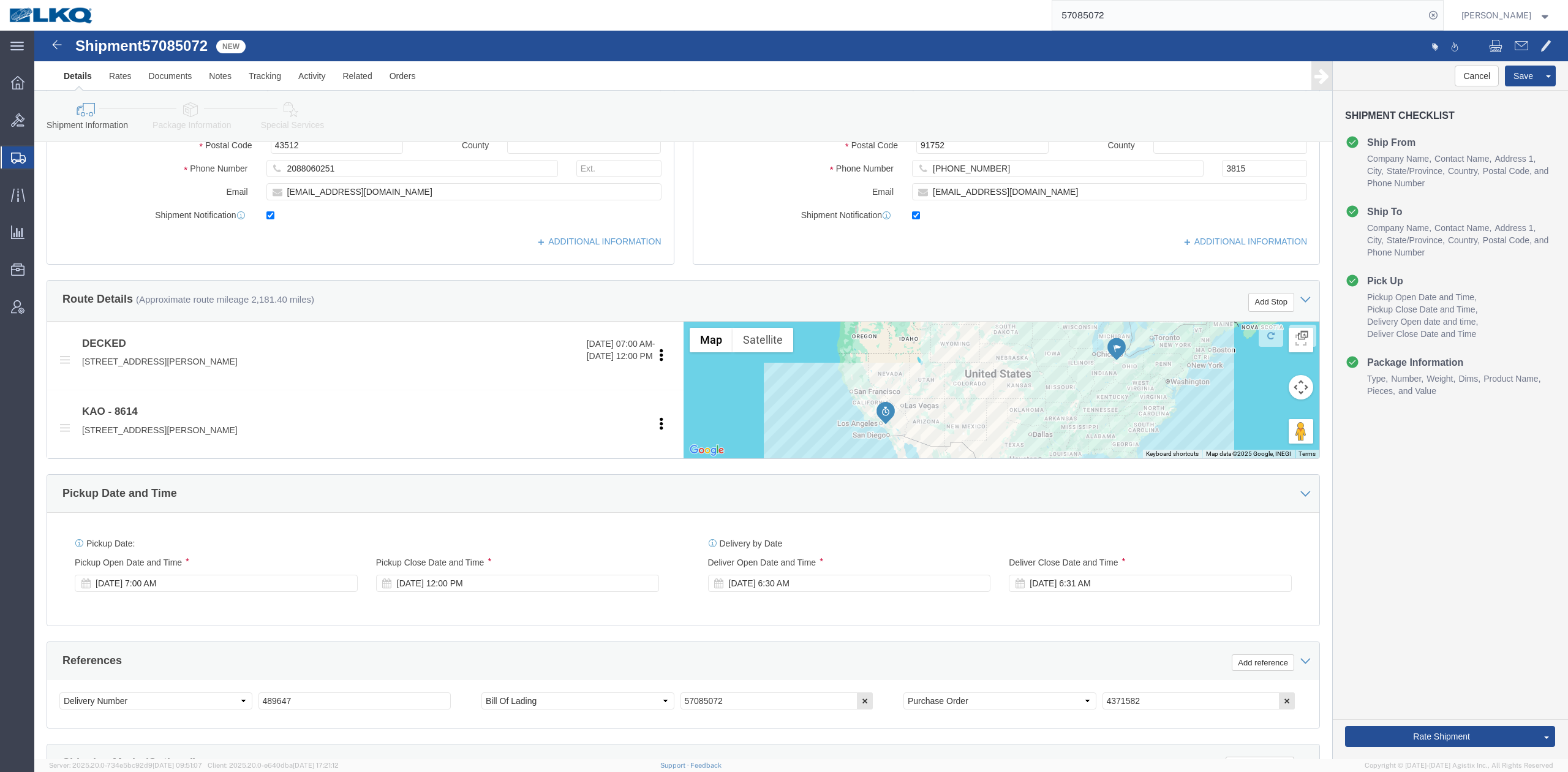
click div "Pickup Date and Time"
click button "Save"
click span
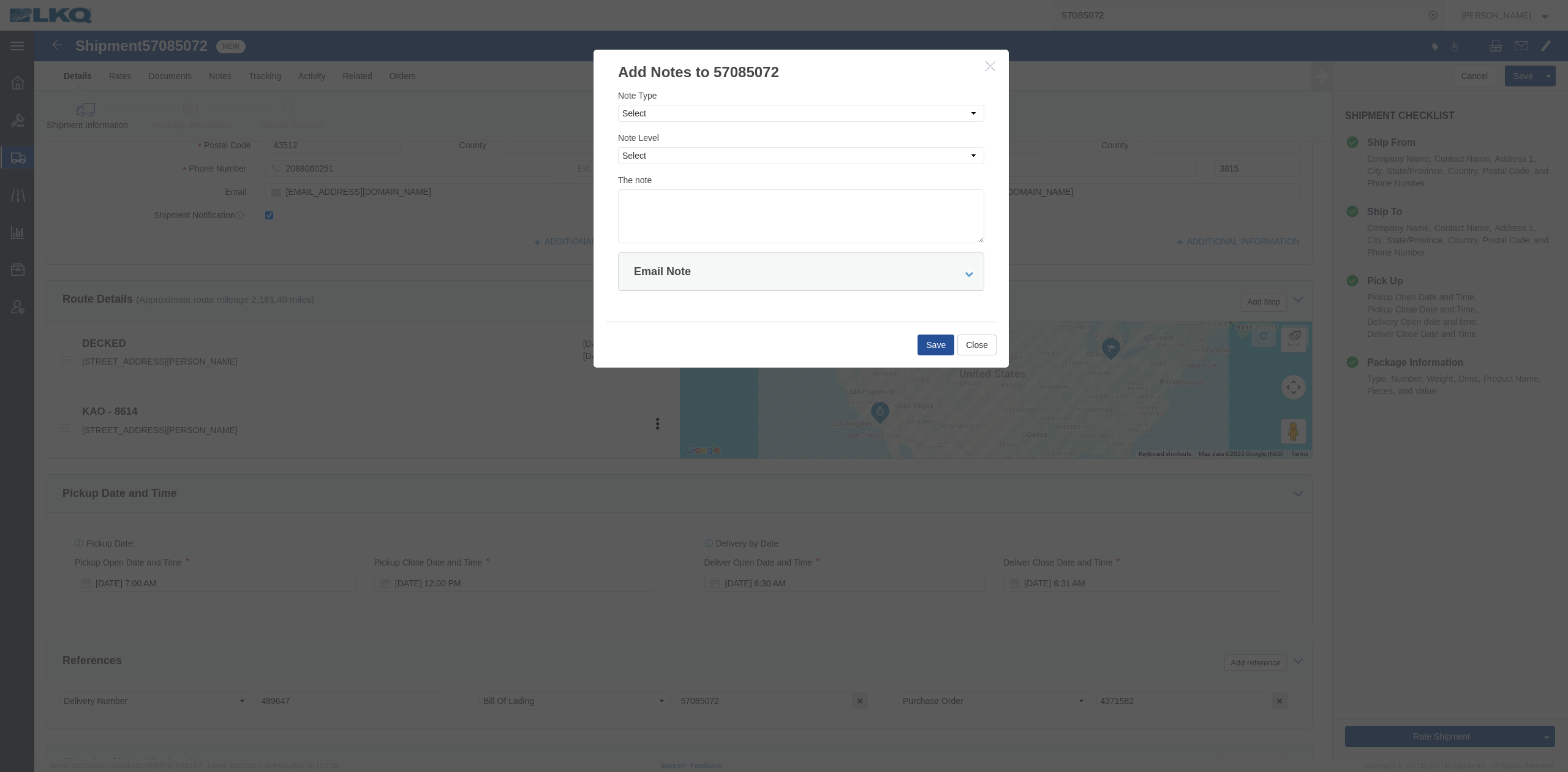
click button "button"
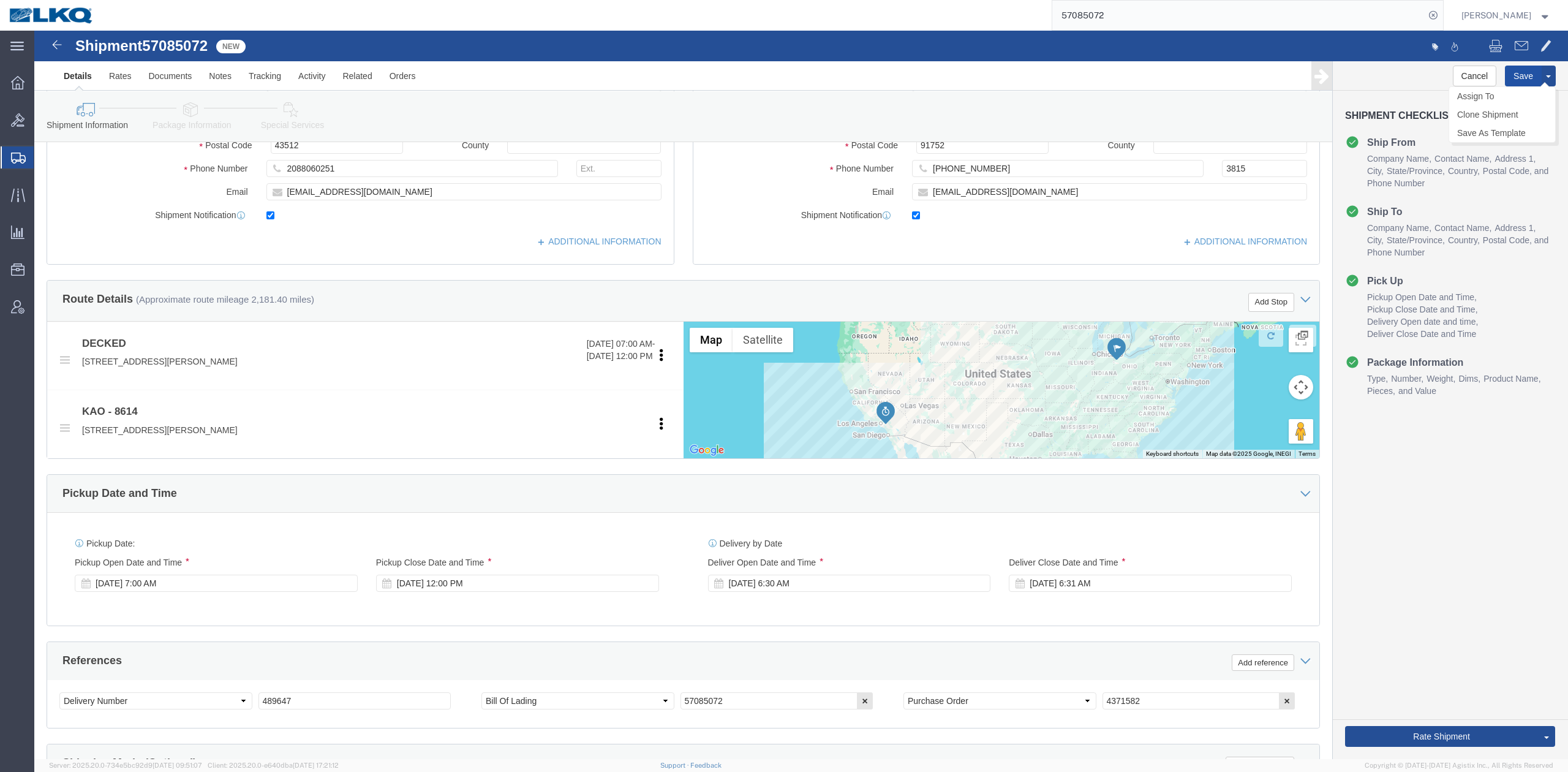
click button "Save"
click span
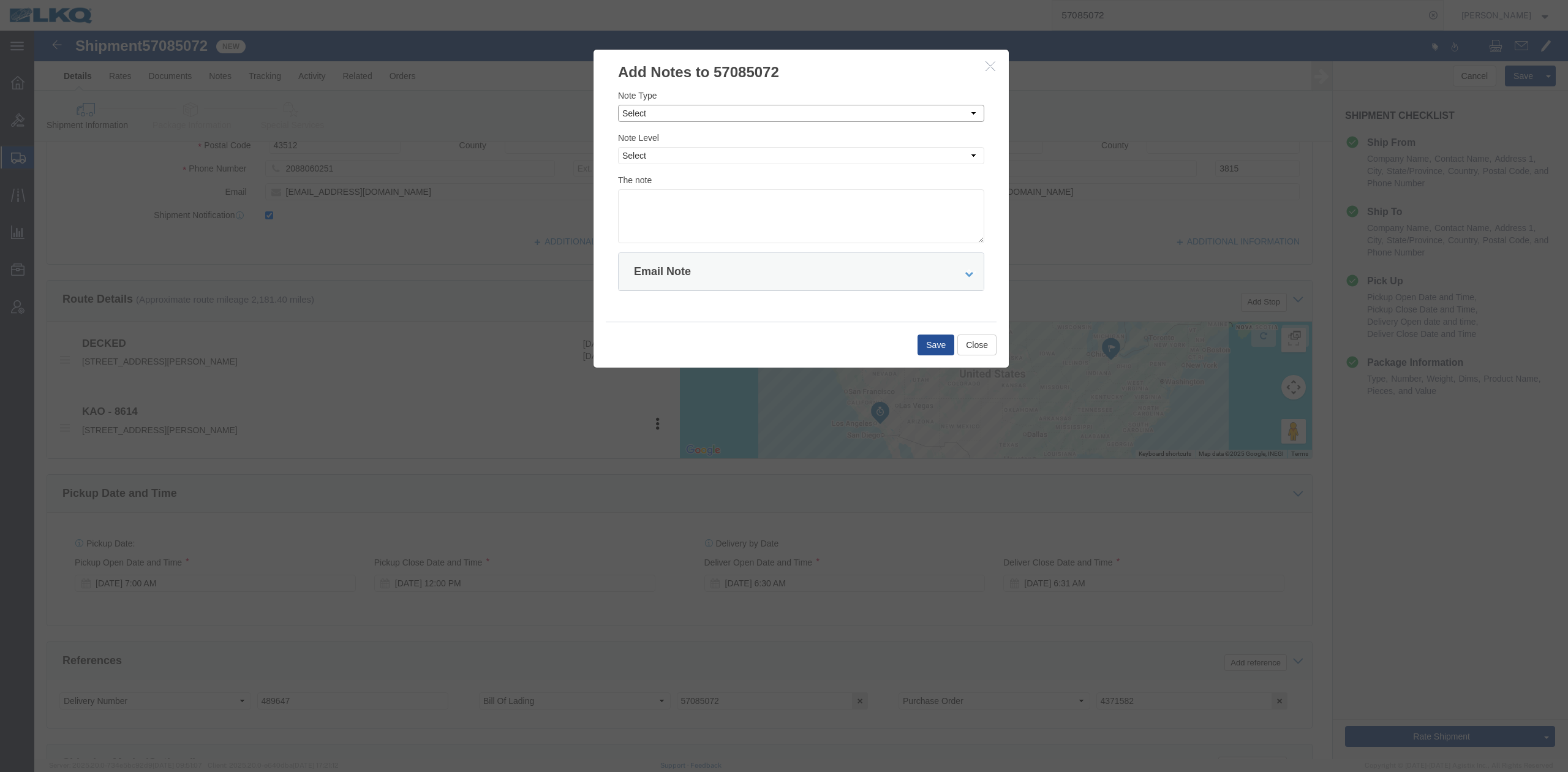
drag, startPoint x: 640, startPoint y: 83, endPoint x: 635, endPoint y: 87, distance: 6.4
click select "Select Approval Bid Notes Carrier Change Notes Claim Notes Content Hazmat Notes…"
select select "APPROVAL"
click select "Select Approval Bid Notes Carrier Change Notes Claim Notes Content Hazmat Notes…"
click div "Note Level Select Private to Account Private to Vendor Public"
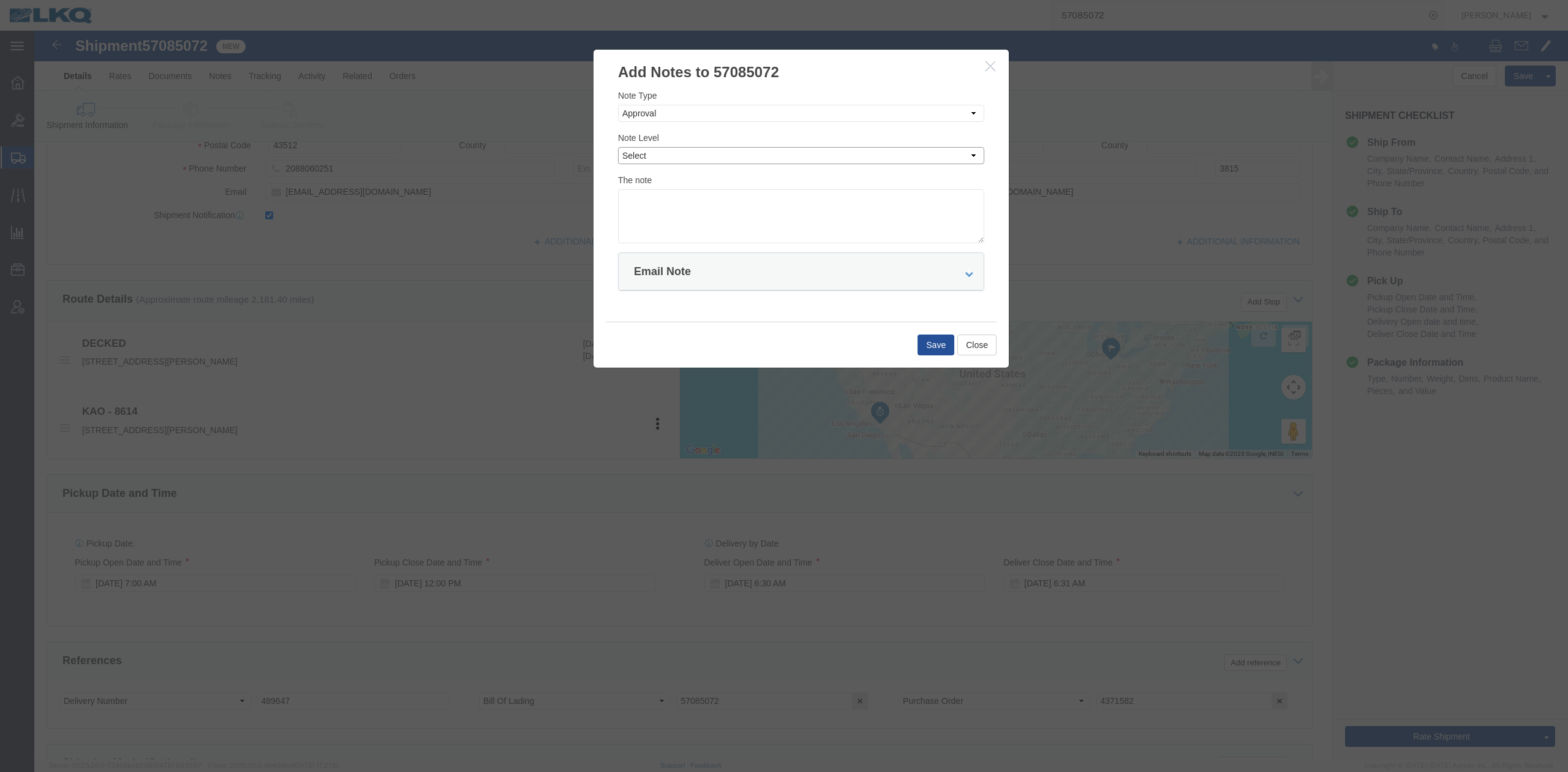
click div "Note Type Select Approval Bid Notes Carrier Change Notes Claim Notes Content Ha…"
select select "PRIVATE_TO_ACCOUNT"
click select "Select Private to Account Private to Vendor Public"
click textarea
type textarea "DAT: $3230"
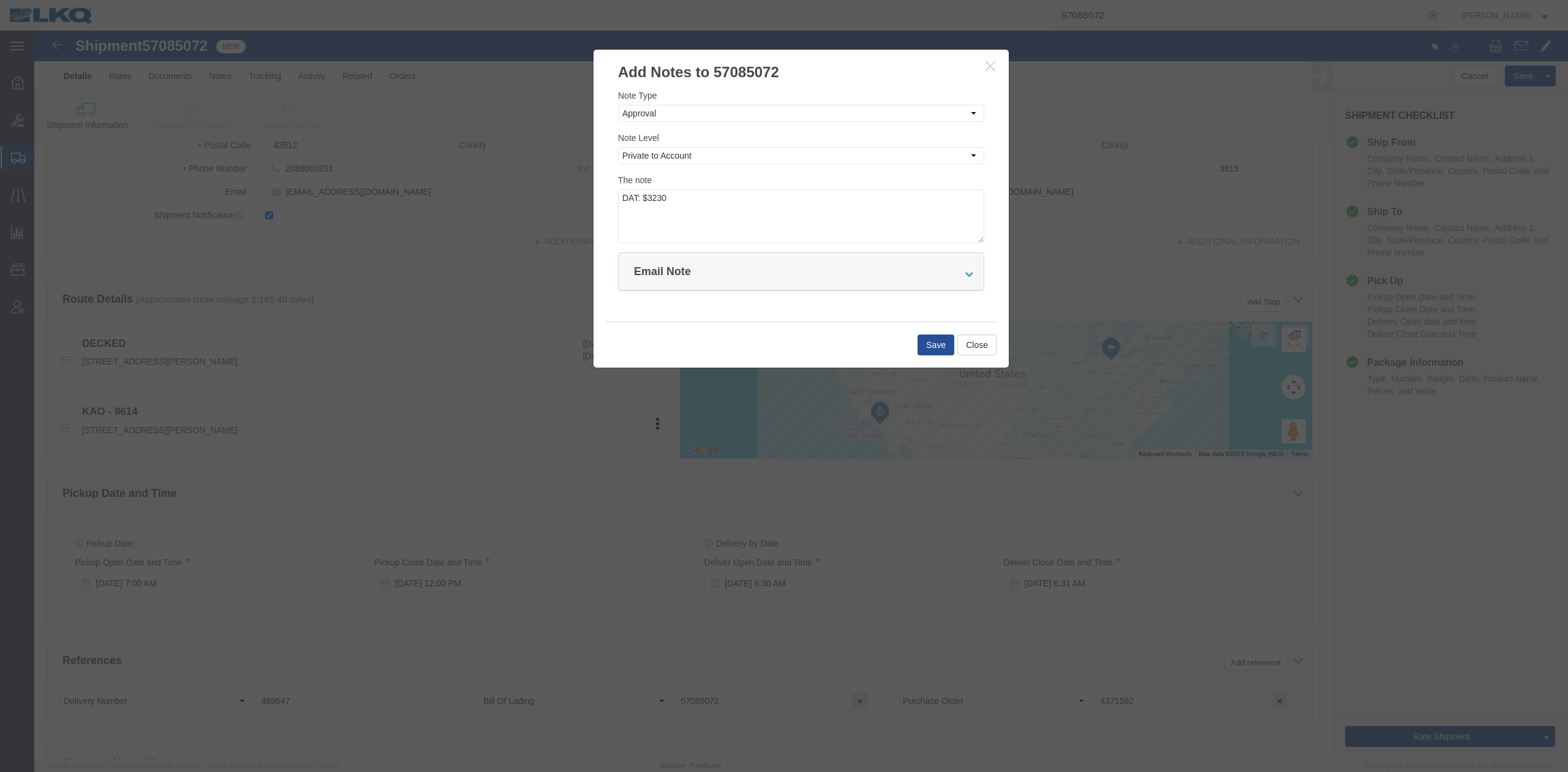
click div "Save Close"
click button "Save"
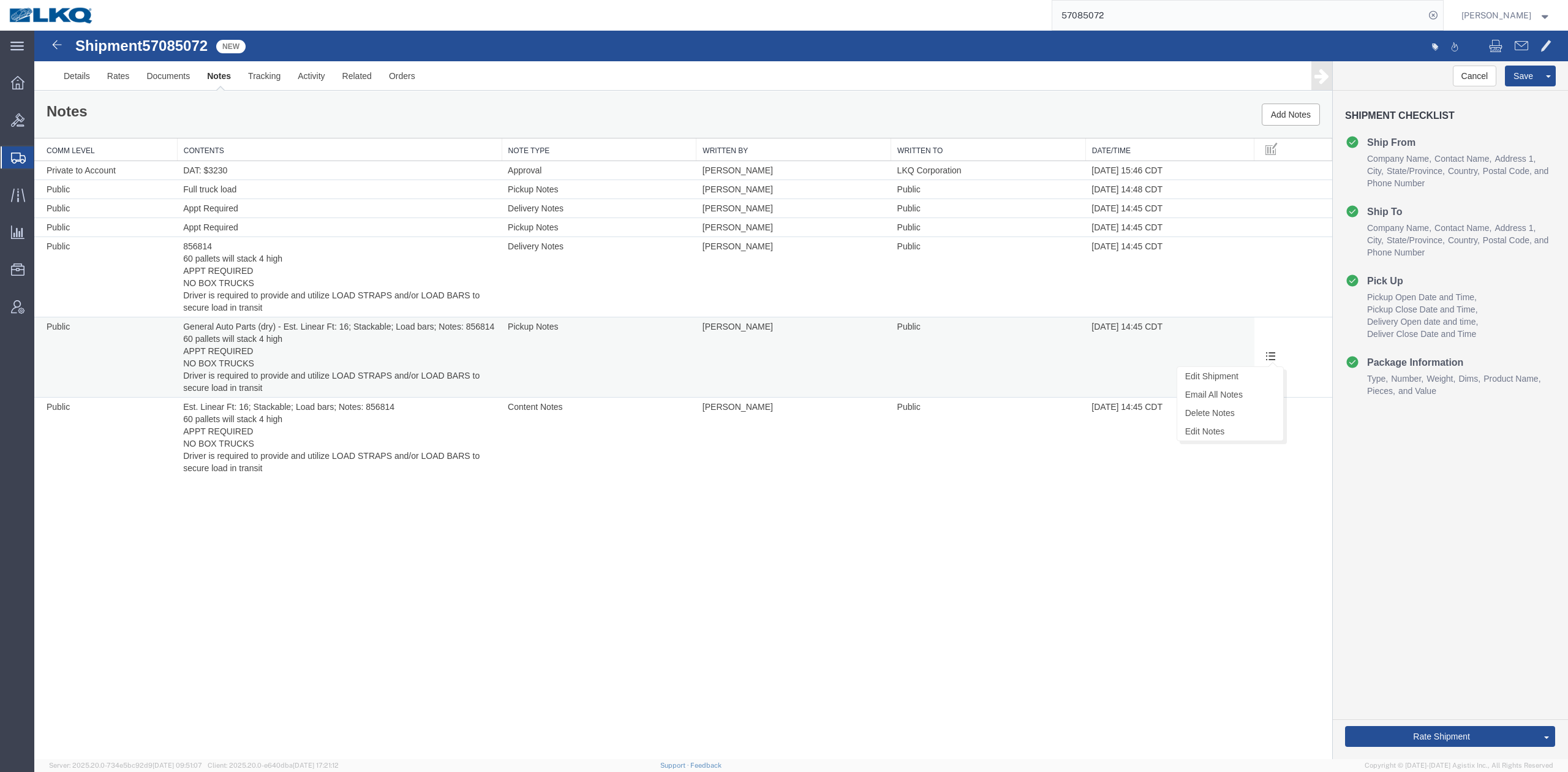
click at [1263, 367] on button at bounding box center [1271, 357] width 21 height 18
click at [1228, 412] on link "Delete Notes" at bounding box center [1230, 412] width 106 height 18
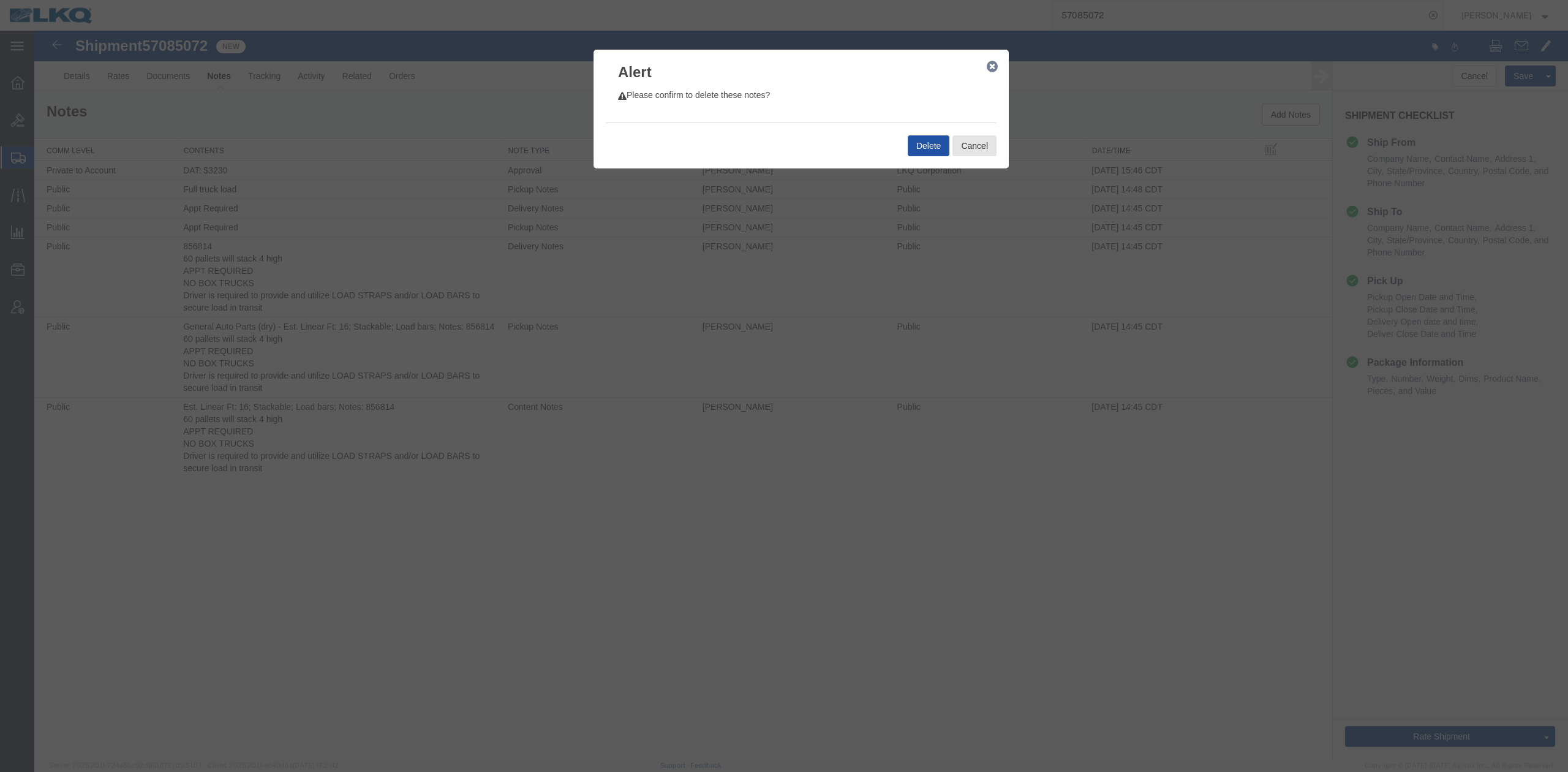
click at [935, 152] on button "Delete" at bounding box center [928, 145] width 42 height 21
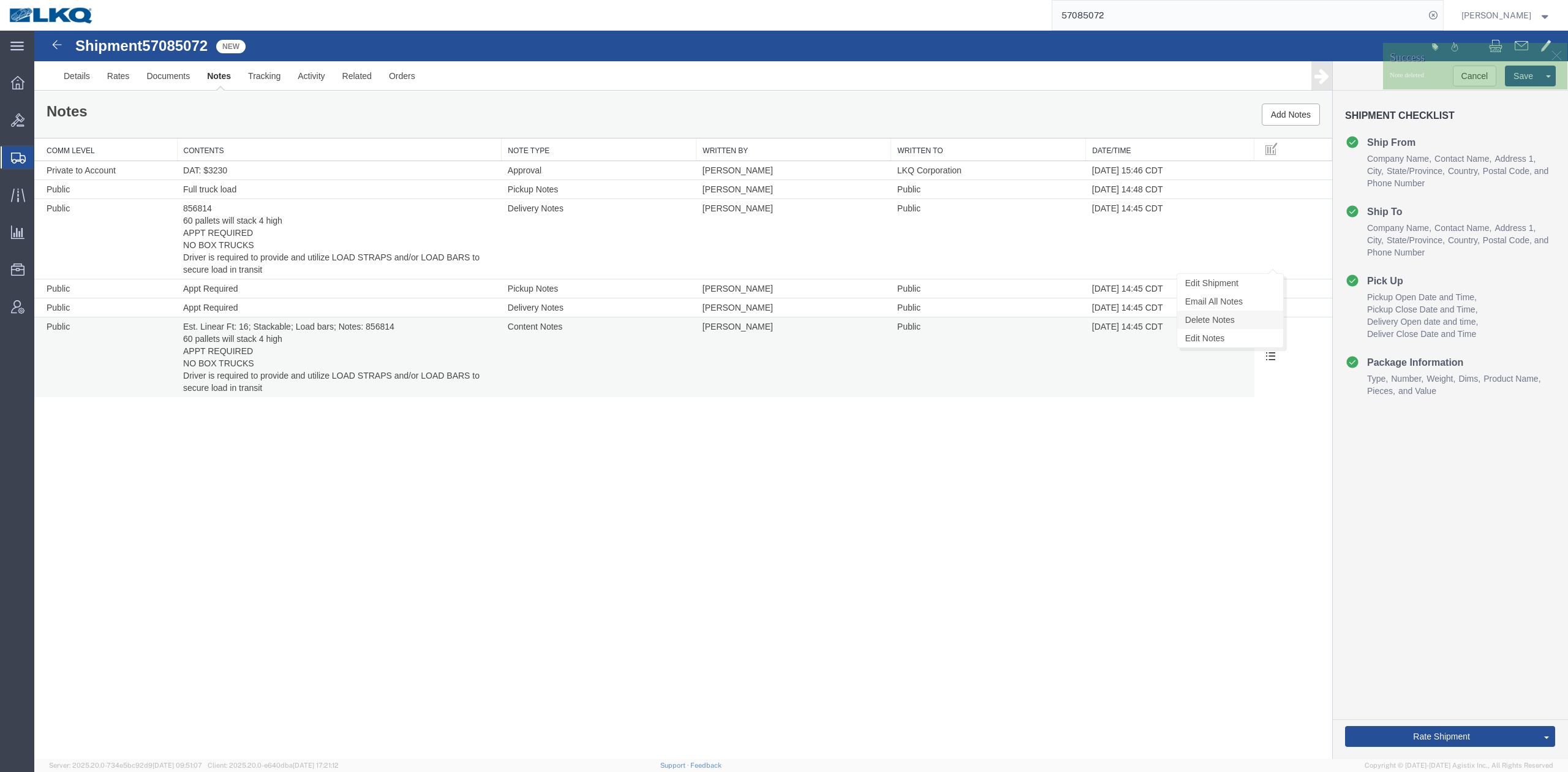
click at [1232, 316] on link "Delete Notes" at bounding box center [1230, 319] width 106 height 18
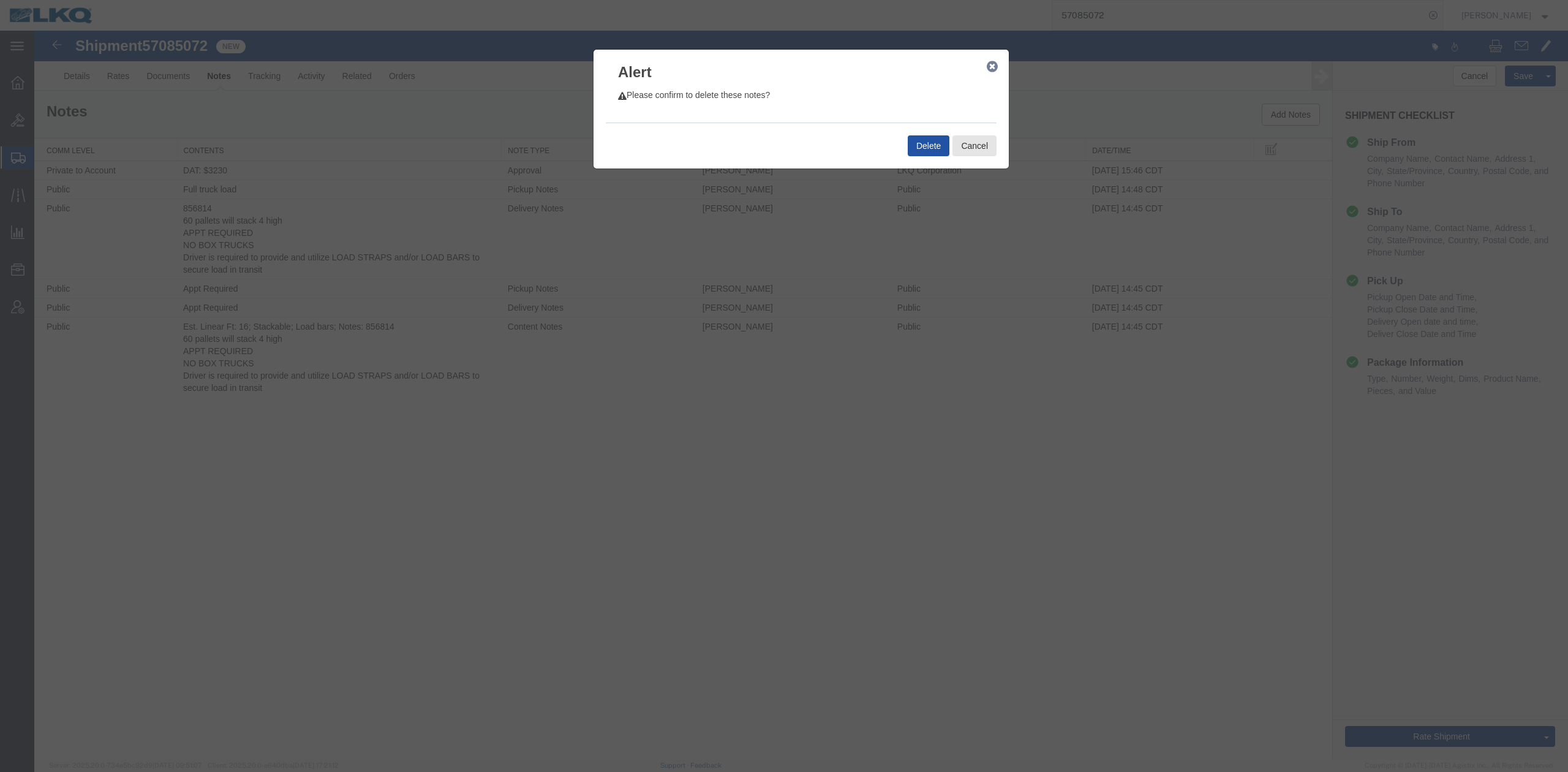
click at [941, 146] on button "Delete" at bounding box center [928, 145] width 42 height 21
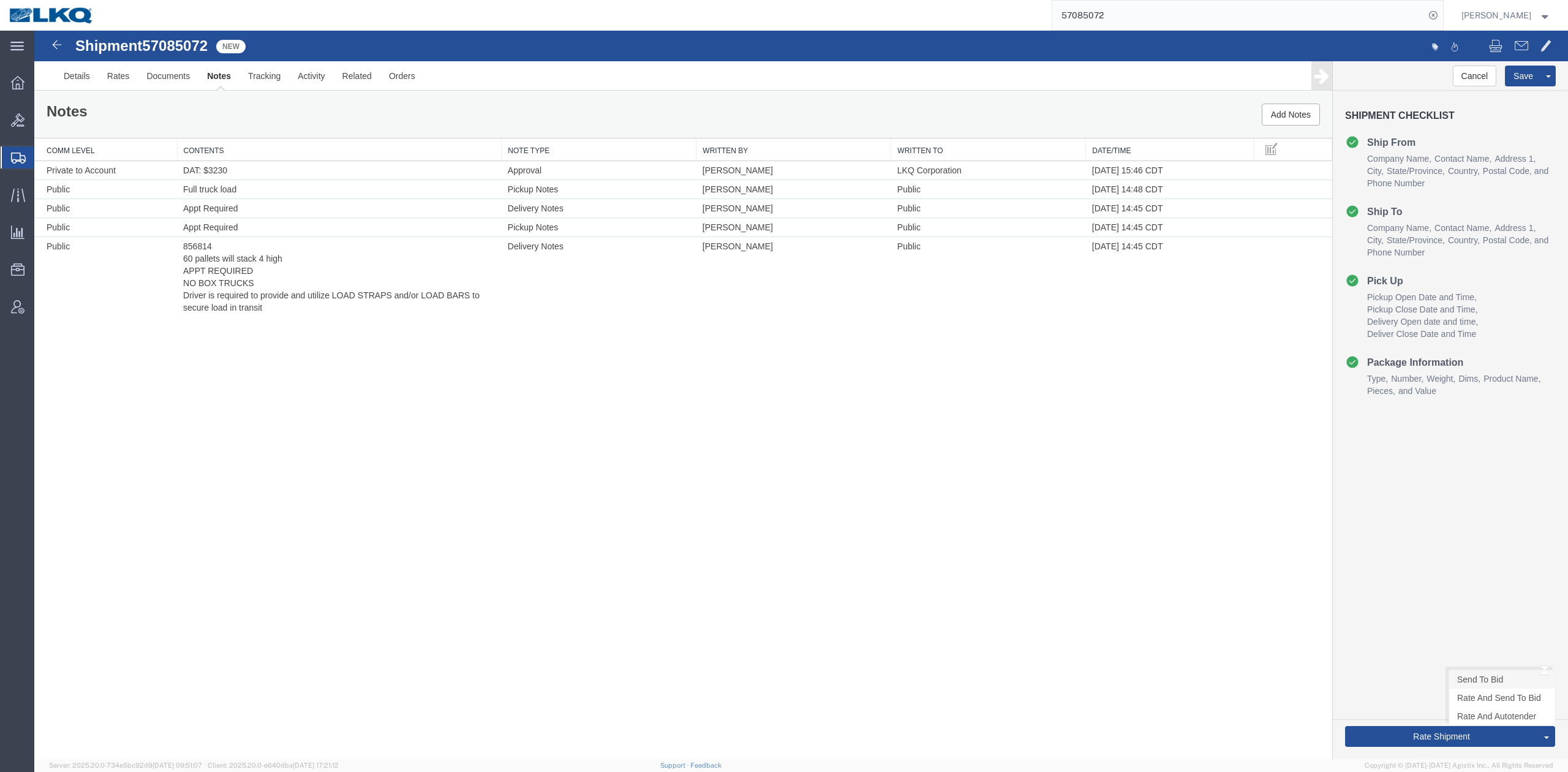
click at [1466, 678] on link "Send To Bid" at bounding box center [1502, 679] width 106 height 18
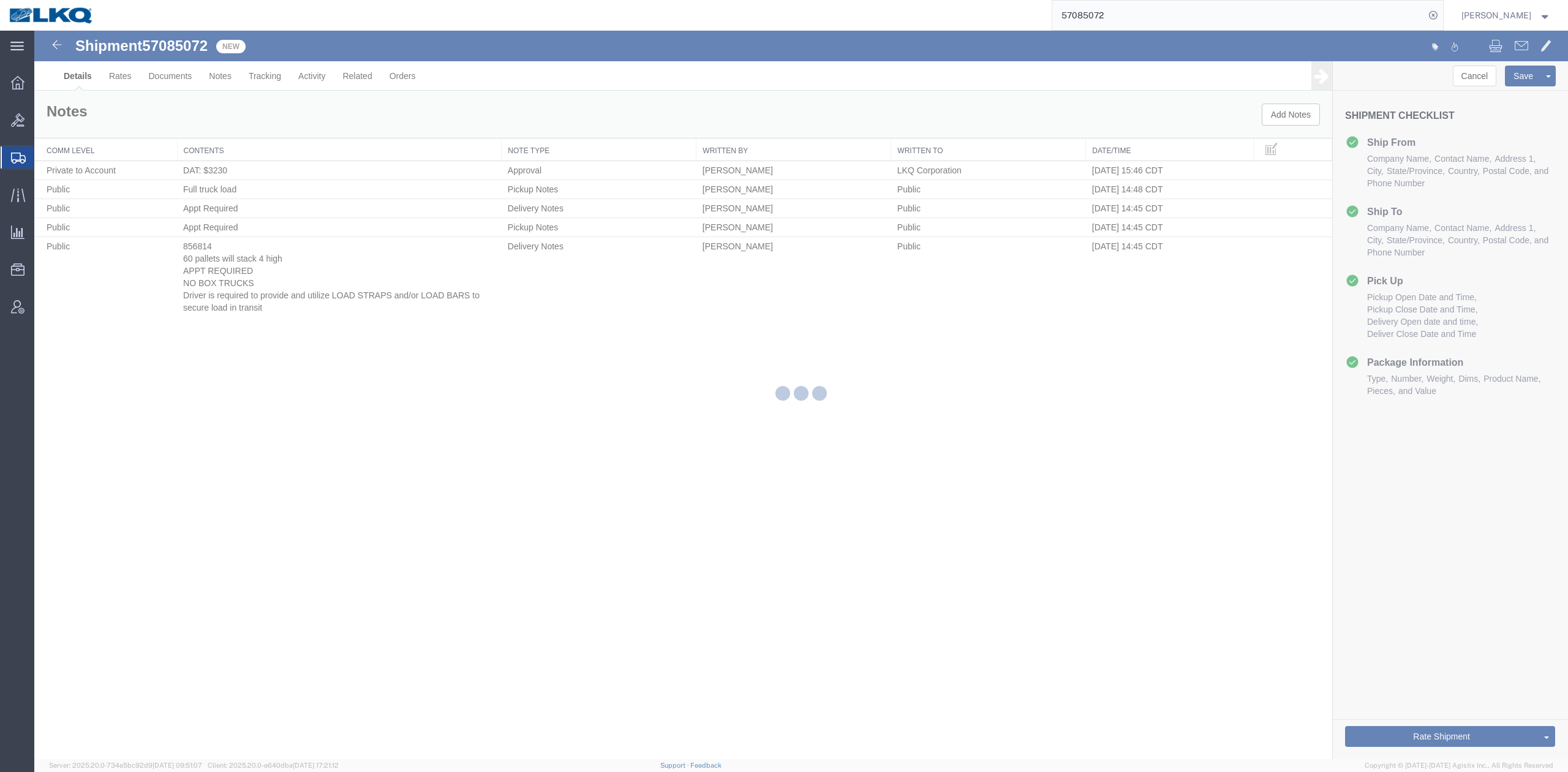
select select "30605"
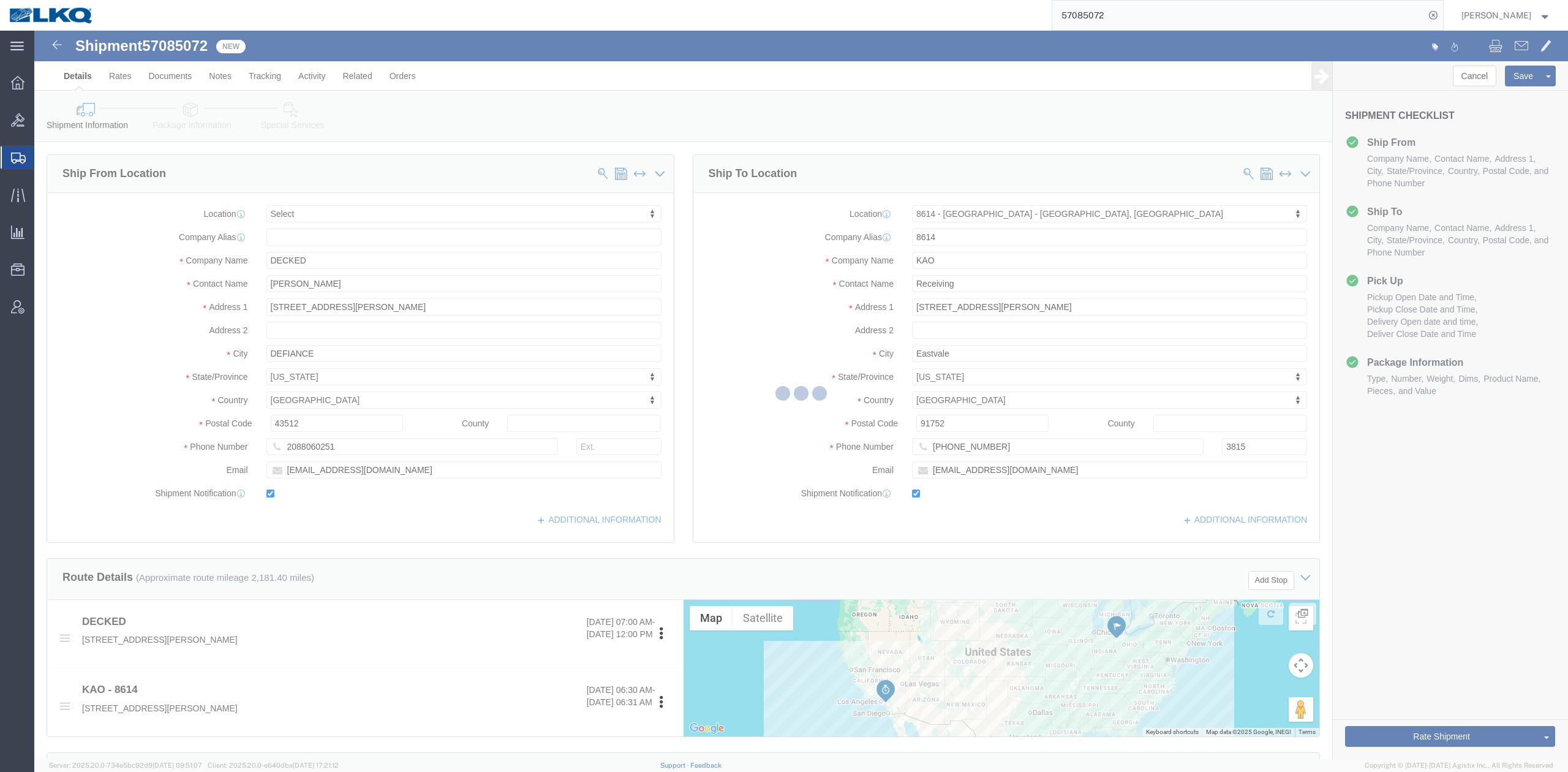
select select "TL"
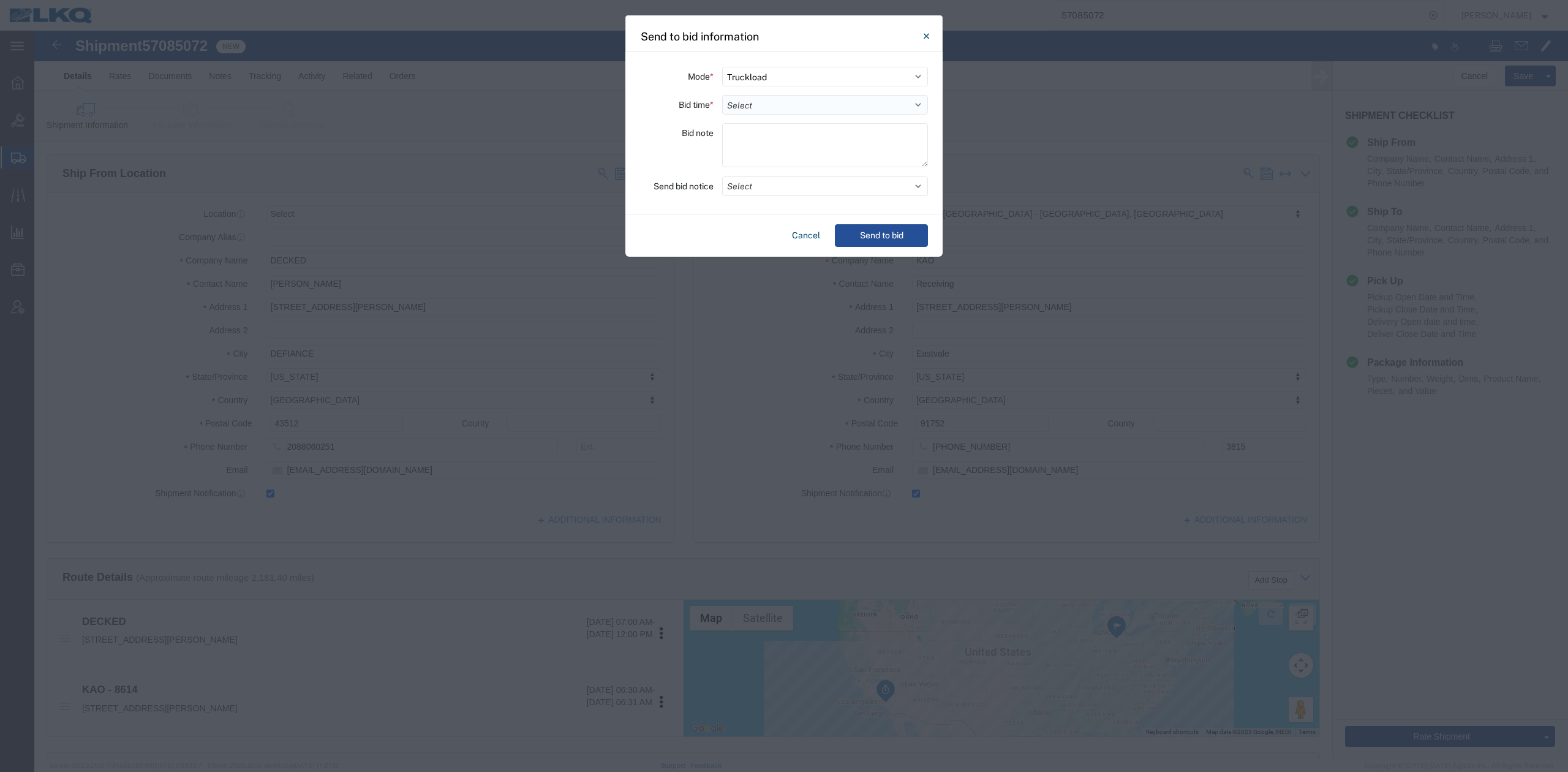
click at [758, 106] on select "Select 30 Min (Rush) 1 Hour (Rush) 2 Hours (Rush) 4 Hours (Rush) 8 Hours (Rush)…" at bounding box center [825, 104] width 206 height 20
select select "24"
click at [722, 95] on select "Select 30 Min (Rush) 1 Hour (Rush) 2 Hours (Rush) 4 Hours (Rush) 8 Hours (Rush)…" at bounding box center [825, 104] width 206 height 20
click at [743, 182] on button "Select" at bounding box center [825, 186] width 206 height 20
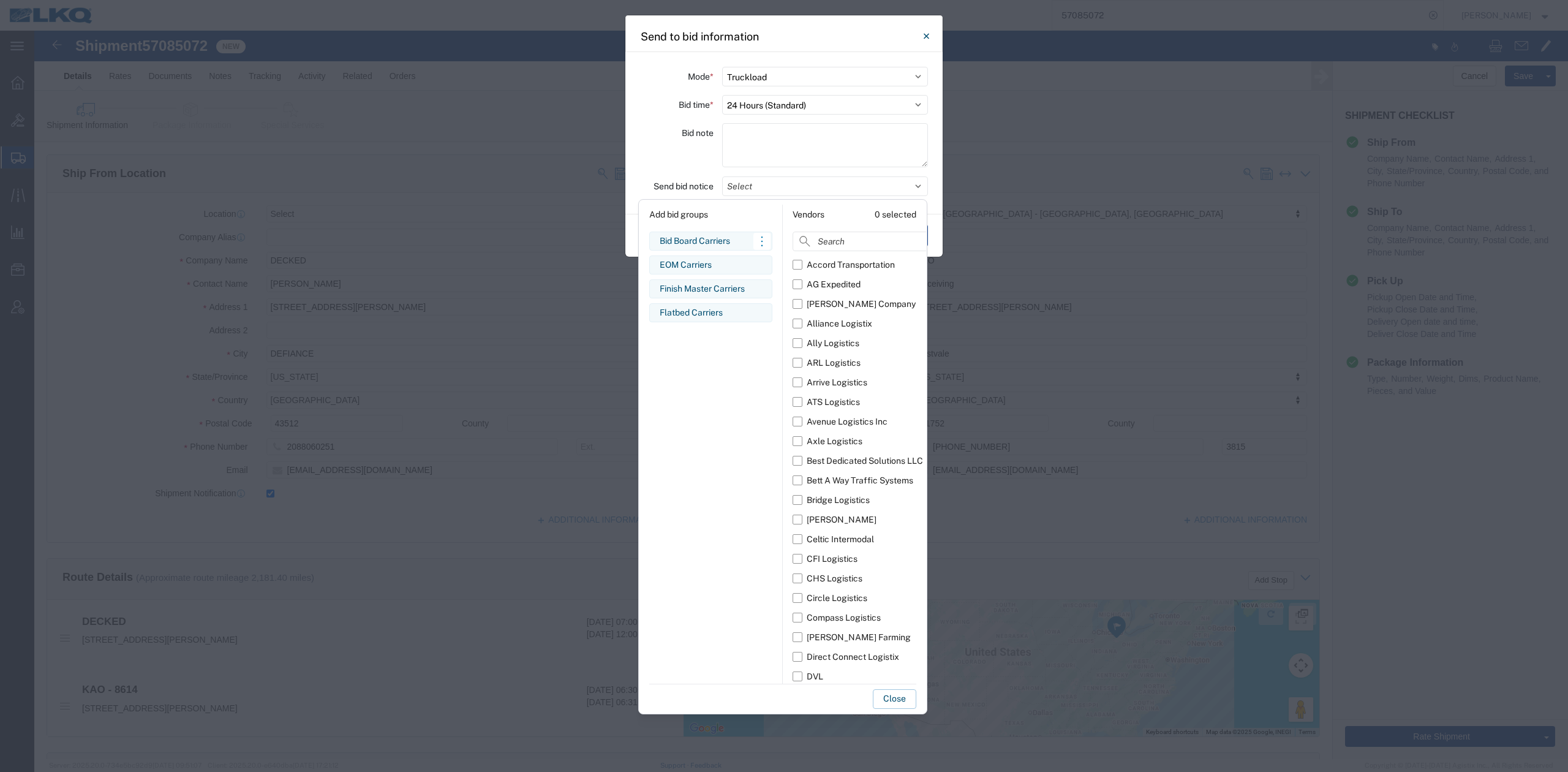
click at [702, 239] on div "Bid Board Carriers" at bounding box center [711, 240] width 103 height 13
click at [891, 702] on button "Close" at bounding box center [894, 698] width 44 height 20
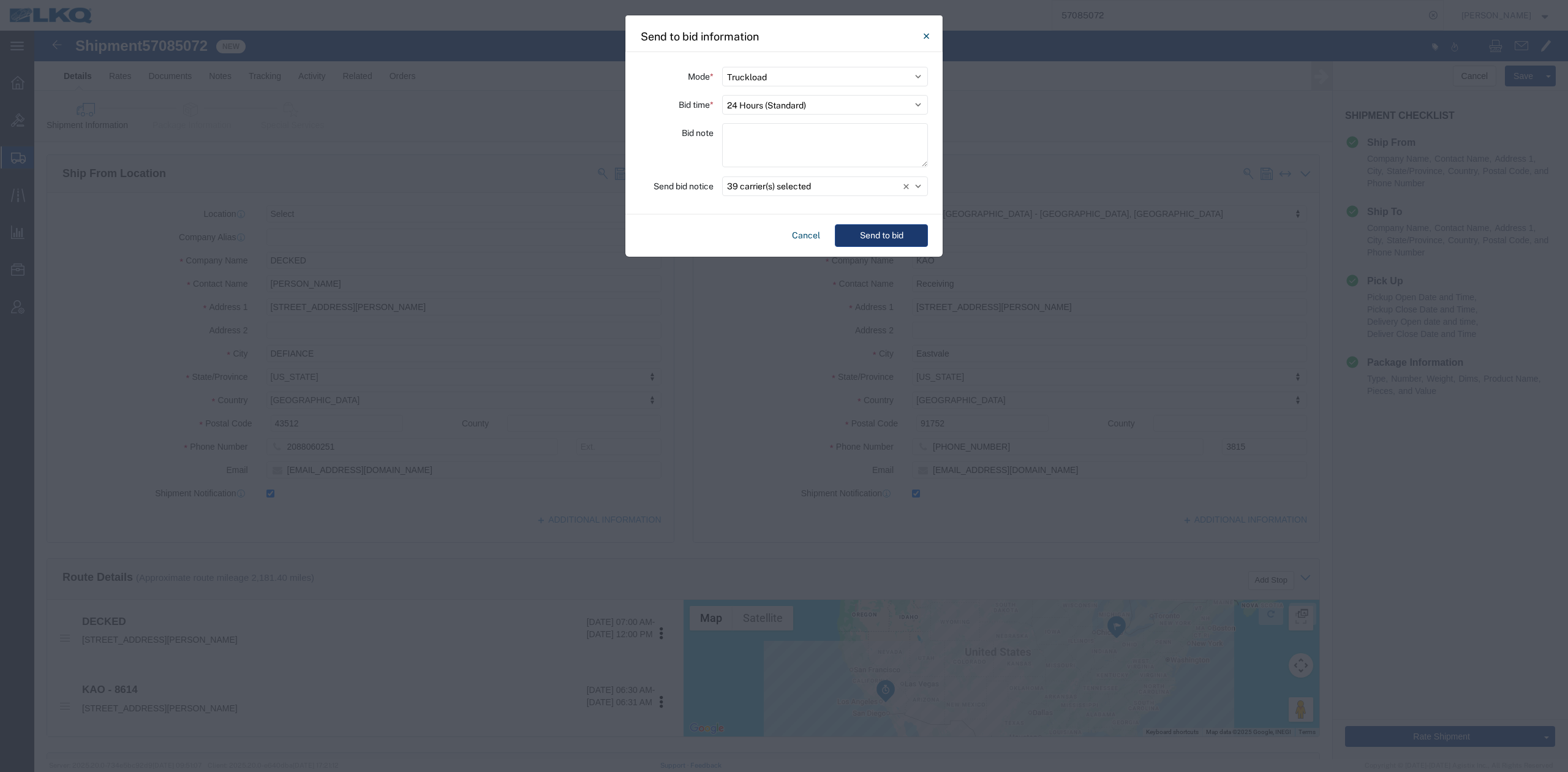
click at [878, 233] on button "Send to bid" at bounding box center [881, 235] width 93 height 23
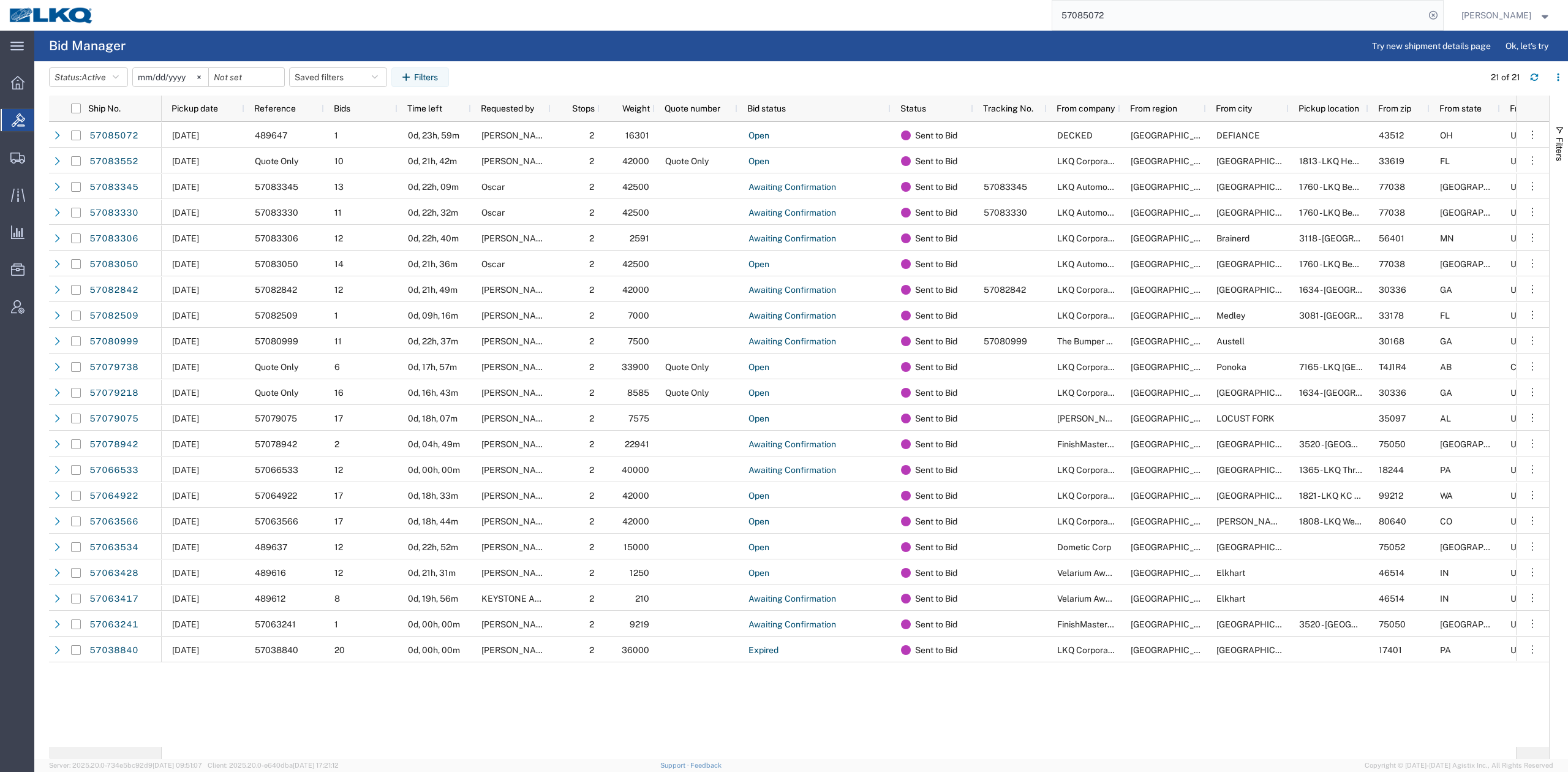
click at [1125, 17] on input "57085072" at bounding box center [1238, 15] width 373 height 29
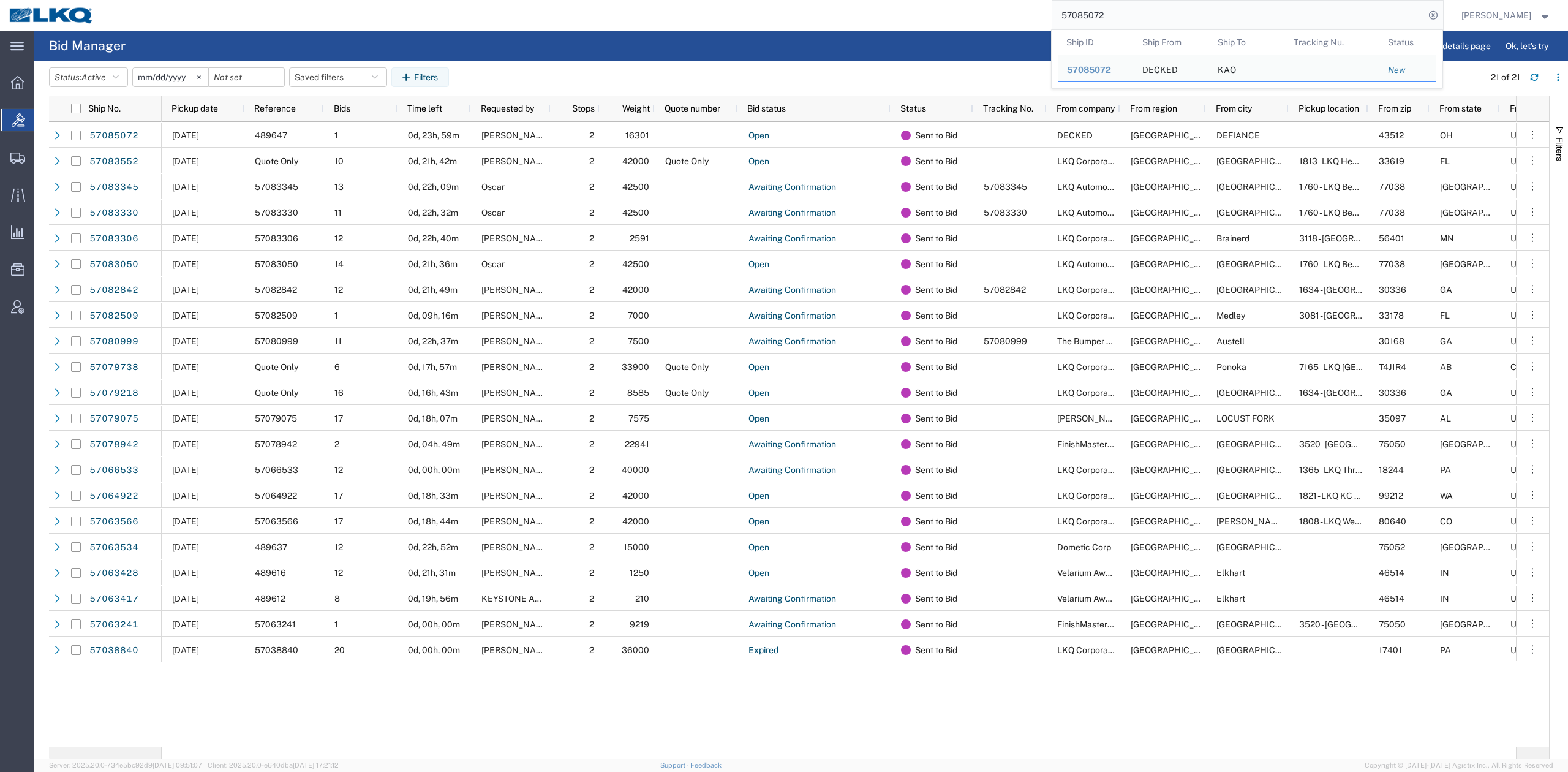
paste input "79738"
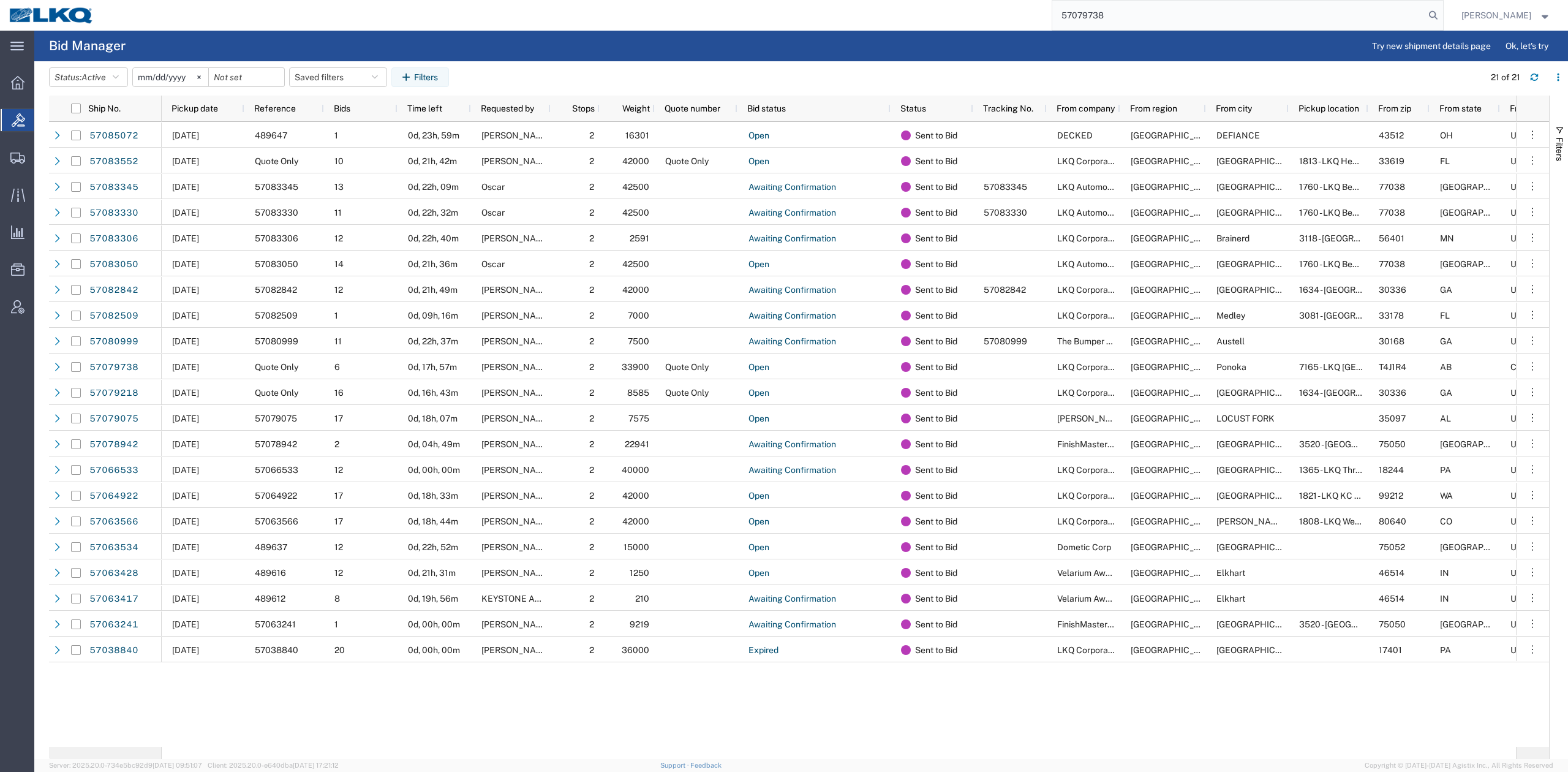
type input "57079738"
drag, startPoint x: 1445, startPoint y: 9, endPoint x: 1455, endPoint y: 12, distance: 10.4
click at [1443, 11] on form "57079738" at bounding box center [1247, 15] width 392 height 31
click at [1442, 12] on icon at bounding box center [1433, 15] width 17 height 17
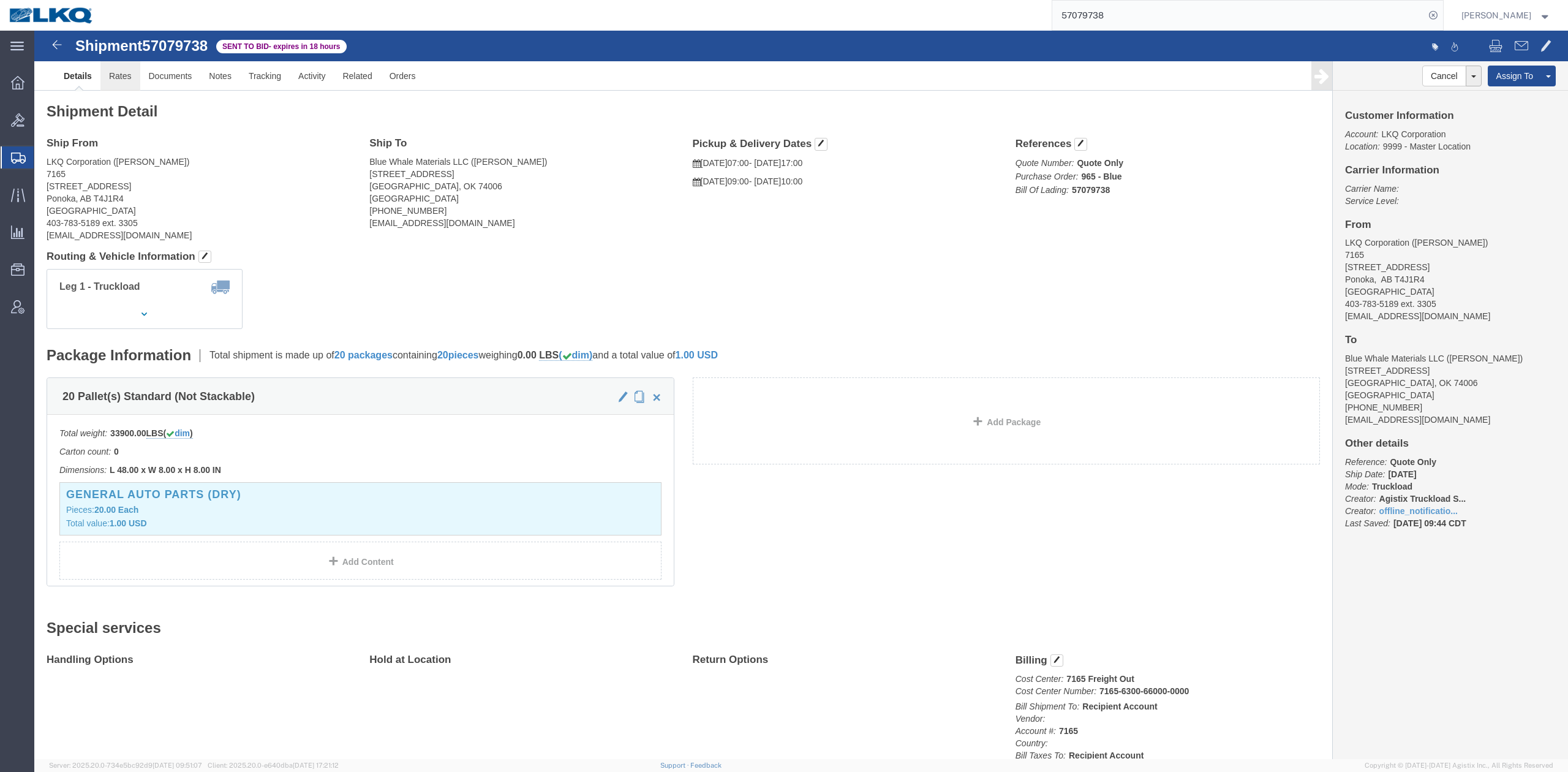
click link "Rates"
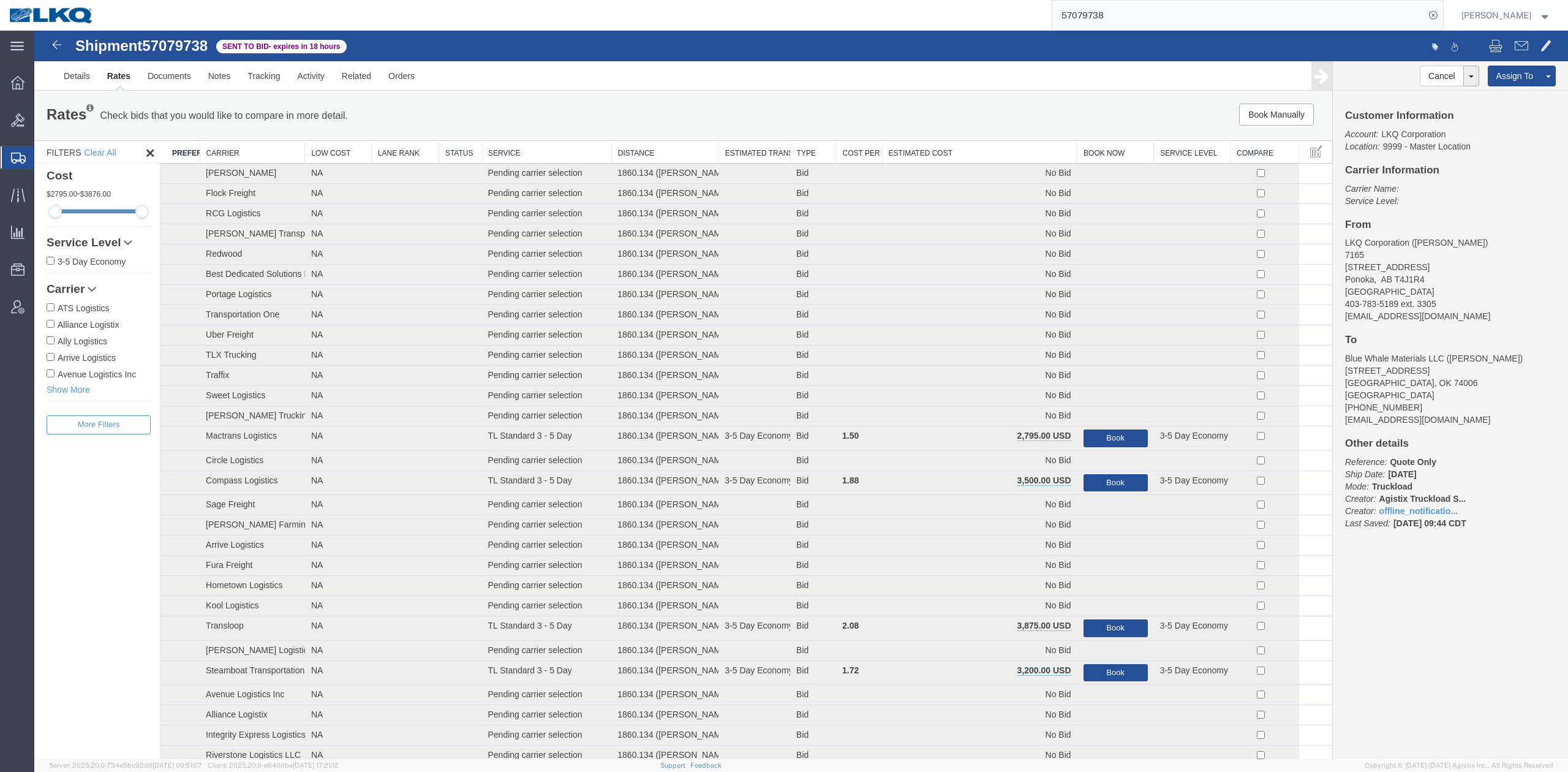
click at [991, 150] on th "Estimated Cost" at bounding box center [979, 152] width 196 height 23
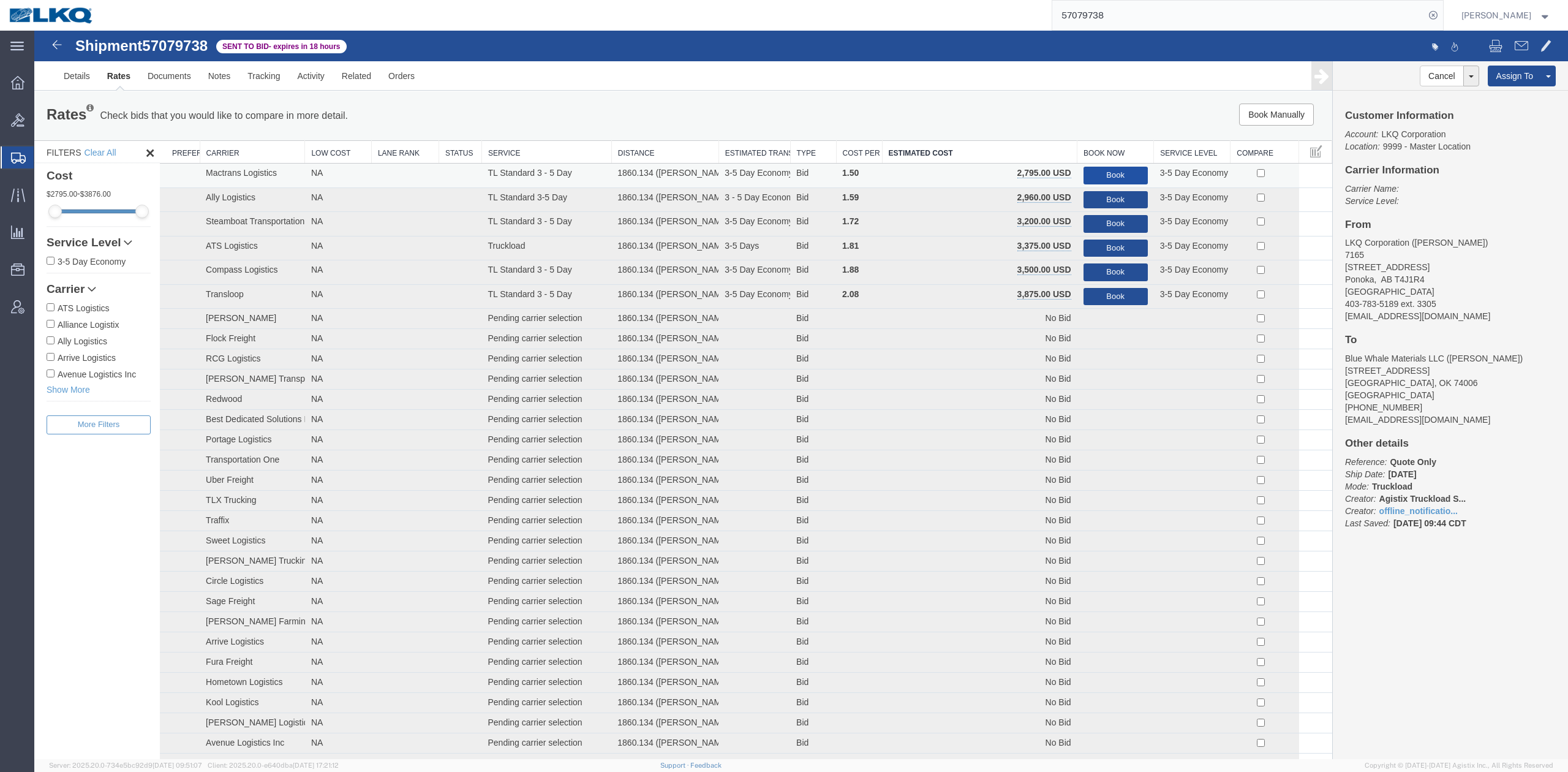
click at [1086, 175] on button "Book" at bounding box center [1115, 175] width 64 height 18
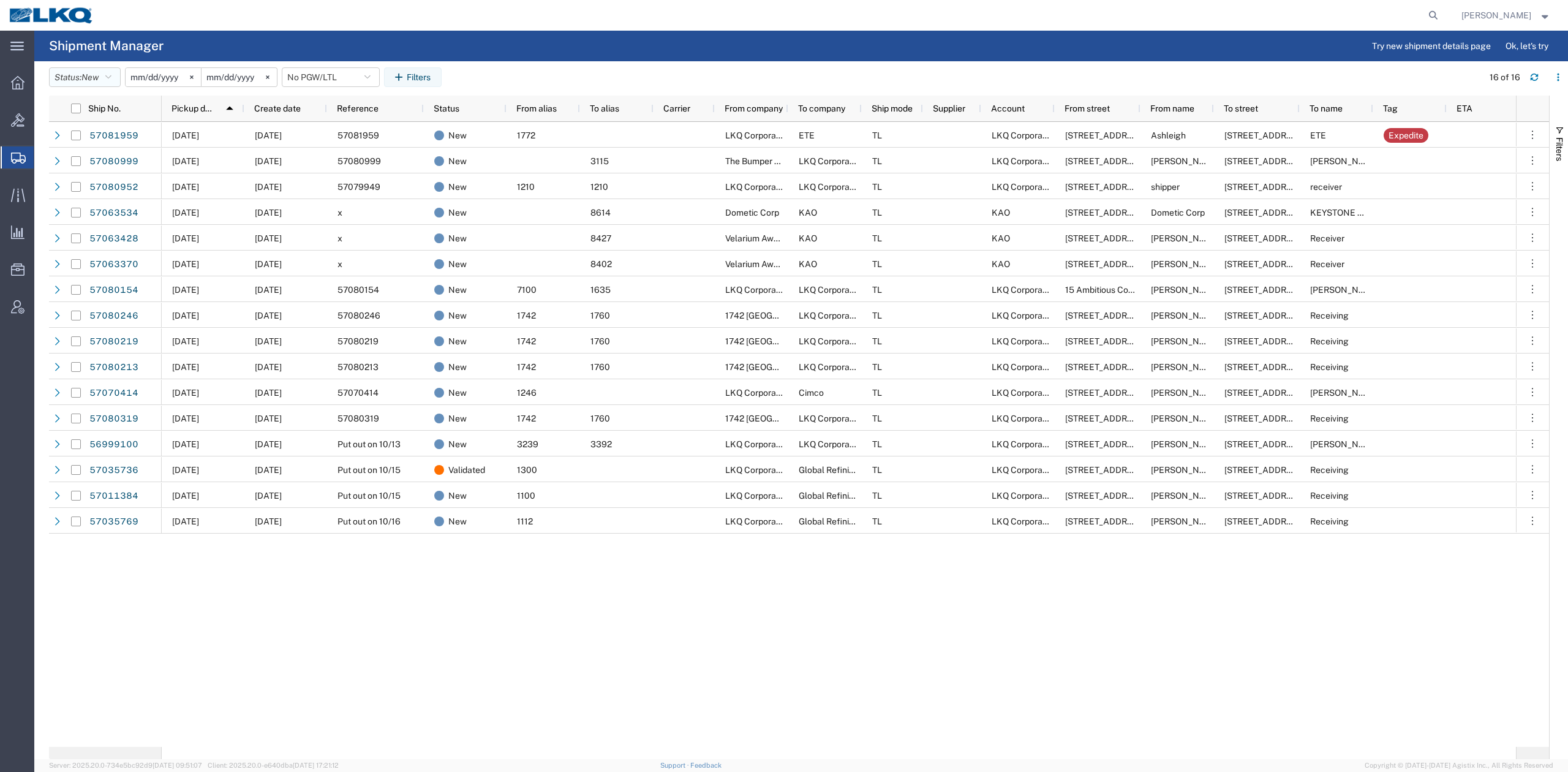
click at [111, 74] on icon "button" at bounding box center [108, 77] width 6 height 9
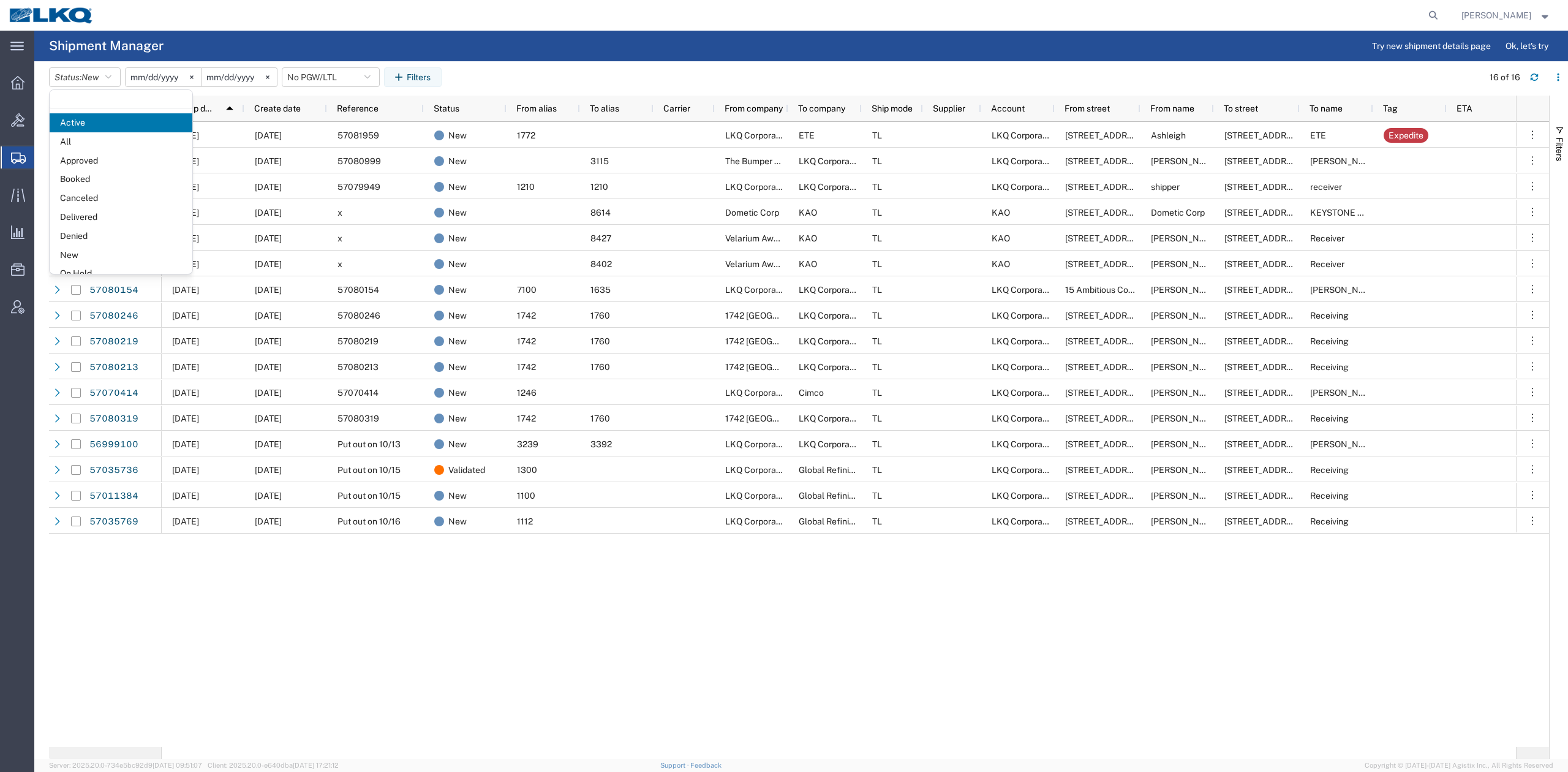
drag, startPoint x: 81, startPoint y: 219, endPoint x: 299, endPoint y: 133, distance: 234.4
click at [81, 218] on span "Delivered" at bounding box center [120, 217] width 143 height 19
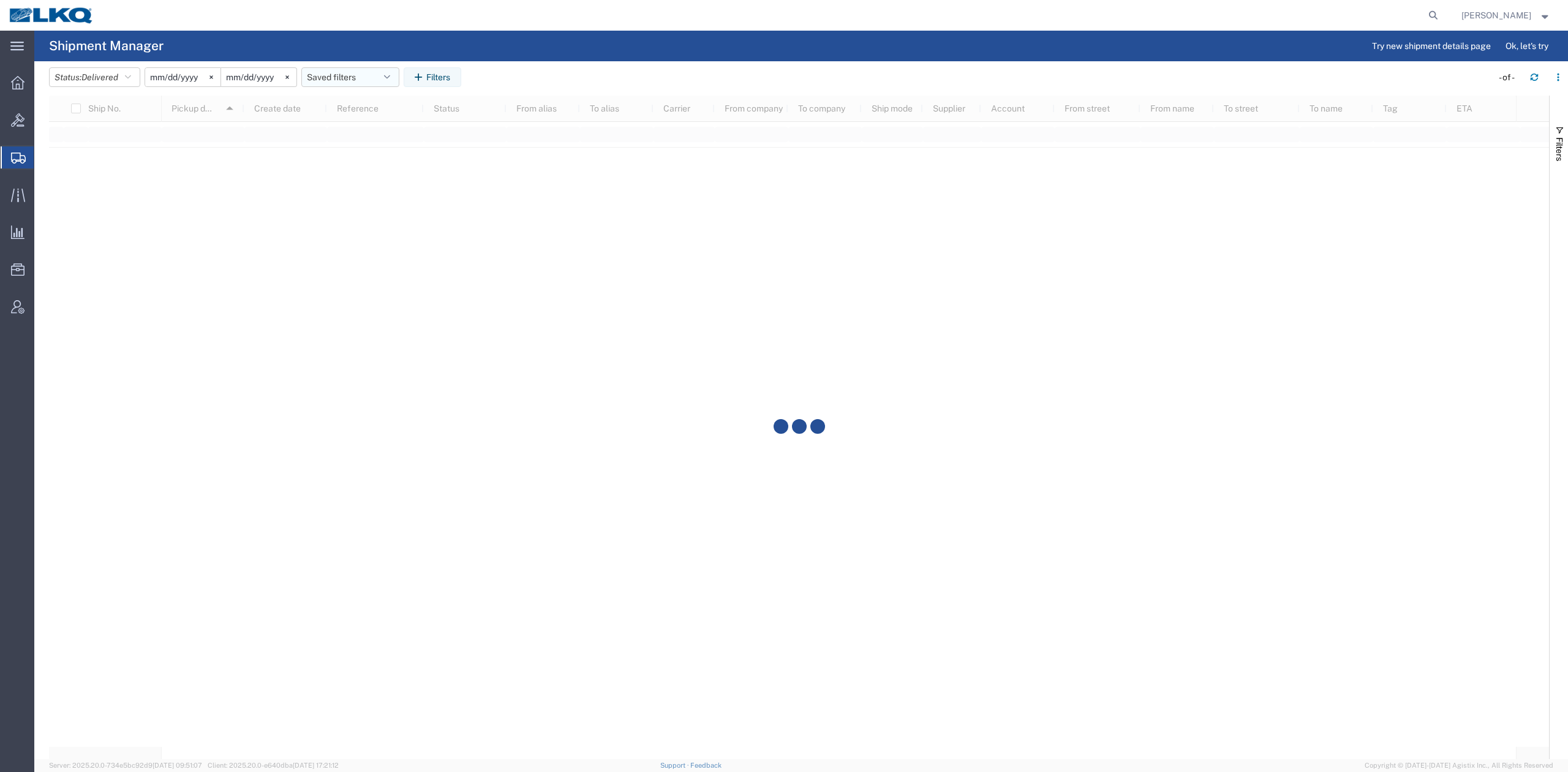
click at [368, 76] on button "Saved filters" at bounding box center [350, 77] width 98 height 20
click at [354, 145] on span "No PGW/LTL" at bounding box center [384, 153] width 161 height 23
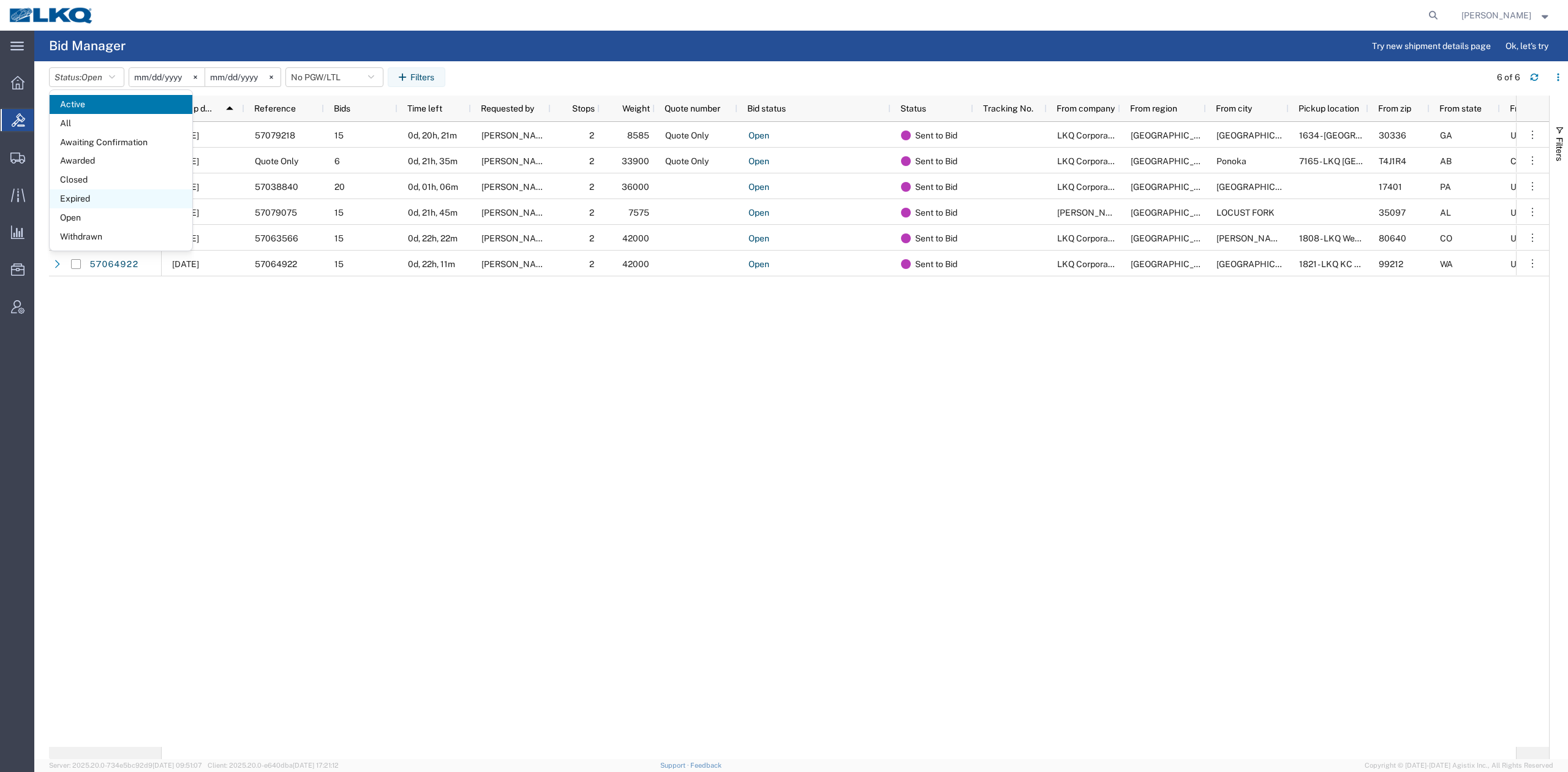
click at [85, 195] on span "Expired" at bounding box center [120, 198] width 143 height 19
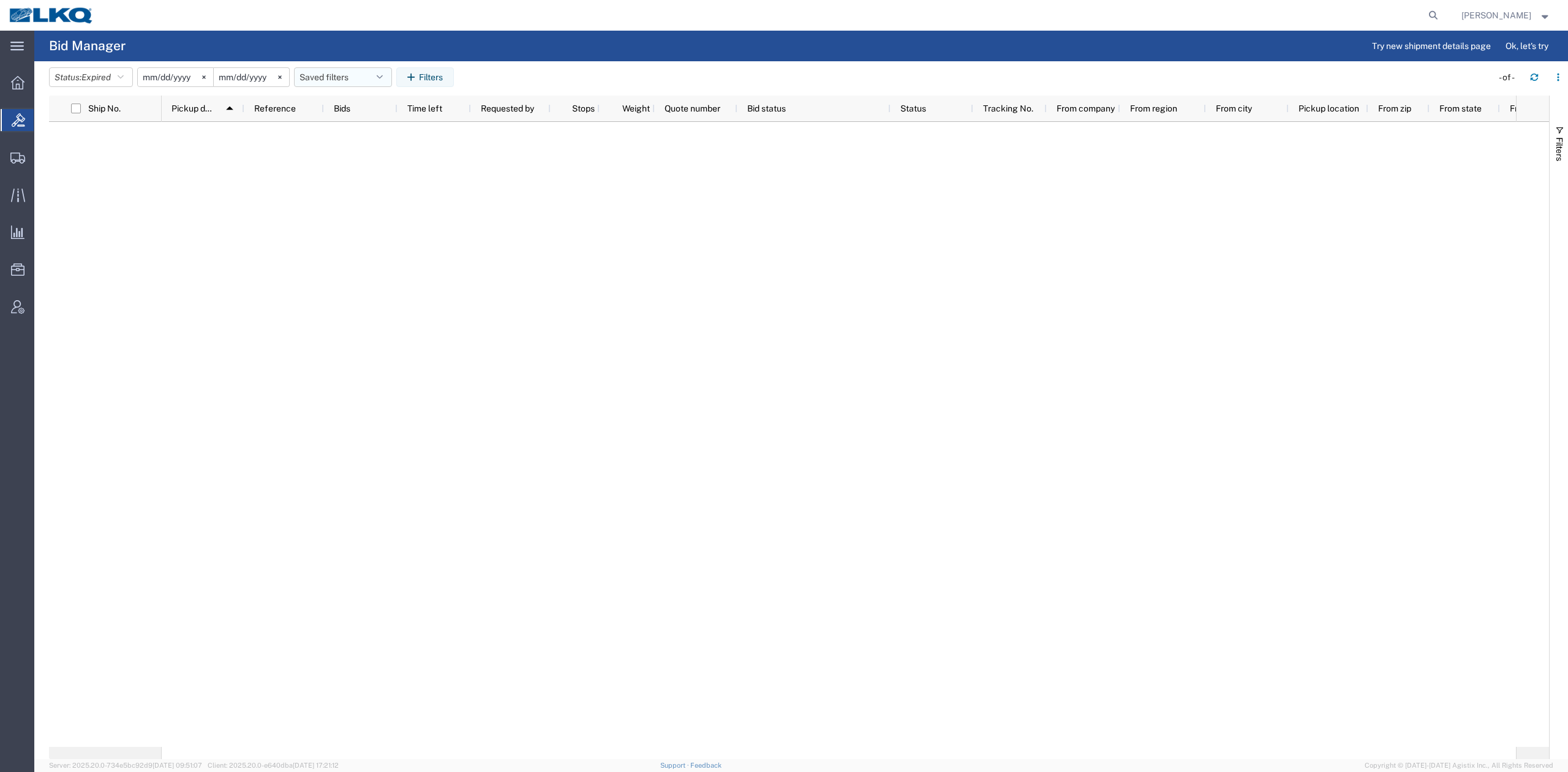
click at [349, 73] on button "Saved filters" at bounding box center [343, 77] width 98 height 20
click at [375, 135] on span "No PGW/LTL" at bounding box center [376, 131] width 161 height 23
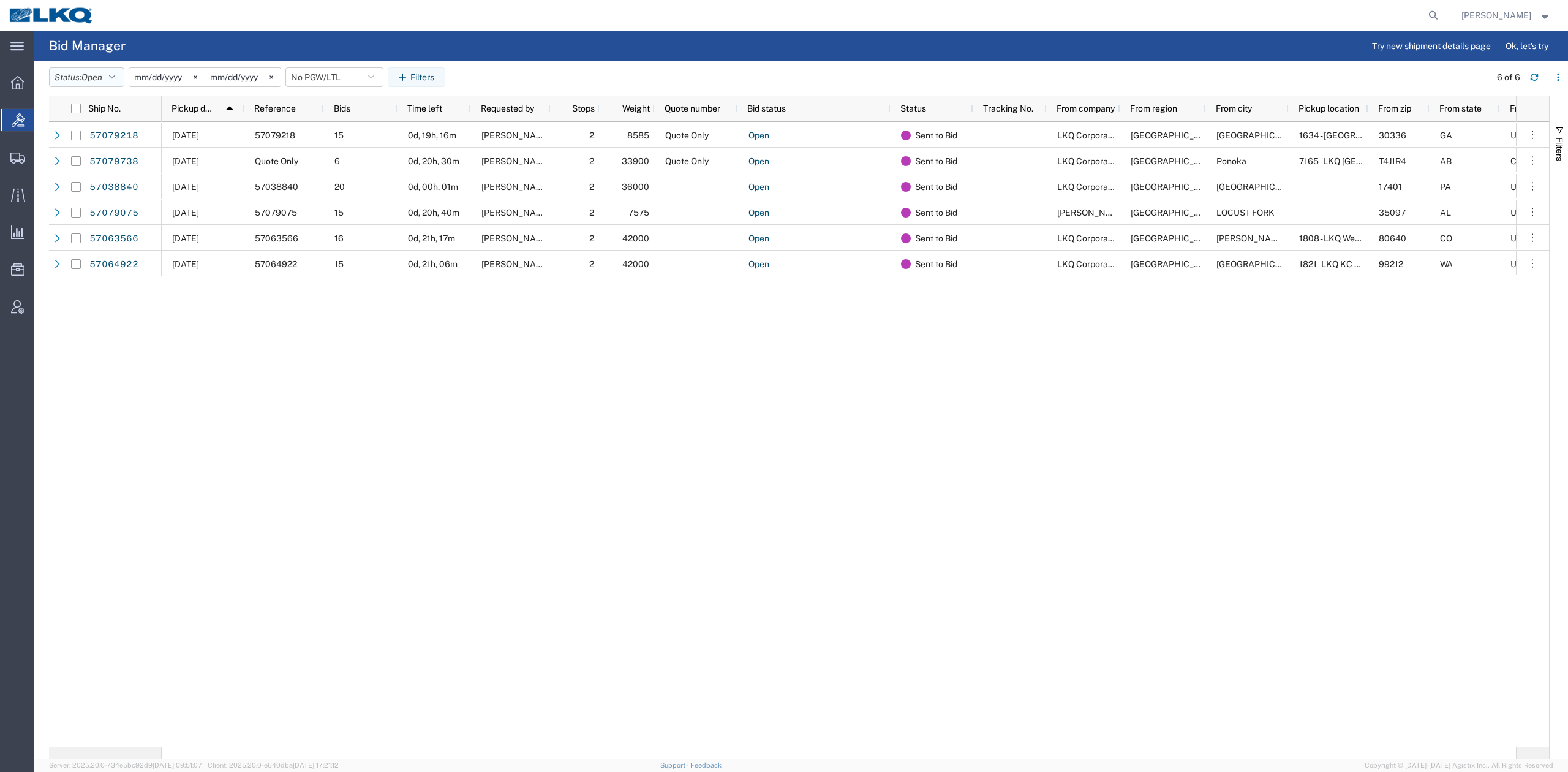
click at [103, 74] on span "Open" at bounding box center [91, 77] width 21 height 9
click at [103, 197] on span "Expired" at bounding box center [120, 198] width 143 height 19
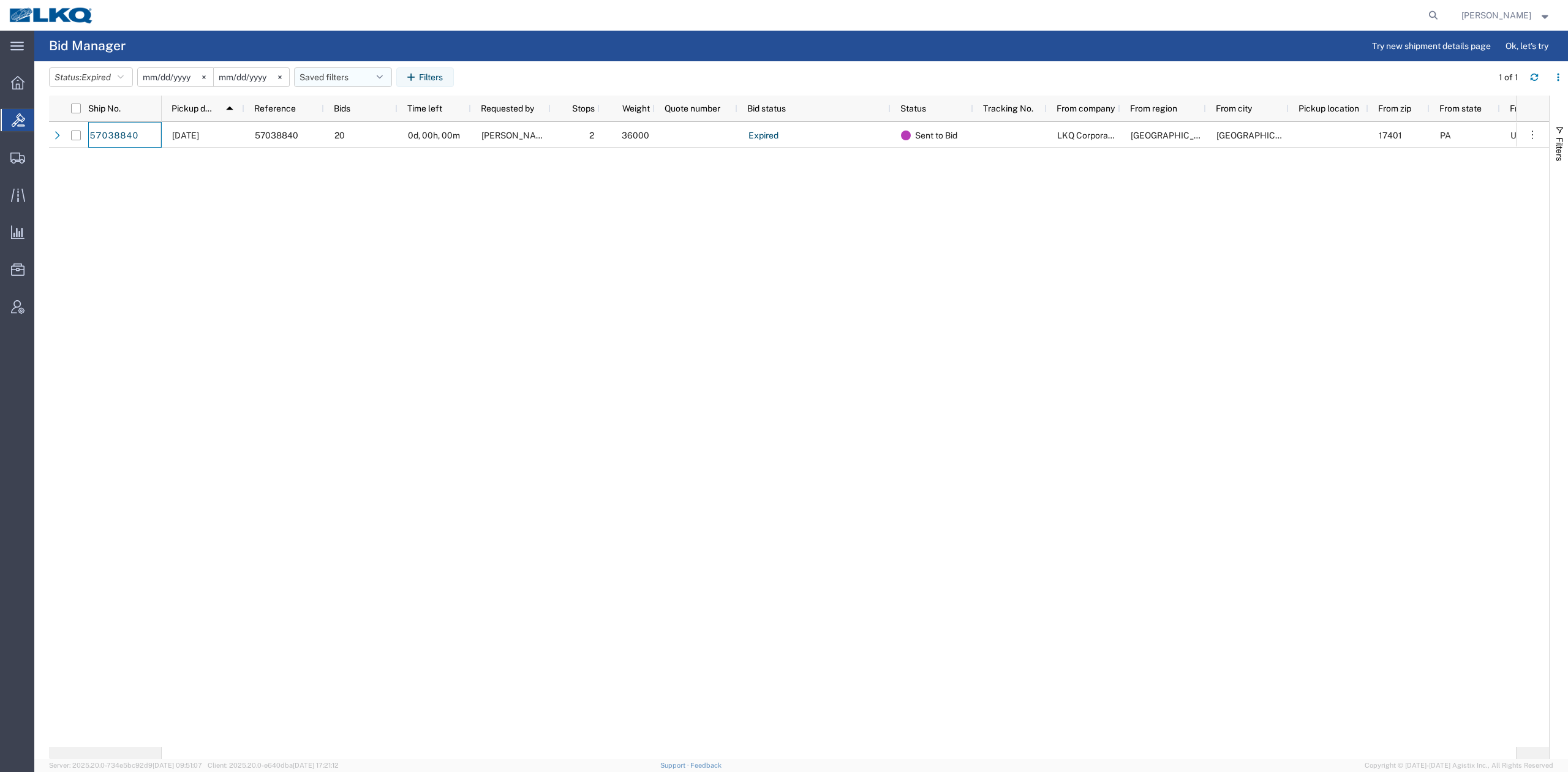
click at [358, 68] on button "Saved filters" at bounding box center [343, 77] width 98 height 20
click at [350, 127] on span "No PGW/LTL" at bounding box center [376, 131] width 161 height 23
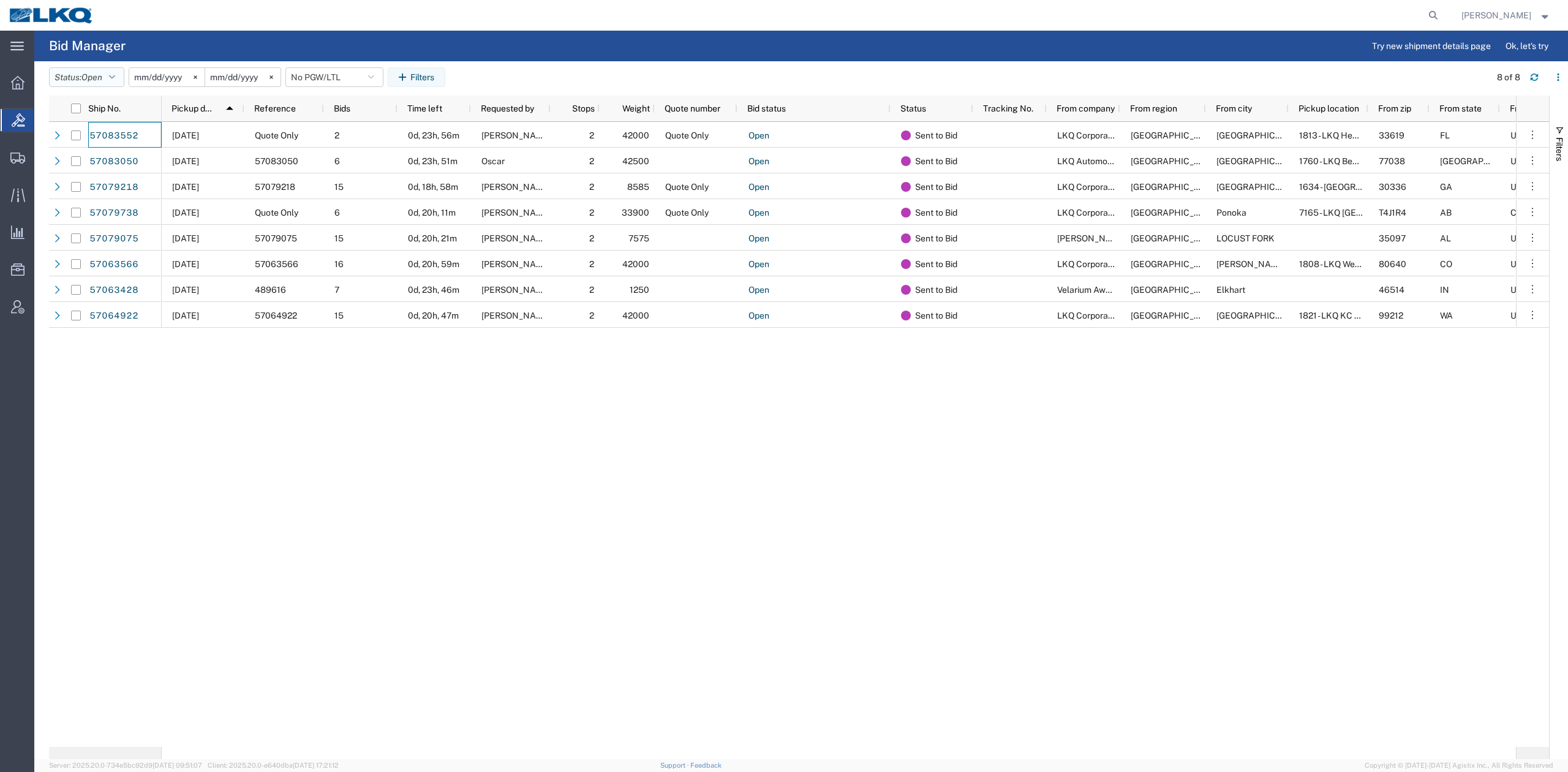
click at [91, 85] on button "Status: Open" at bounding box center [86, 77] width 75 height 20
click at [120, 201] on span "Expired" at bounding box center [120, 198] width 143 height 19
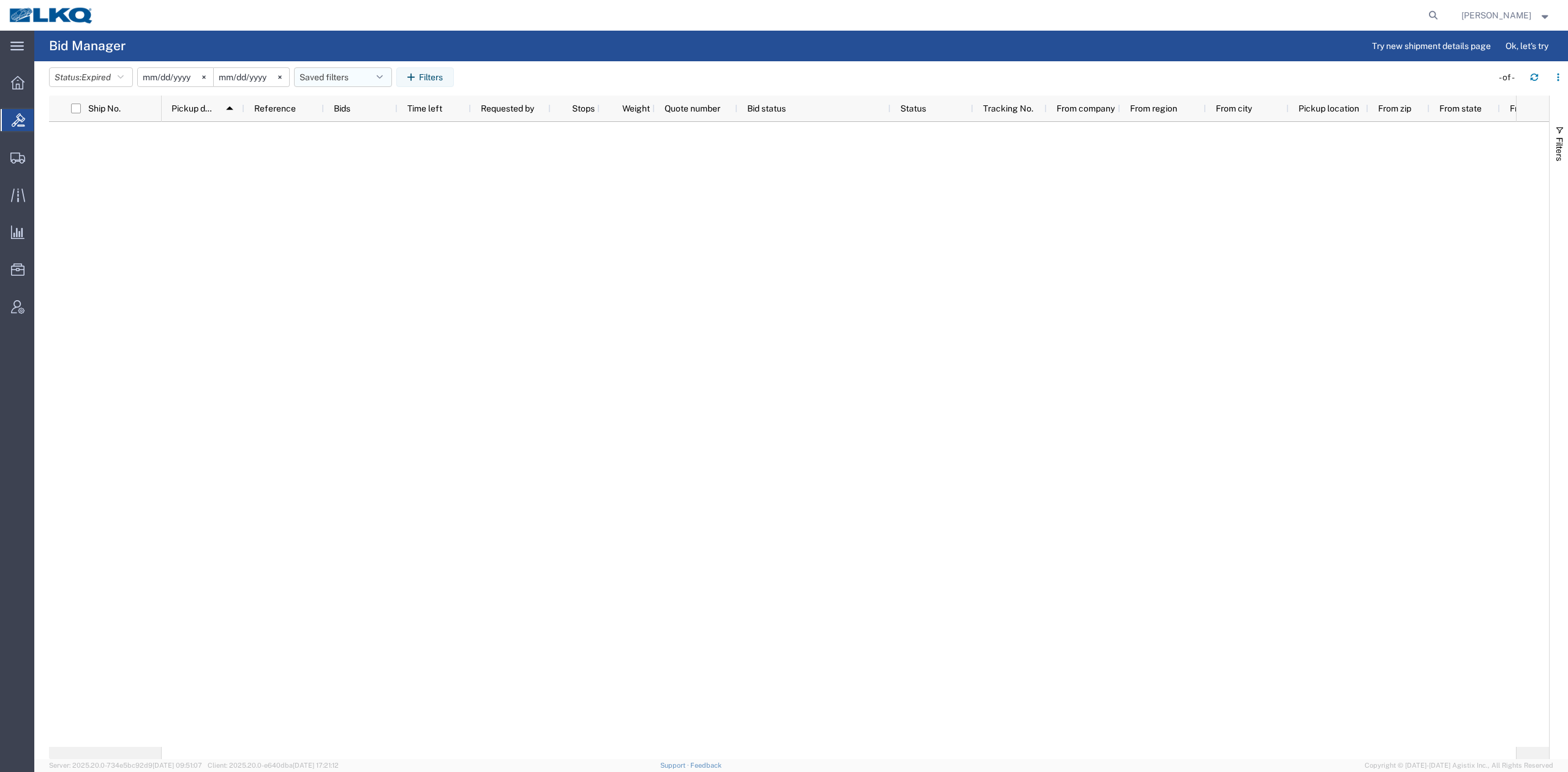
click at [349, 81] on button "Saved filters" at bounding box center [343, 77] width 98 height 20
click at [371, 131] on span "No PGW/LTL" at bounding box center [376, 131] width 161 height 23
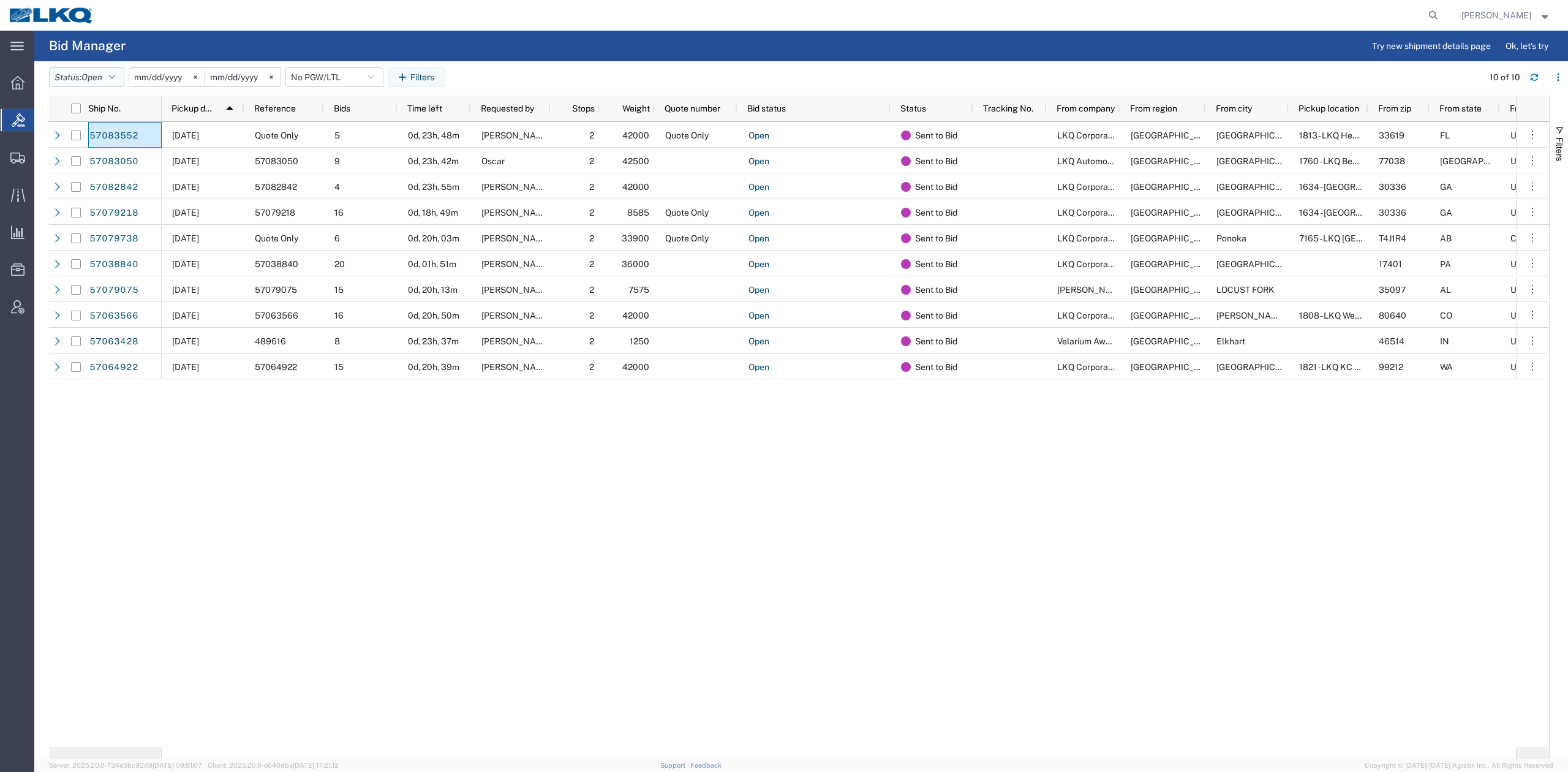
click at [103, 81] on span "Open" at bounding box center [91, 77] width 21 height 9
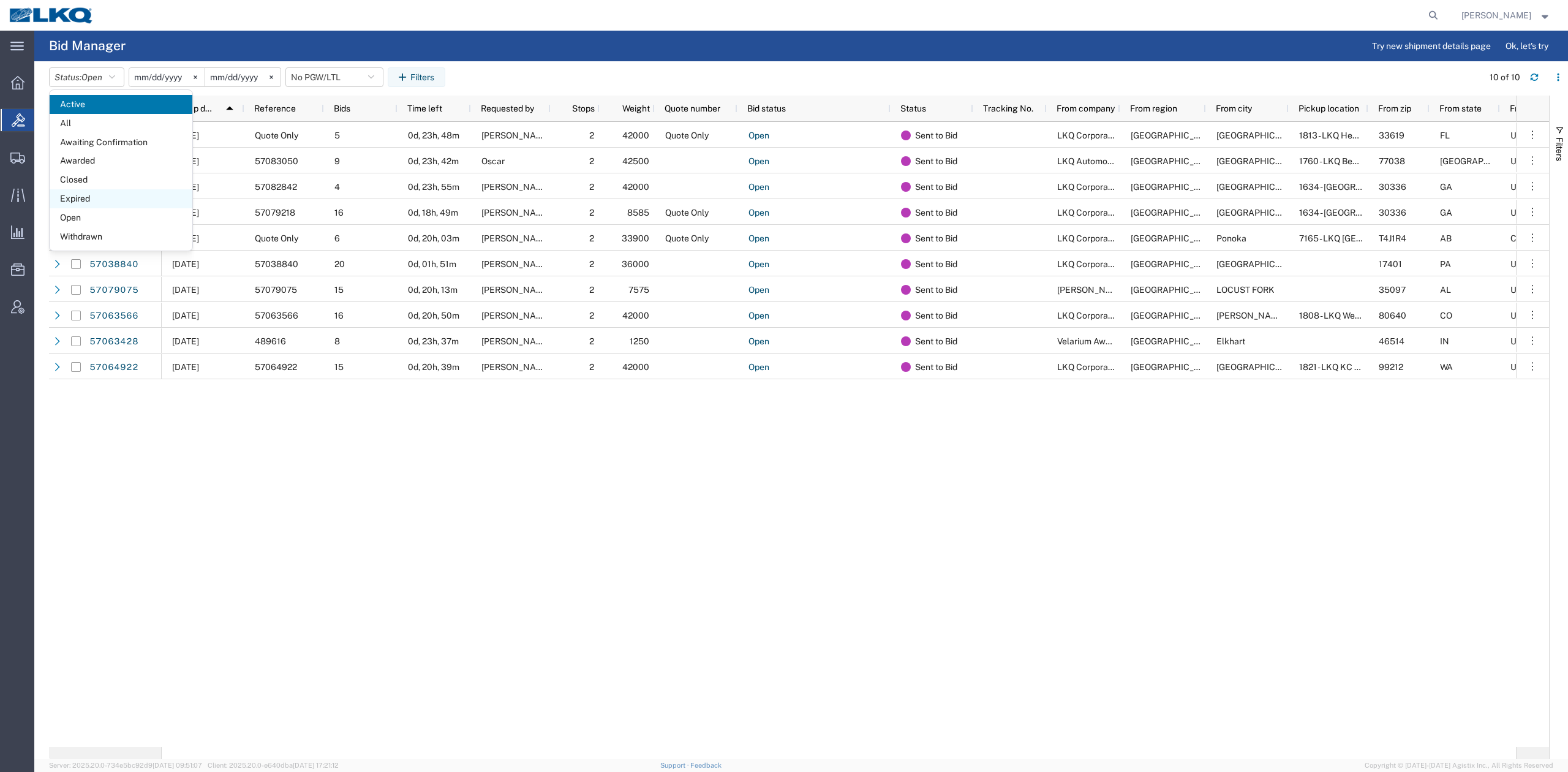
click at [94, 204] on span "Expired" at bounding box center [120, 198] width 143 height 19
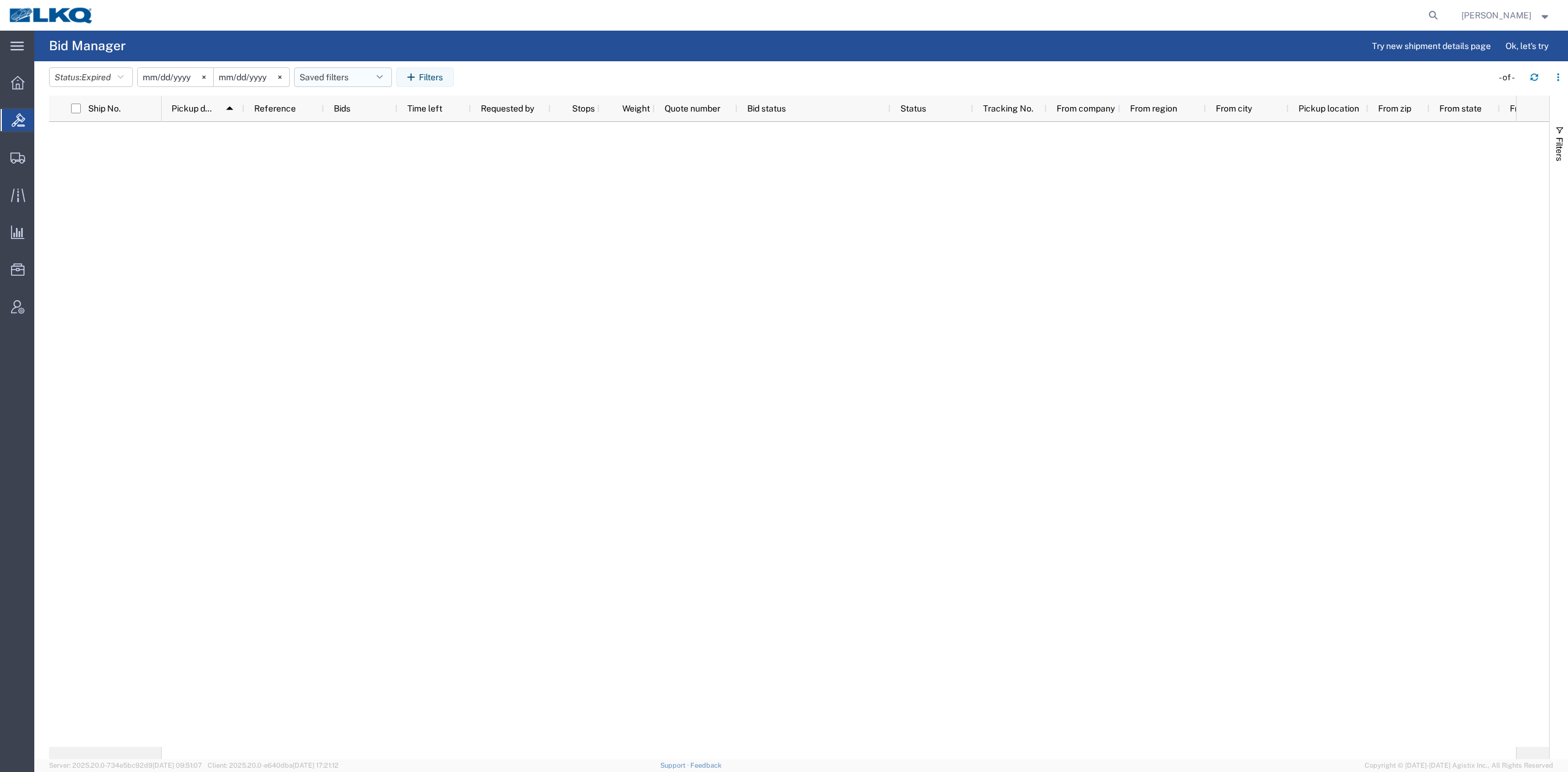
click at [346, 76] on button "Saved filters" at bounding box center [343, 77] width 98 height 20
click at [355, 133] on span "No PGW/LTL" at bounding box center [376, 131] width 161 height 23
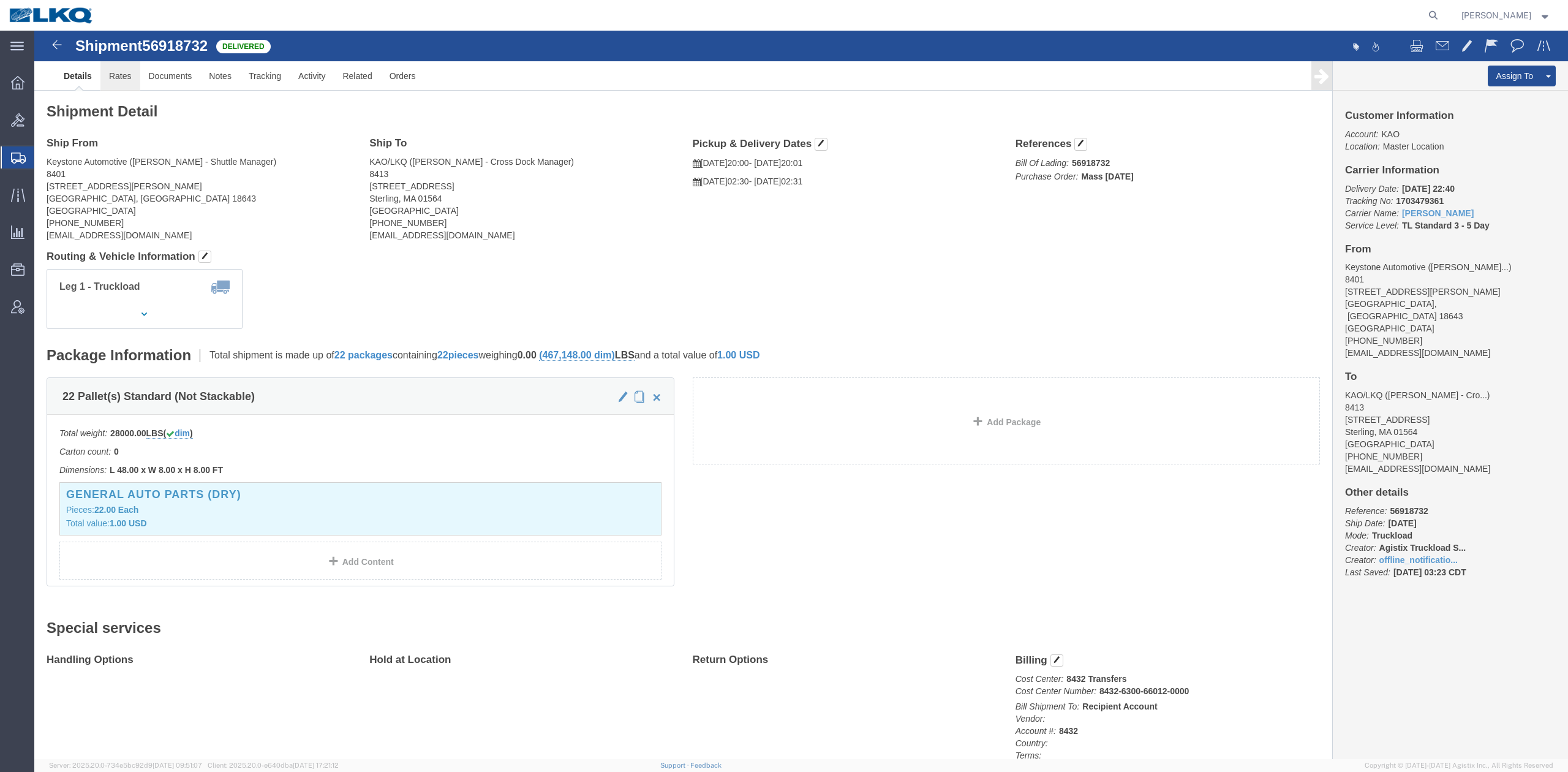
click link "Rates"
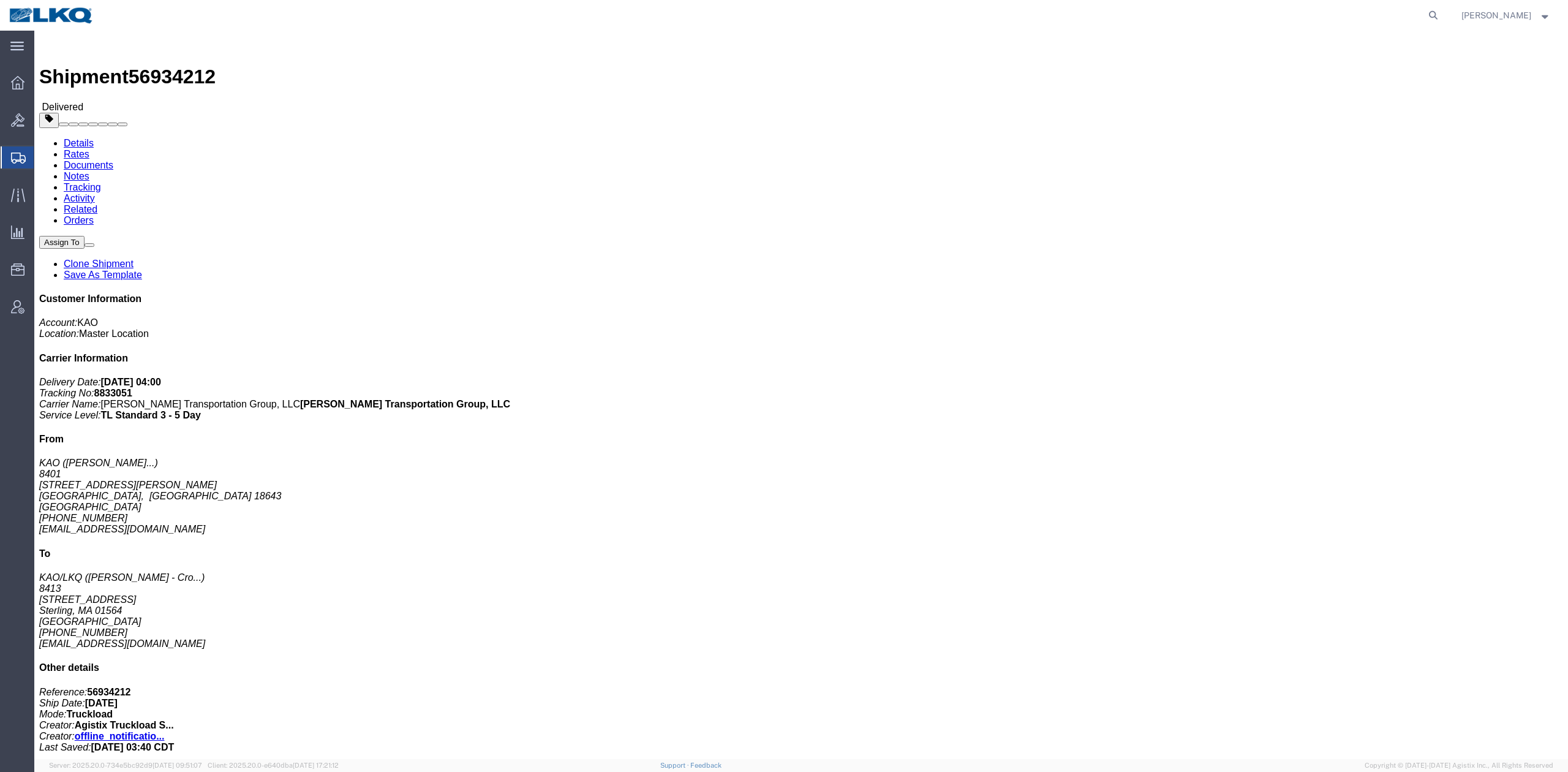
drag, startPoint x: 99, startPoint y: 54, endPoint x: 133, endPoint y: 41, distance: 36.4
click link "Rates"
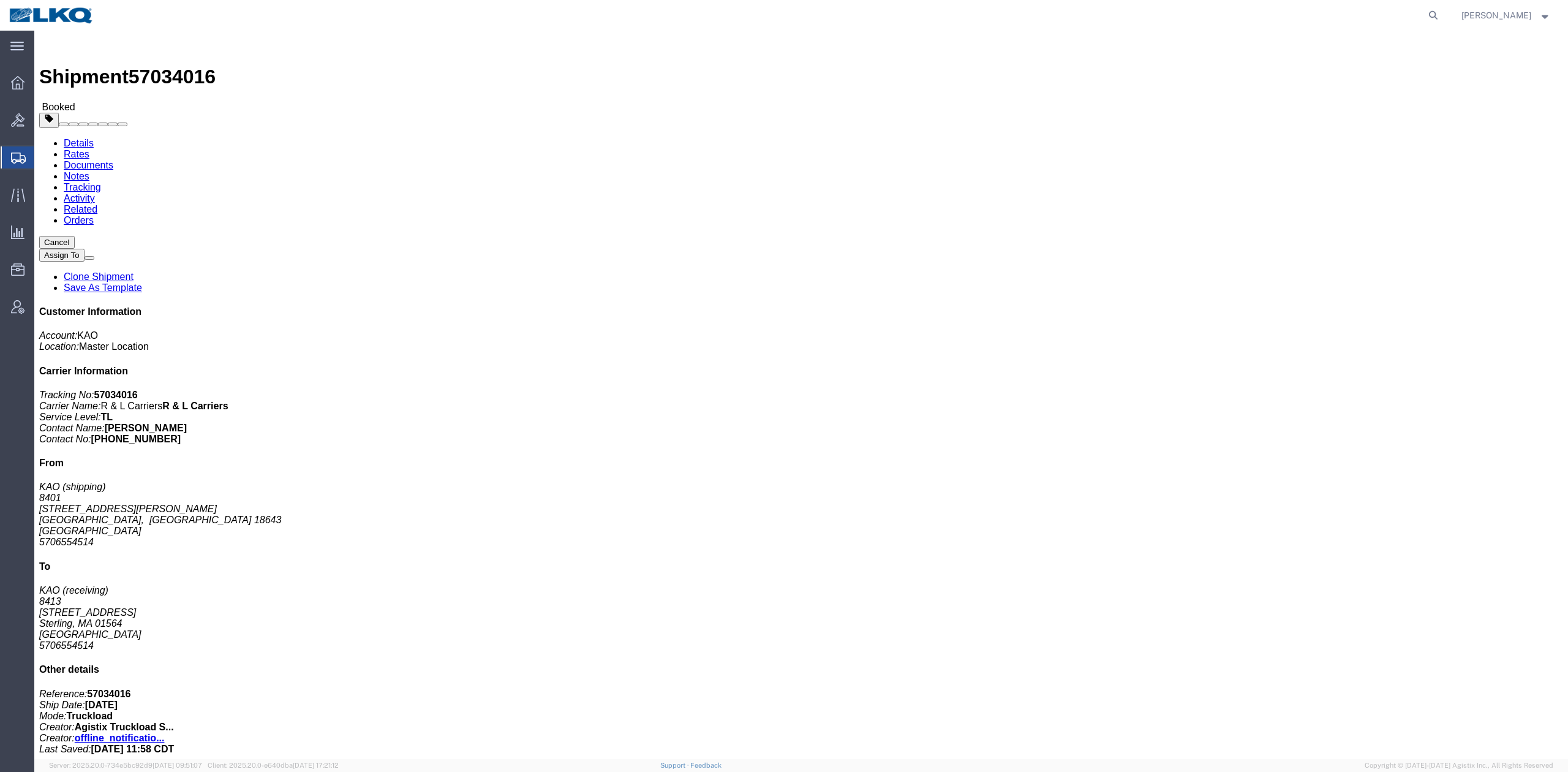
click link "Rates"
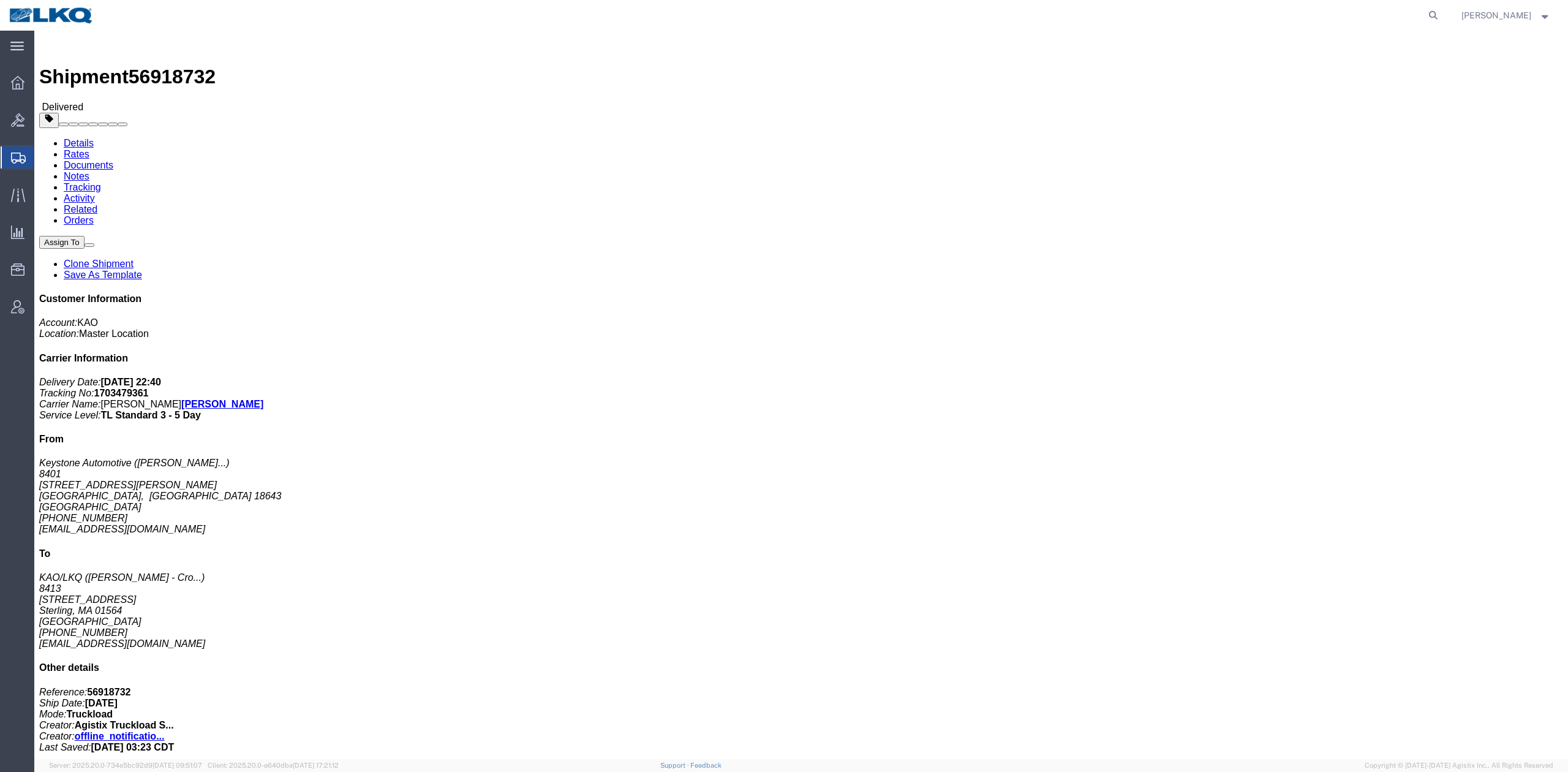
click link "Rates"
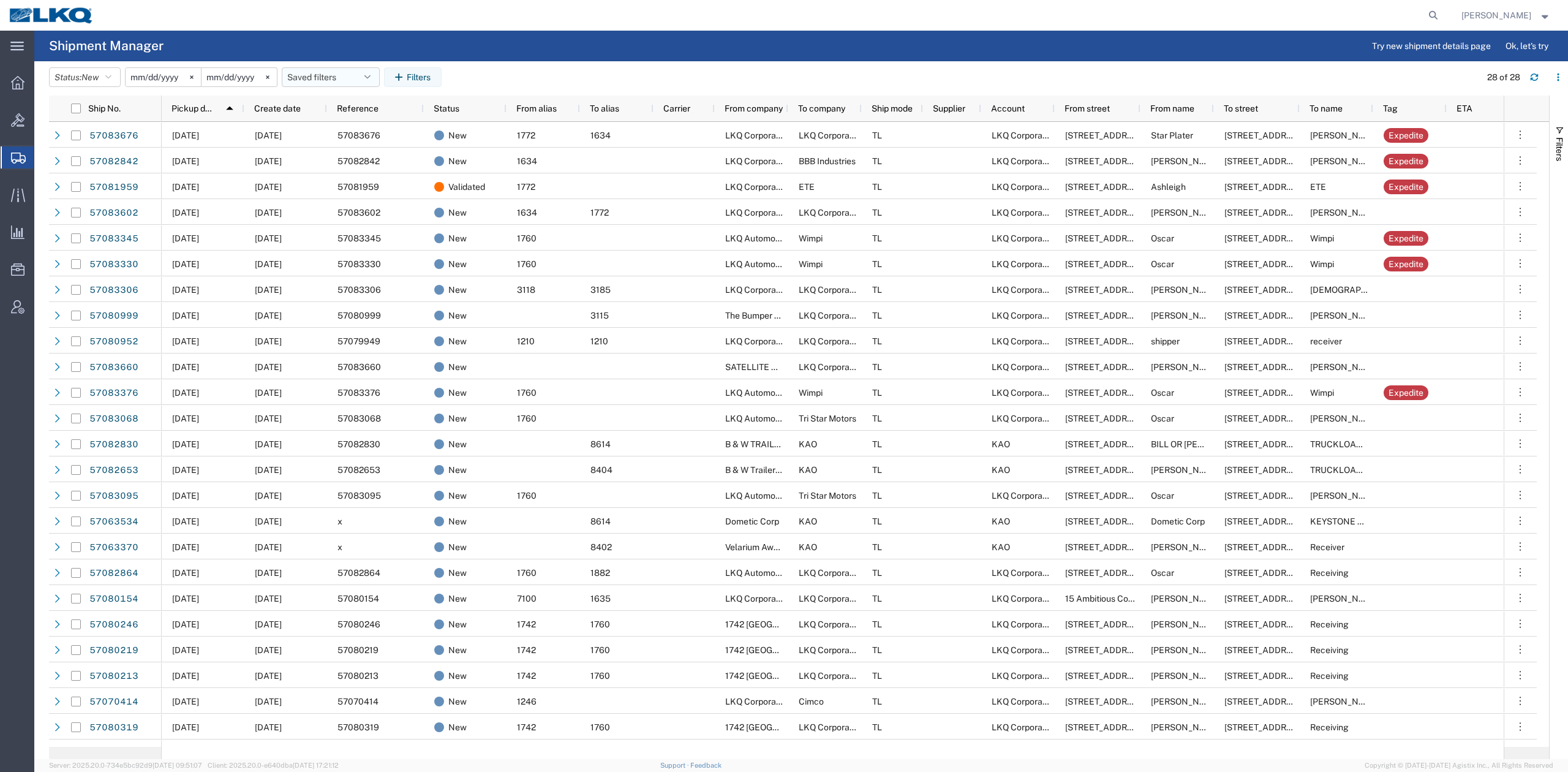
click at [338, 79] on button "Saved filters" at bounding box center [331, 77] width 98 height 20
click at [358, 150] on span "No PGW/LTL" at bounding box center [364, 153] width 161 height 23
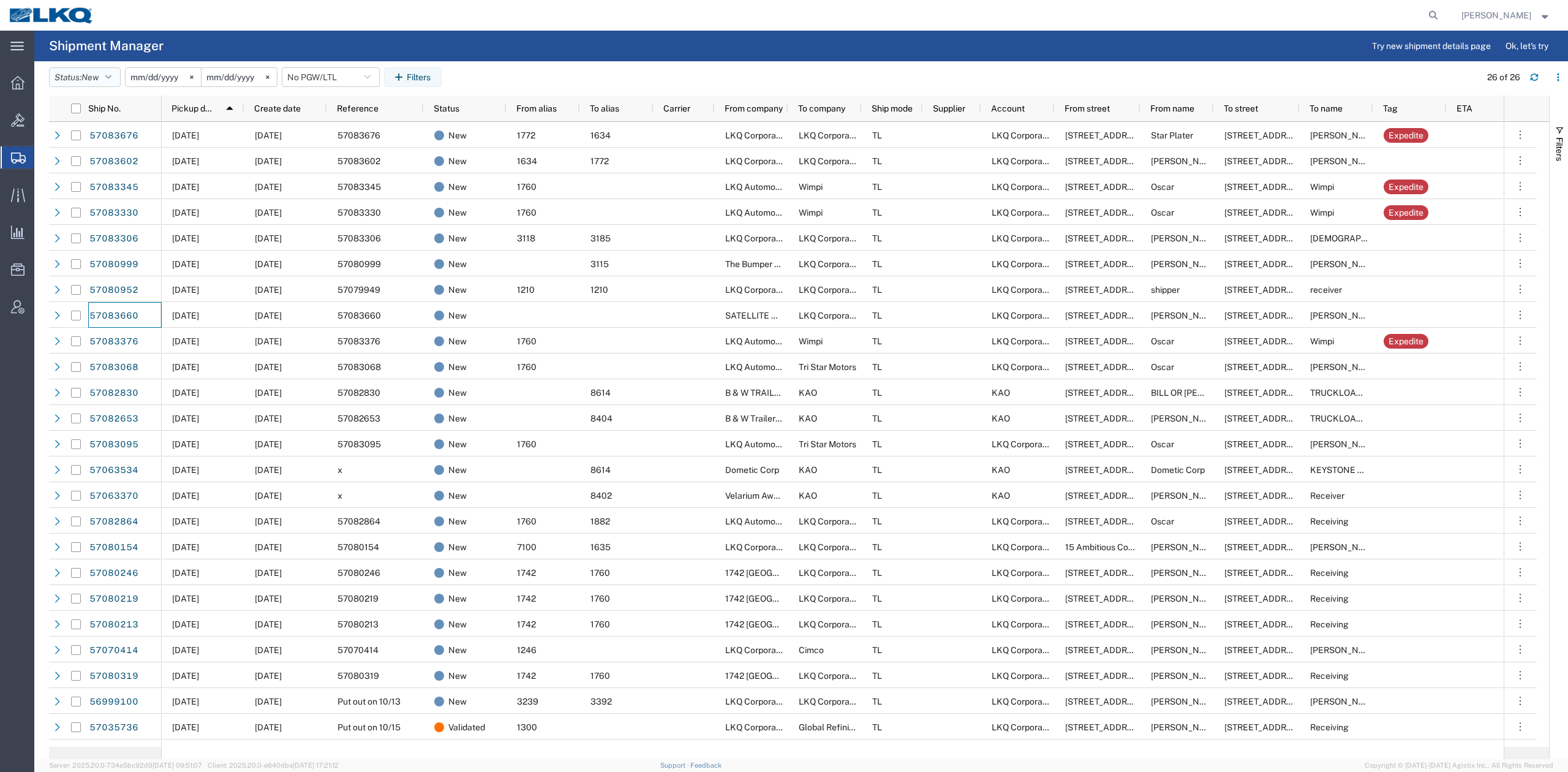
click at [109, 79] on button "Status: New" at bounding box center [85, 77] width 72 height 20
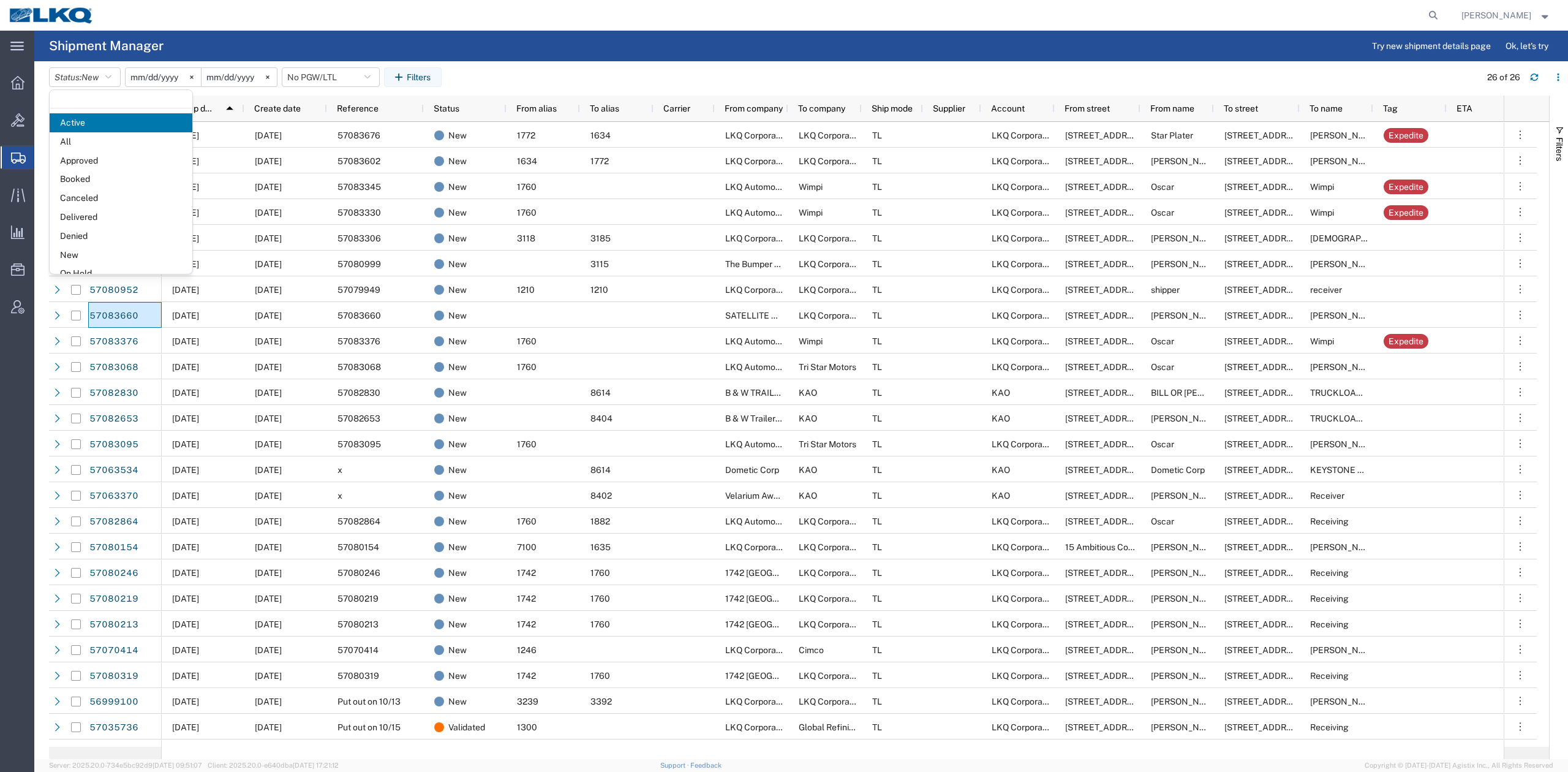
drag, startPoint x: 106, startPoint y: 141, endPoint x: 126, endPoint y: 136, distance: 20.6
click at [105, 141] on span "All" at bounding box center [120, 142] width 143 height 19
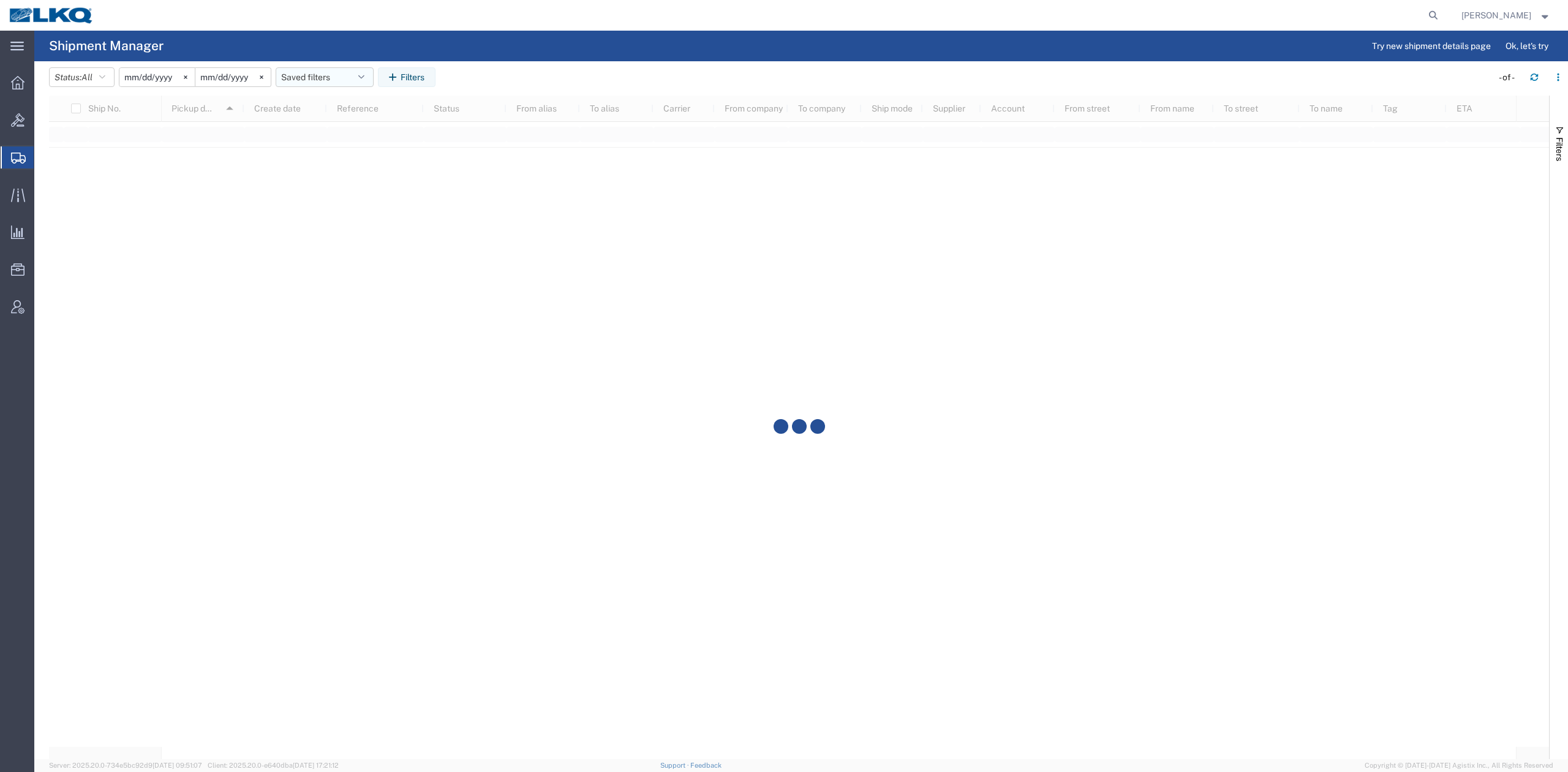
click at [310, 77] on button "Saved filters" at bounding box center [324, 77] width 98 height 20
click at [341, 155] on span "No PGW/LTL" at bounding box center [358, 153] width 161 height 23
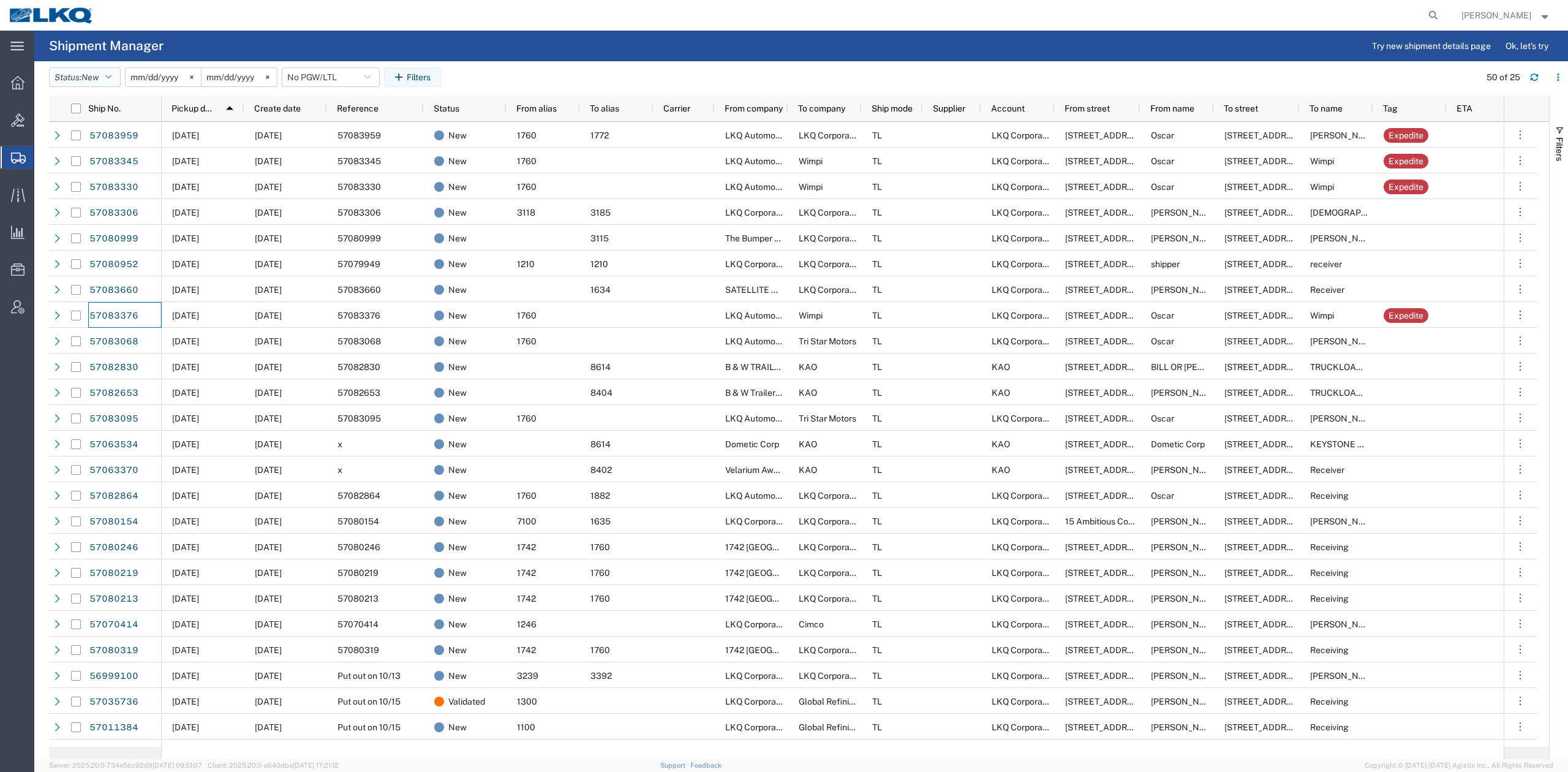
click at [83, 76] on button "Status: New" at bounding box center [85, 77] width 72 height 20
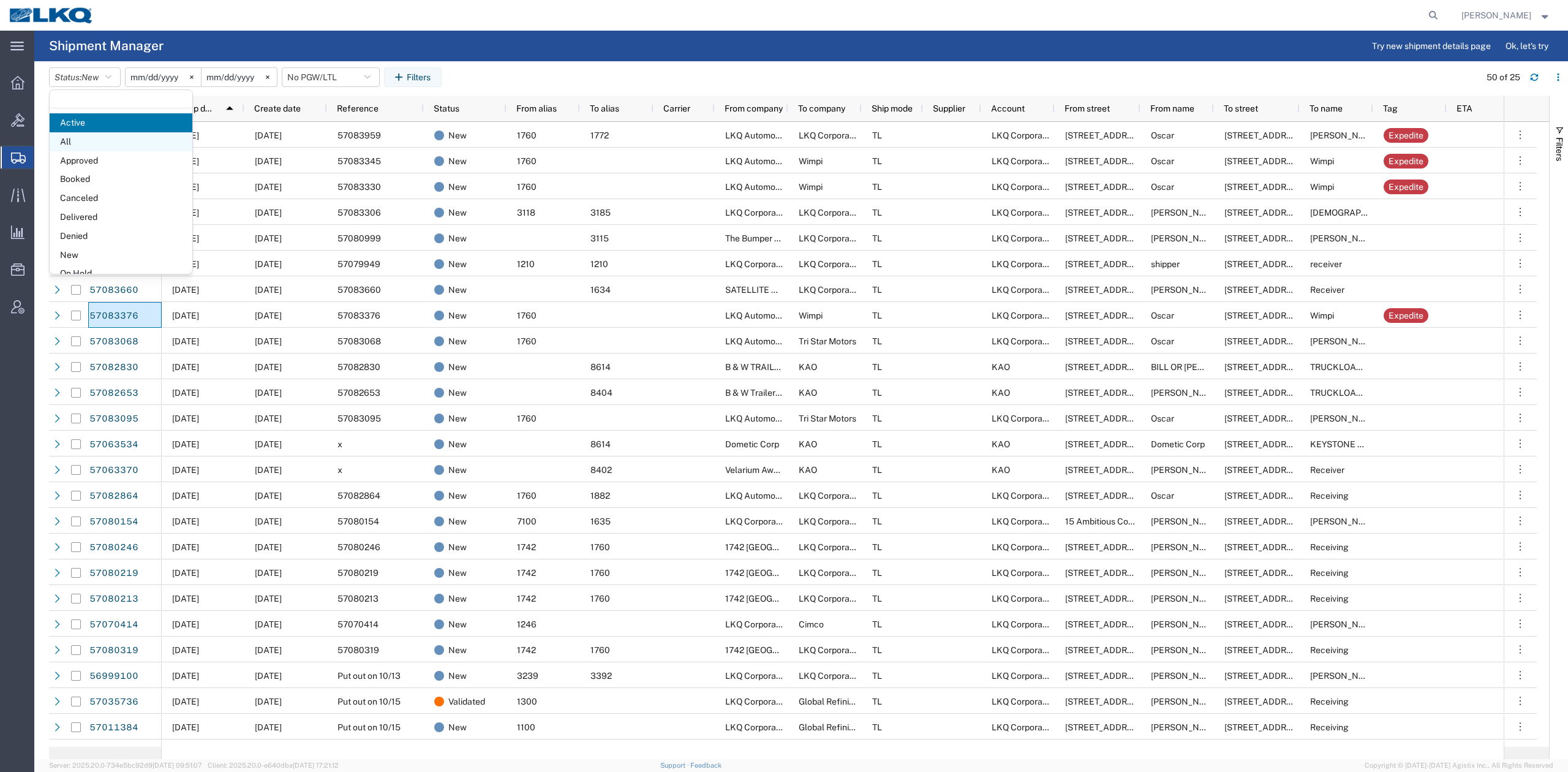
click at [98, 135] on span "All" at bounding box center [120, 142] width 143 height 19
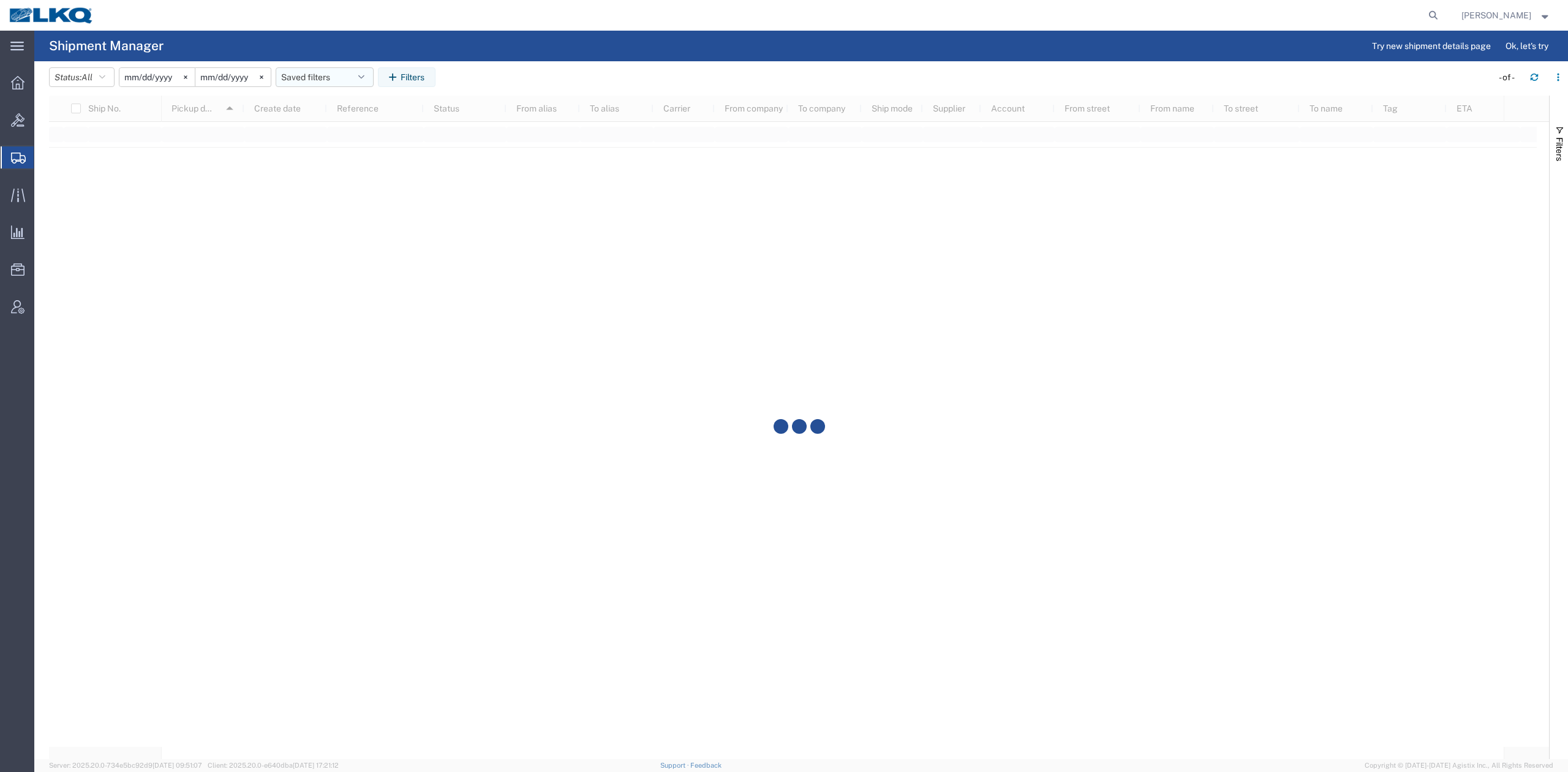
click at [330, 72] on button "Saved filters" at bounding box center [324, 77] width 98 height 20
click at [349, 144] on span "No PGW/LTL" at bounding box center [358, 153] width 161 height 23
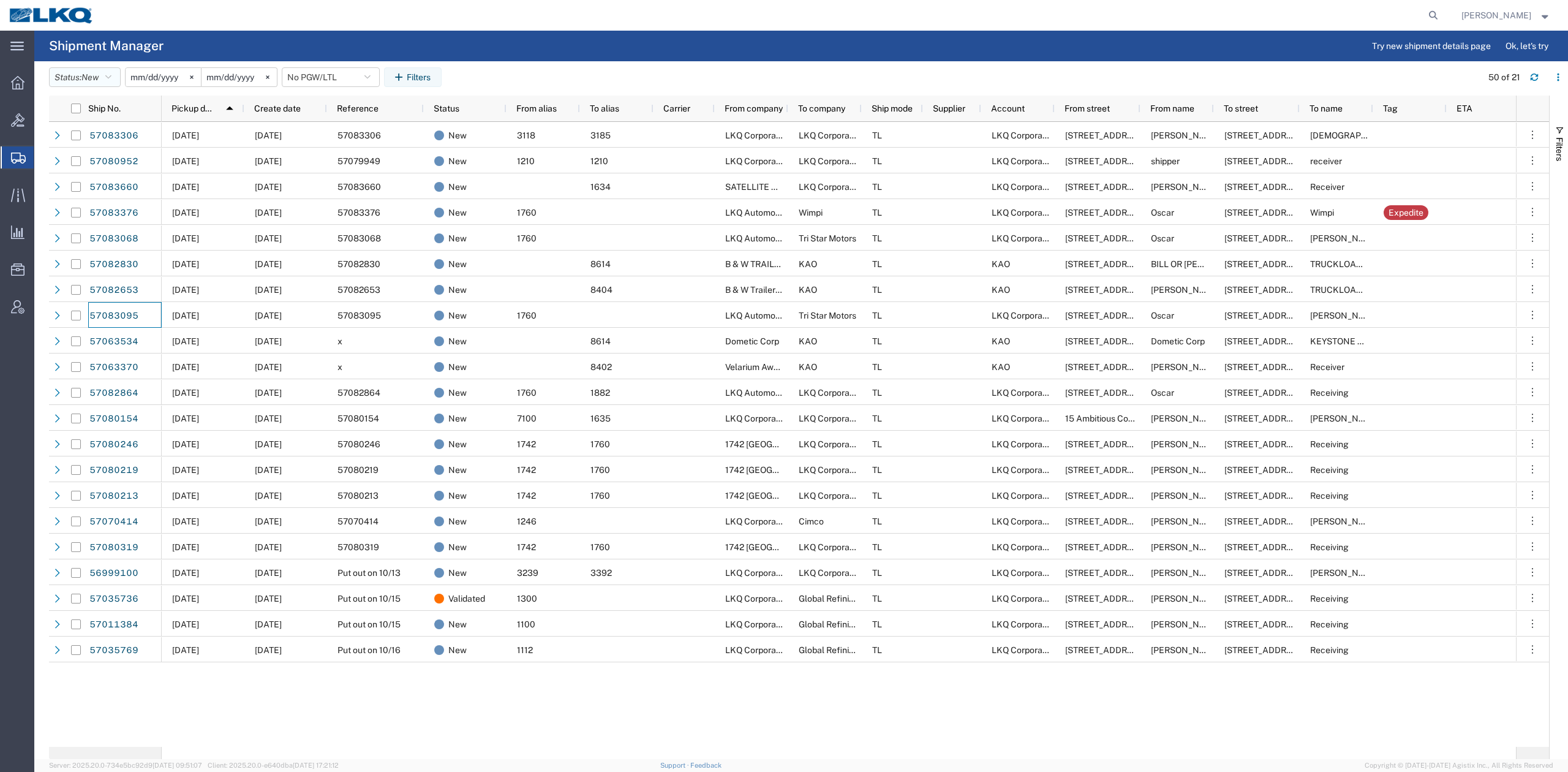
click at [111, 74] on icon "button" at bounding box center [108, 77] width 6 height 9
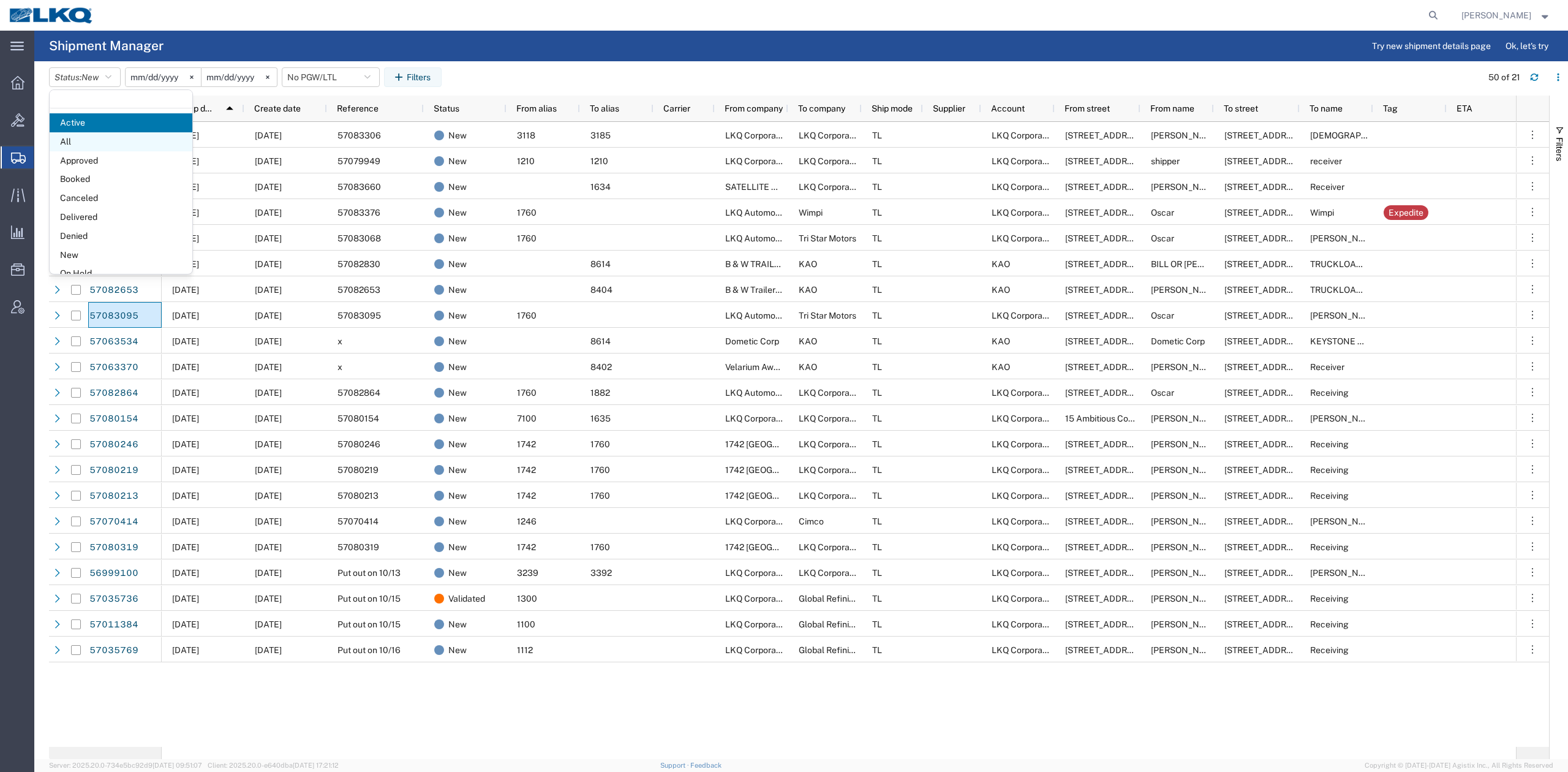
click at [99, 150] on span "All" at bounding box center [120, 142] width 143 height 19
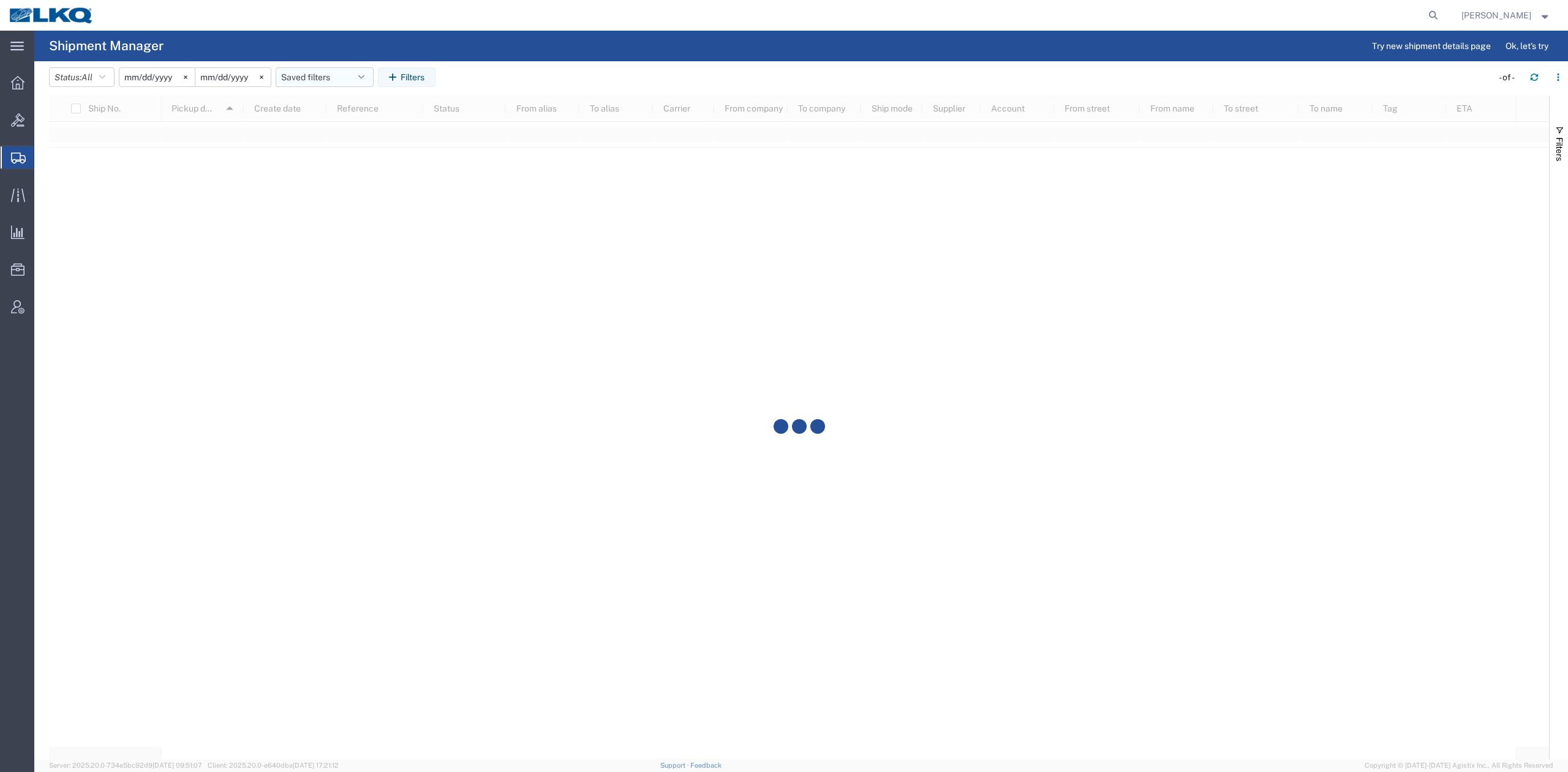
click at [342, 71] on button "Saved filters" at bounding box center [324, 77] width 98 height 20
click at [342, 145] on span "No PGW/LTL" at bounding box center [358, 153] width 161 height 23
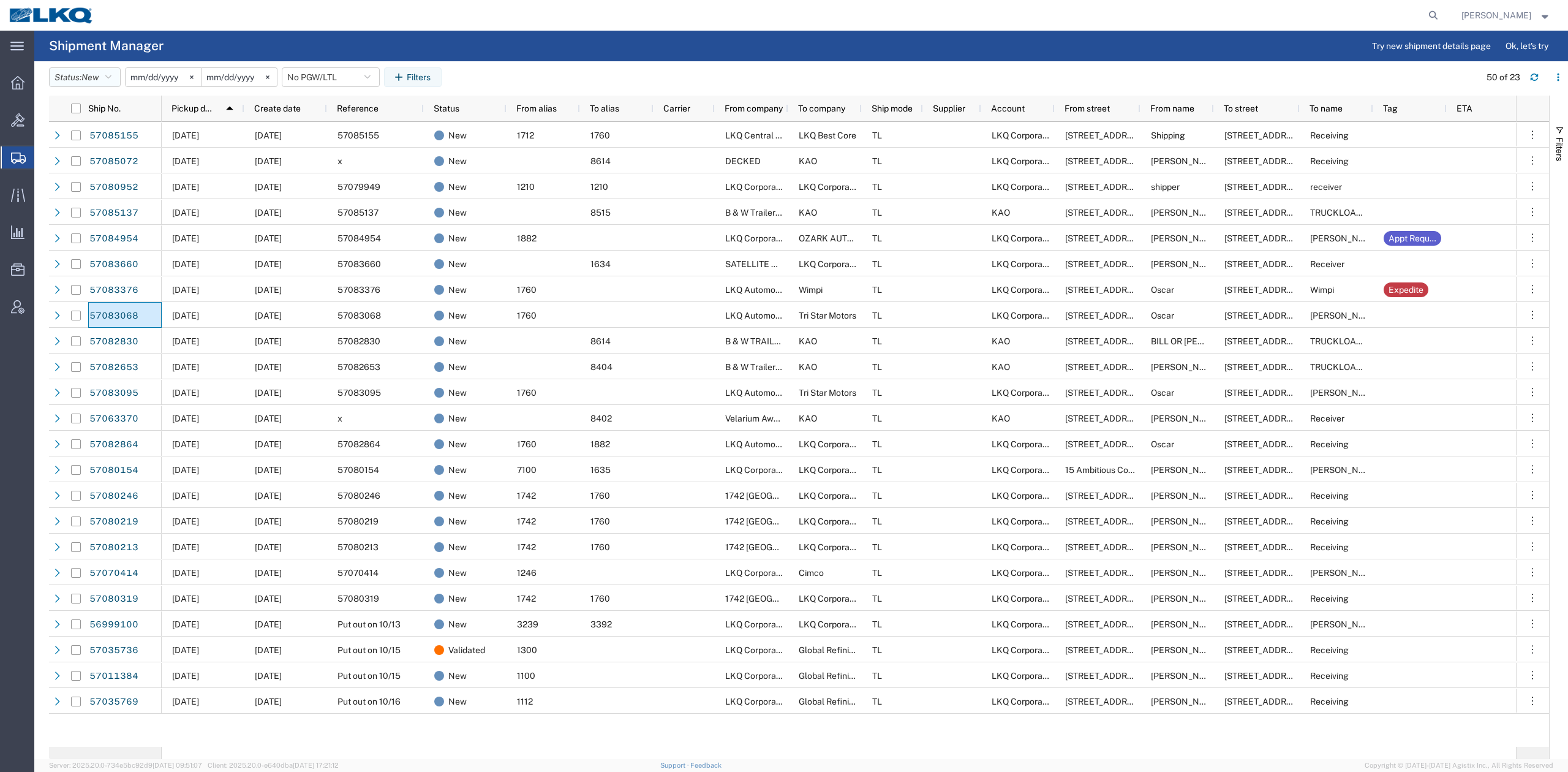
drag, startPoint x: 85, startPoint y: 74, endPoint x: 101, endPoint y: 124, distance: 52.5
click at [84, 74] on button "Status: New" at bounding box center [85, 77] width 72 height 20
click at [103, 130] on span "Active" at bounding box center [120, 123] width 143 height 19
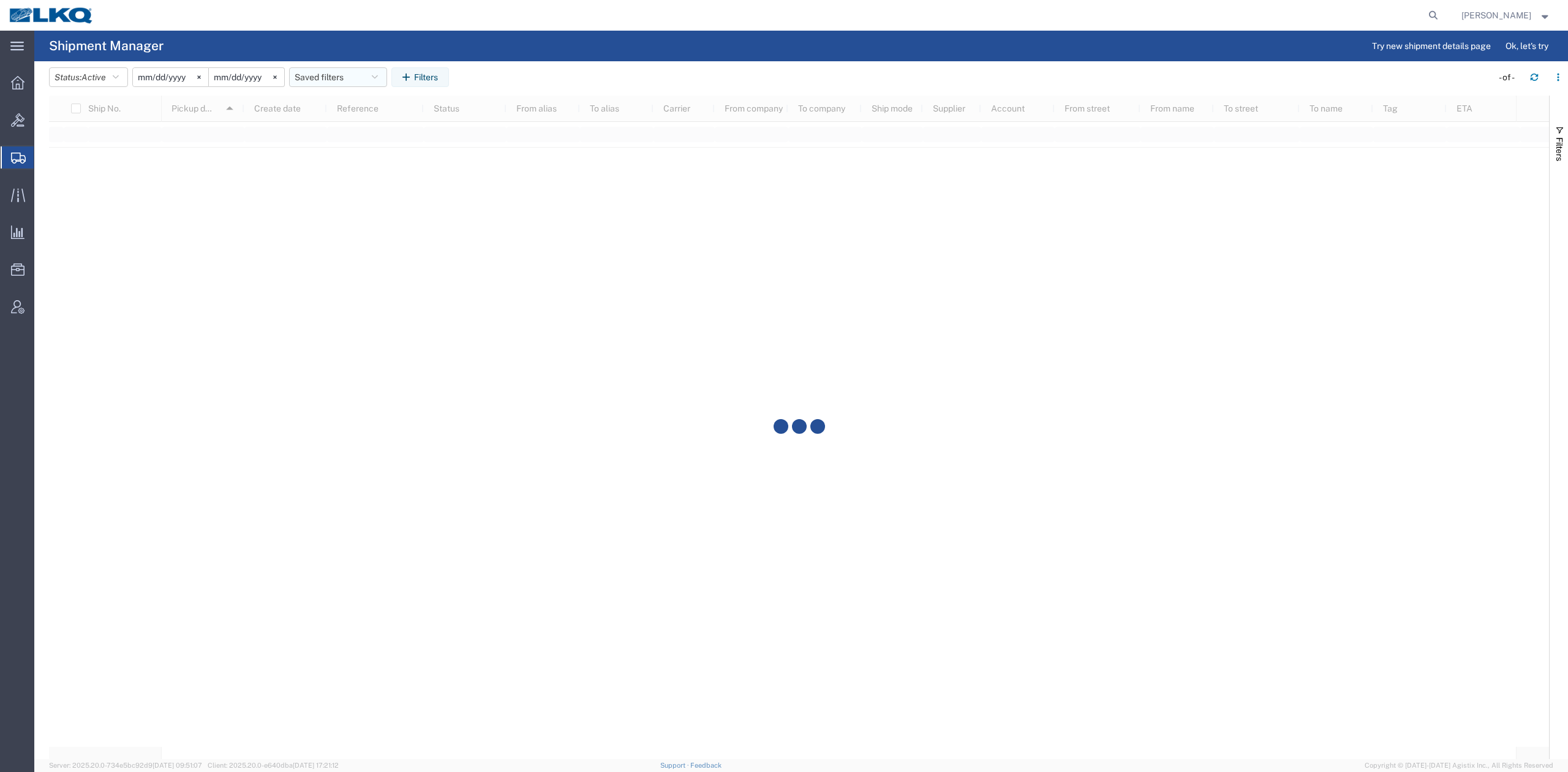
click at [337, 86] on button "Saved filters" at bounding box center [338, 77] width 98 height 20
click at [347, 152] on span "No PGW/LTL" at bounding box center [371, 153] width 161 height 23
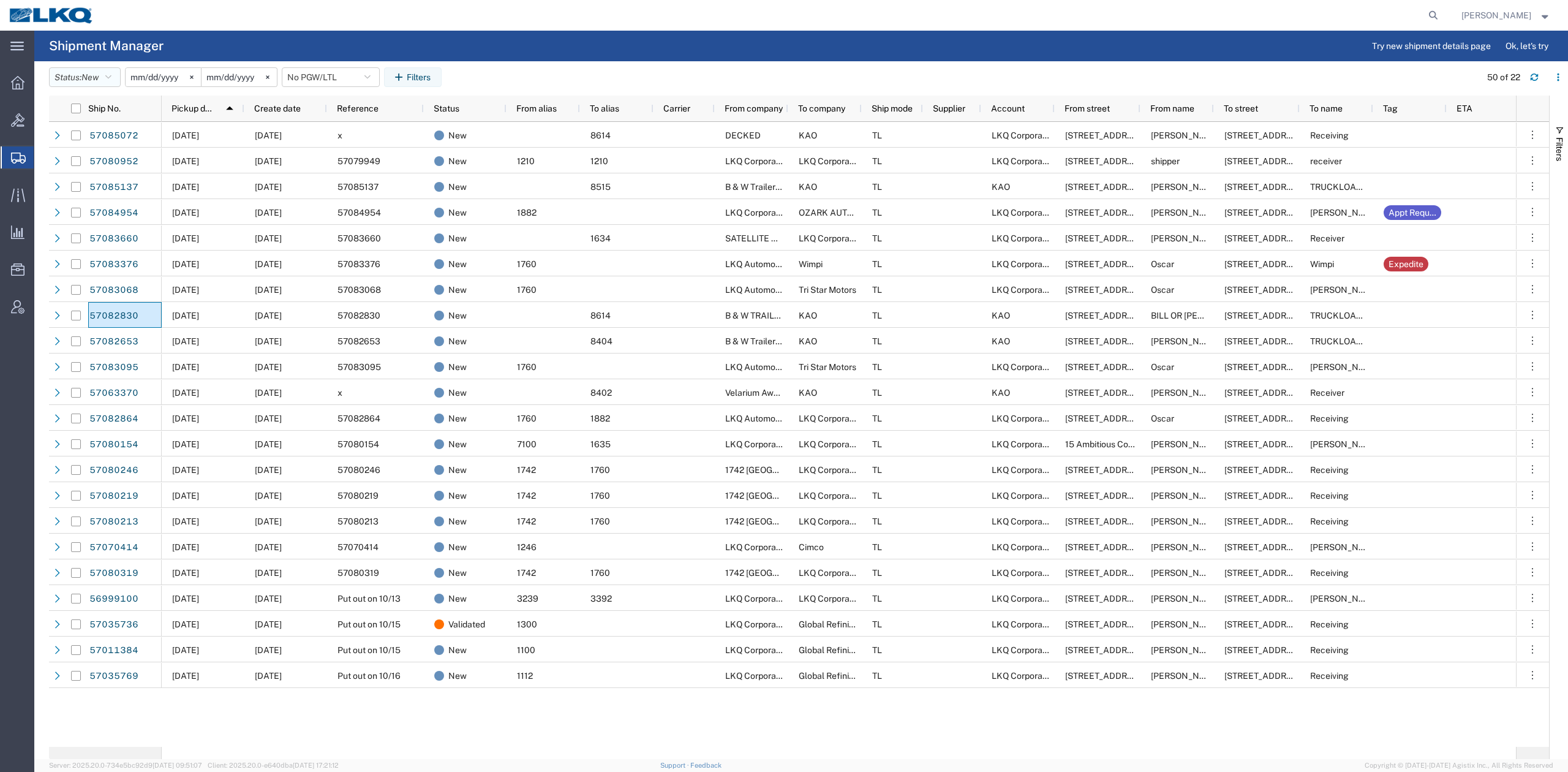
drag, startPoint x: 94, startPoint y: 84, endPoint x: 97, endPoint y: 104, distance: 20.2
click at [94, 84] on button "Status: New" at bounding box center [85, 77] width 72 height 20
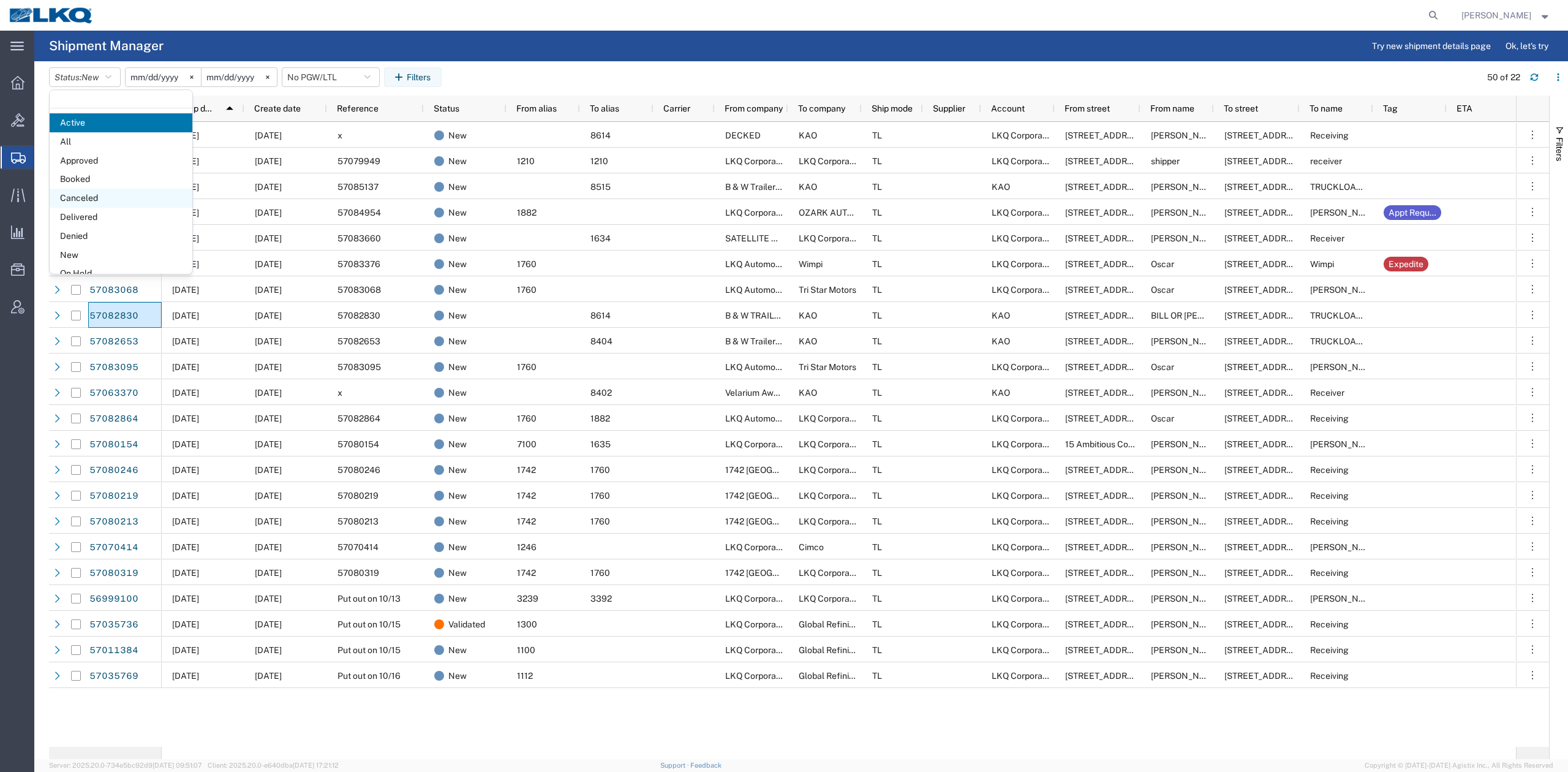
click at [94, 203] on span "Canceled" at bounding box center [120, 198] width 143 height 19
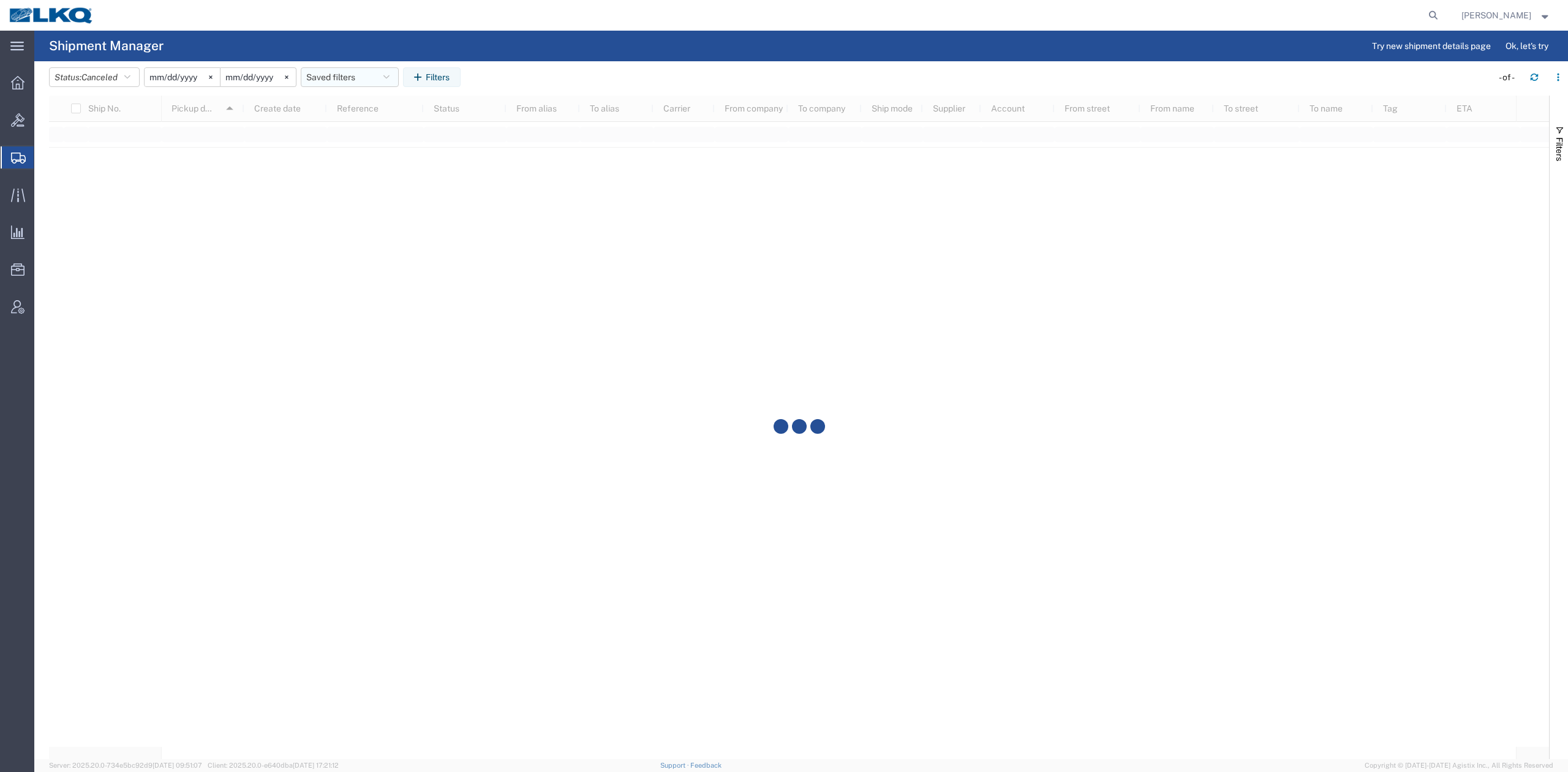
drag, startPoint x: 323, startPoint y: 79, endPoint x: 353, endPoint y: 126, distance: 55.8
click at [324, 79] on button "Saved filters" at bounding box center [349, 77] width 98 height 20
click at [347, 150] on span "No PGW/LTL" at bounding box center [383, 153] width 161 height 23
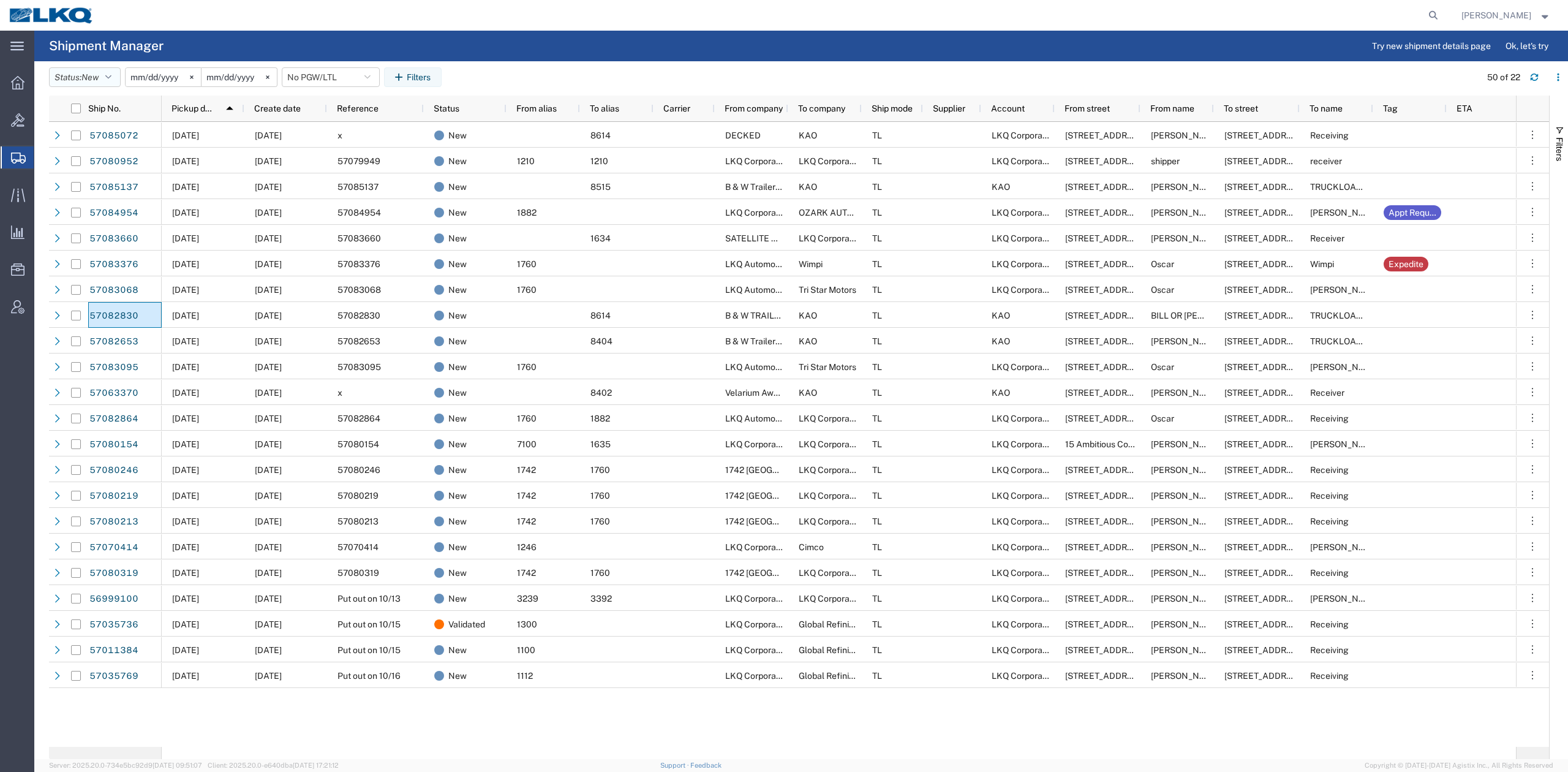
click at [83, 82] on button "Status: New" at bounding box center [85, 77] width 72 height 20
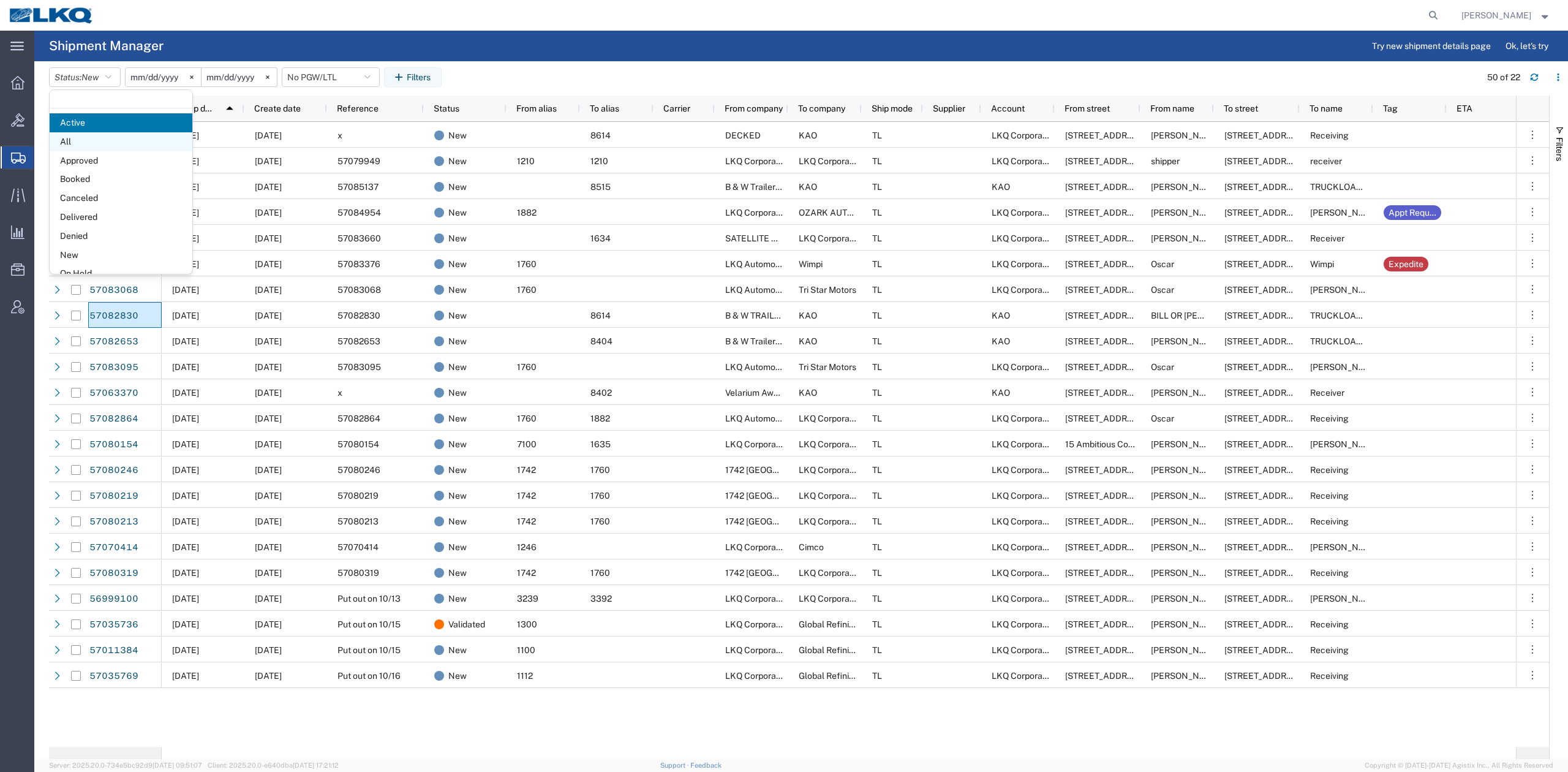
click at [85, 139] on span "All" at bounding box center [120, 142] width 143 height 19
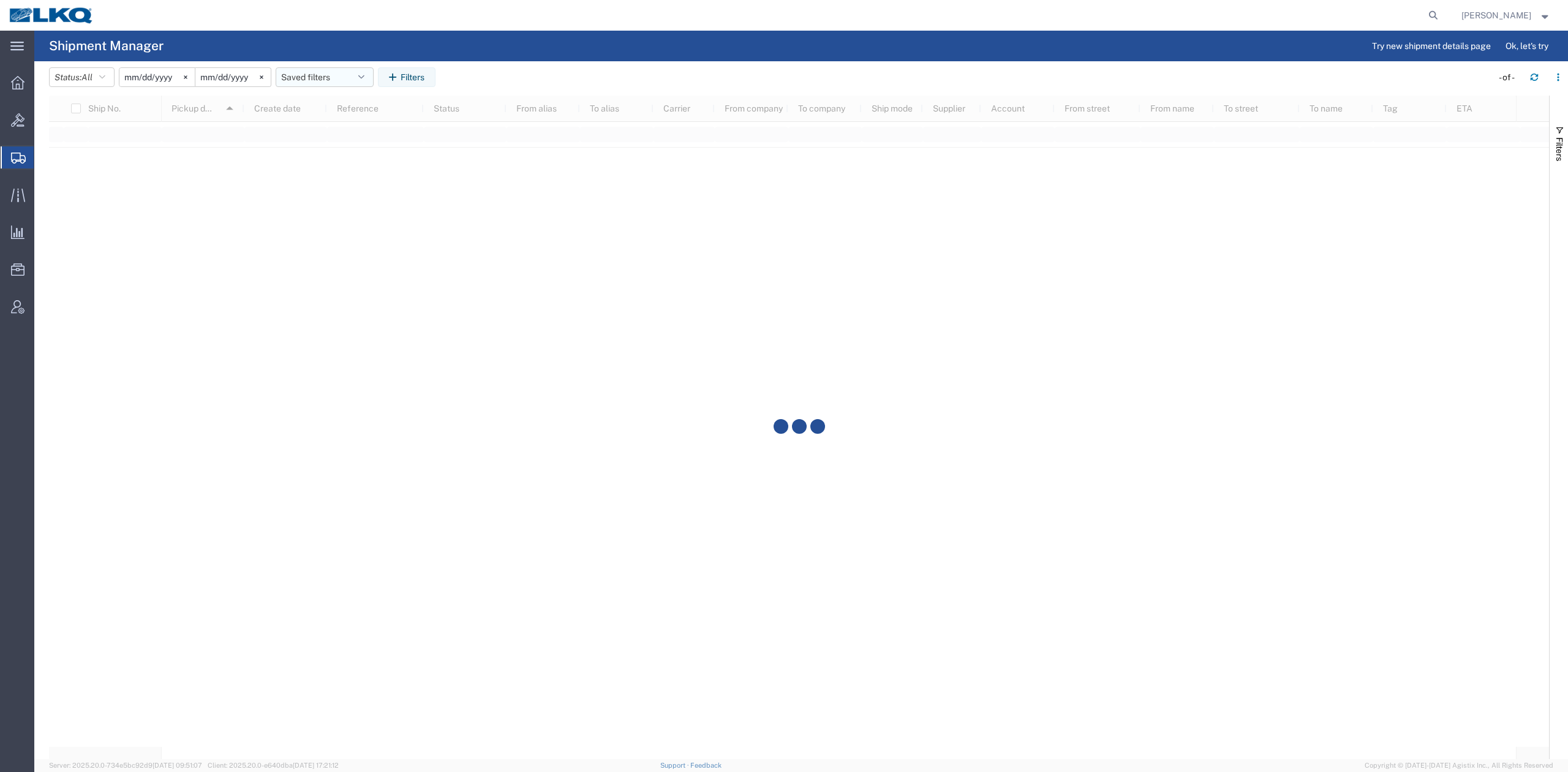
click at [317, 79] on button "Saved filters" at bounding box center [324, 77] width 98 height 20
click at [324, 158] on span "No PGW/LTL" at bounding box center [358, 153] width 161 height 23
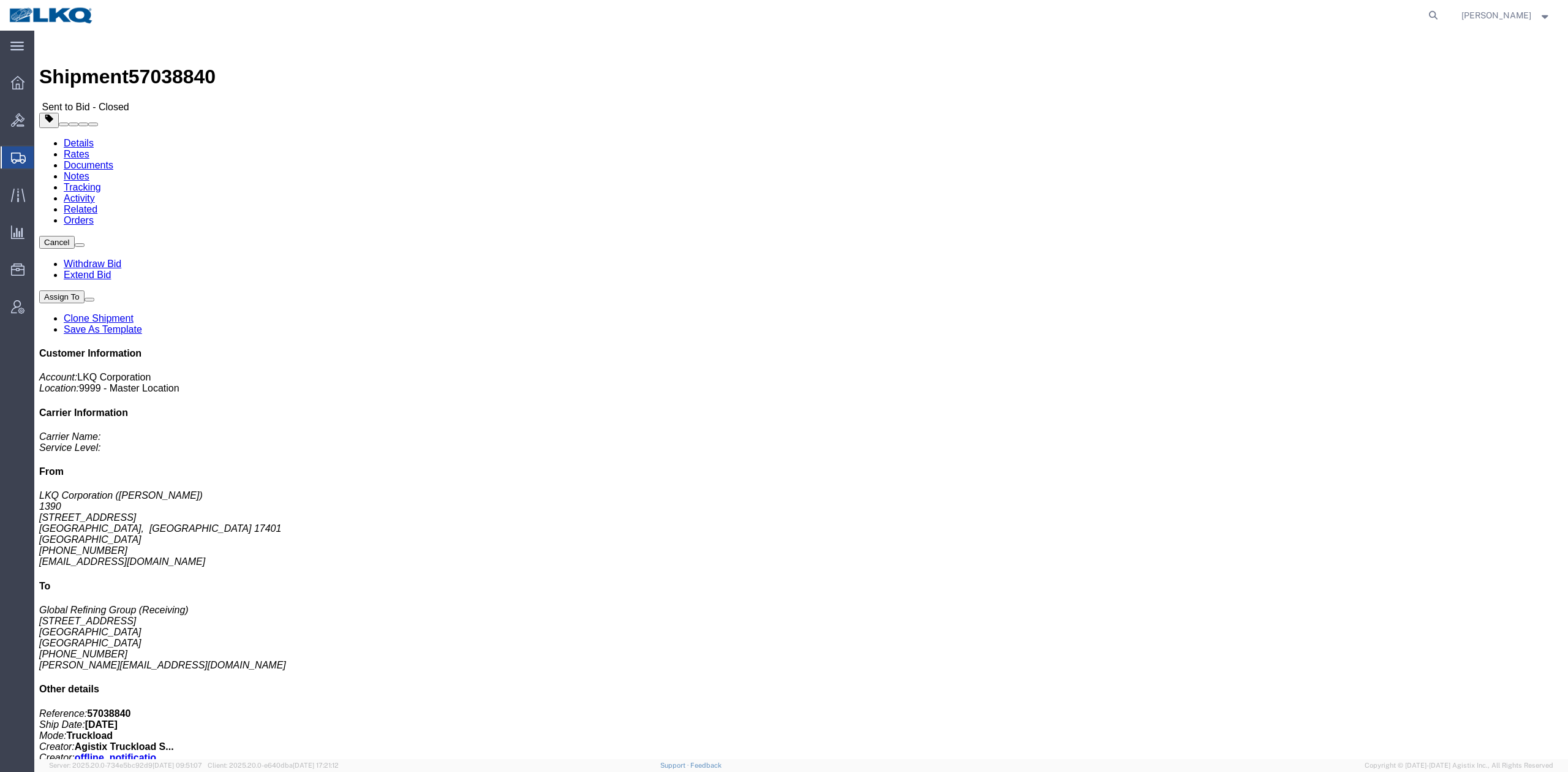
drag, startPoint x: 1376, startPoint y: 82, endPoint x: 1363, endPoint y: 79, distance: 13.3
click link "Extend Bid"
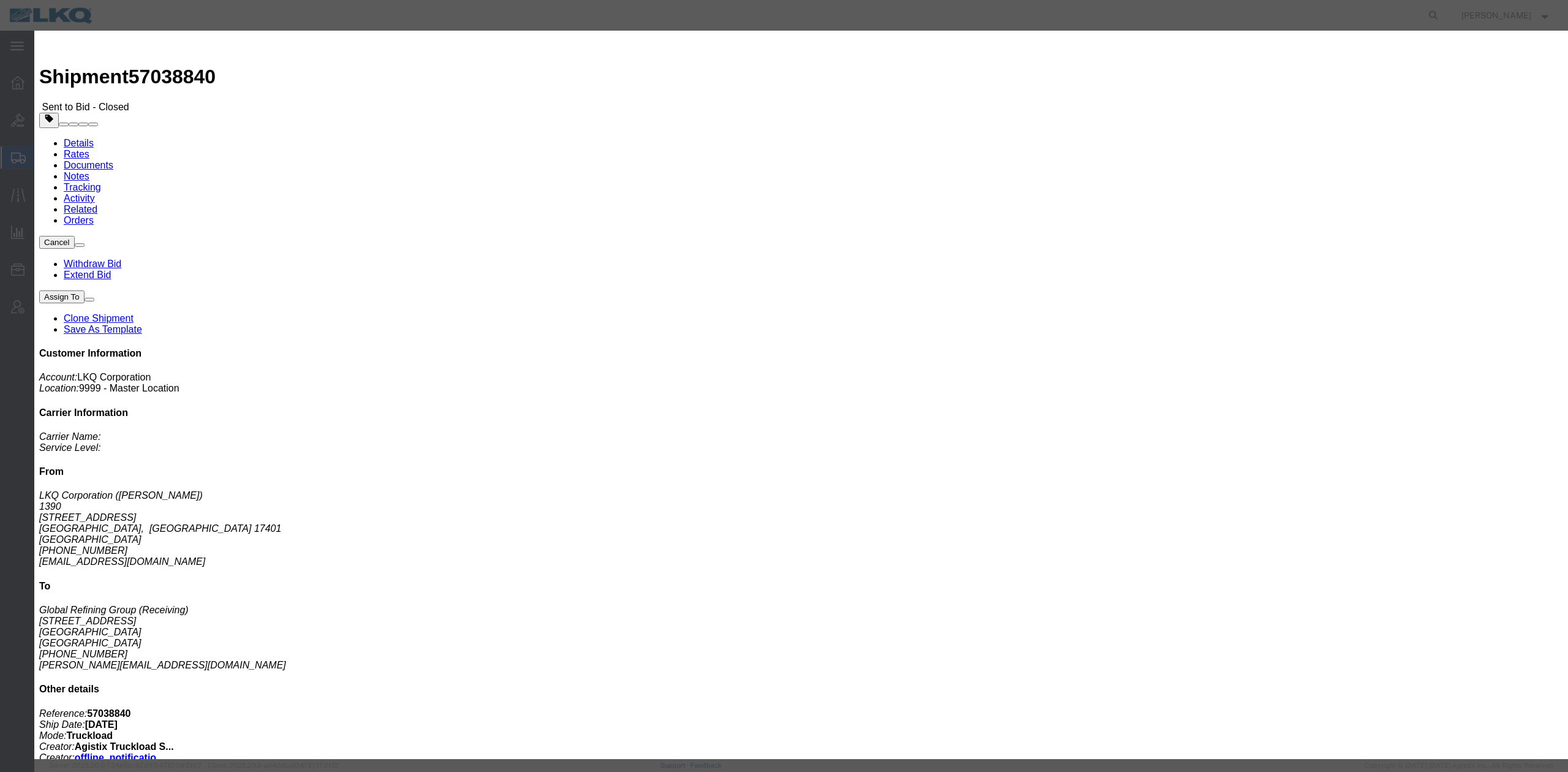
click select "Select 30 Min (Rush) 1 Hour (Rush) 2 Hours (Rush) 4 Hours (Rush) 8 Hours (Rush)…"
select select "2"
click select "Select 30 Min (Rush) 1 Hour (Rush) 2 Hours (Rush) 4 Hours (Rush) 8 Hours (Rush)…"
click button "Extend Bid"
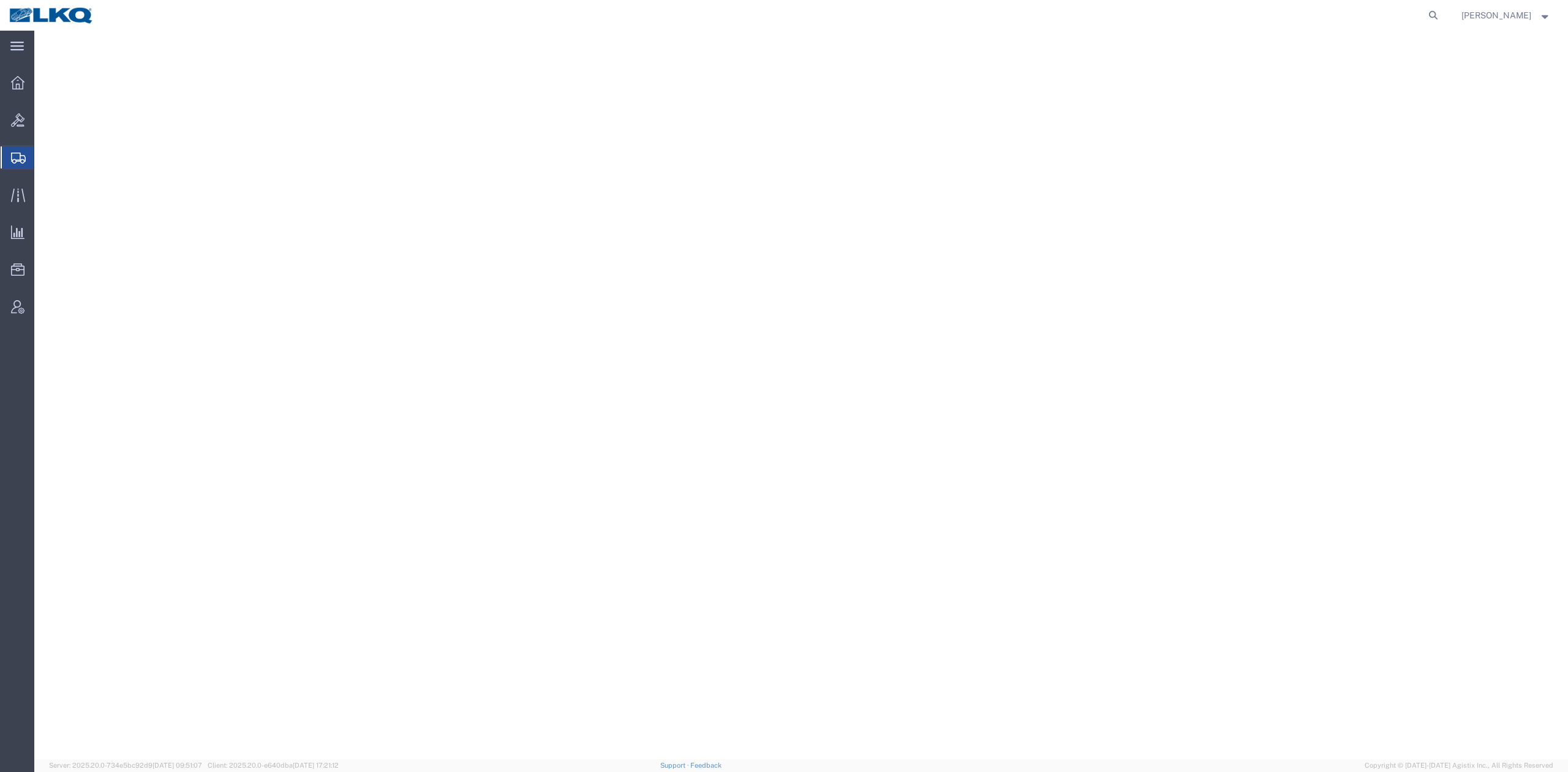
select select
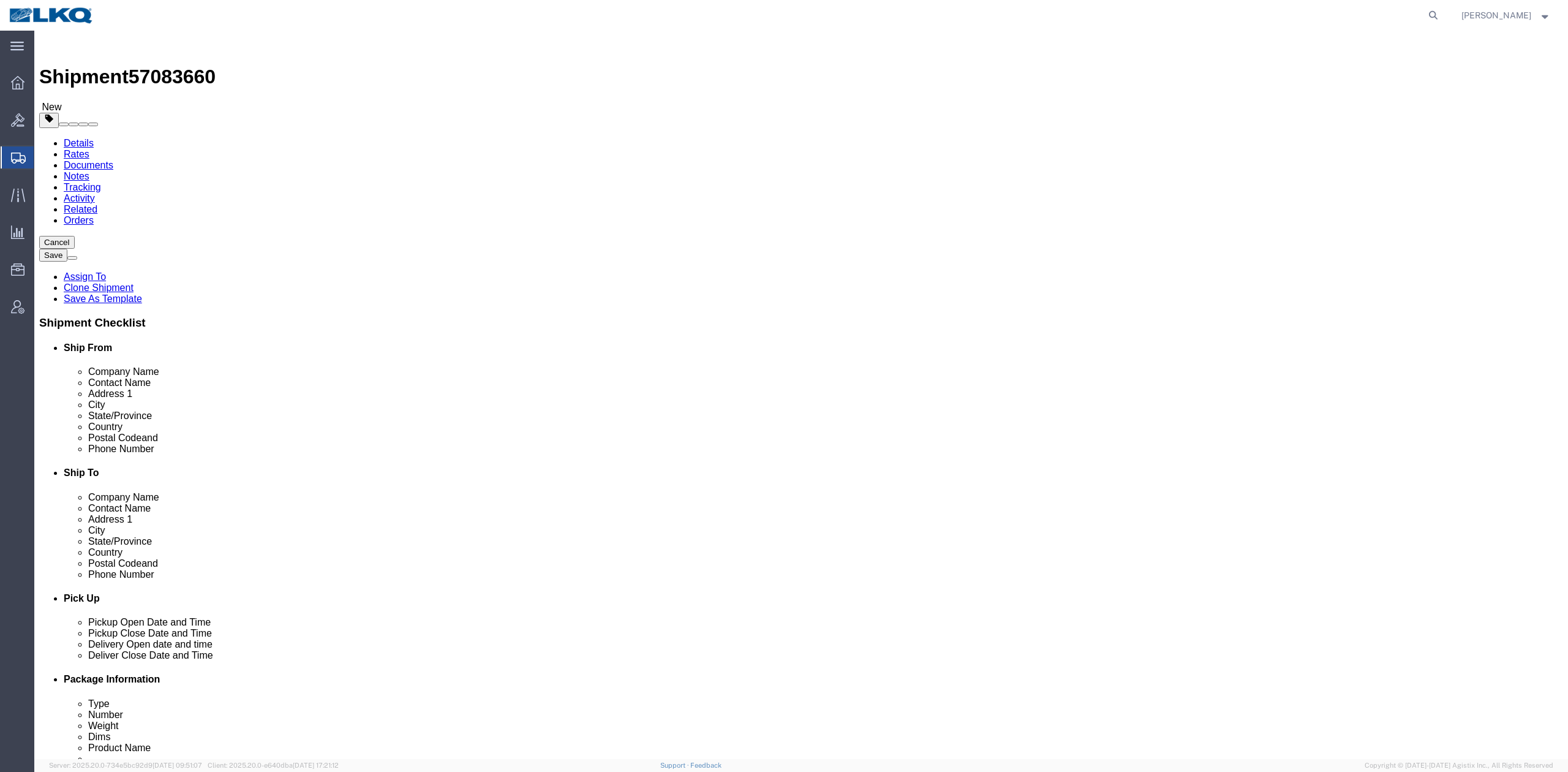
type input "1634"
select select "28712"
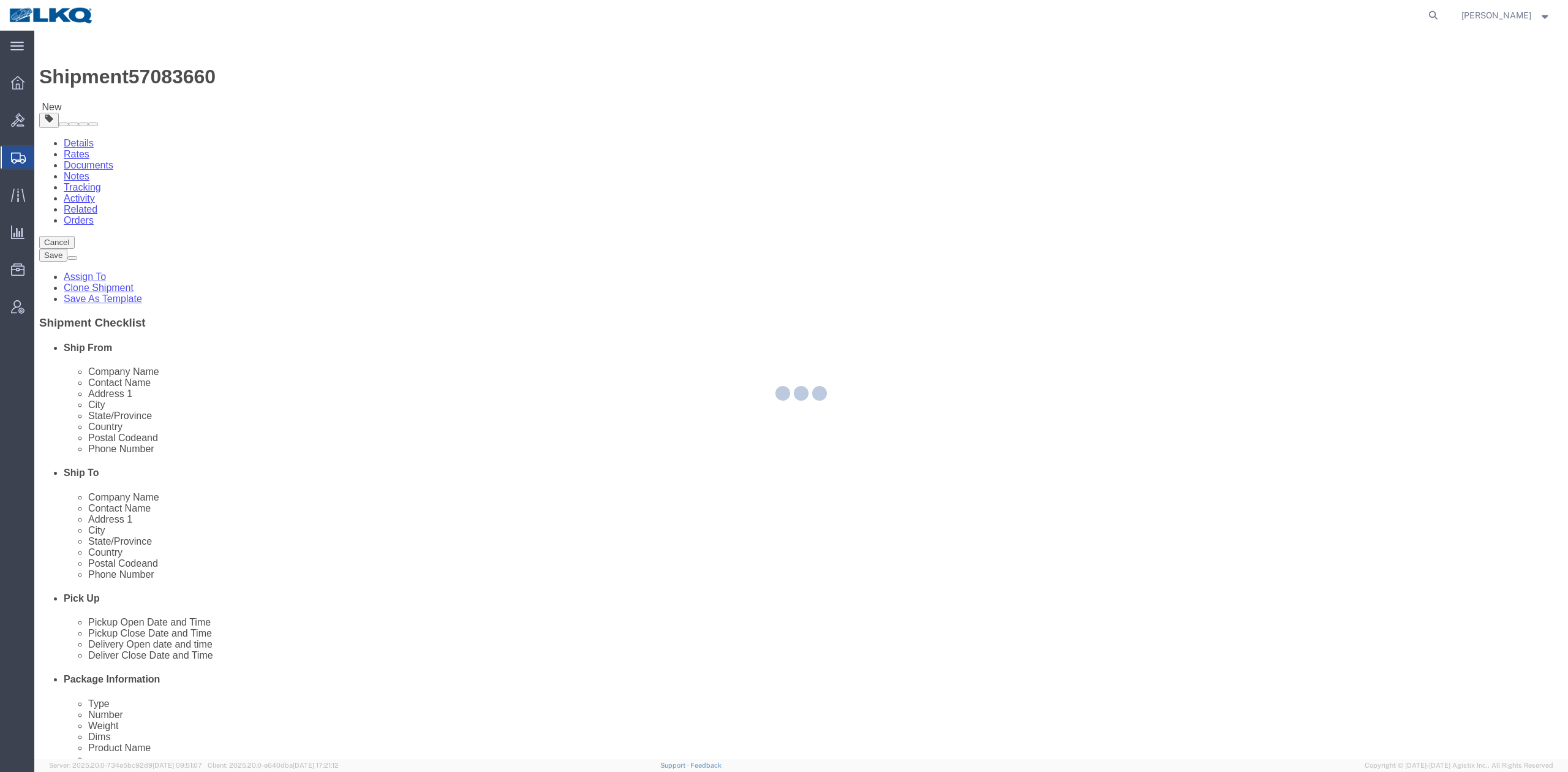
select select "GA"
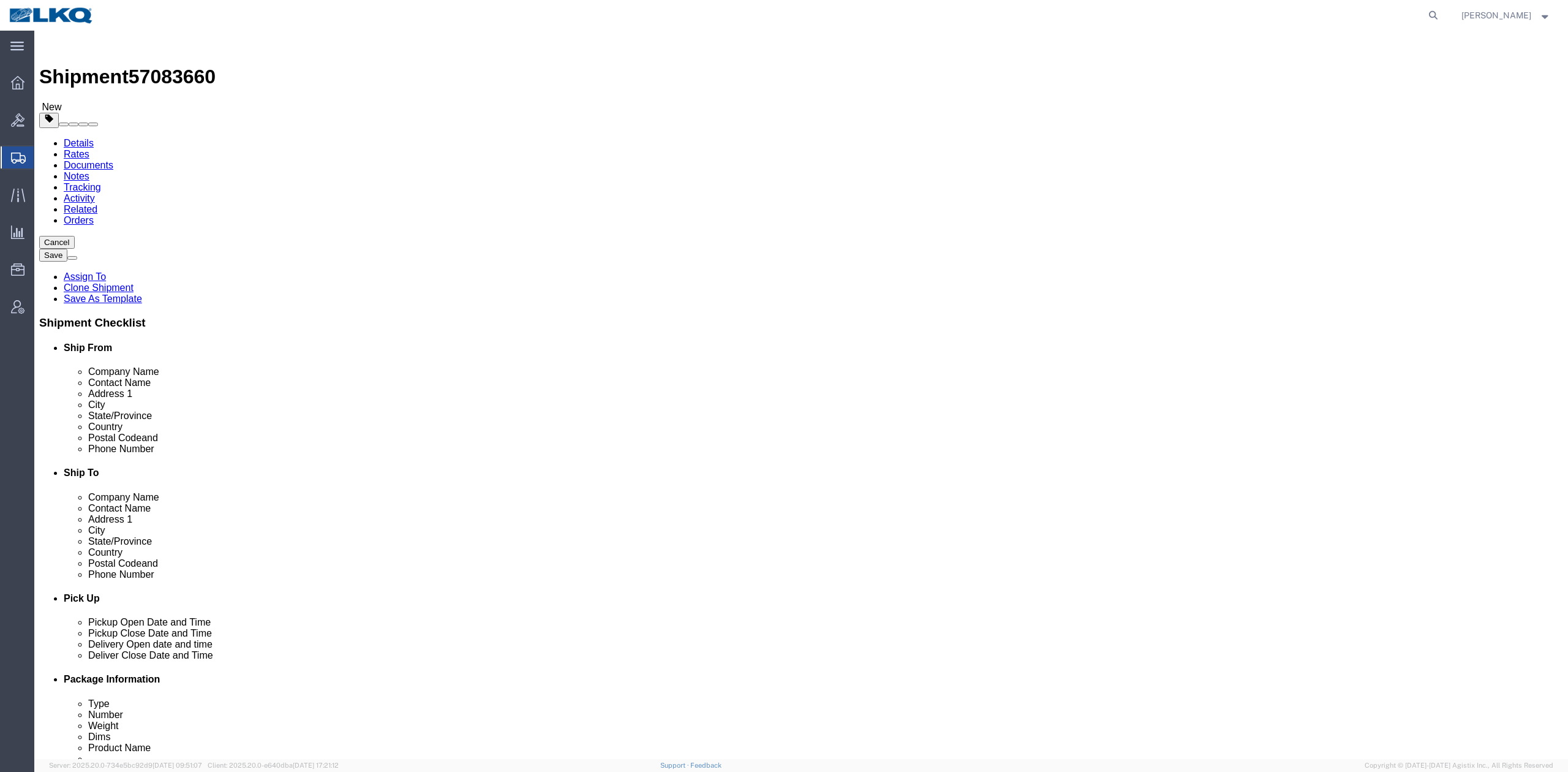
click input "text"
type input "Receiver"
click label "Address 2"
click button "Save"
type button "Save"
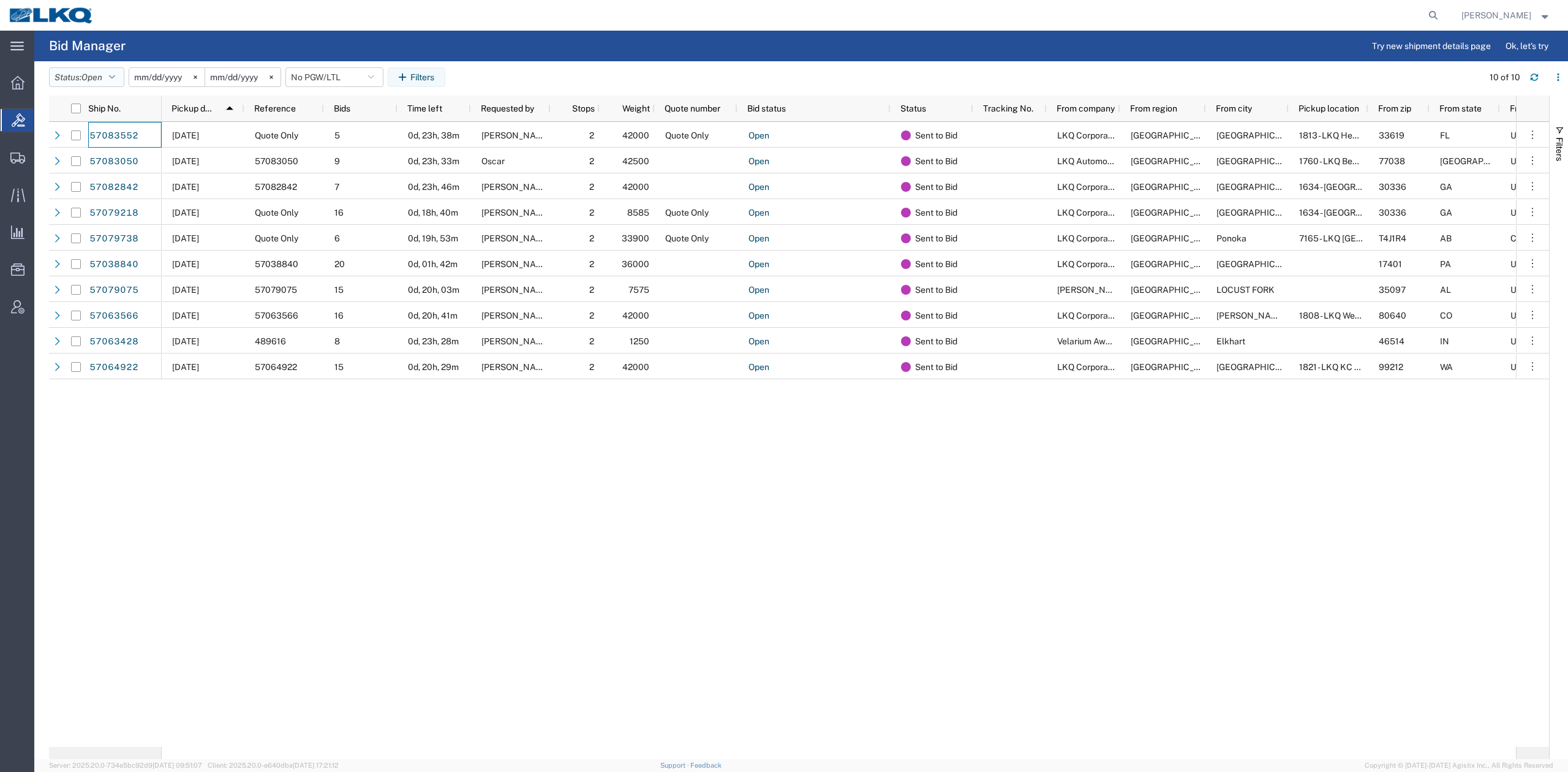
click at [74, 70] on button "Status: Open" at bounding box center [86, 77] width 75 height 20
click at [96, 203] on span "Expired" at bounding box center [120, 198] width 143 height 19
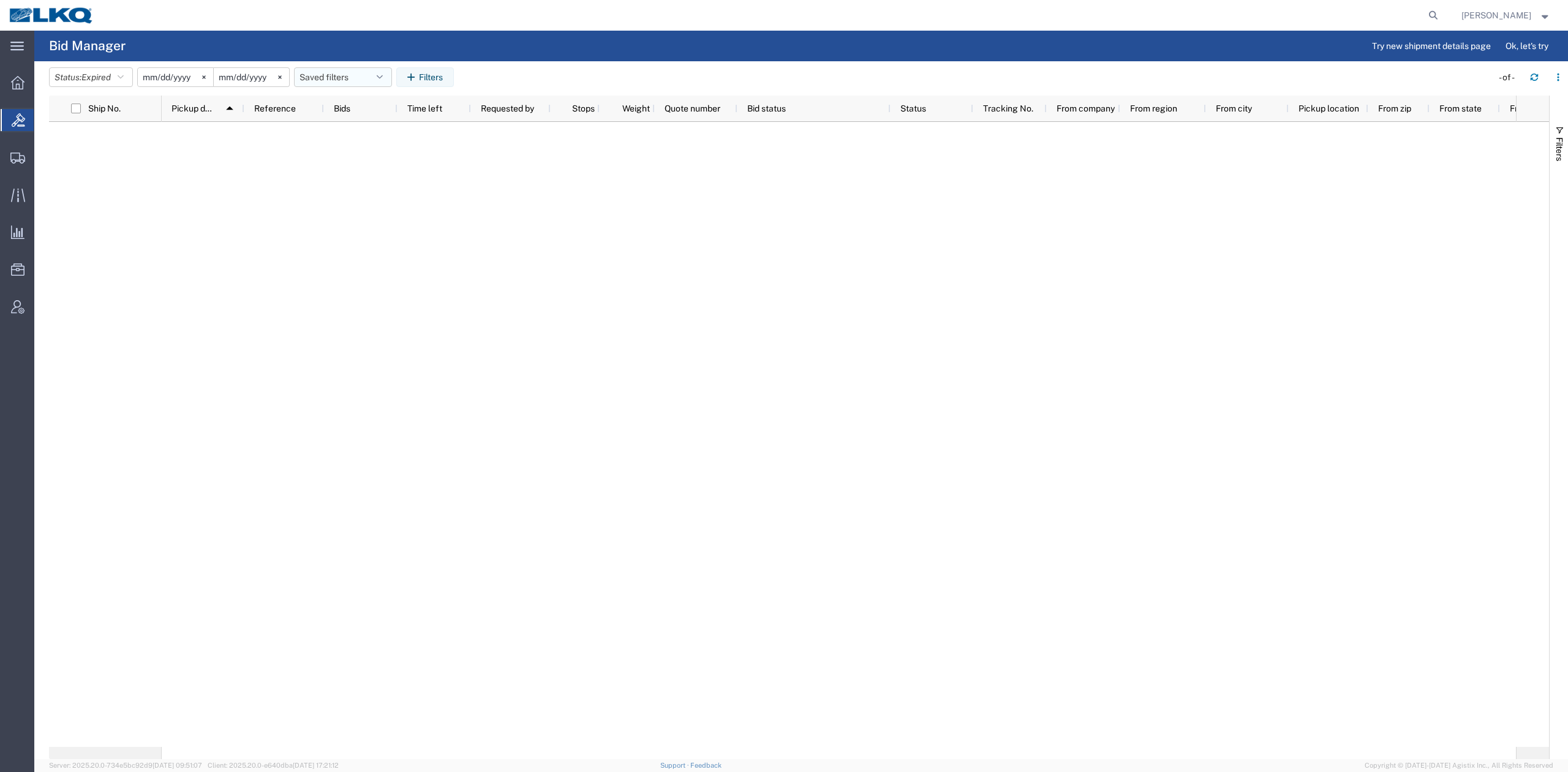
click at [349, 81] on button "Saved filters" at bounding box center [343, 77] width 98 height 20
click at [359, 133] on span "No PGW/LTL" at bounding box center [376, 131] width 161 height 23
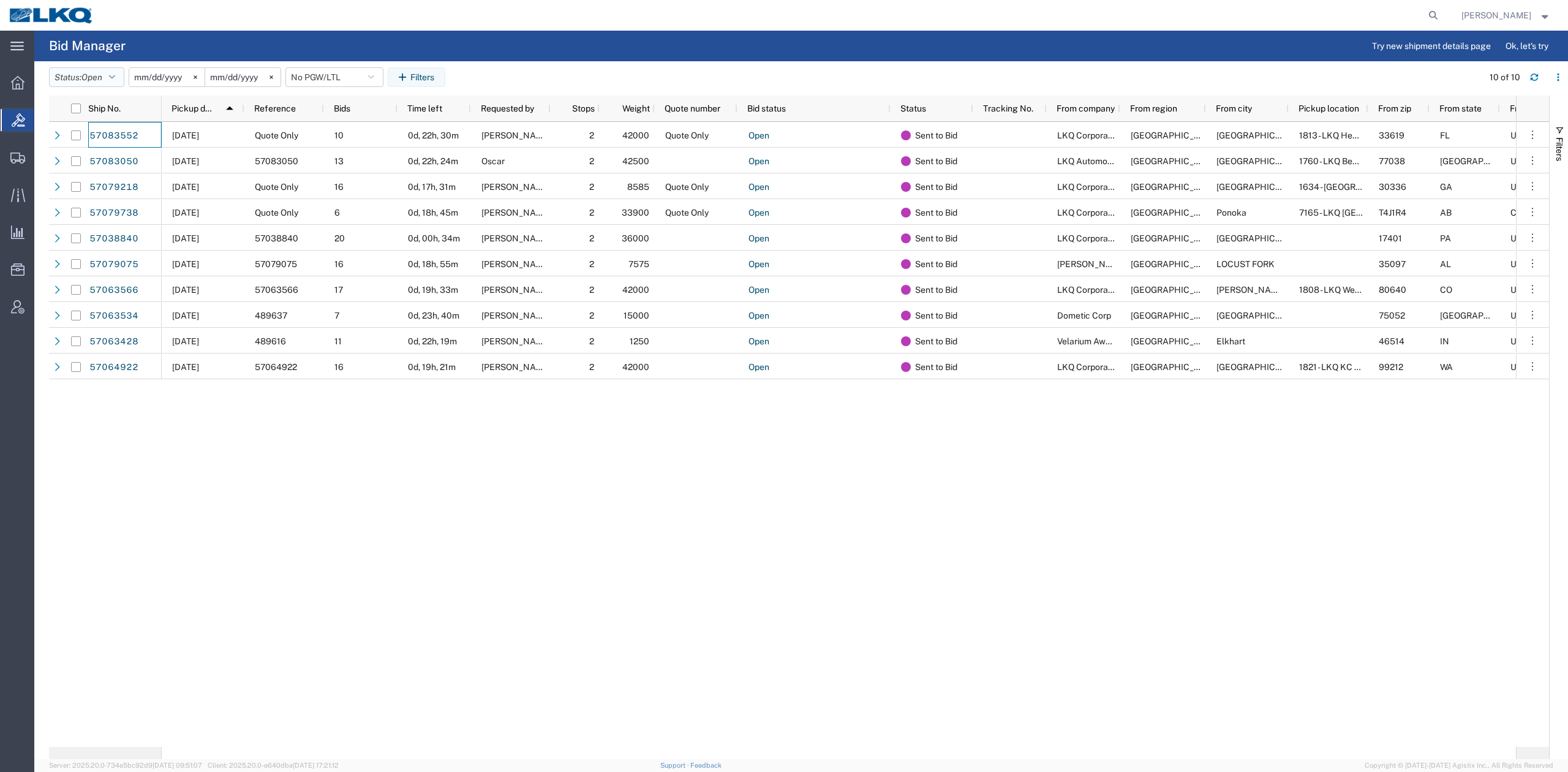
drag, startPoint x: 81, startPoint y: 74, endPoint x: 84, endPoint y: 81, distance: 7.6
click at [81, 74] on button "Status: Open" at bounding box center [86, 77] width 75 height 20
click at [81, 142] on span "Awaiting Confirmation" at bounding box center [120, 143] width 143 height 19
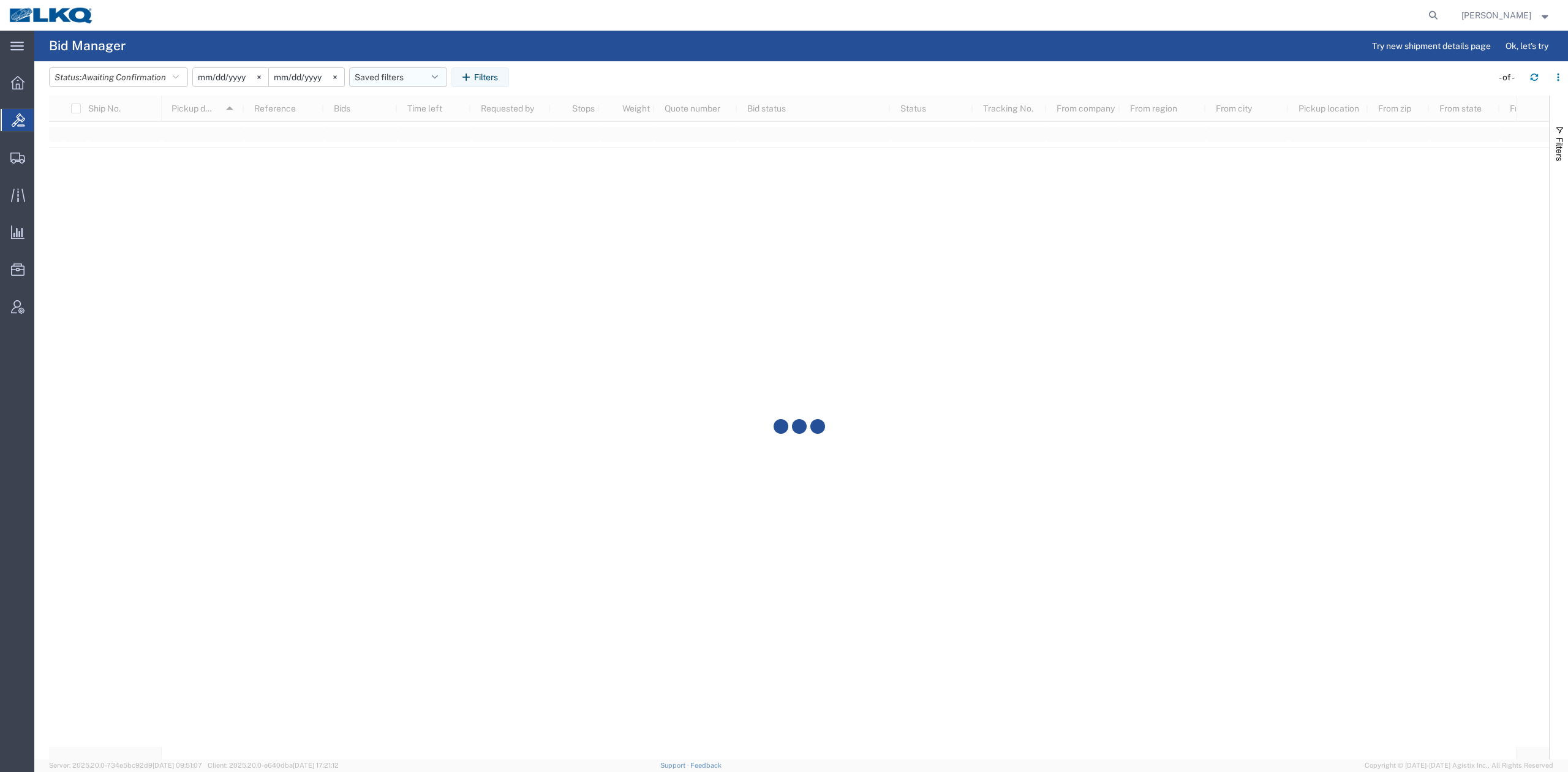
click at [391, 81] on button "Saved filters" at bounding box center [397, 77] width 98 height 20
click at [396, 133] on span "No PGW/LTL" at bounding box center [432, 131] width 161 height 23
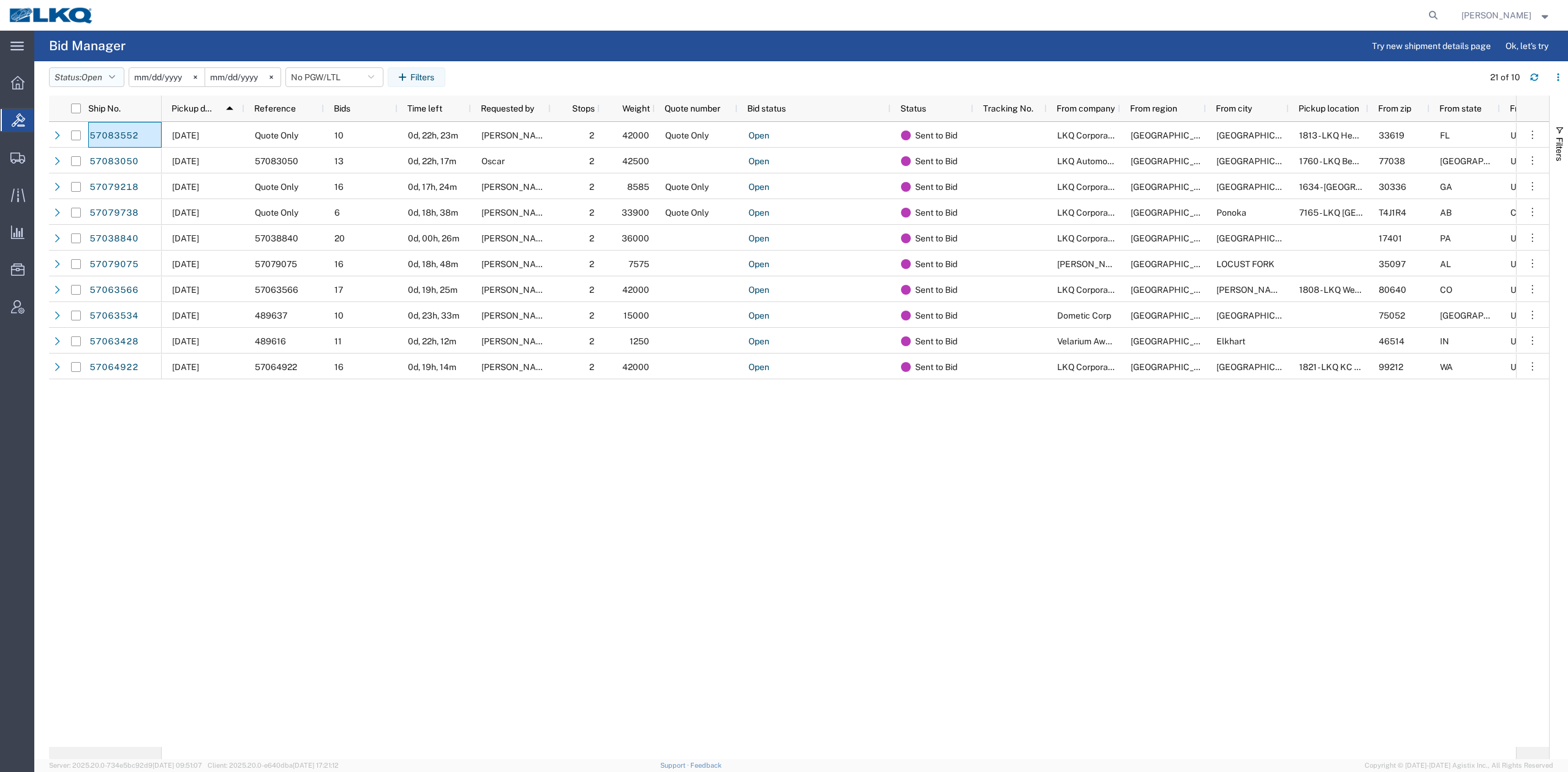
click at [99, 73] on span "Open" at bounding box center [91, 77] width 21 height 9
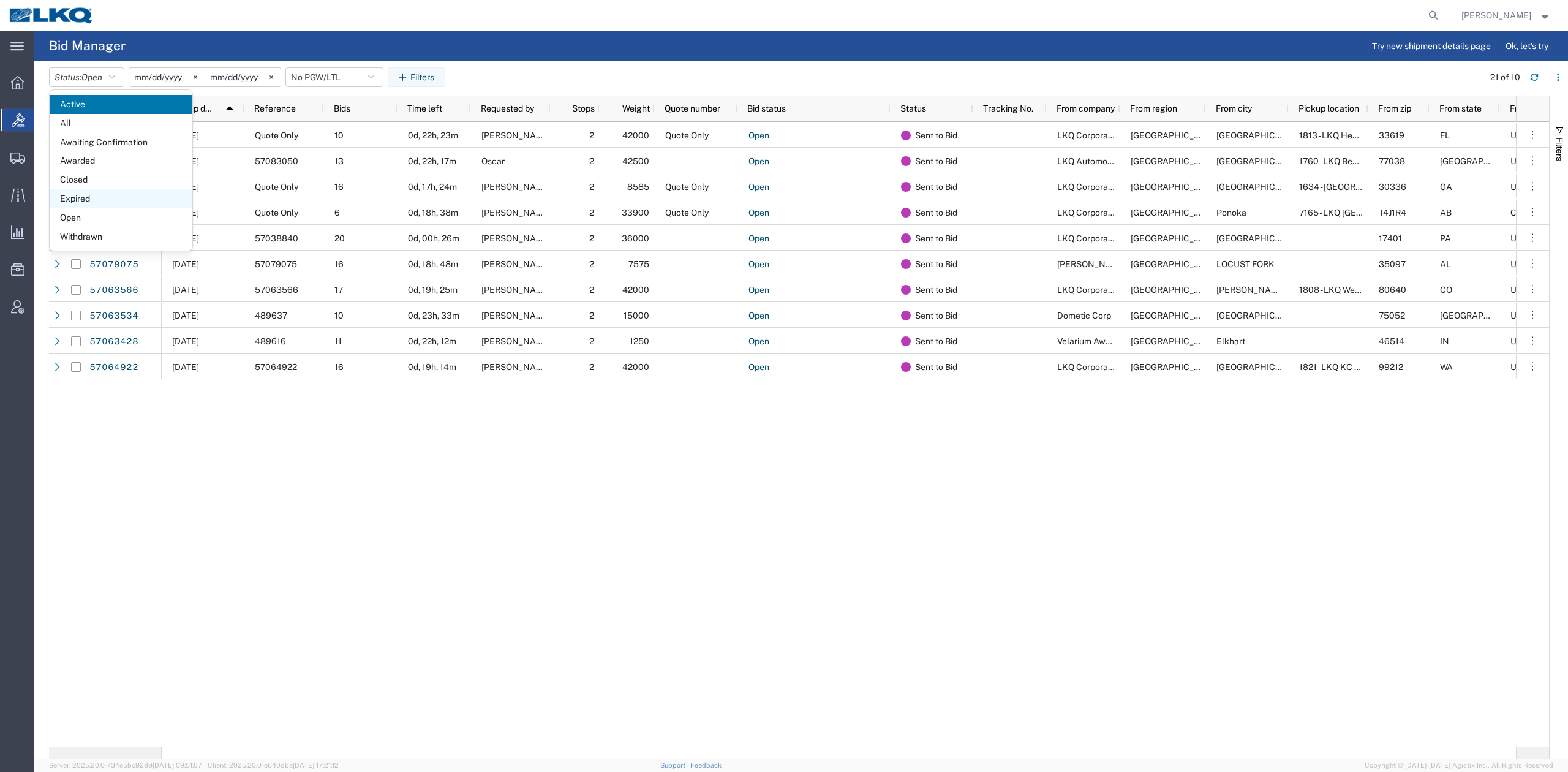
click at [96, 199] on span "Expired" at bounding box center [120, 198] width 143 height 19
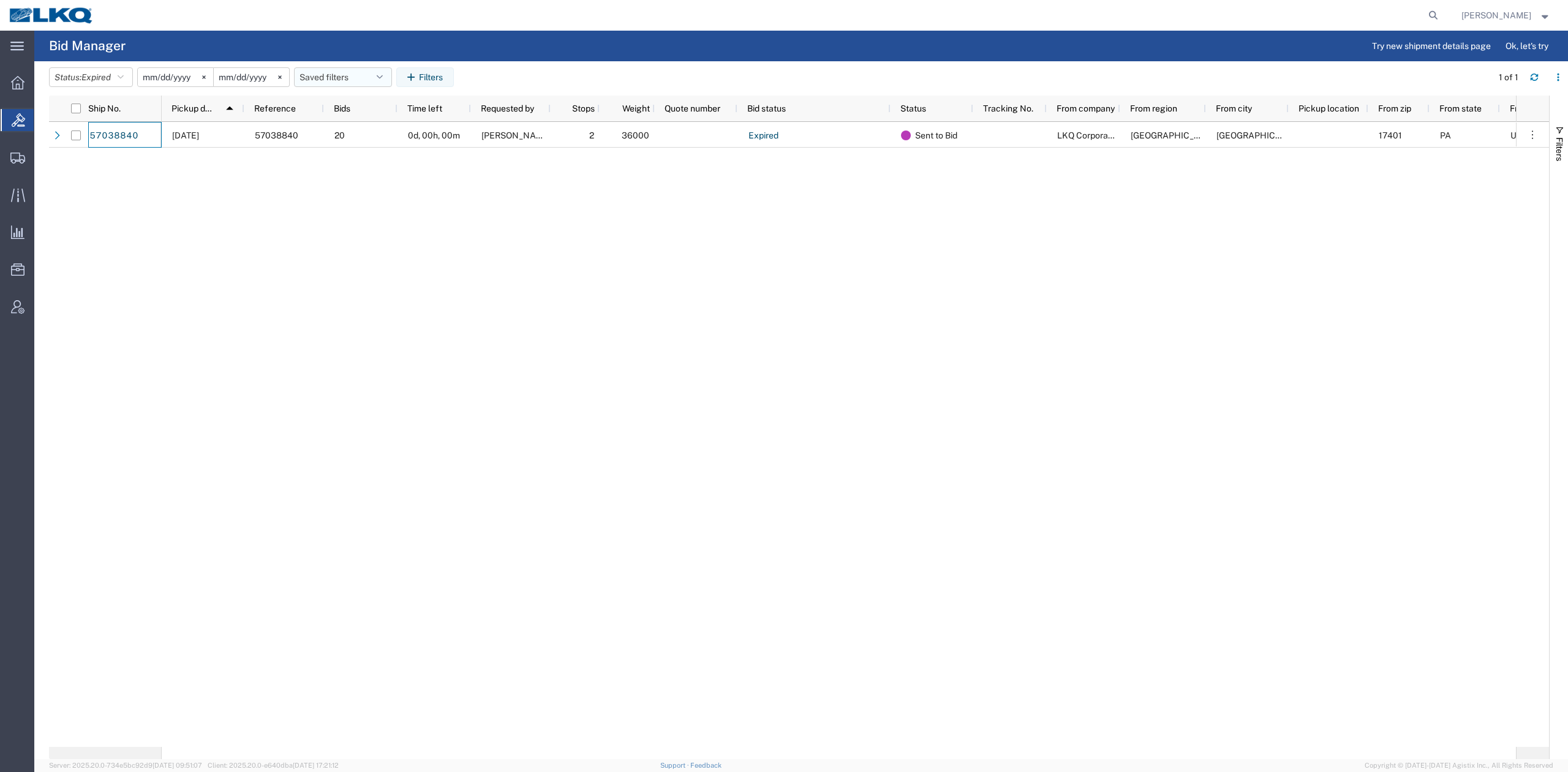
click at [373, 72] on button "Saved filters" at bounding box center [343, 77] width 98 height 20
click at [379, 138] on span "No PGW/LTL" at bounding box center [376, 131] width 161 height 23
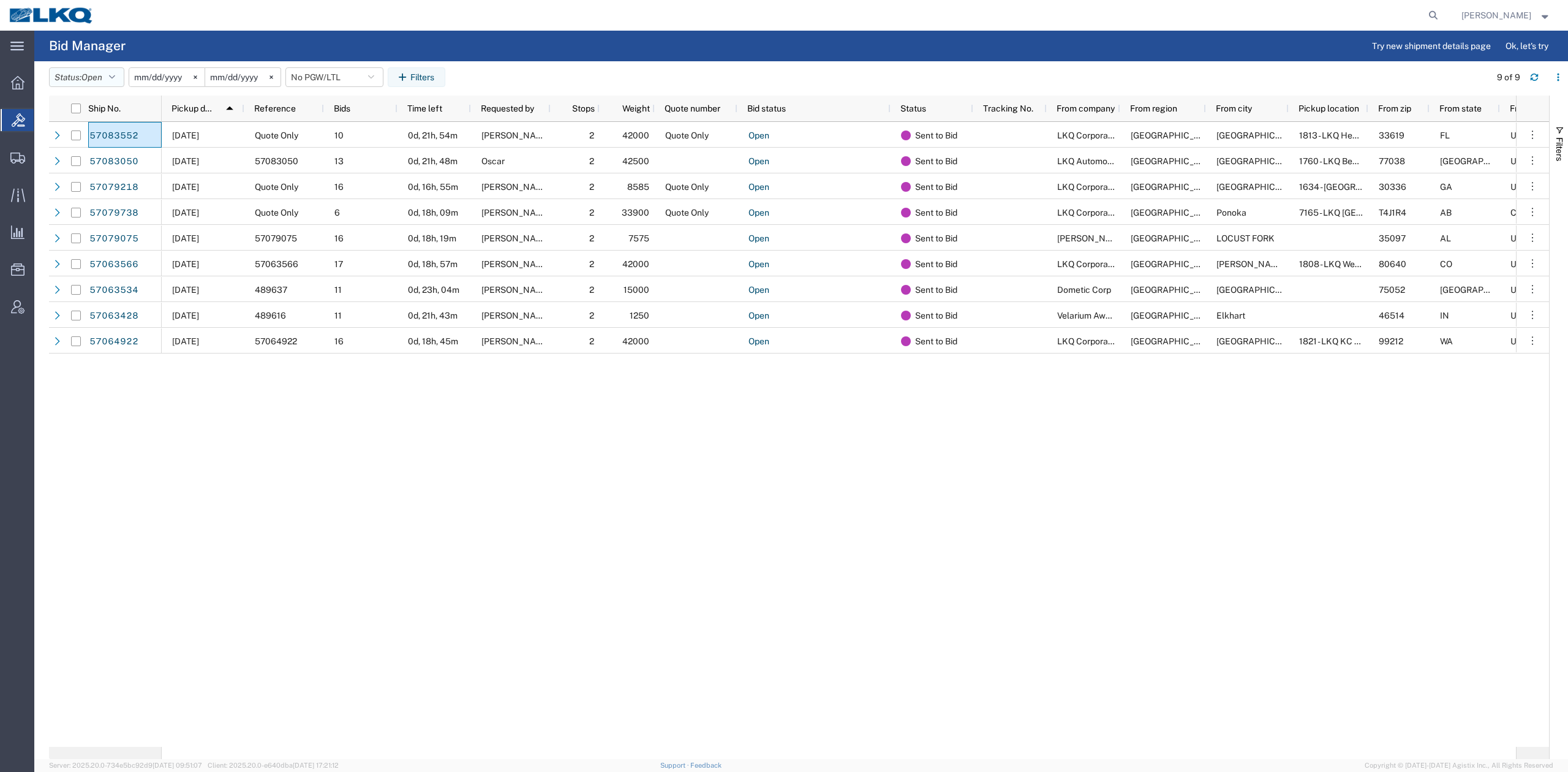
click at [111, 76] on button "Status: Open" at bounding box center [86, 77] width 75 height 20
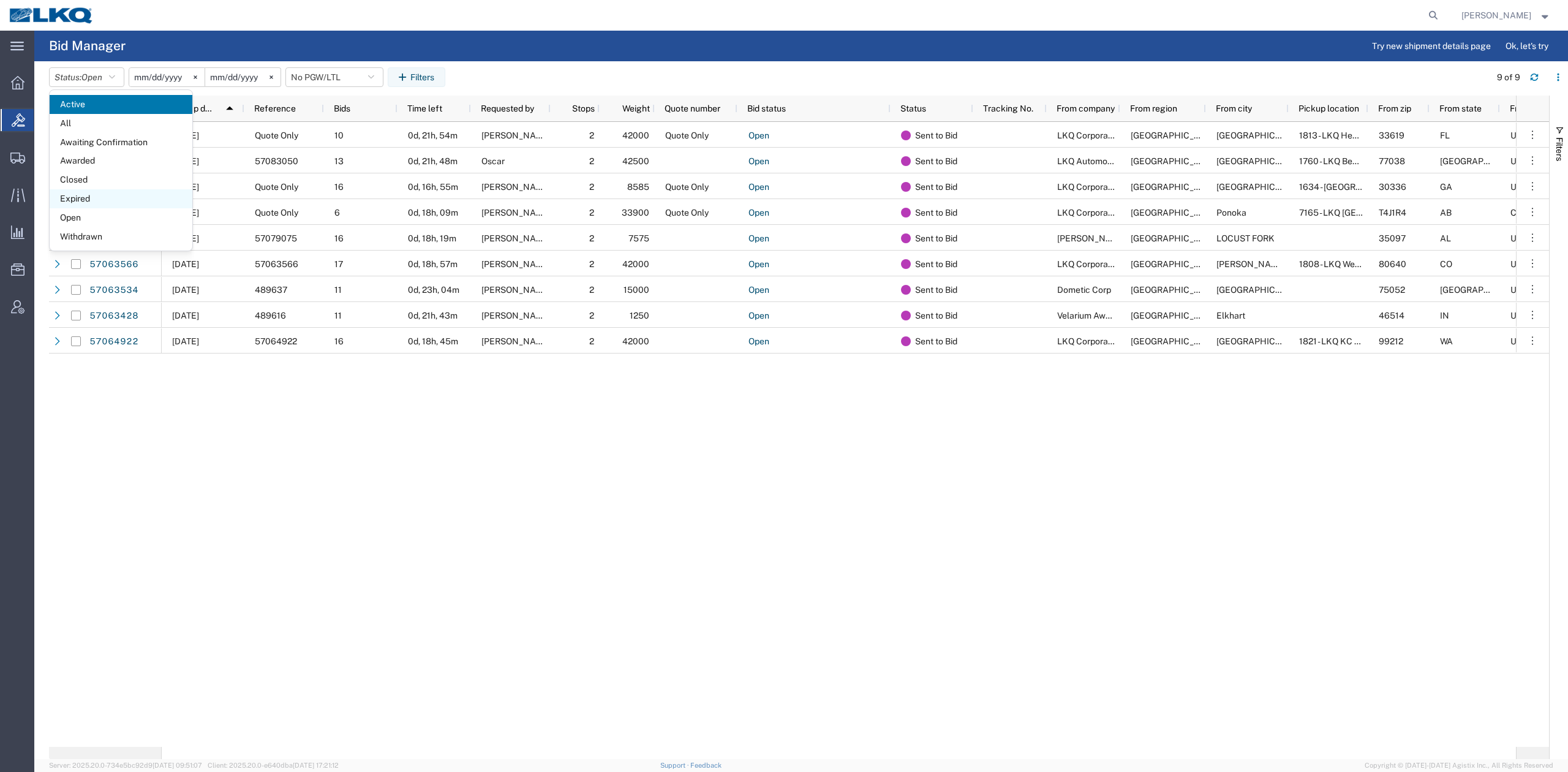
click at [97, 198] on span "Expired" at bounding box center [120, 198] width 143 height 19
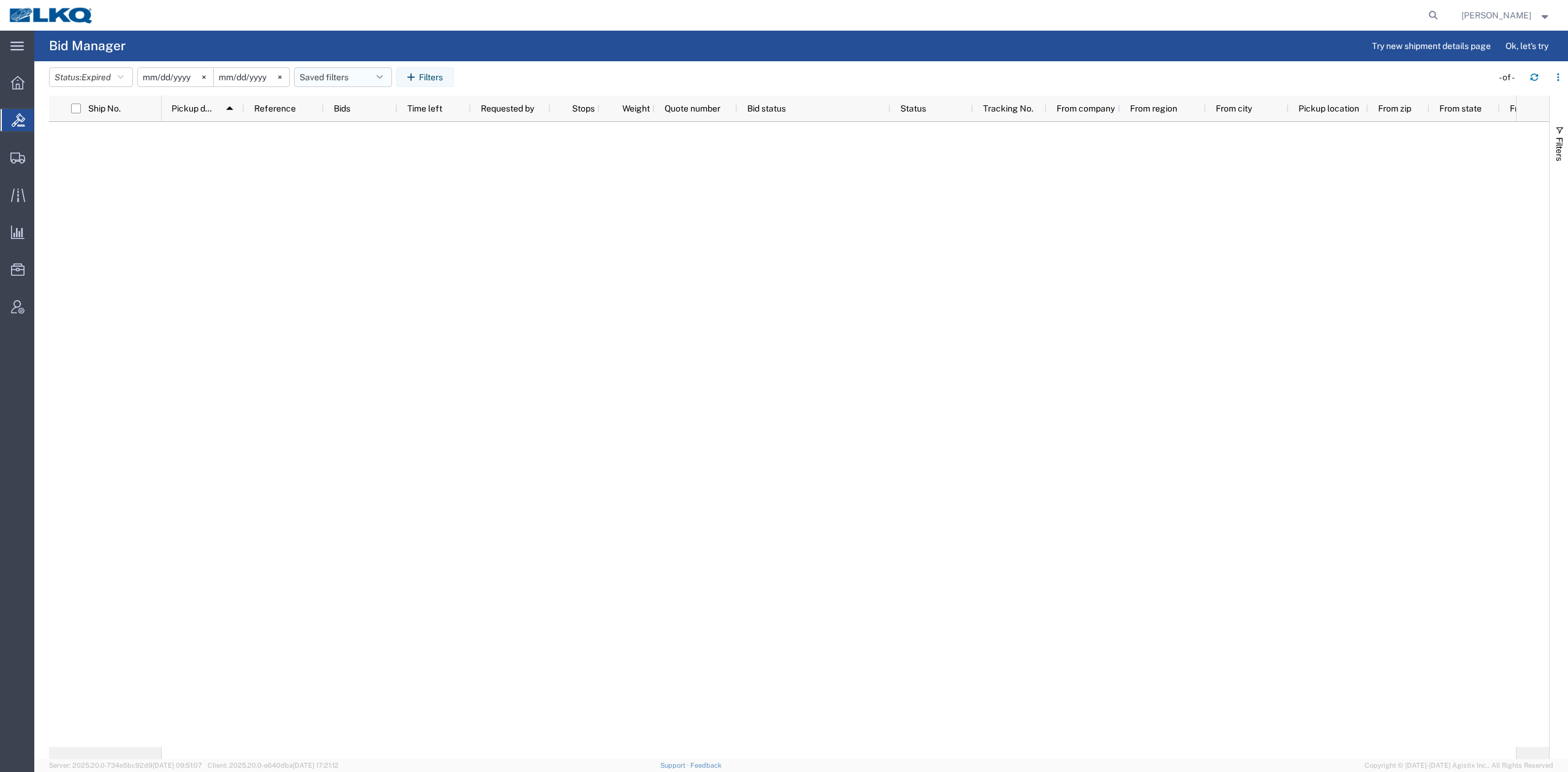
click at [346, 77] on button "Saved filters" at bounding box center [343, 77] width 98 height 20
click at [351, 130] on span "No PGW/LTL" at bounding box center [376, 131] width 161 height 23
